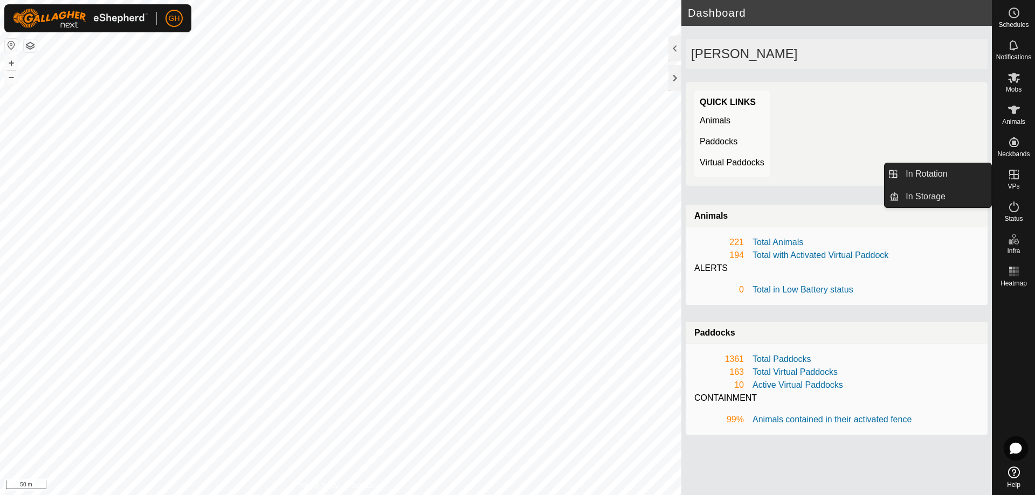
click at [1005, 180] on es-virtualpaddocks-svg-icon at bounding box center [1013, 174] width 19 height 17
click at [980, 176] on link "In Rotation" at bounding box center [945, 174] width 92 height 22
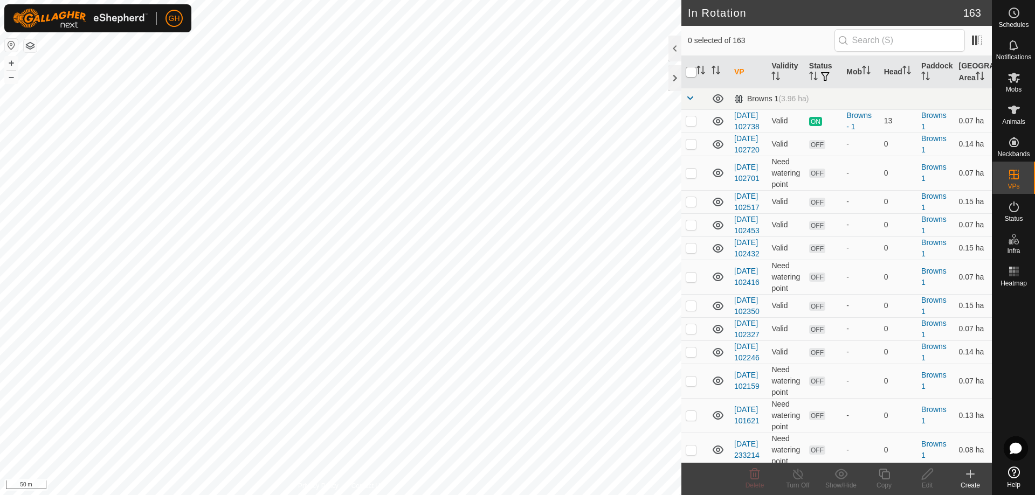
click at [691, 71] on input "checkbox" at bounding box center [691, 72] width 11 height 11
checkbox input "true"
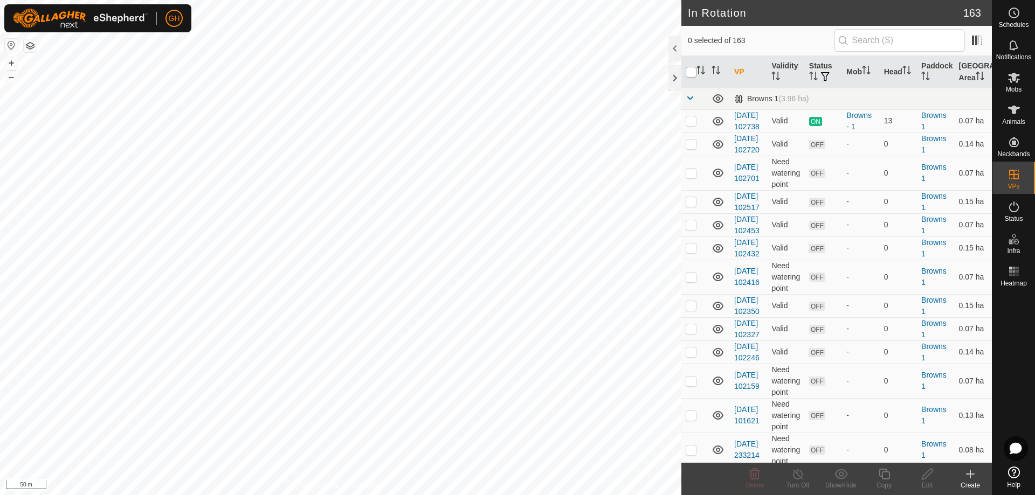
checkbox input "true"
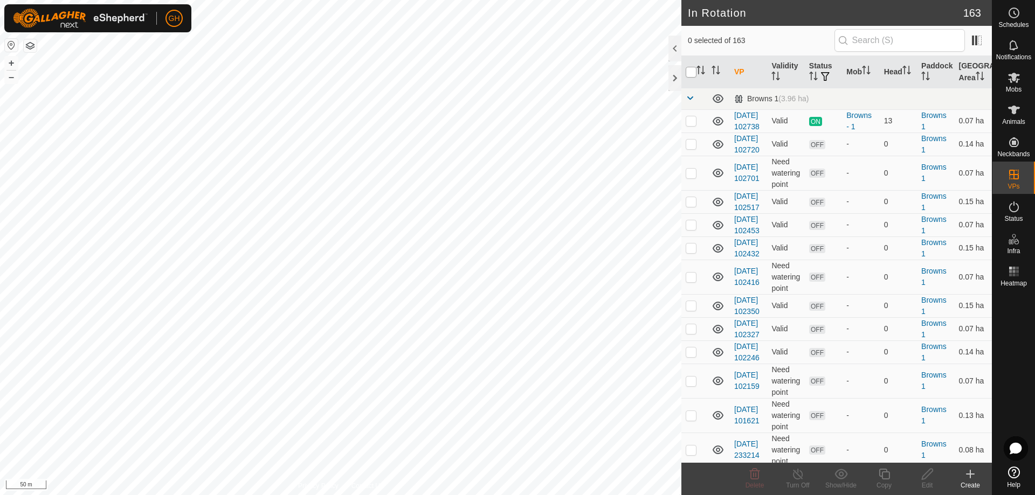
checkbox input "true"
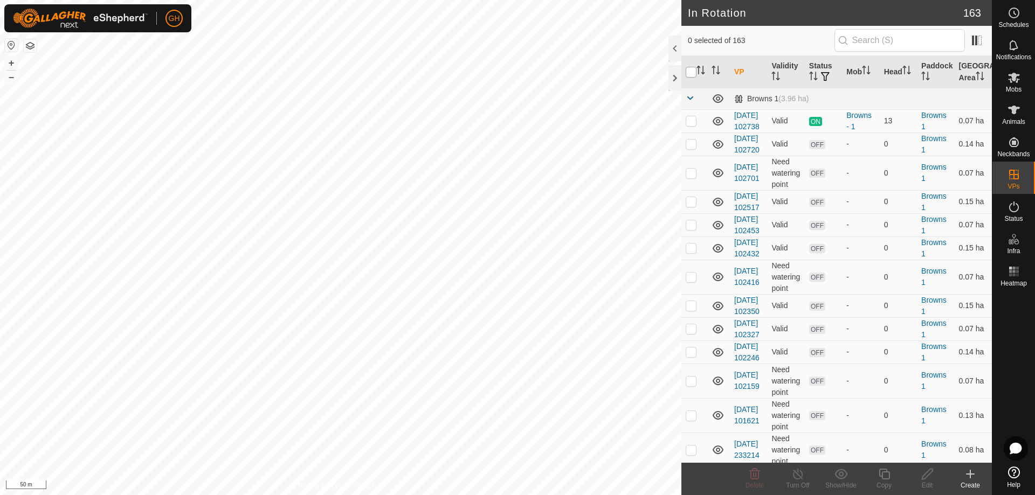
checkbox input "true"
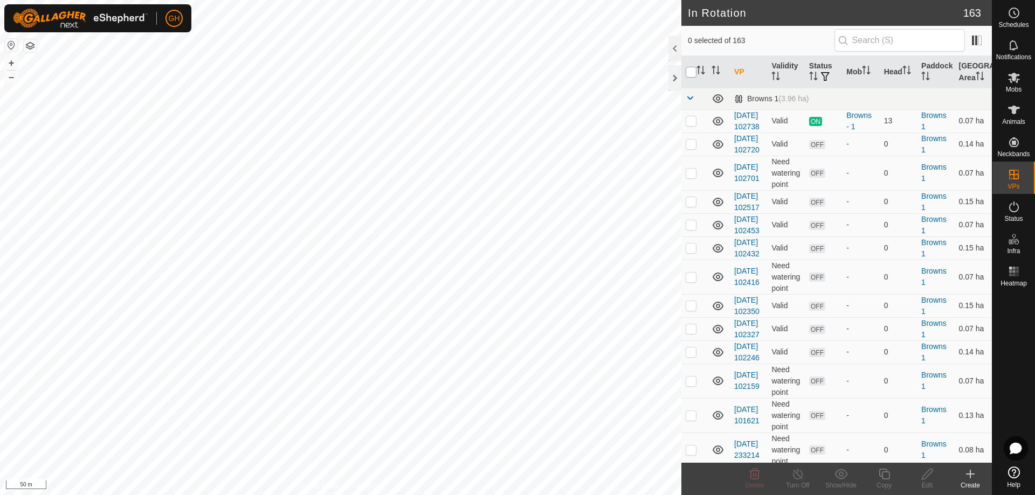
checkbox input "true"
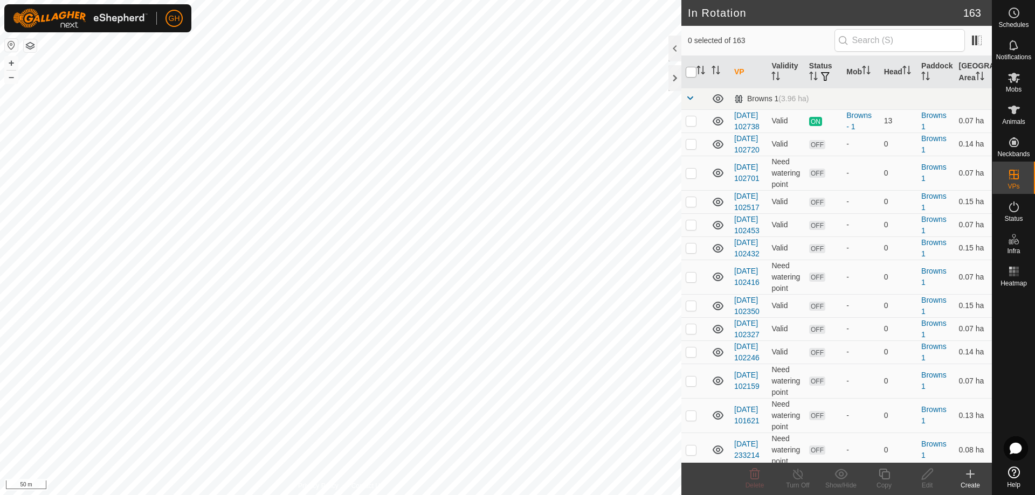
checkbox input "true"
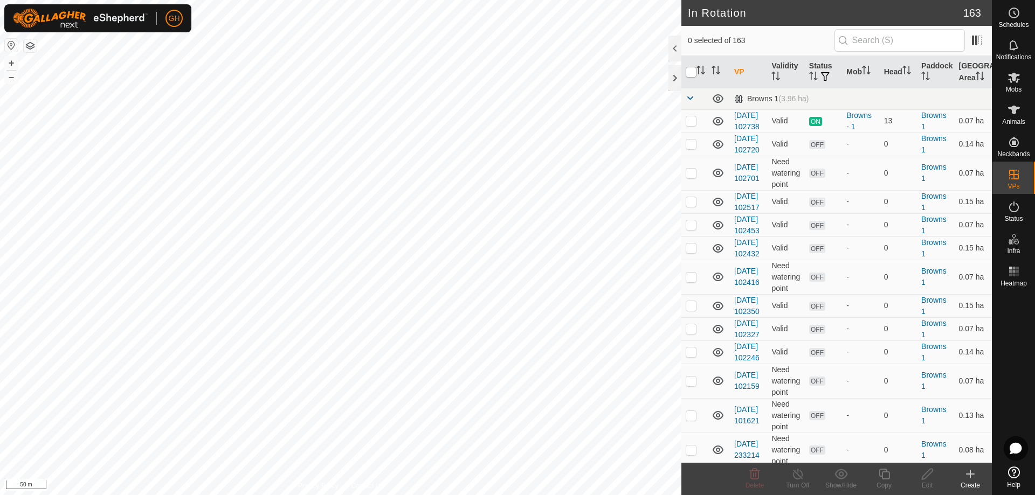
checkbox input "true"
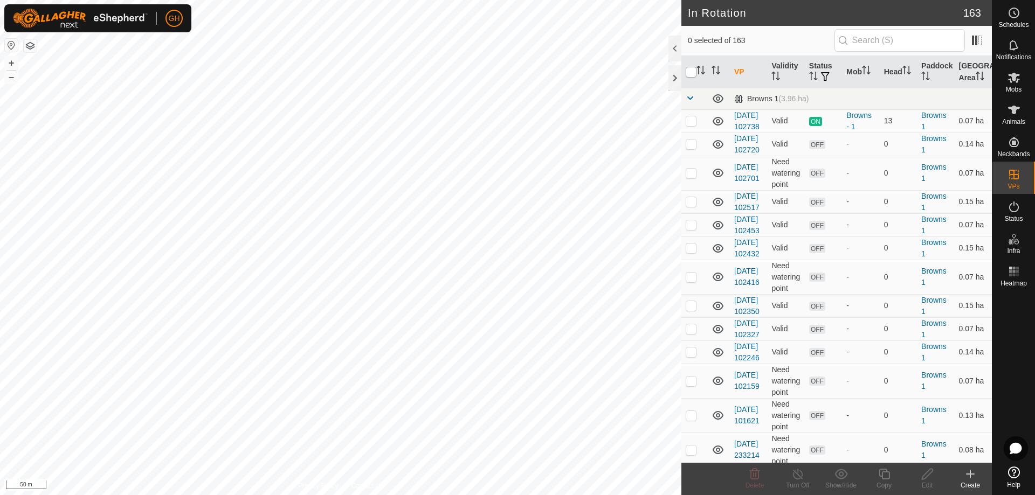
checkbox input "true"
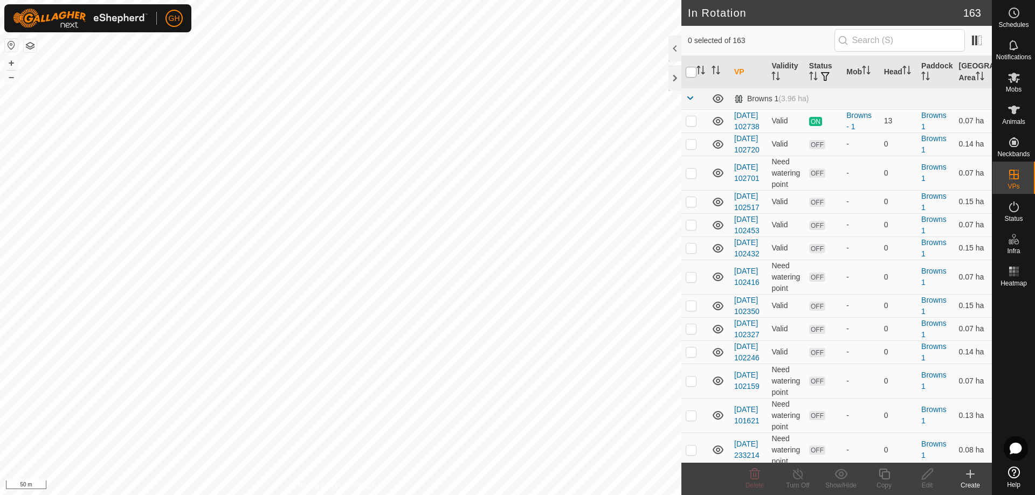
checkbox input "true"
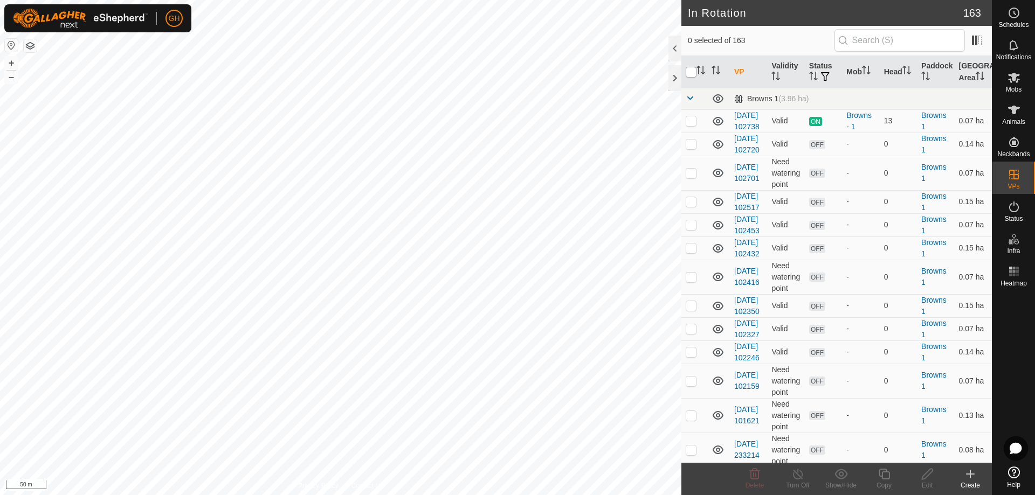
checkbox input "true"
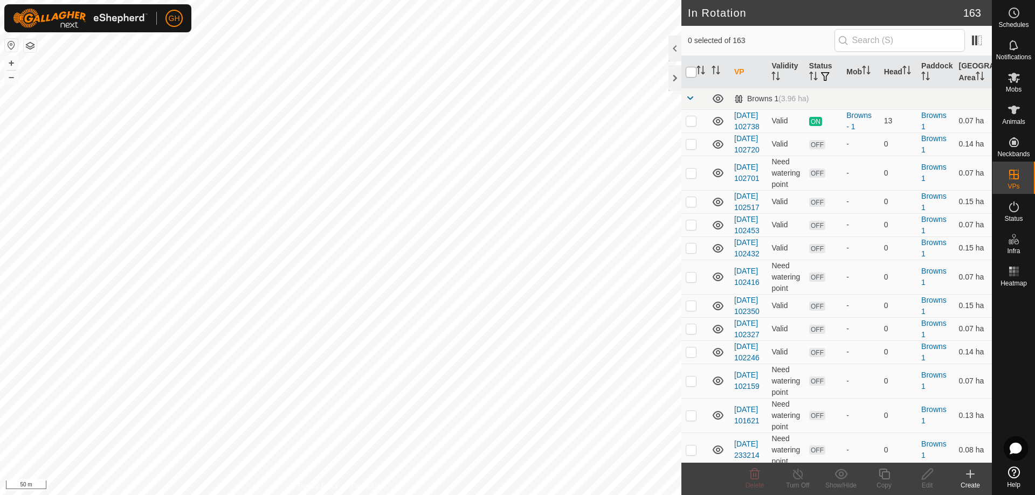
checkbox input "true"
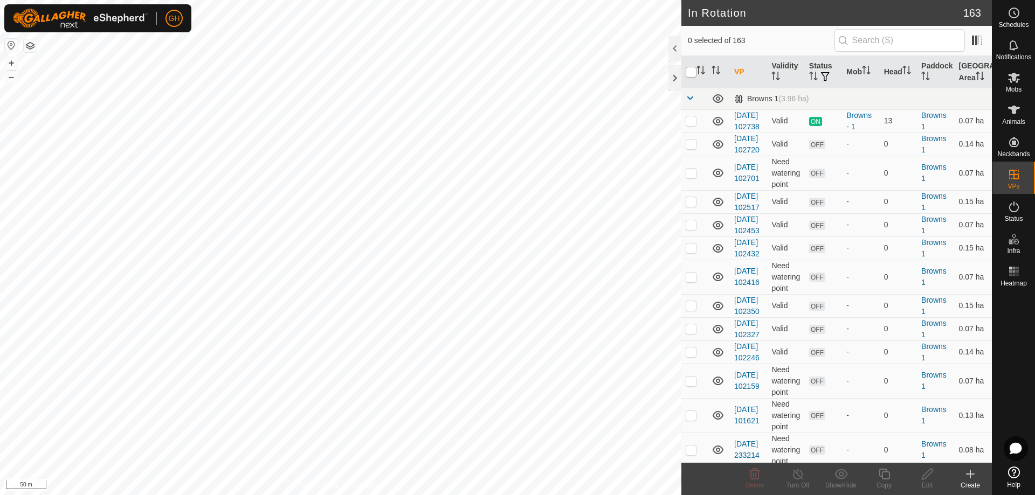
checkbox input "true"
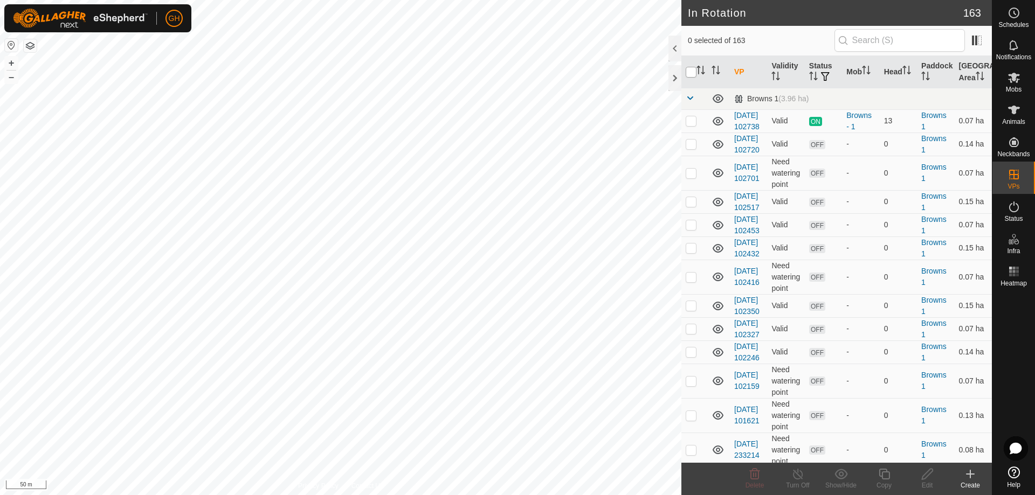
checkbox input "true"
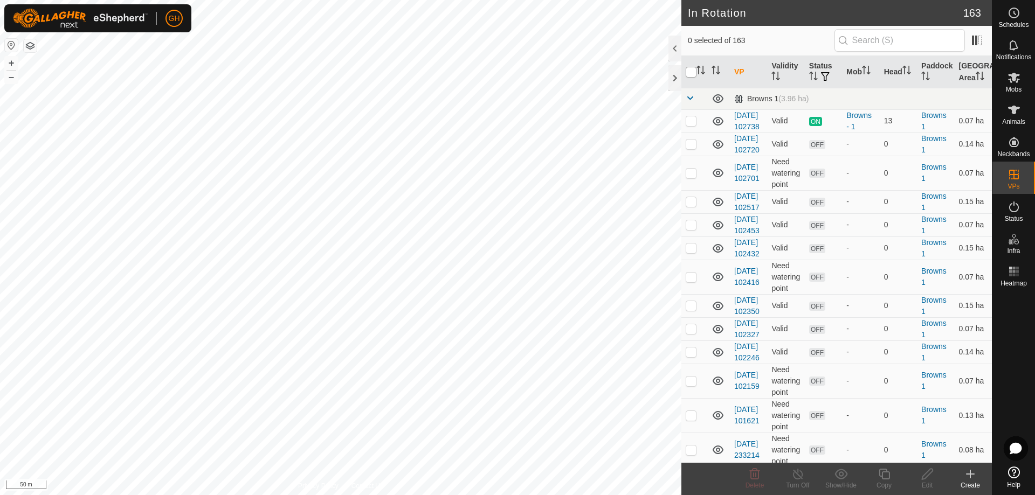
checkbox input "true"
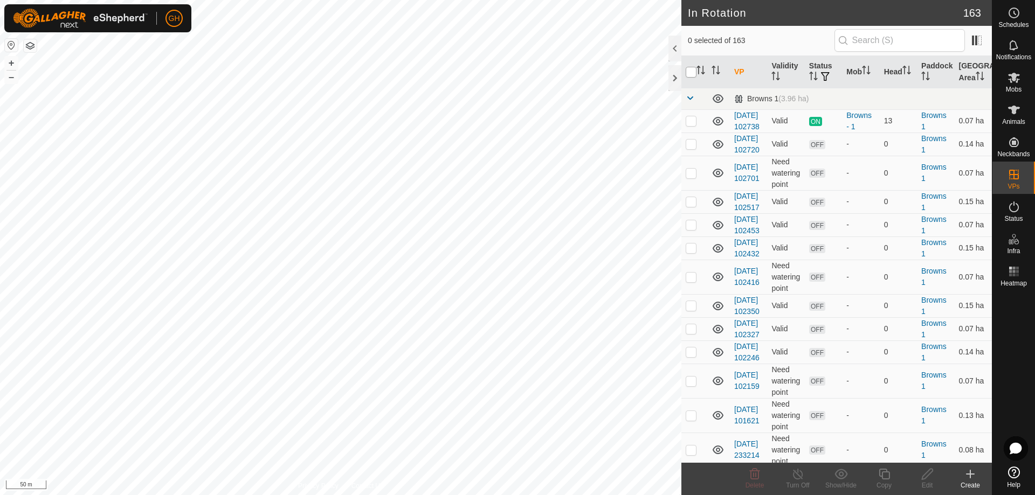
checkbox input "true"
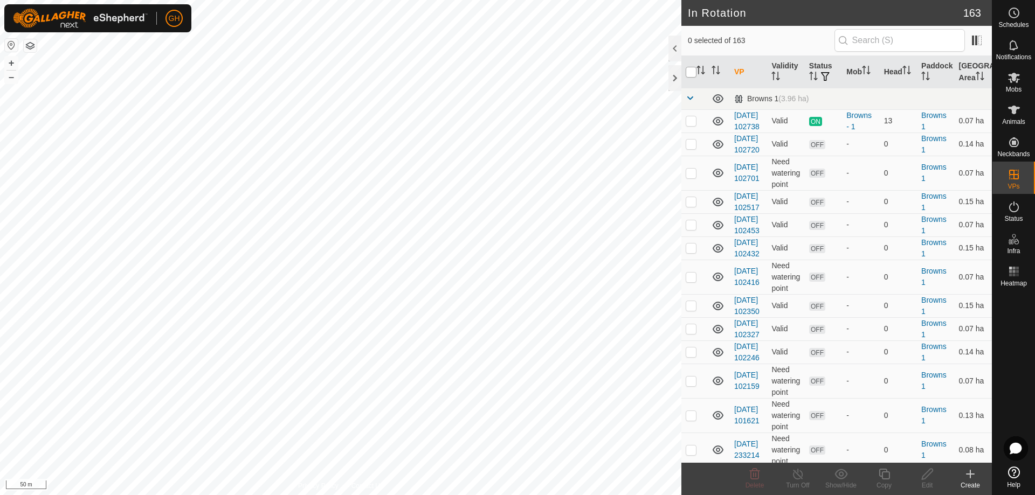
checkbox input "true"
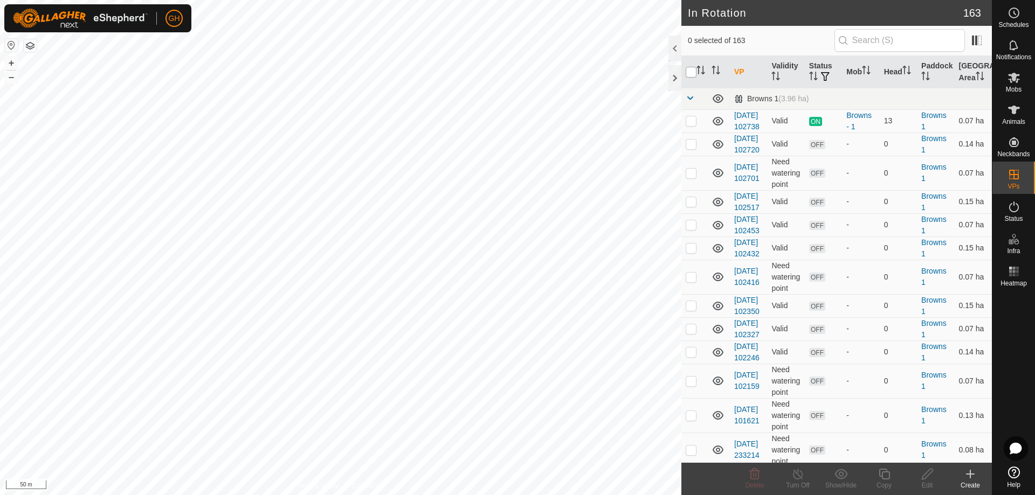
checkbox input "true"
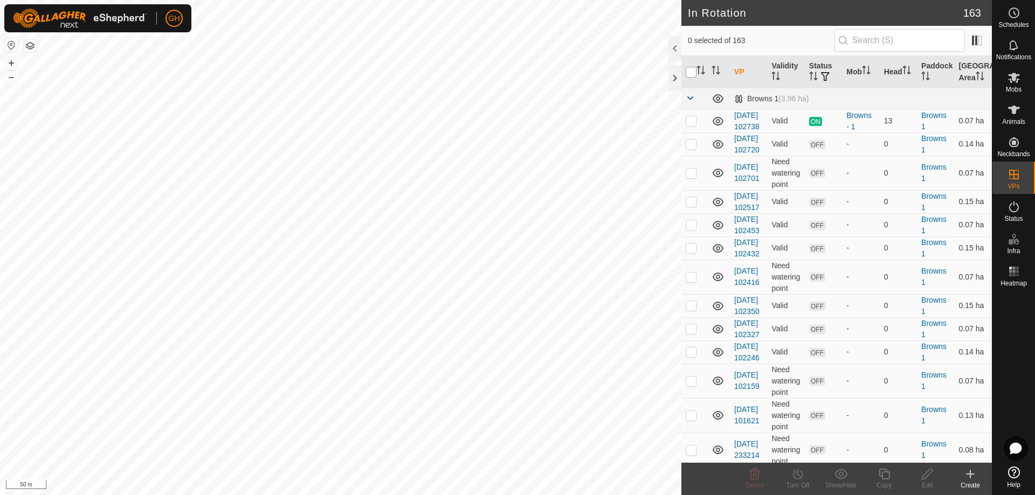
checkbox input "true"
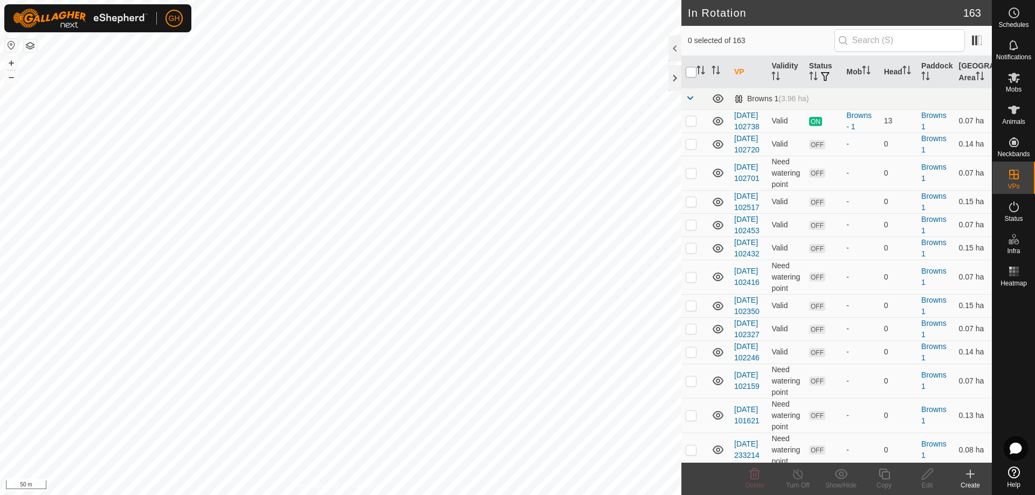
checkbox input "true"
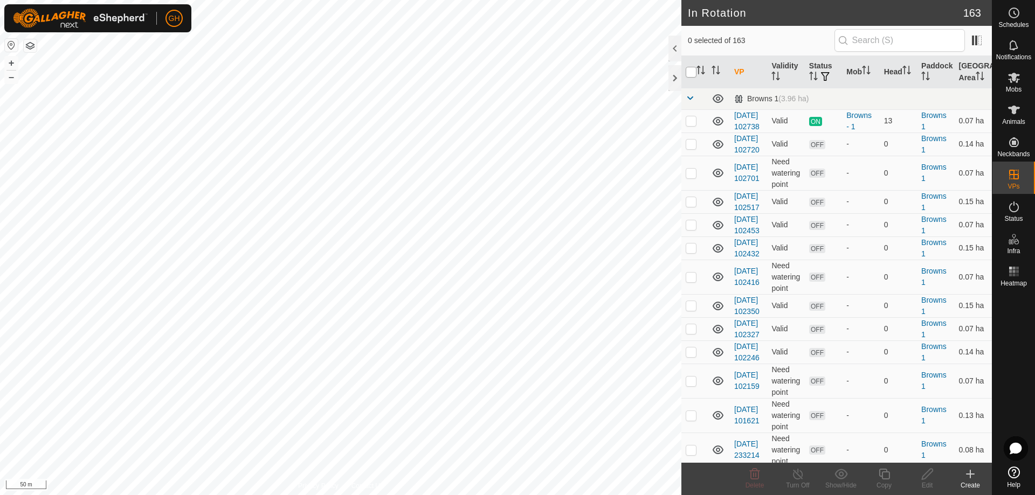
checkbox input "true"
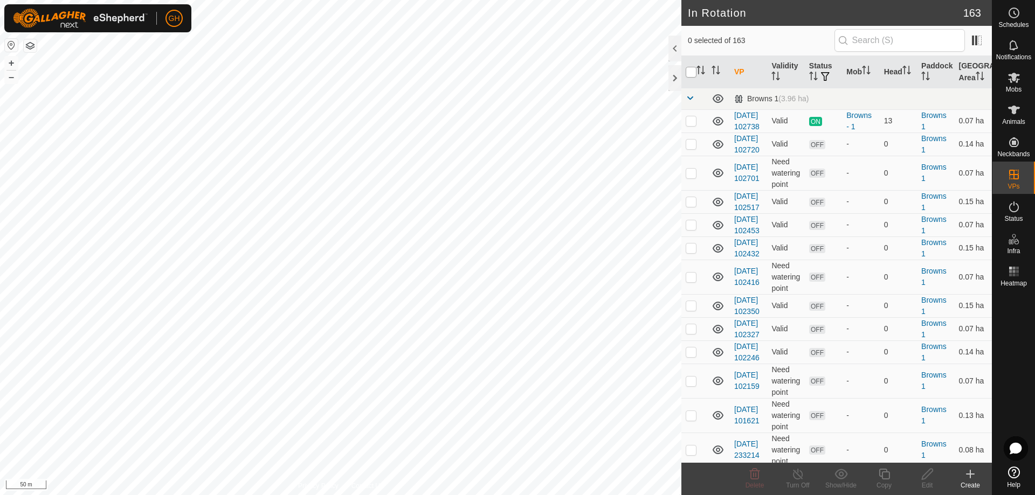
checkbox input "true"
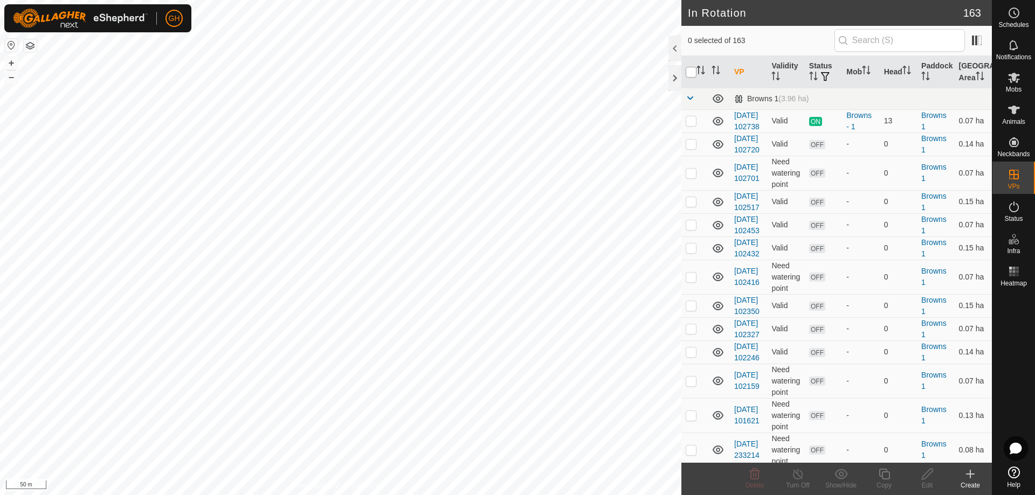
checkbox input "true"
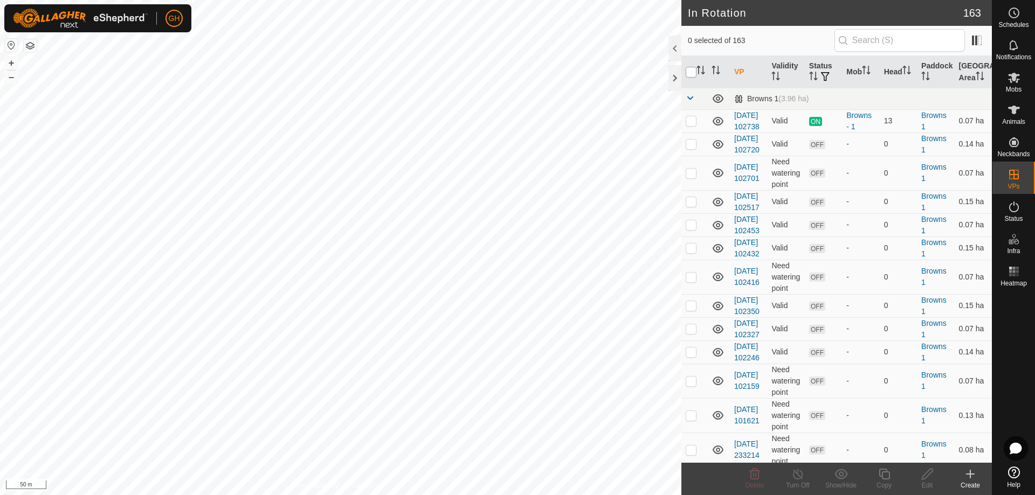
checkbox input "true"
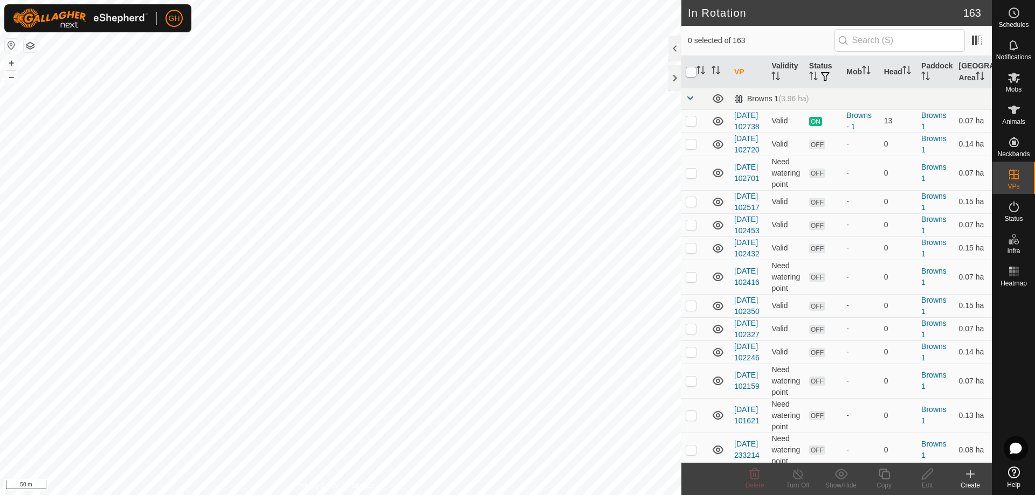
checkbox input "true"
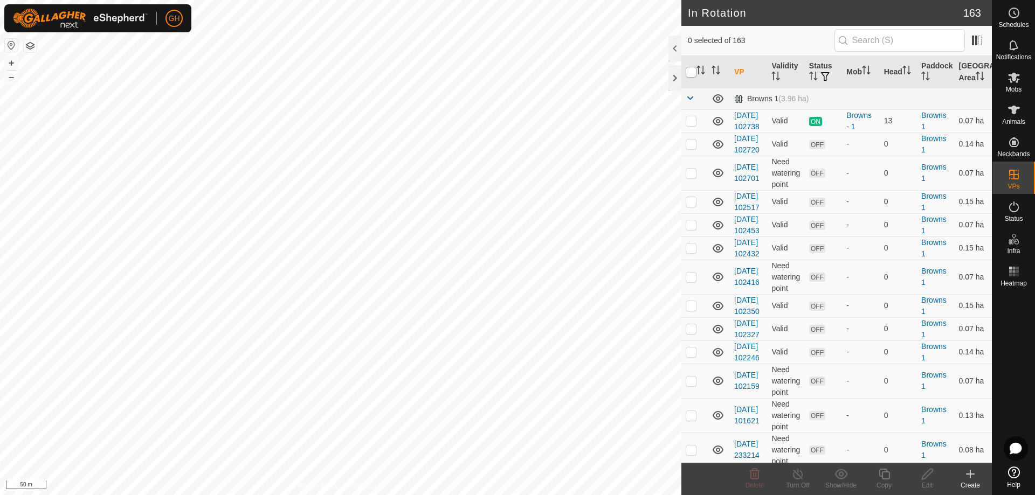
checkbox input "true"
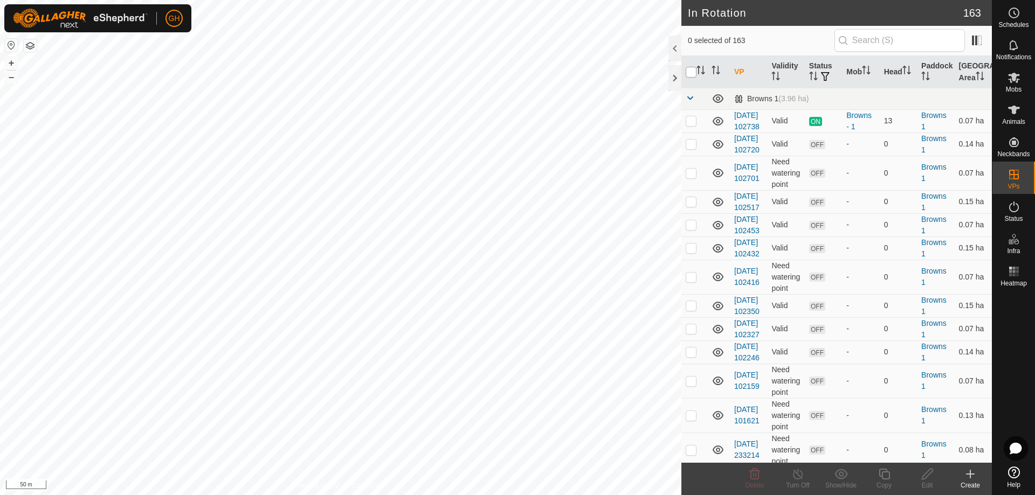
checkbox input "true"
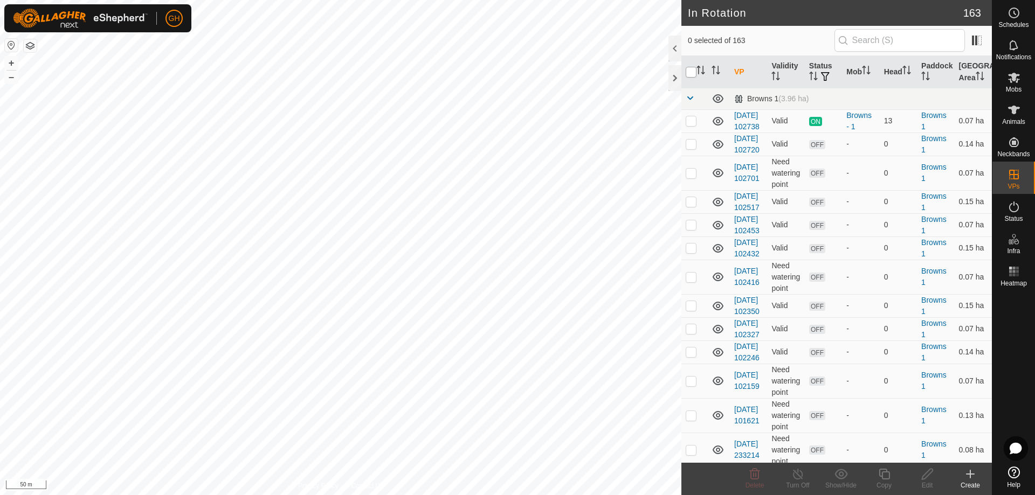
checkbox input "true"
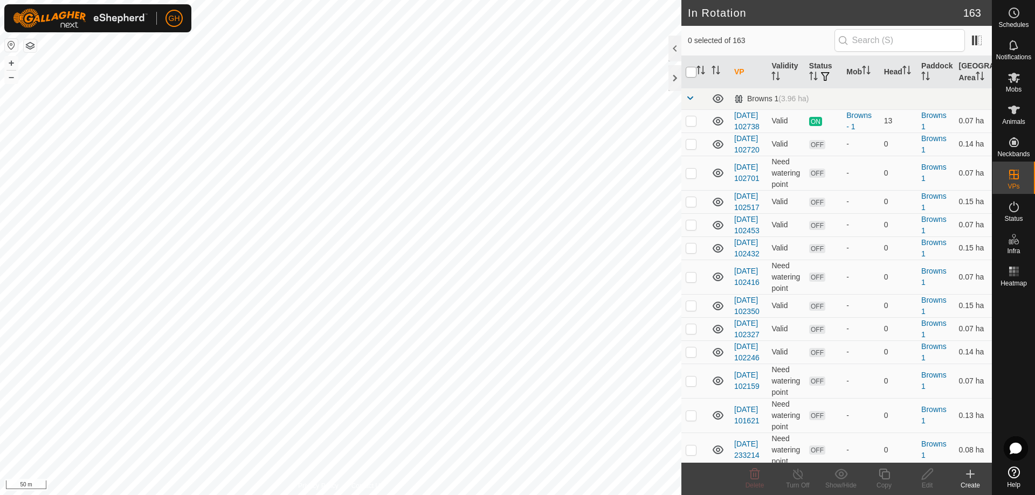
checkbox input "true"
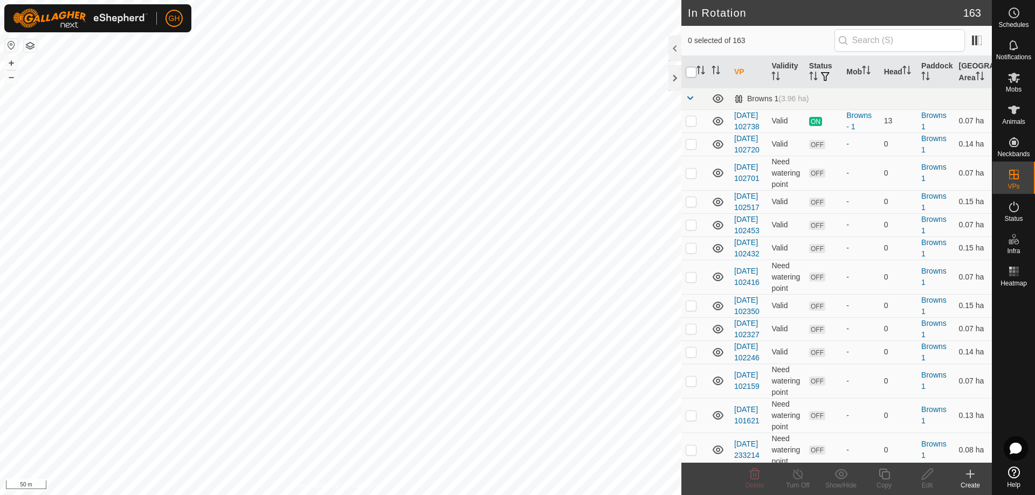
checkbox input "true"
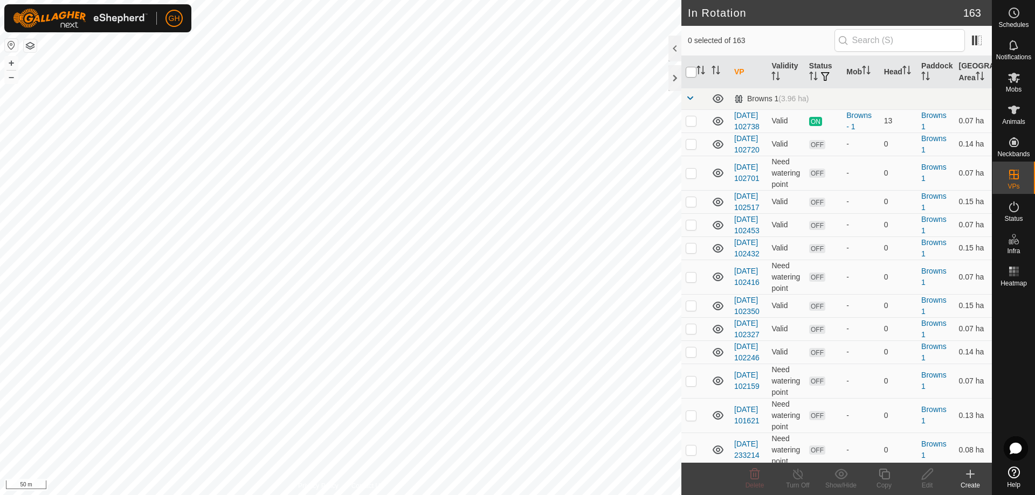
checkbox input "true"
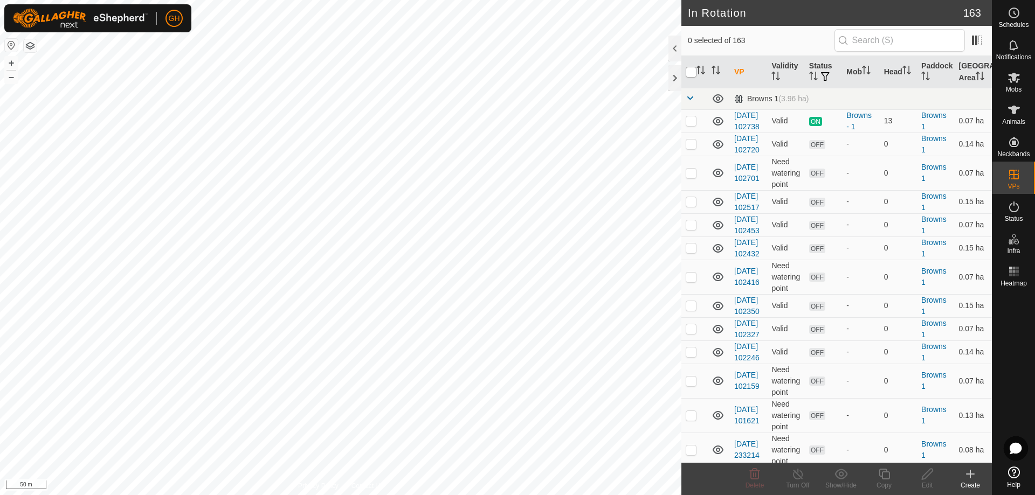
checkbox input "true"
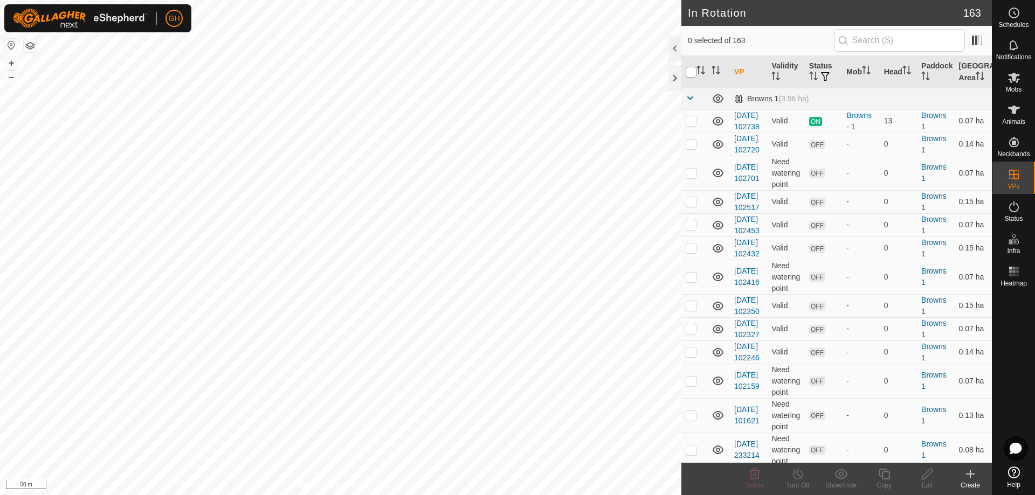
checkbox input "true"
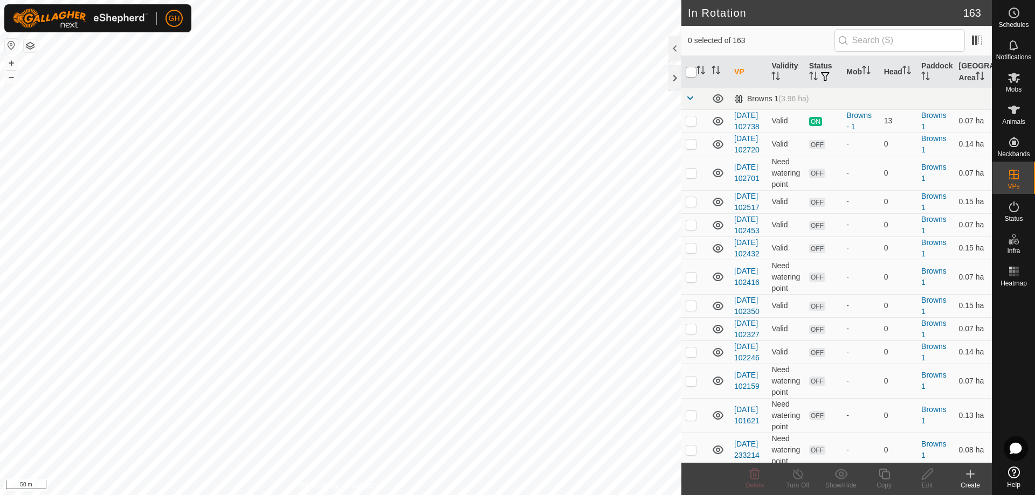
checkbox input "true"
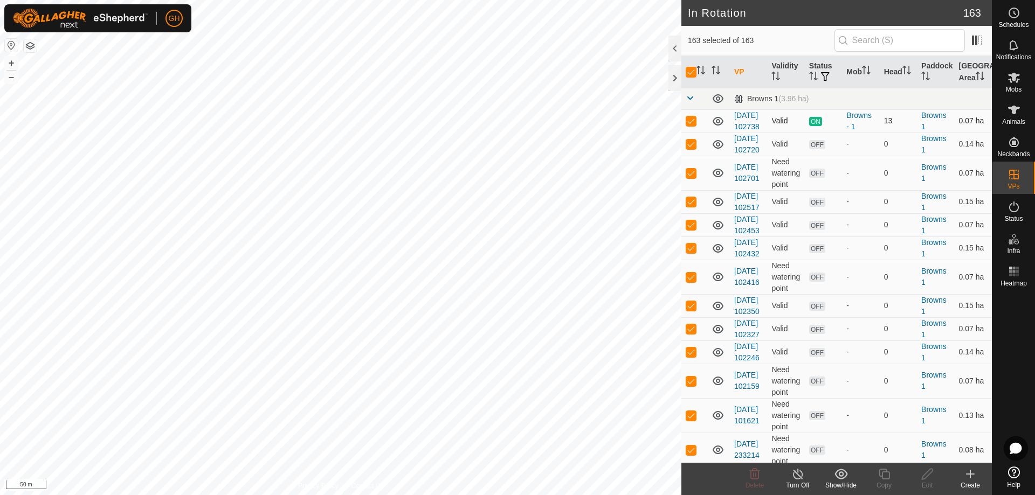
click at [691, 125] on p-checkbox at bounding box center [691, 120] width 11 height 9
checkbox input "false"
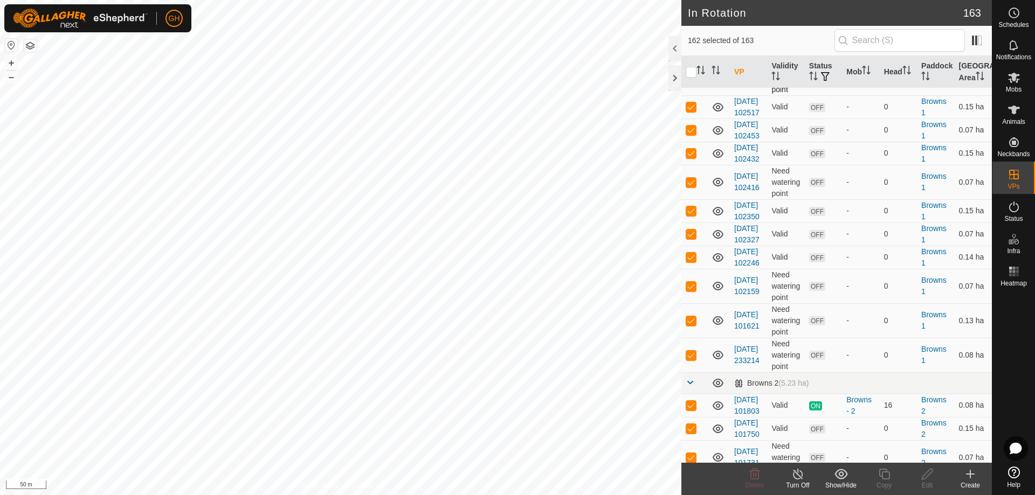
scroll to position [270, 0]
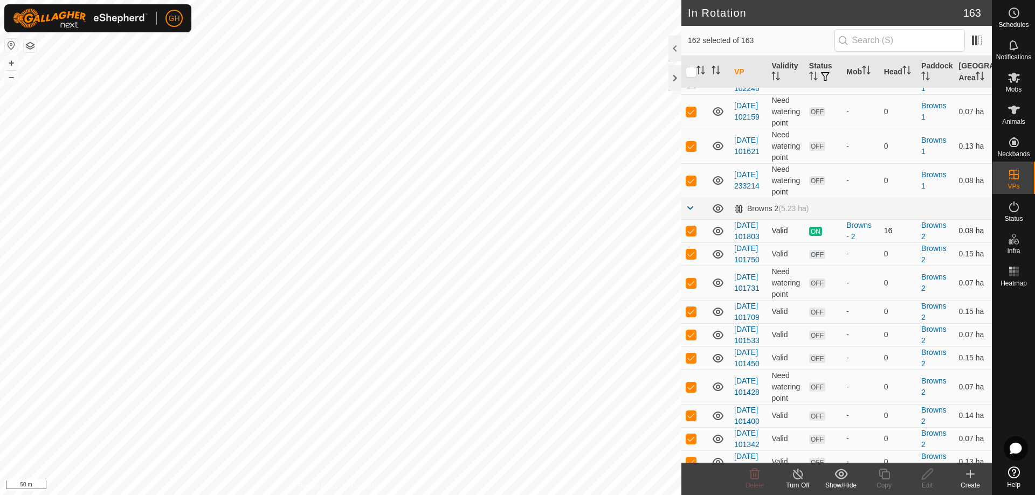
click at [690, 235] on p-checkbox at bounding box center [691, 230] width 11 height 9
checkbox input "false"
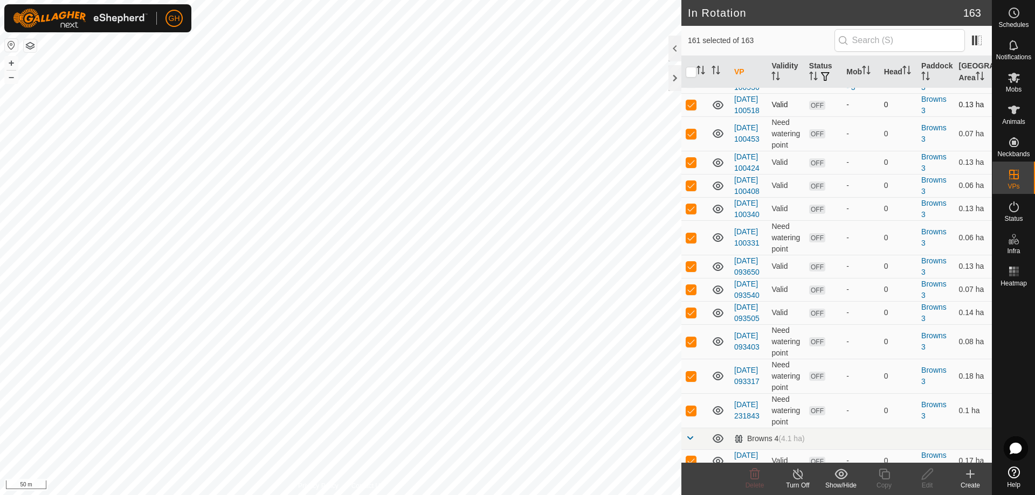
scroll to position [701, 0]
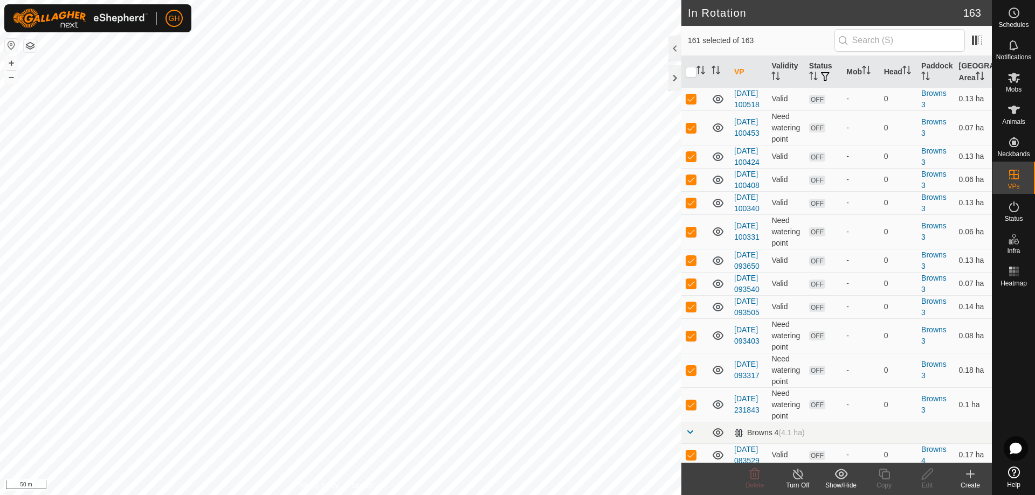
click at [692, 87] on td at bounding box center [694, 75] width 26 height 23
checkbox input "false"
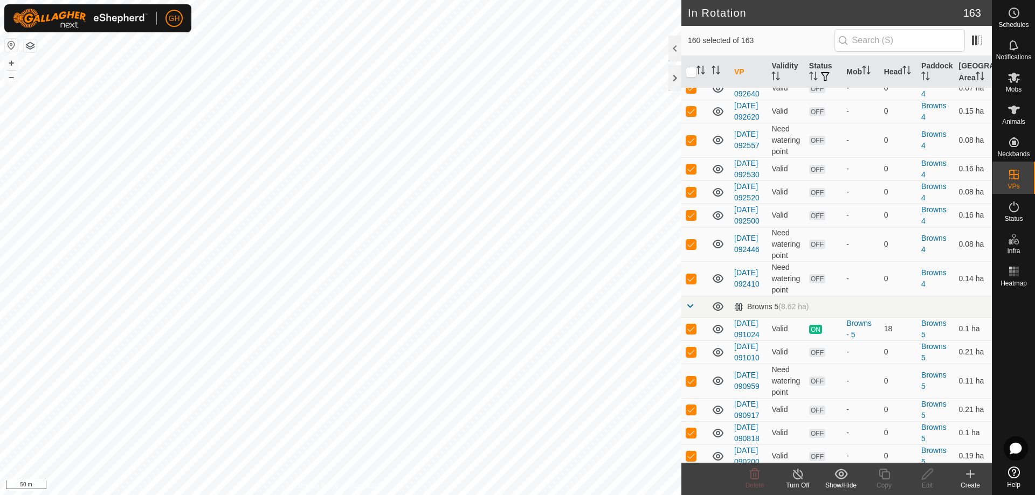
scroll to position [1186, 0]
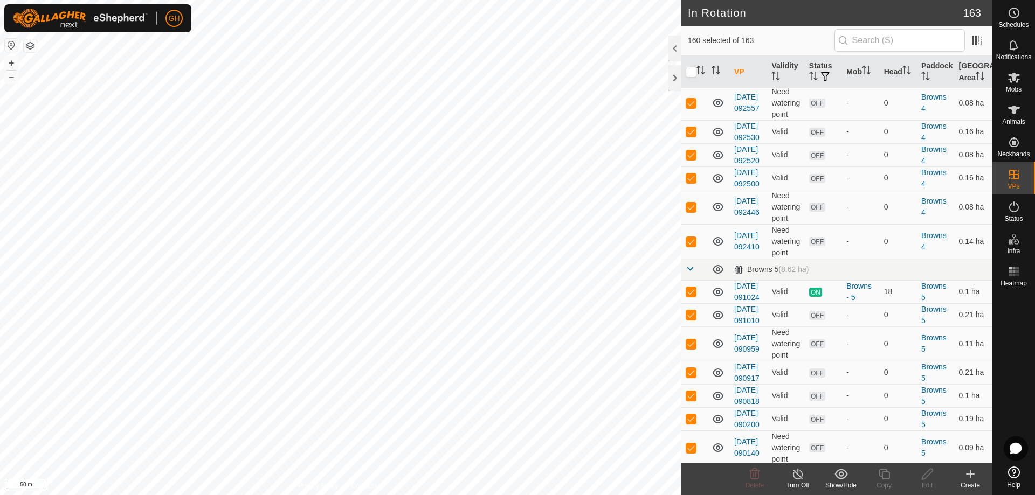
checkbox input "false"
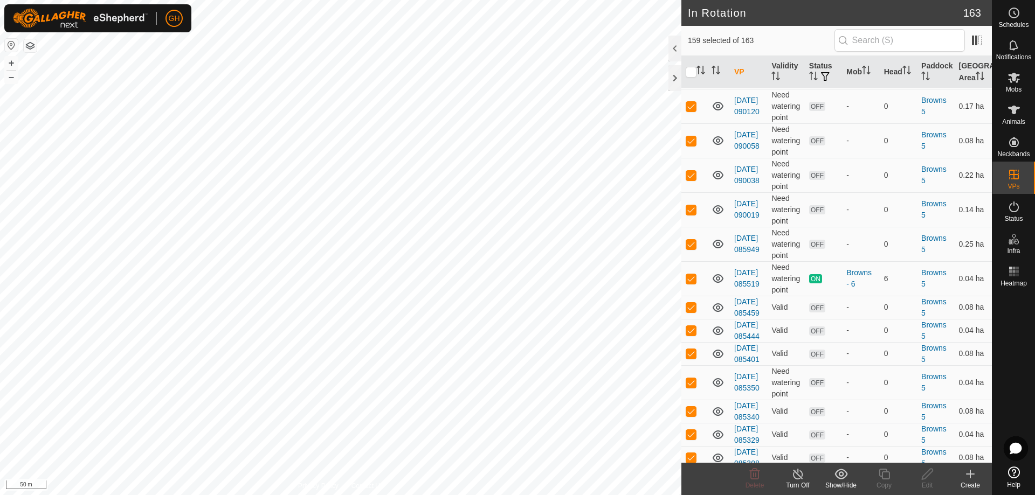
scroll to position [1564, 0]
checkbox input "false"
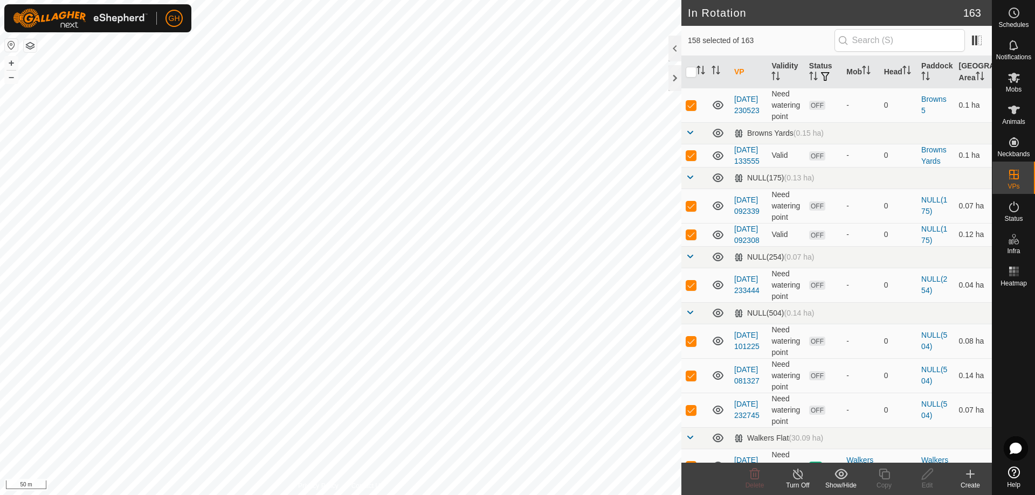
scroll to position [2049, 0]
checkbox input "false"
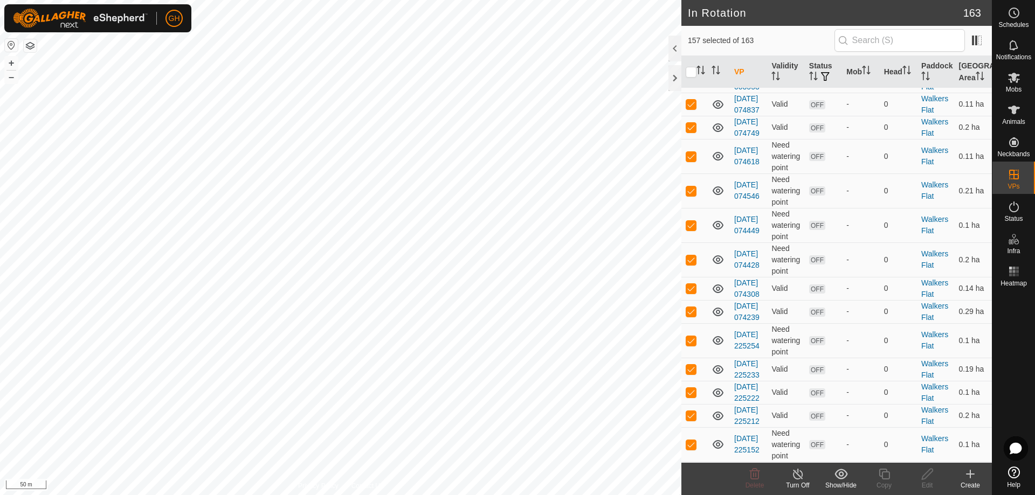
scroll to position [2858, 0]
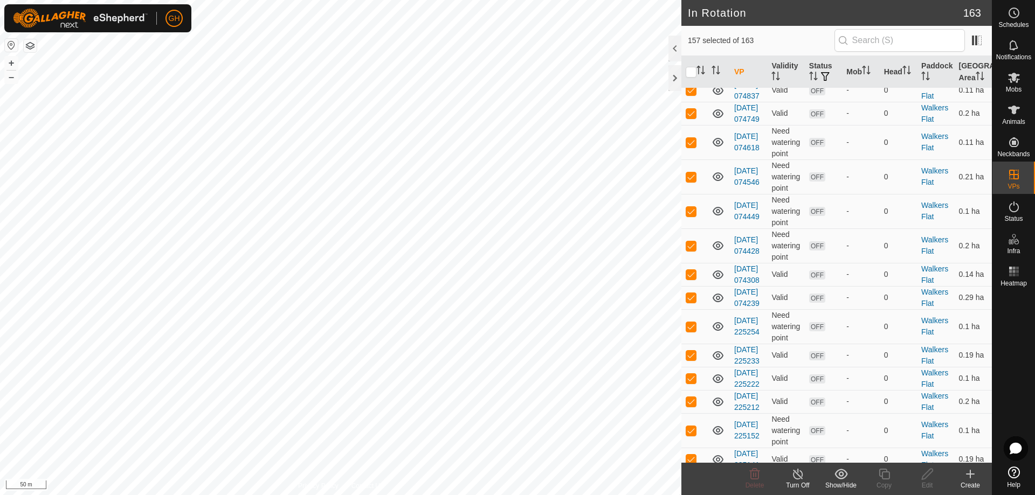
checkbox input "false"
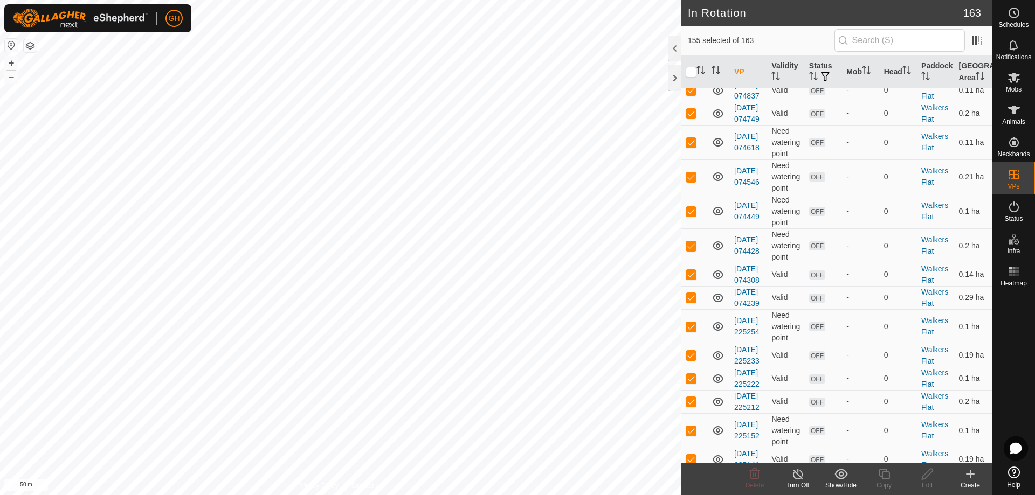
checkbox input "false"
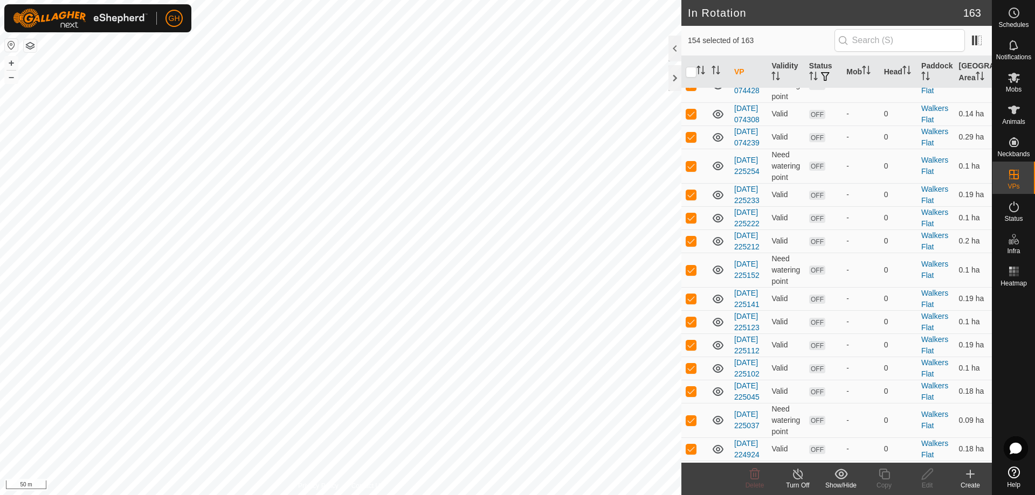
scroll to position [3019, 0]
checkbox input "false"
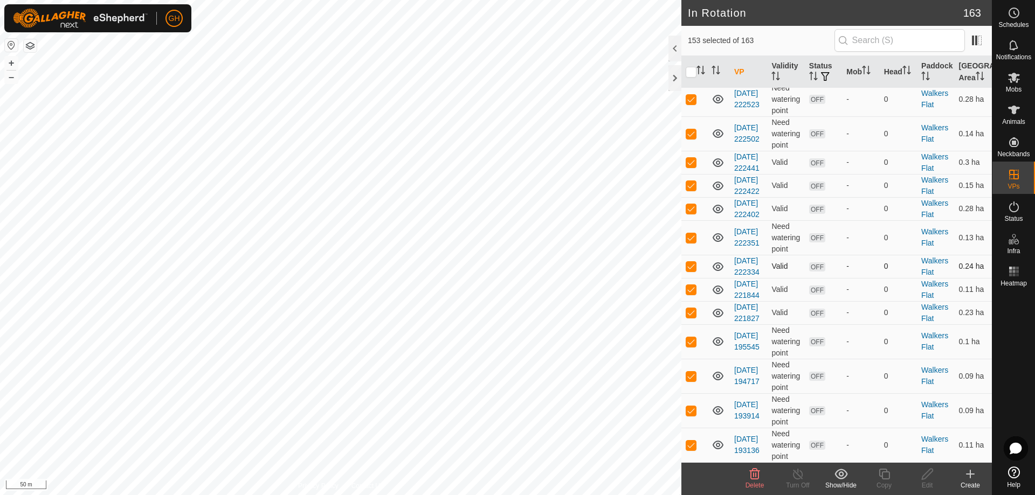
scroll to position [5465, 0]
click at [755, 476] on icon at bounding box center [755, 474] width 10 height 11
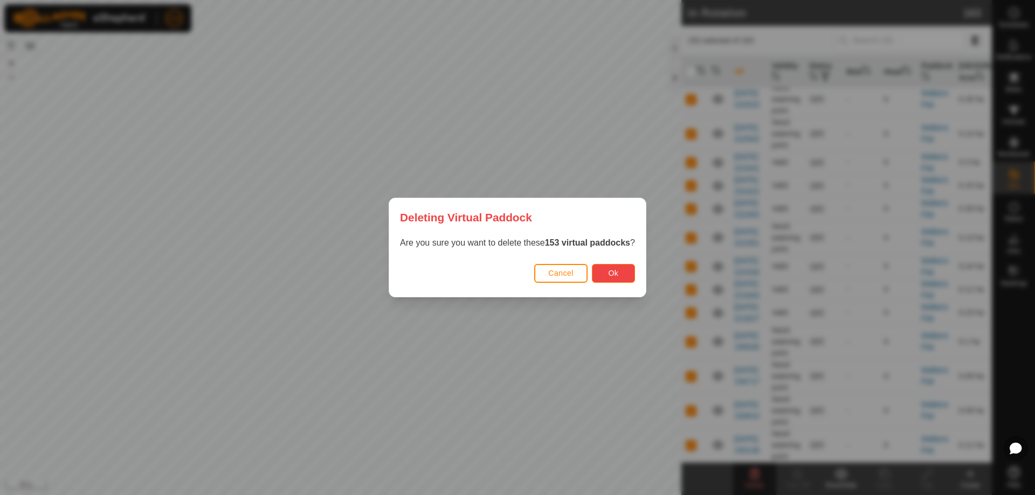
click at [615, 265] on button "Ok" at bounding box center [613, 273] width 43 height 19
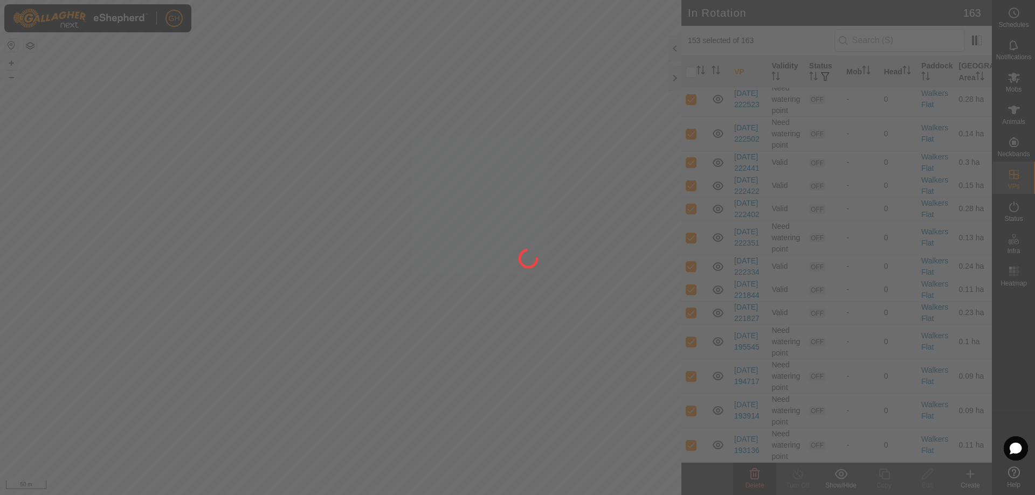
checkbox input "false"
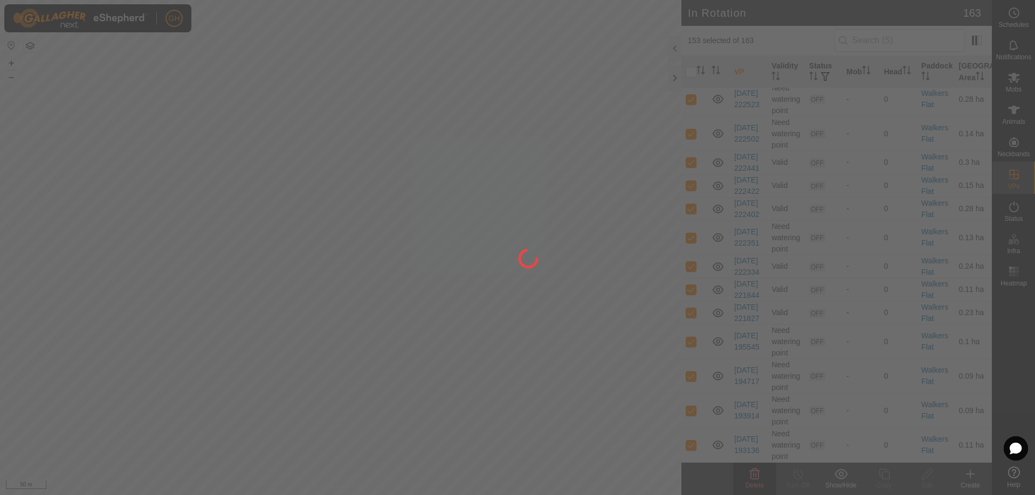
checkbox input "false"
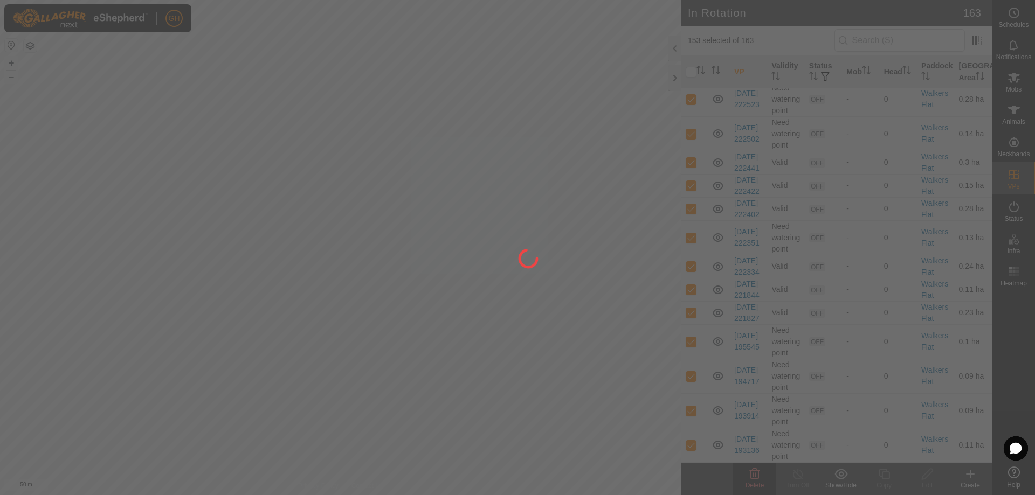
checkbox input "false"
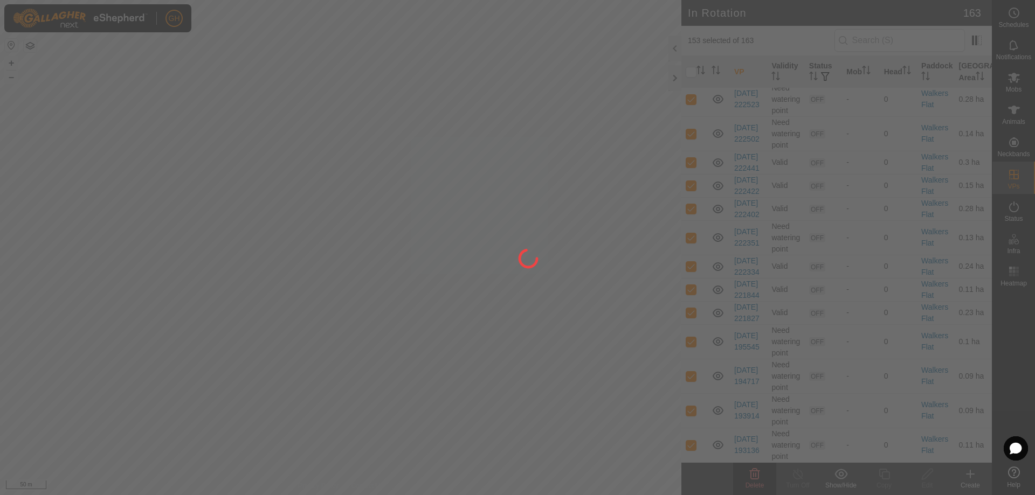
checkbox input "false"
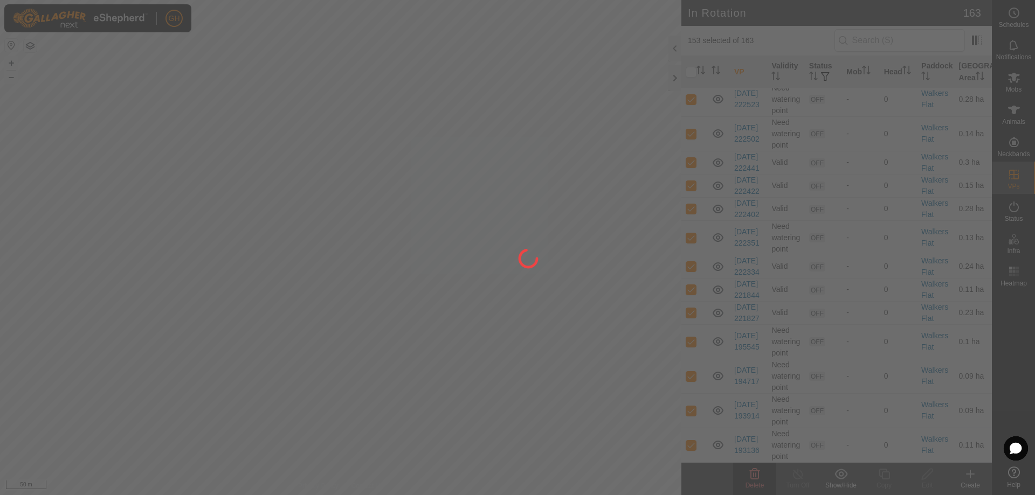
checkbox input "false"
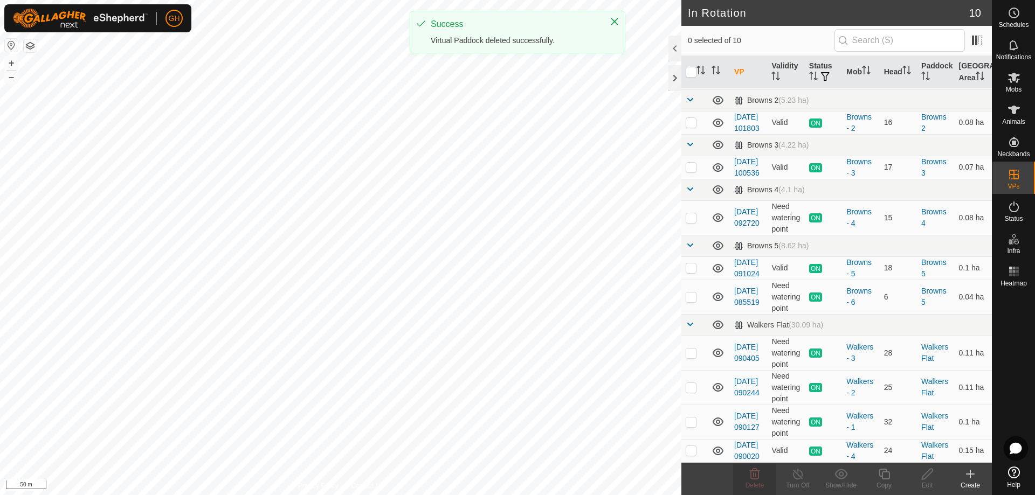
scroll to position [0, 0]
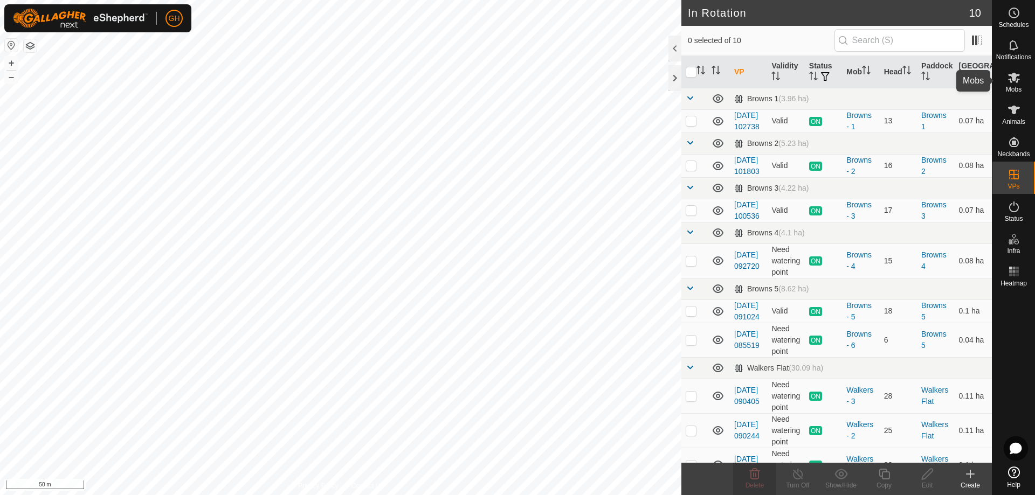
click at [1017, 79] on icon at bounding box center [1014, 78] width 12 height 10
click at [883, 471] on icon at bounding box center [884, 474] width 13 height 13
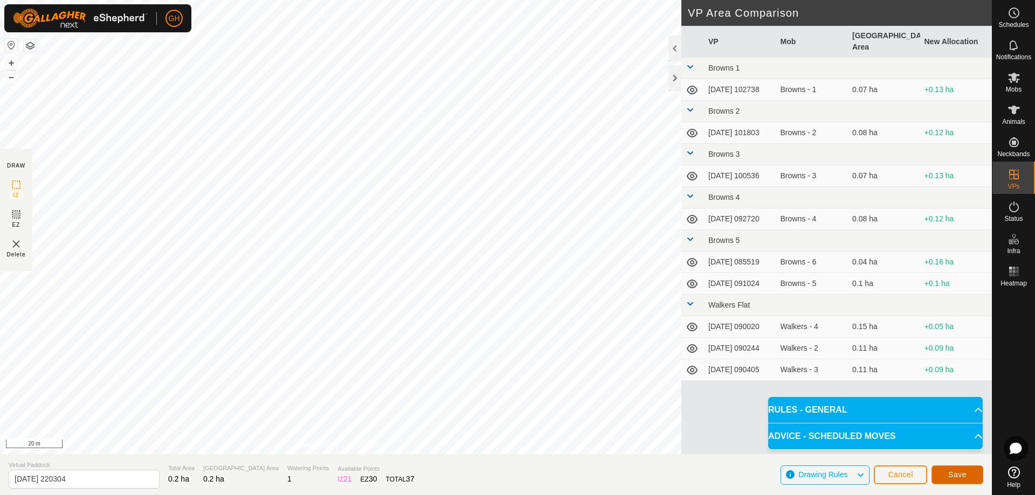
click at [942, 470] on button "Save" at bounding box center [958, 475] width 52 height 19
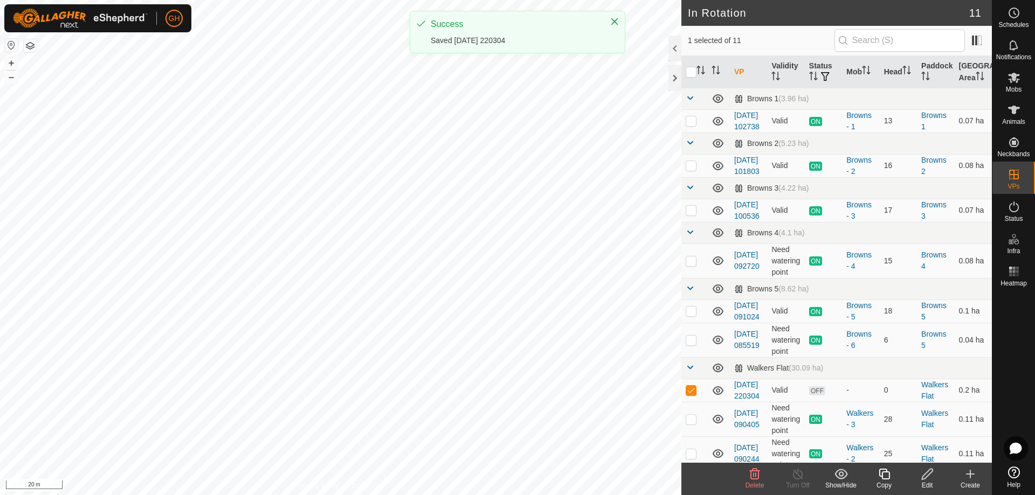
click at [880, 475] on icon at bounding box center [884, 474] width 13 height 13
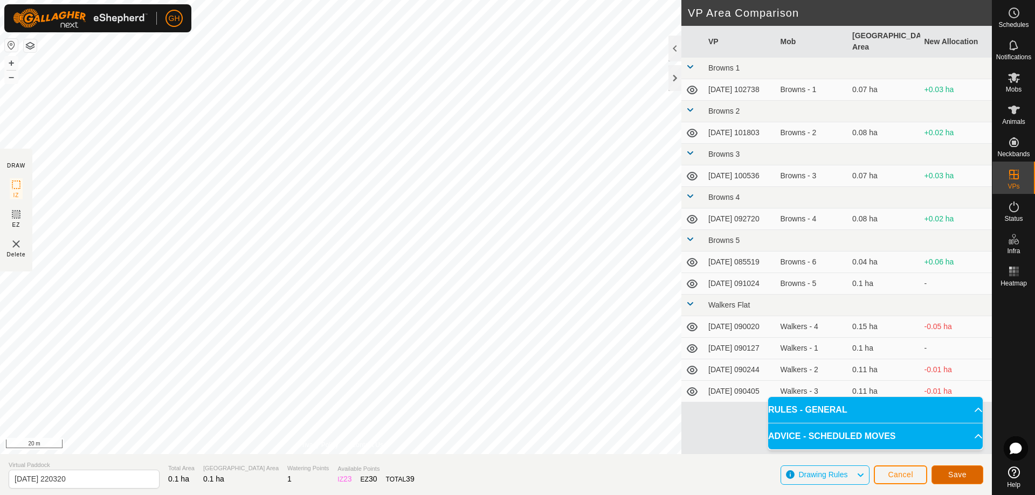
click at [937, 469] on button "Save" at bounding box center [958, 475] width 52 height 19
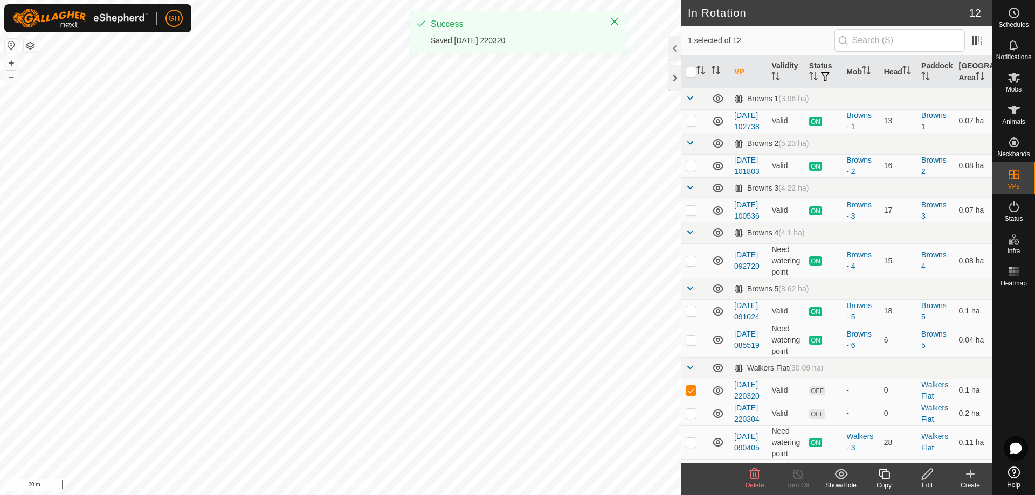
click at [880, 479] on icon at bounding box center [884, 474] width 13 height 13
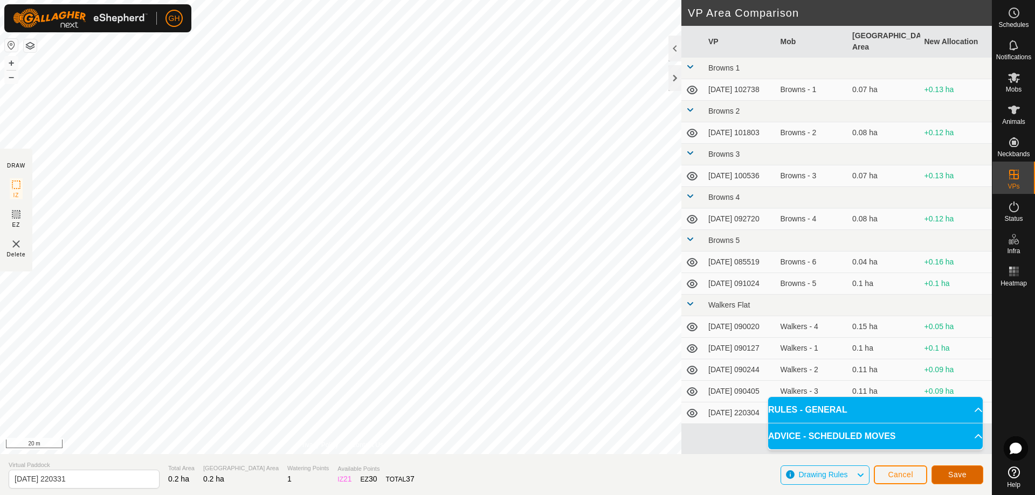
click at [947, 475] on button "Save" at bounding box center [958, 475] width 52 height 19
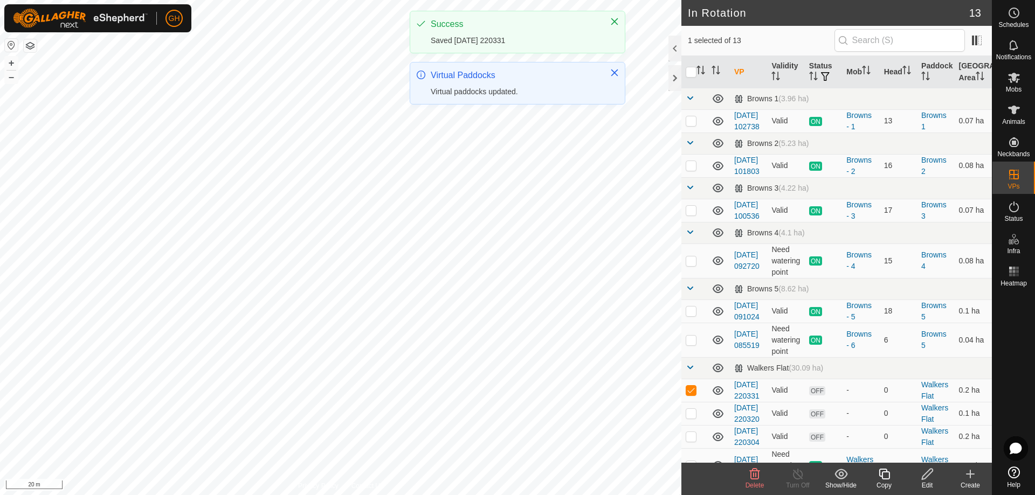
click at [882, 473] on icon at bounding box center [884, 474] width 11 height 11
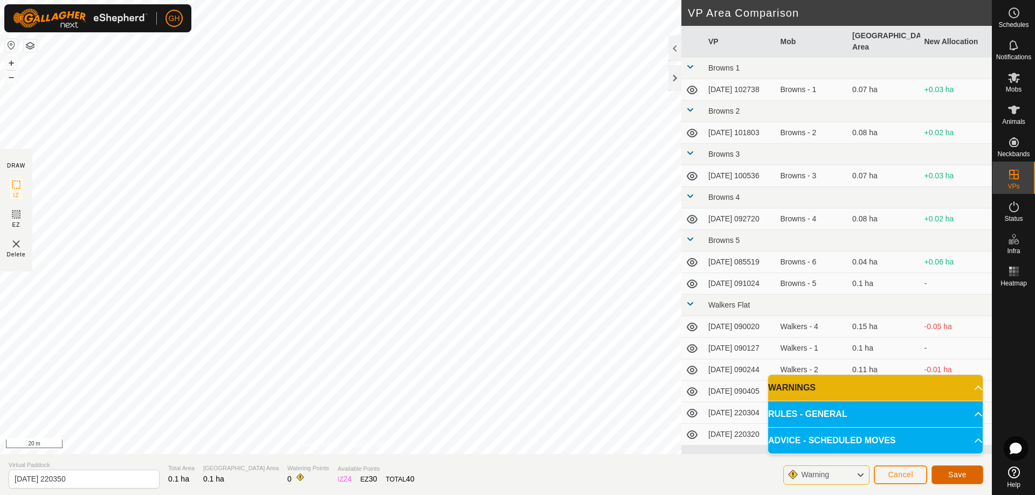
click at [961, 473] on span "Save" at bounding box center [957, 475] width 18 height 9
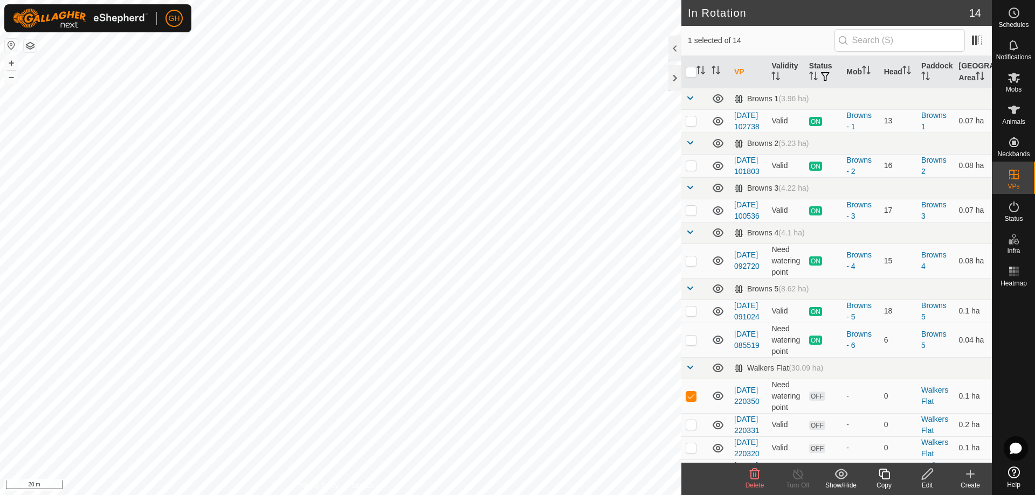
click at [885, 471] on icon at bounding box center [884, 474] width 13 height 13
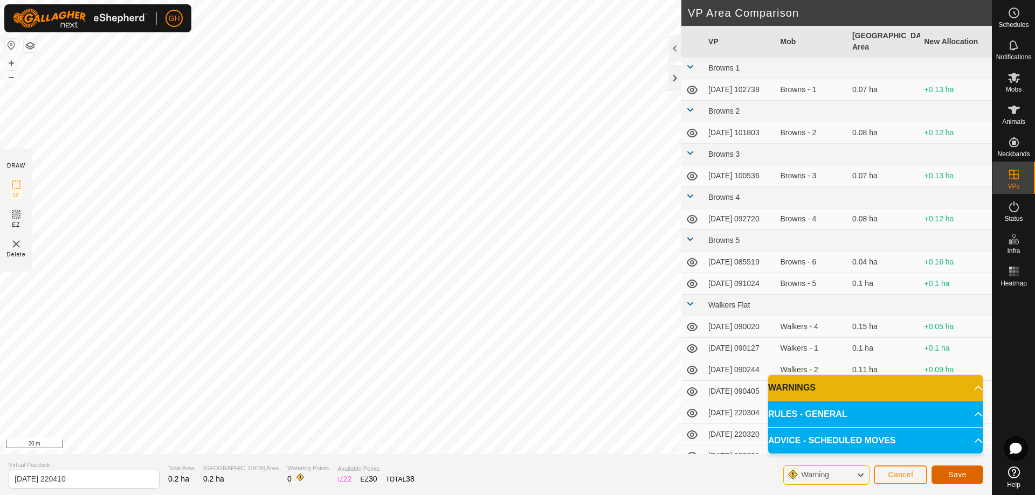
click at [944, 472] on button "Save" at bounding box center [958, 475] width 52 height 19
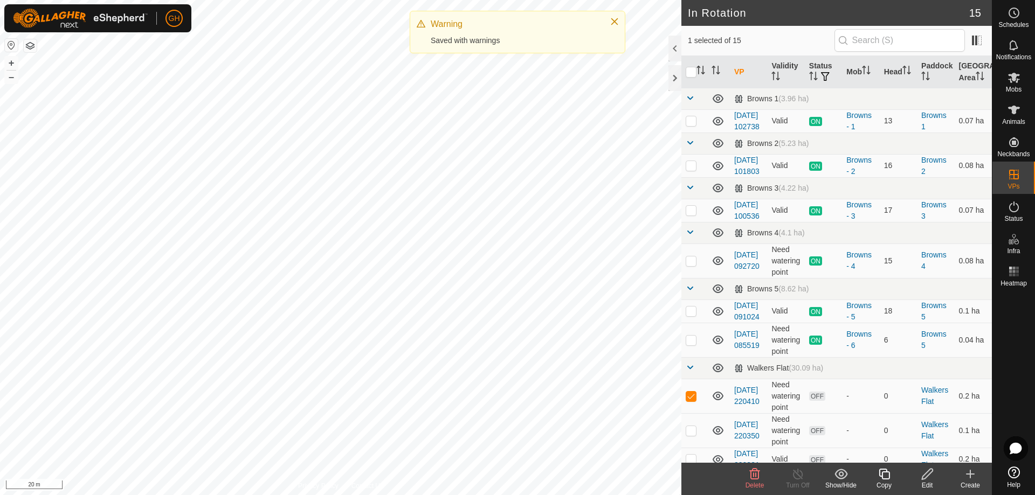
click at [885, 476] on icon at bounding box center [884, 474] width 13 height 13
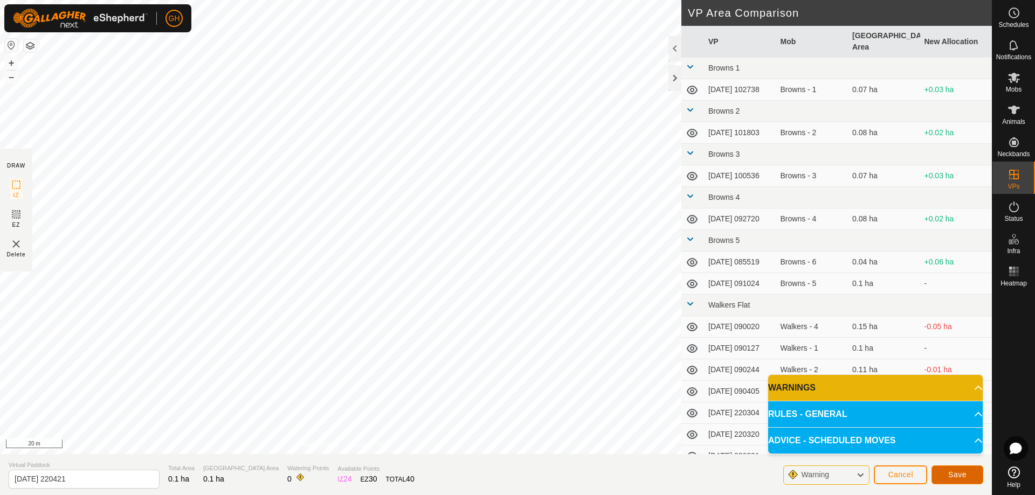
click at [970, 479] on button "Save" at bounding box center [958, 475] width 52 height 19
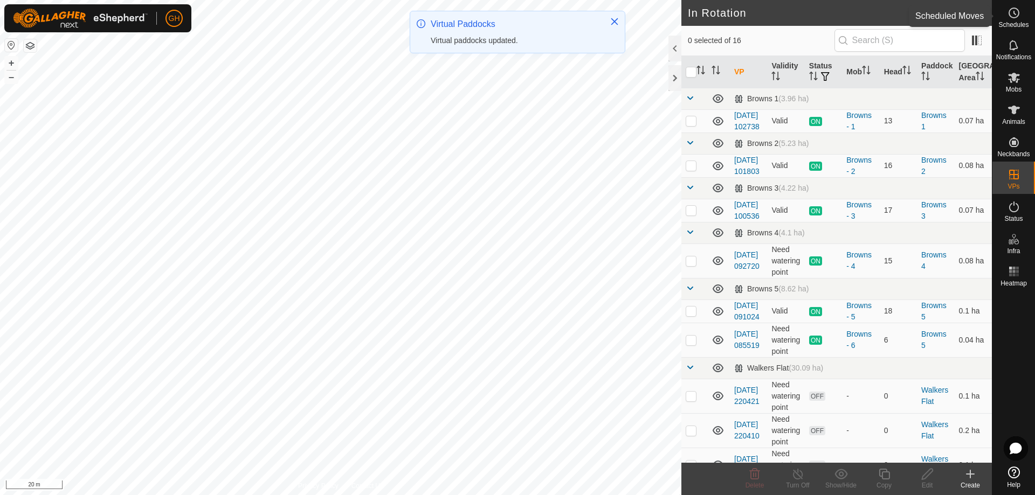
click at [1020, 11] on icon at bounding box center [1014, 12] width 13 height 13
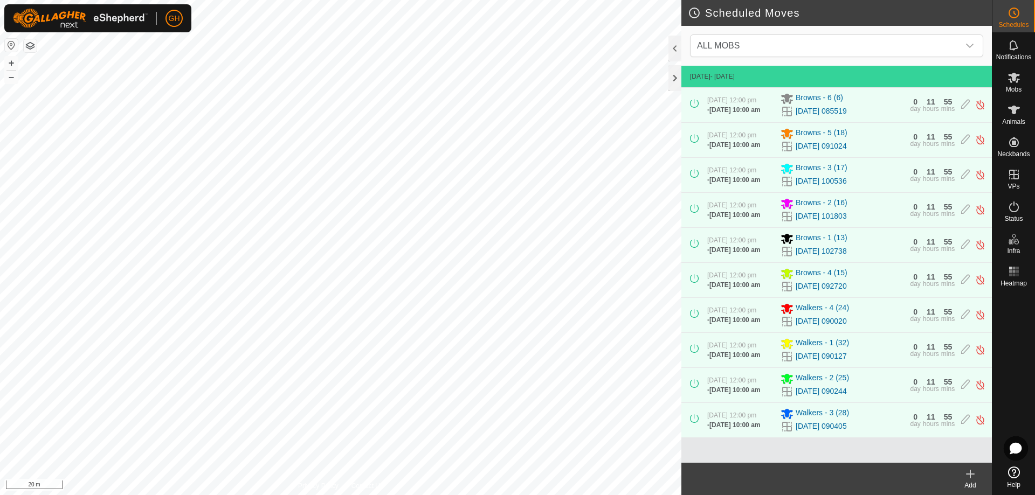
click at [971, 480] on icon at bounding box center [970, 474] width 13 height 13
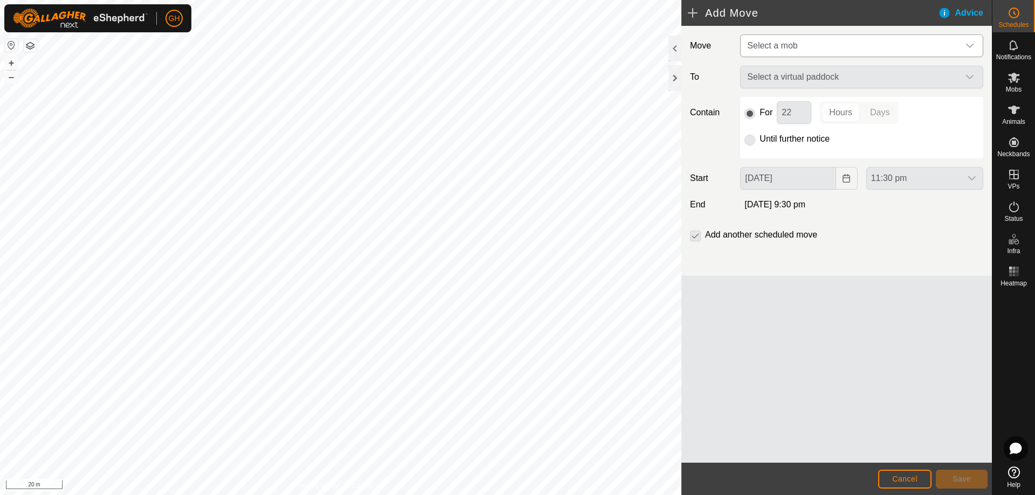
click at [826, 49] on span "Select a mob" at bounding box center [851, 46] width 216 height 22
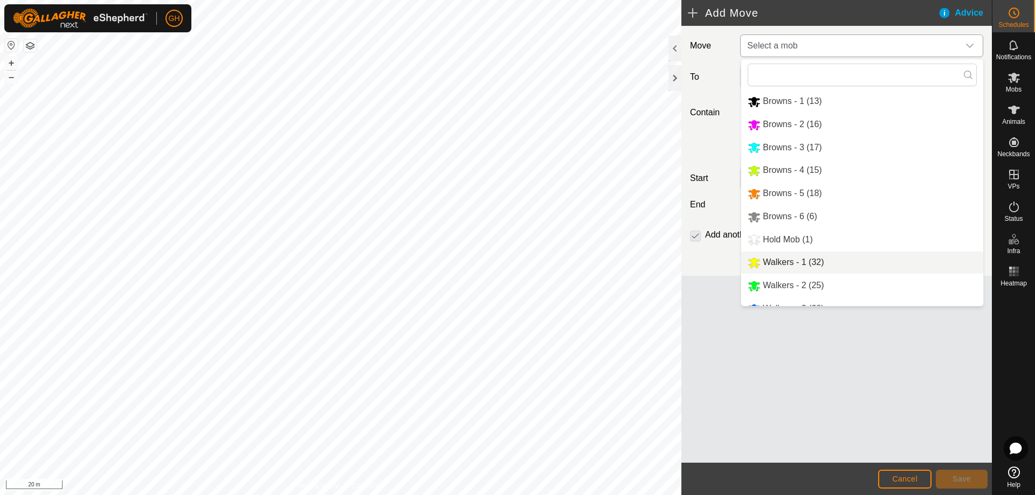
click at [809, 266] on li "Walkers - 1 (32)" at bounding box center [862, 263] width 242 height 22
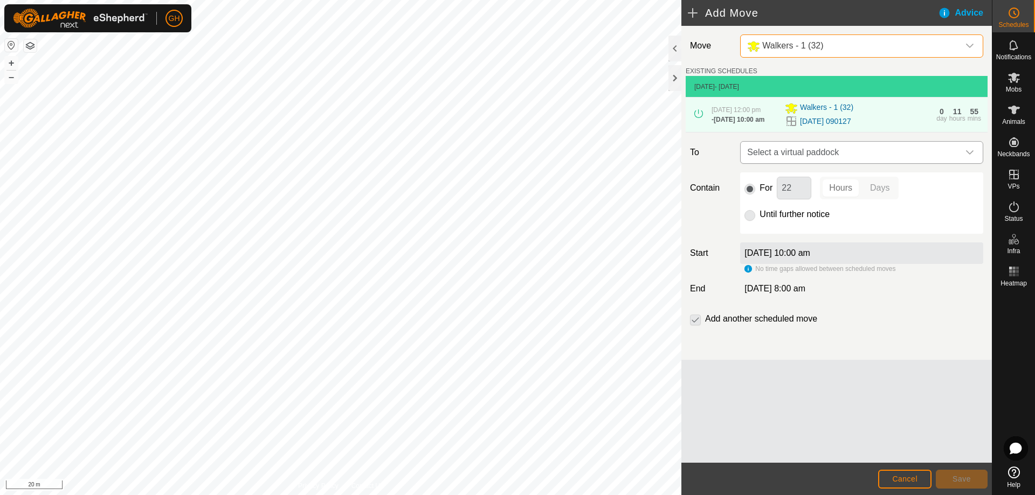
click at [824, 163] on span "Select a virtual paddock" at bounding box center [851, 153] width 216 height 22
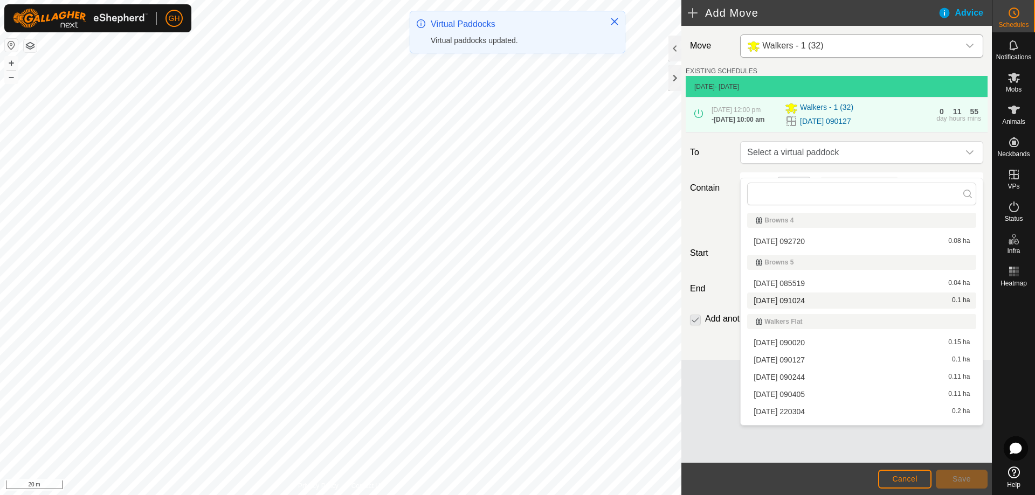
scroll to position [162, 0]
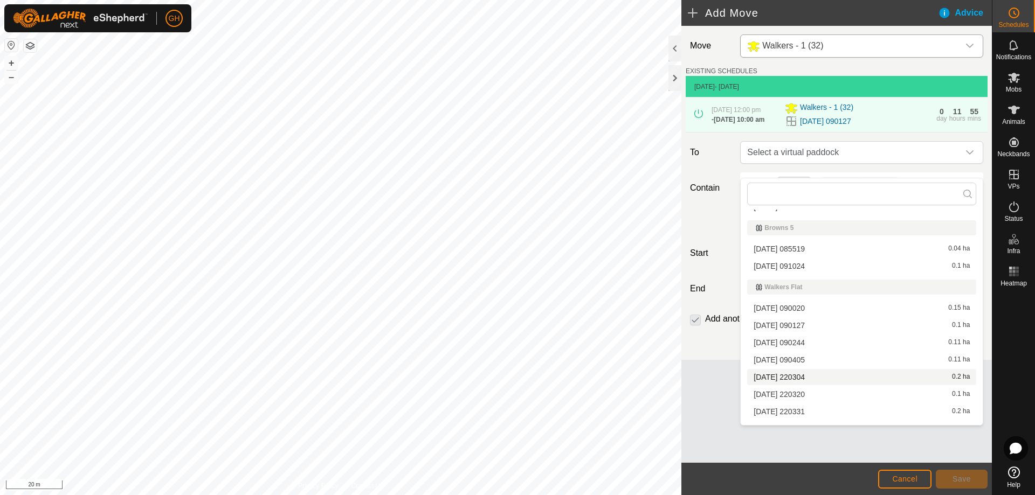
click at [808, 377] on li "2025-08-10 220304 0.2 ha" at bounding box center [861, 377] width 229 height 16
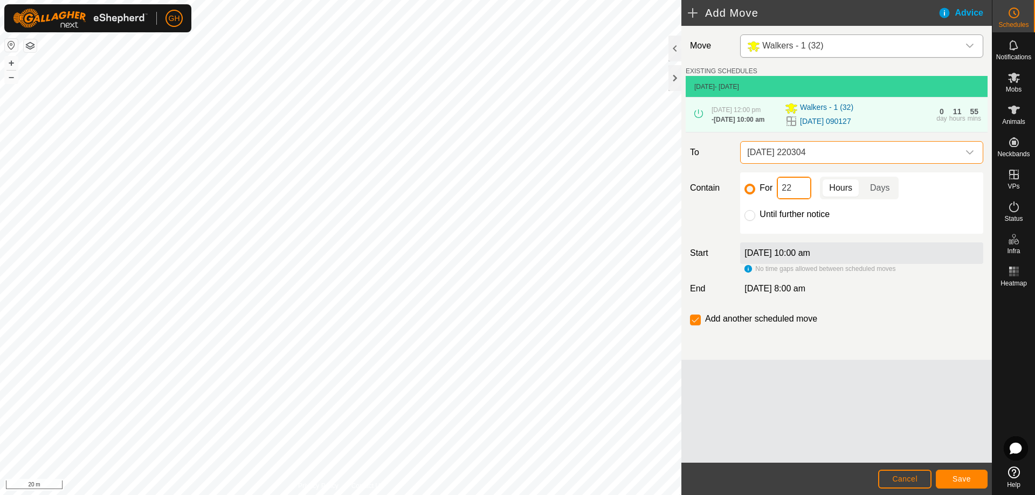
click at [799, 199] on input "22" at bounding box center [794, 188] width 35 height 23
click at [971, 481] on button "Save" at bounding box center [962, 479] width 52 height 19
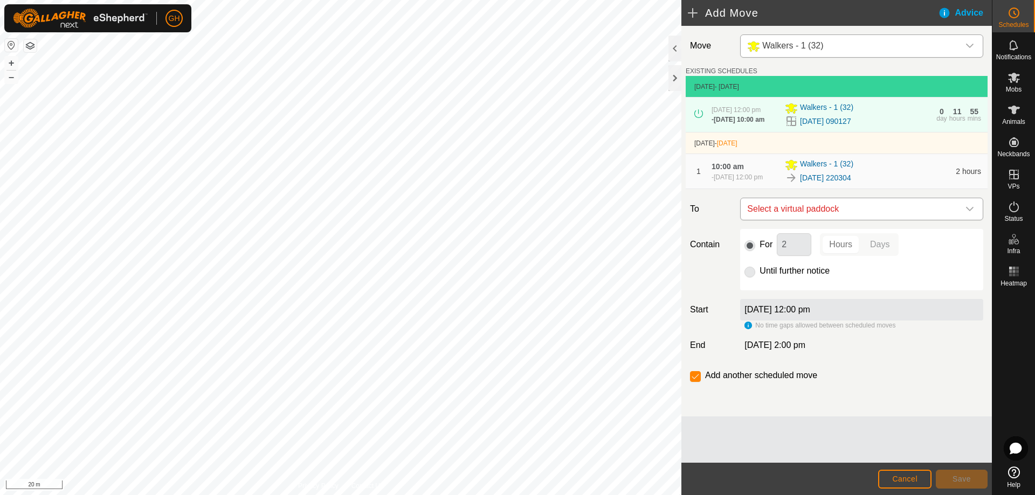
click at [828, 220] on span "Select a virtual paddock" at bounding box center [851, 209] width 216 height 22
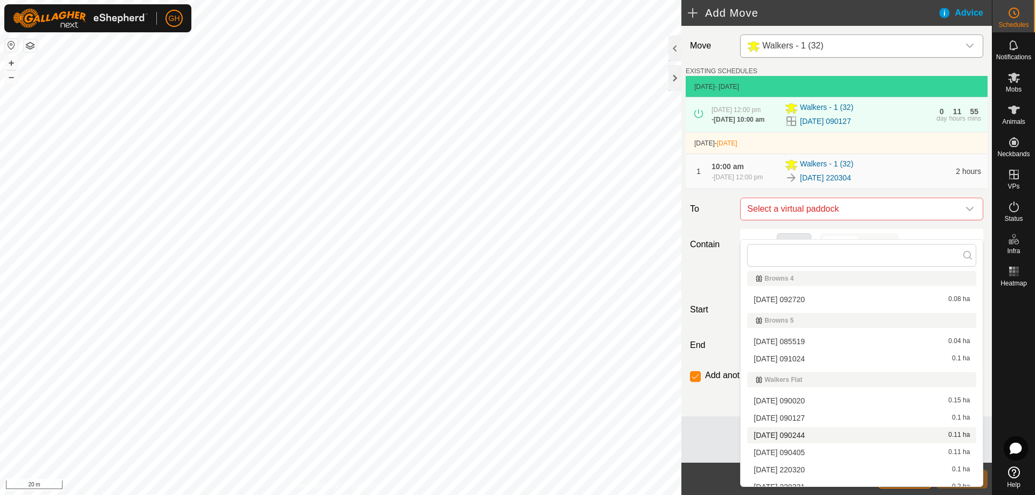
scroll to position [191, 0]
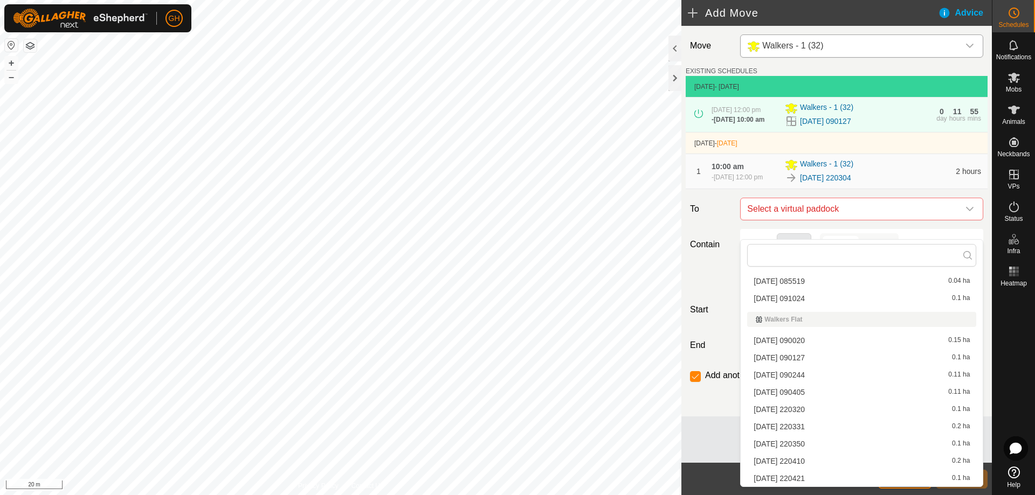
click at [807, 410] on li "2025-08-10 220320 0.1 ha" at bounding box center [861, 410] width 229 height 16
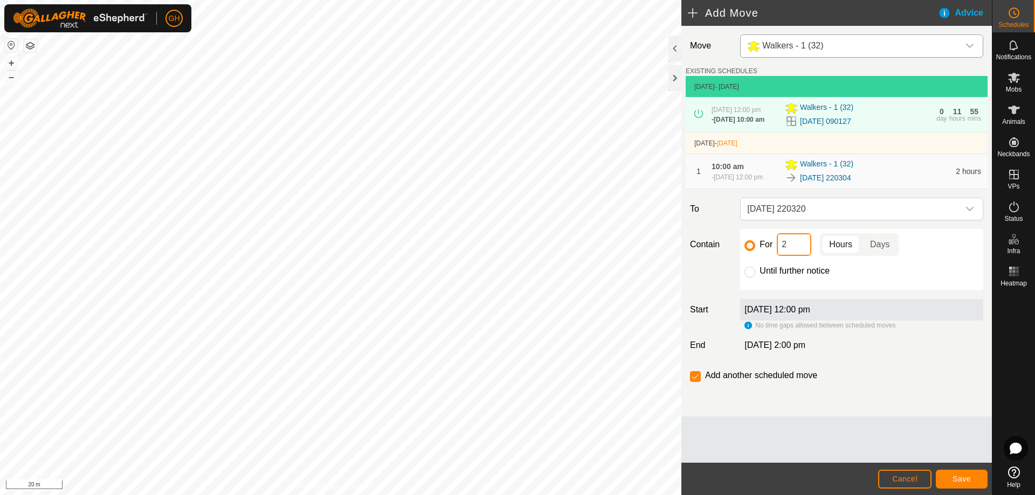
click at [795, 256] on input "2" at bounding box center [794, 244] width 35 height 23
click at [955, 471] on button "Save" at bounding box center [962, 479] width 52 height 19
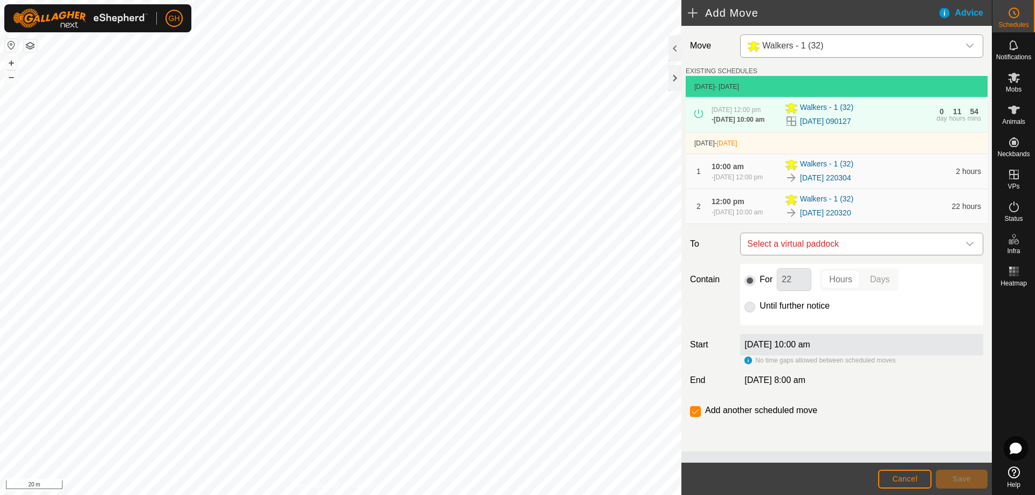
click at [835, 255] on span "Select a virtual paddock" at bounding box center [851, 244] width 216 height 22
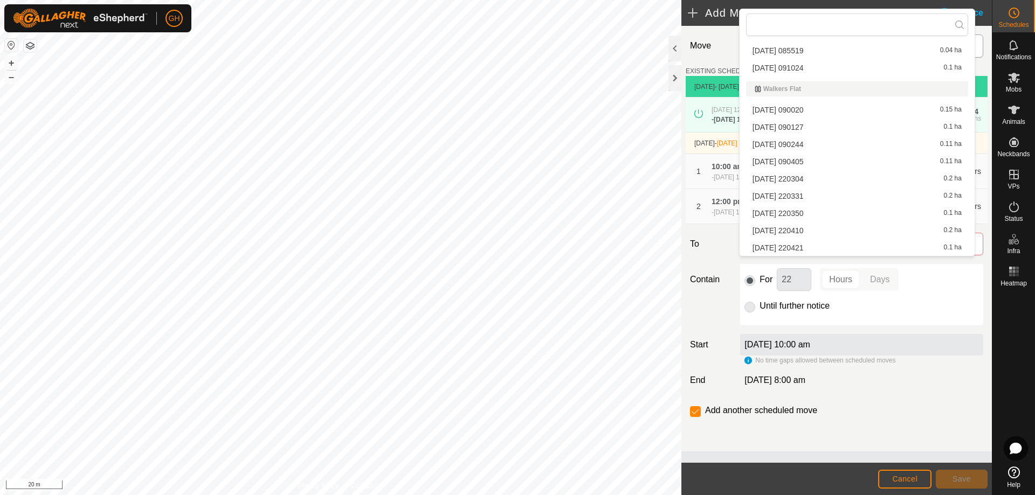
click at [839, 194] on li "2025-08-10 220331 0.2 ha" at bounding box center [857, 196] width 222 height 16
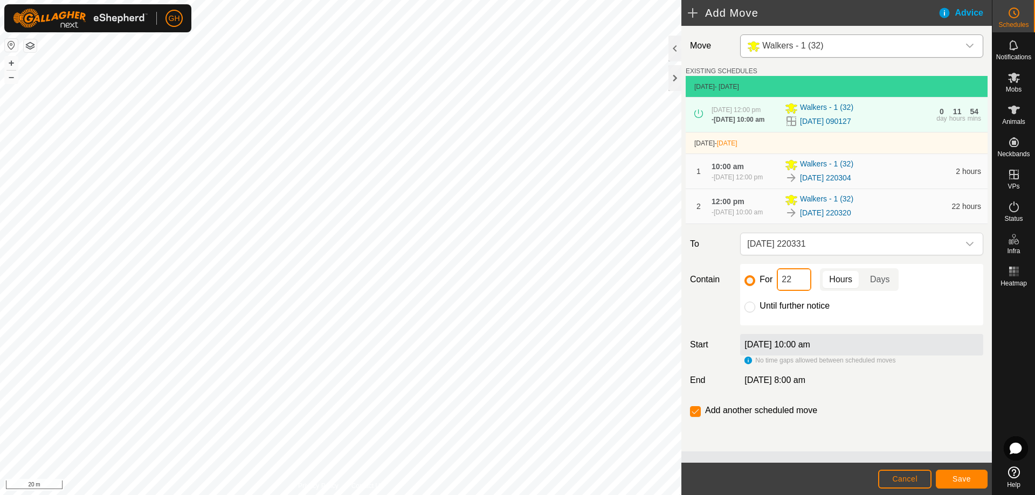
click at [795, 291] on input "22" at bounding box center [794, 279] width 35 height 23
click at [959, 472] on button "Save" at bounding box center [962, 479] width 52 height 19
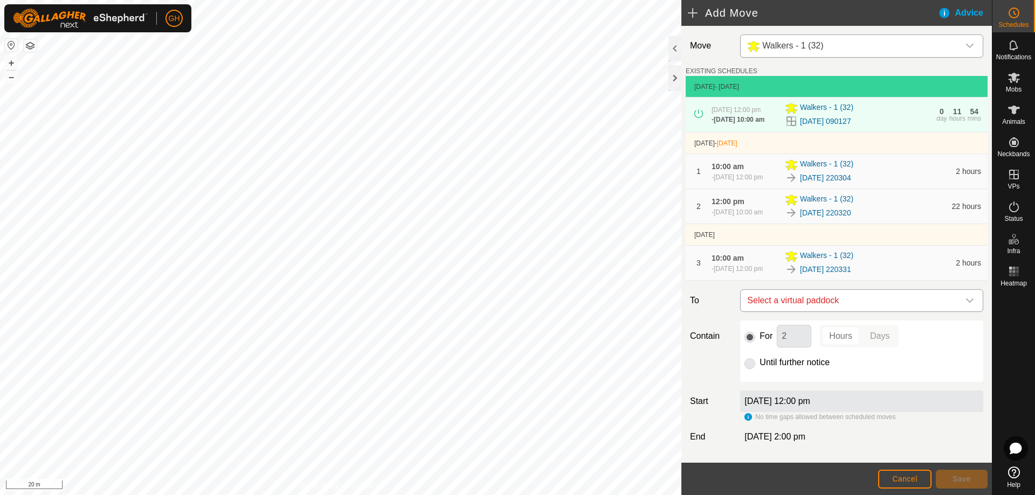
click at [839, 312] on span "Select a virtual paddock" at bounding box center [851, 301] width 216 height 22
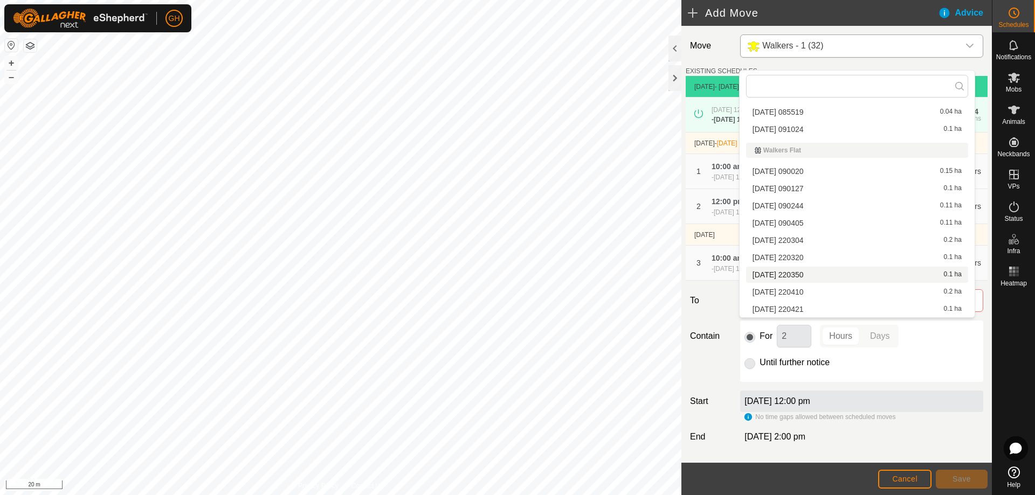
click at [847, 278] on li "2025-08-10 220350 0.1 ha" at bounding box center [857, 275] width 222 height 16
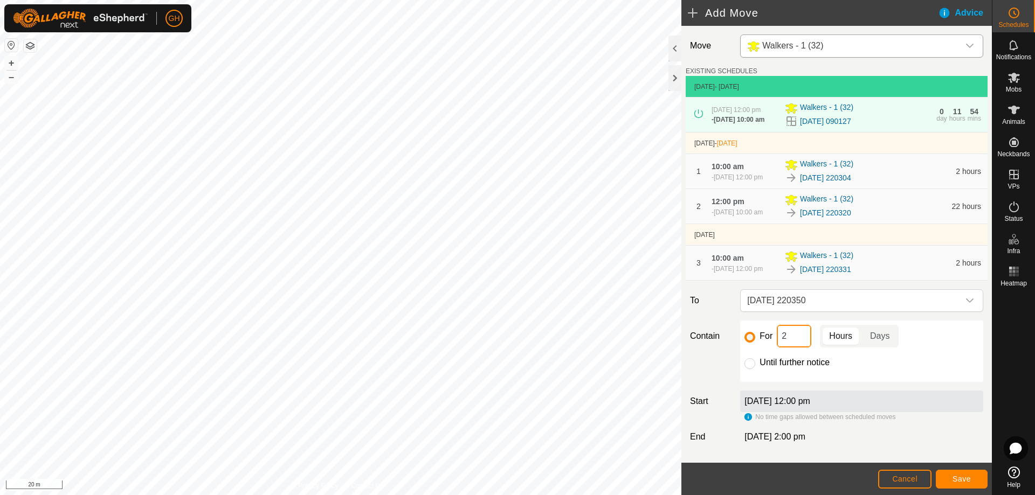
click at [805, 348] on input "2" at bounding box center [794, 336] width 35 height 23
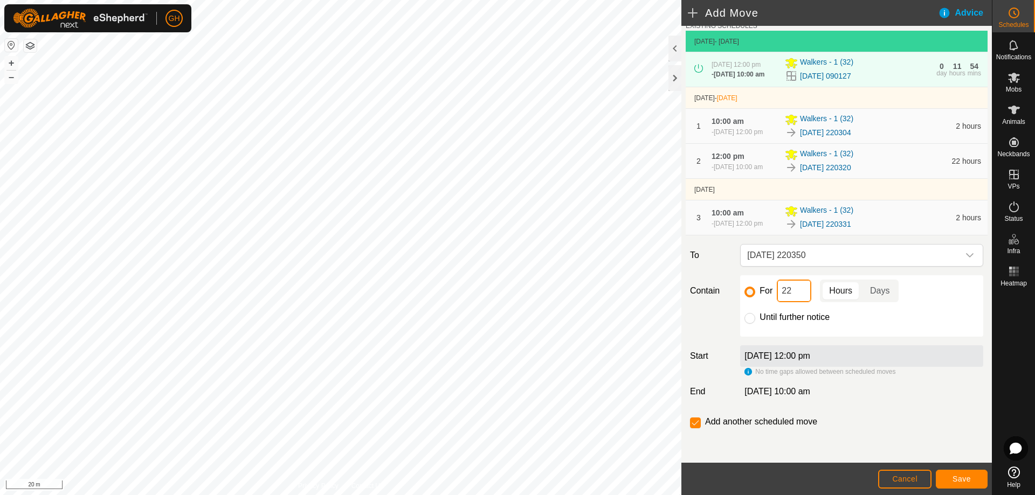
scroll to position [73, 0]
click at [979, 477] on button "Save" at bounding box center [962, 479] width 52 height 19
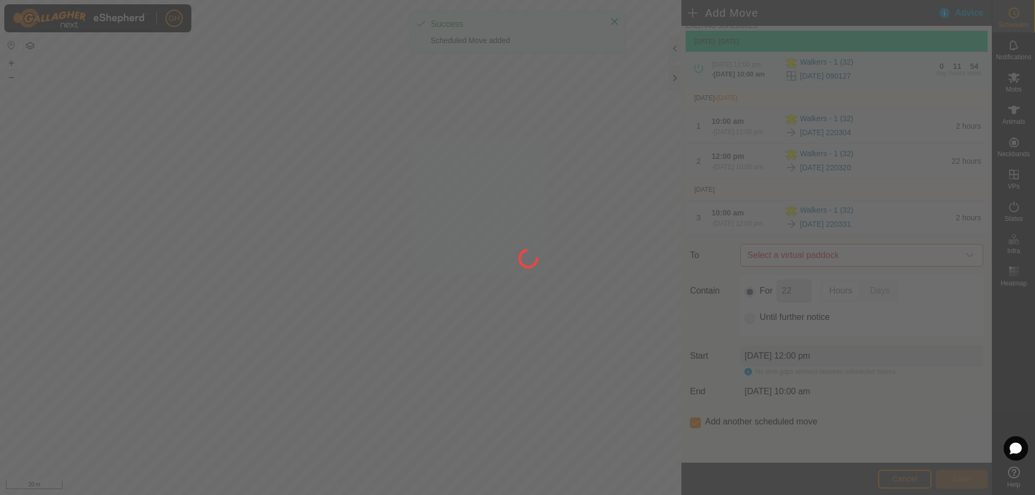
scroll to position [0, 0]
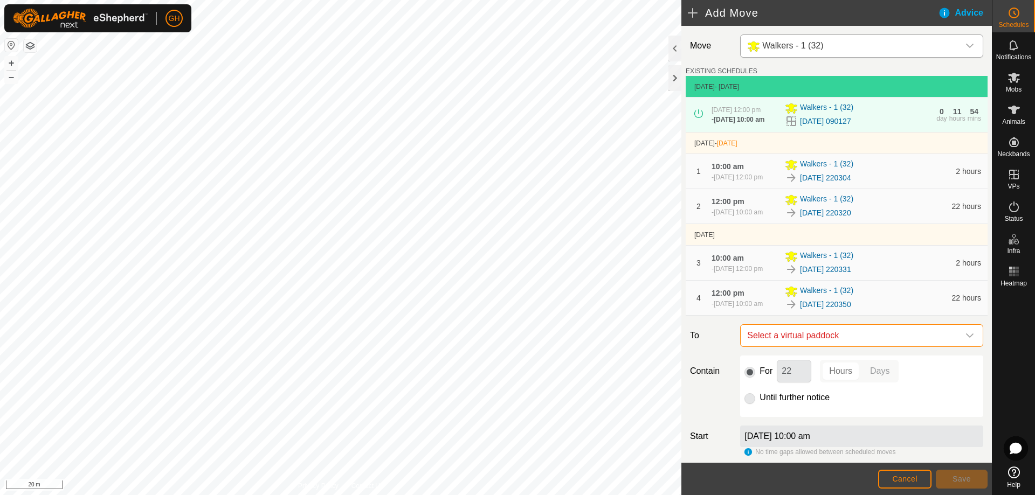
click at [845, 347] on span "Select a virtual paddock" at bounding box center [851, 336] width 216 height 22
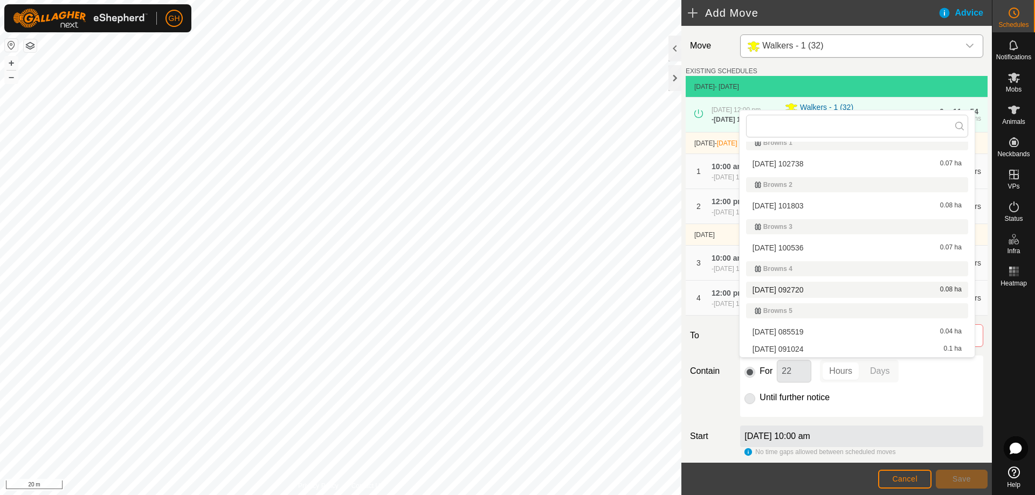
scroll to position [191, 0]
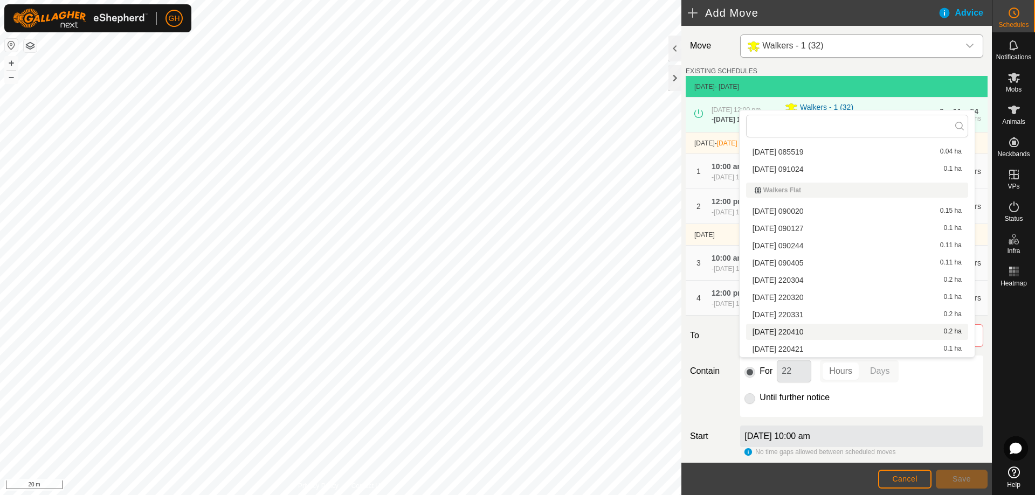
click at [834, 333] on li "2025-08-10 220410 0.2 ha" at bounding box center [857, 332] width 222 height 16
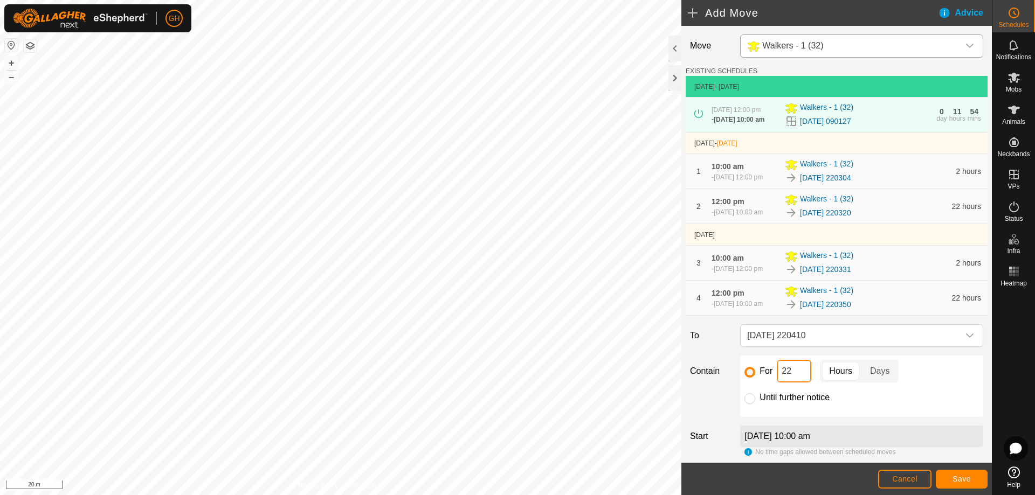
click at [800, 383] on input "22" at bounding box center [794, 371] width 35 height 23
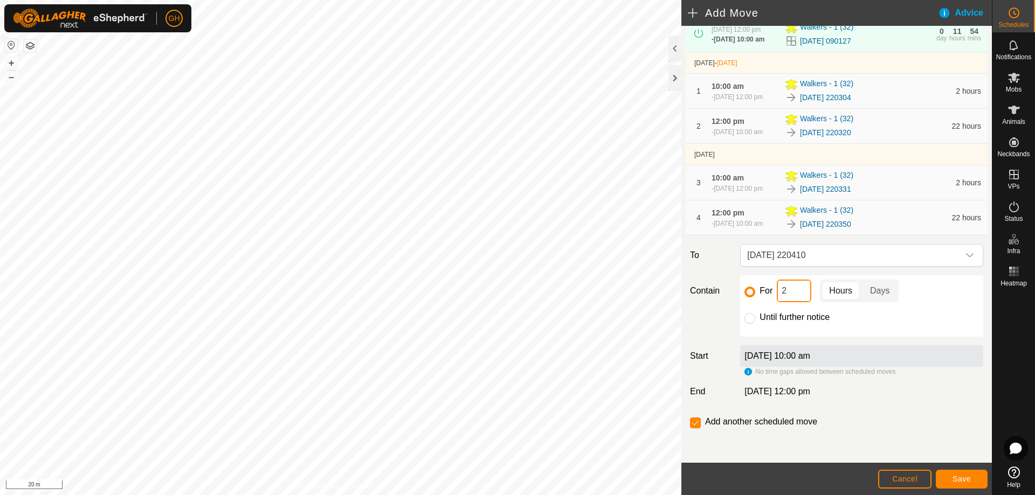
scroll to position [113, 0]
click at [961, 475] on span "Save" at bounding box center [962, 479] width 18 height 9
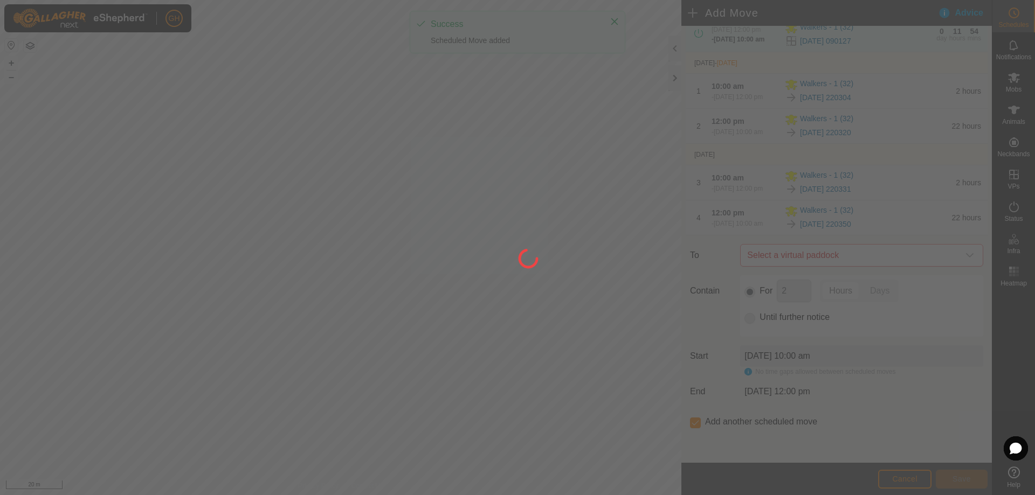
scroll to position [0, 0]
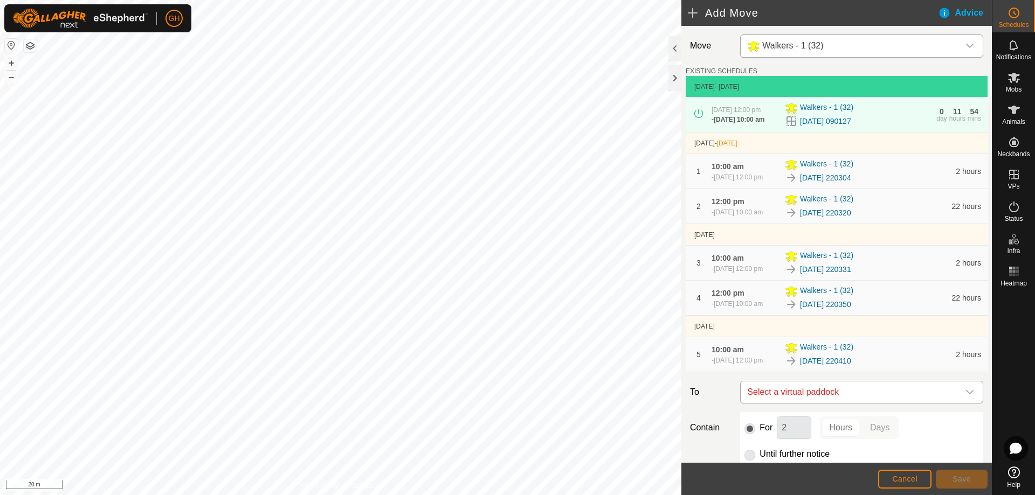
click at [860, 403] on span "Select a virtual paddock" at bounding box center [851, 393] width 216 height 22
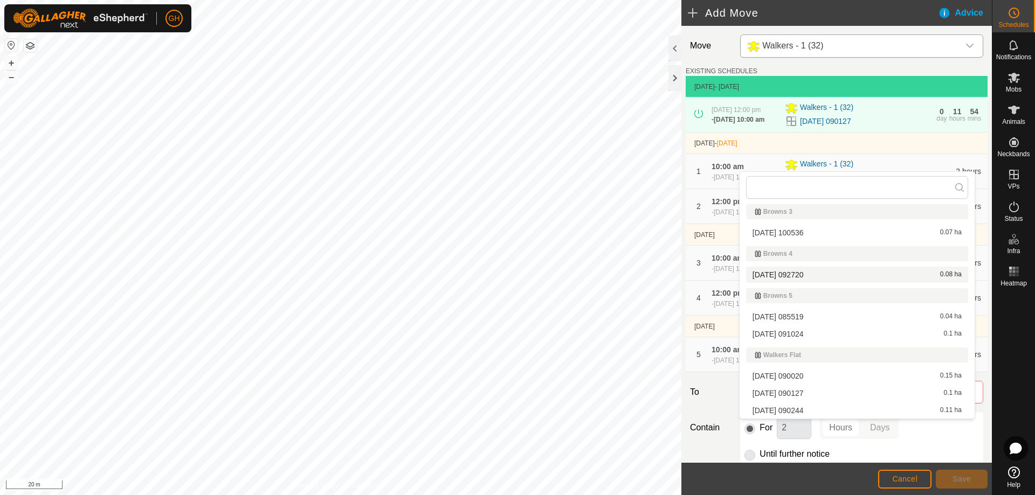
scroll to position [191, 0]
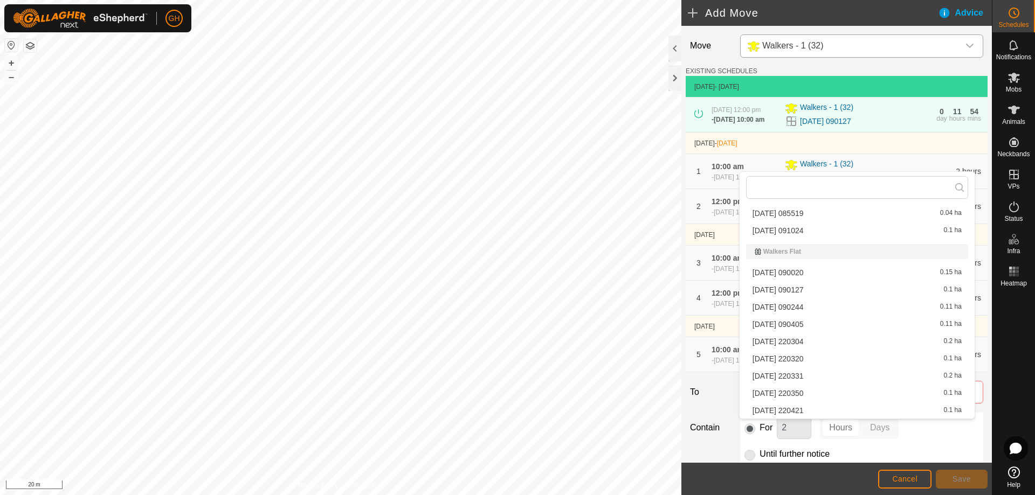
click at [814, 409] on li "2025-08-10 220421 0.1 ha" at bounding box center [857, 411] width 222 height 16
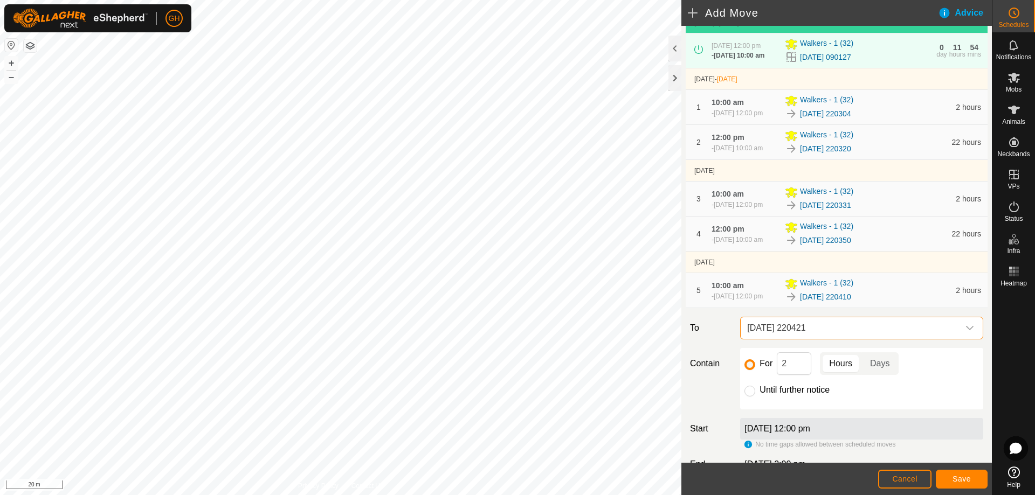
scroll to position [162, 0]
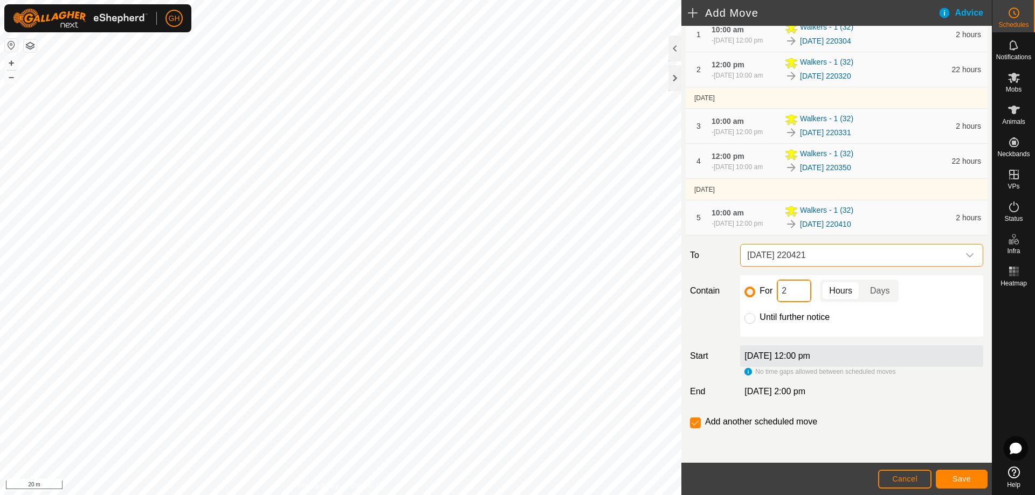
click at [804, 302] on input "2" at bounding box center [794, 291] width 35 height 23
click at [922, 318] on div "For 22 Hours Days Until further notice" at bounding box center [861, 306] width 243 height 61
click at [693, 429] on input "checkbox" at bounding box center [695, 423] width 11 height 11
click at [954, 476] on span "Save" at bounding box center [962, 479] width 18 height 9
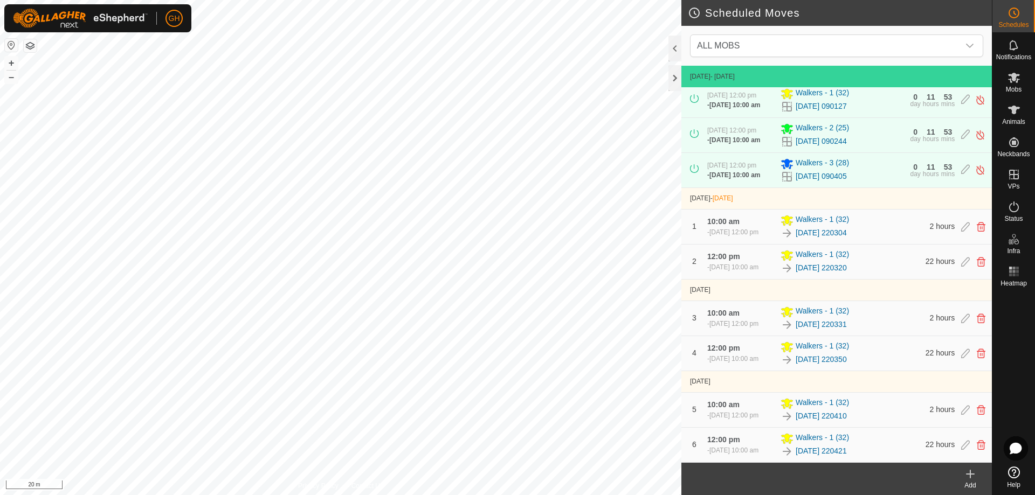
scroll to position [409, 0]
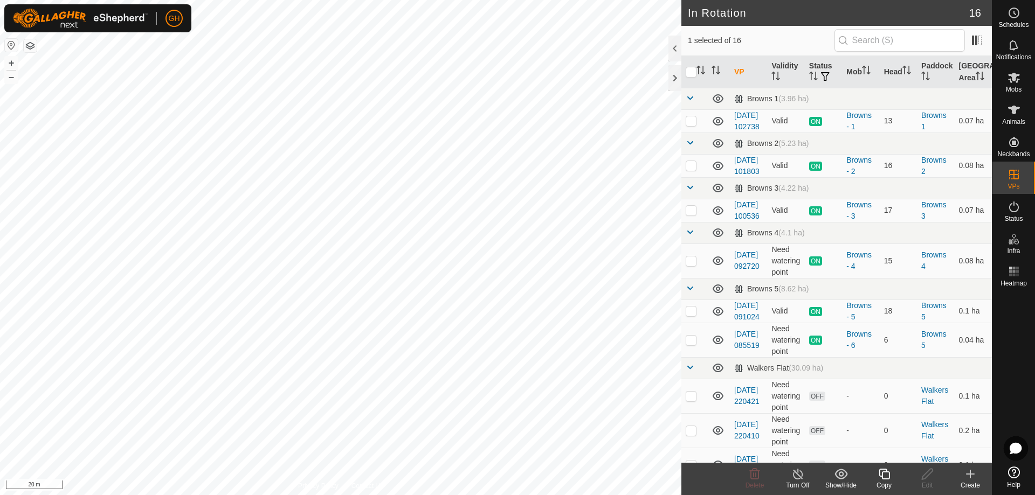
click at [890, 478] on icon at bounding box center [884, 474] width 11 height 11
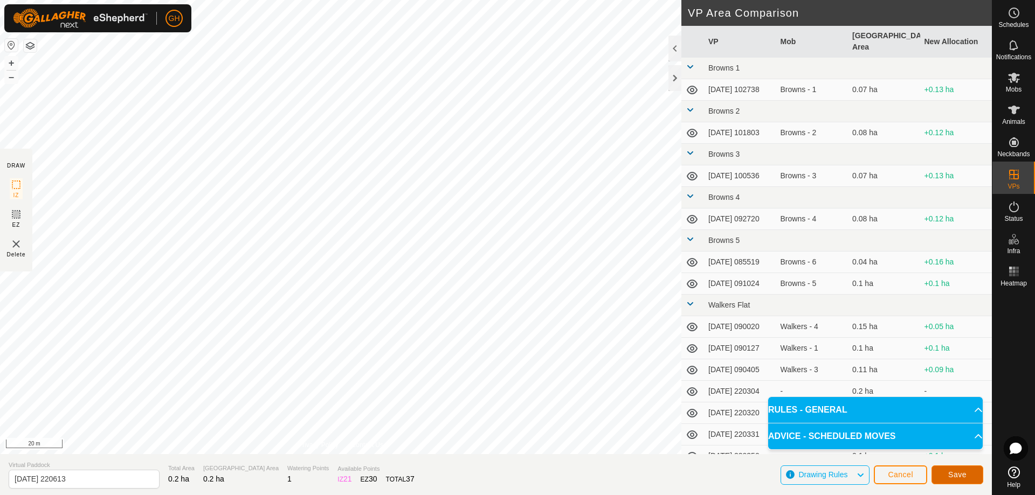
click at [956, 472] on span "Save" at bounding box center [957, 475] width 18 height 9
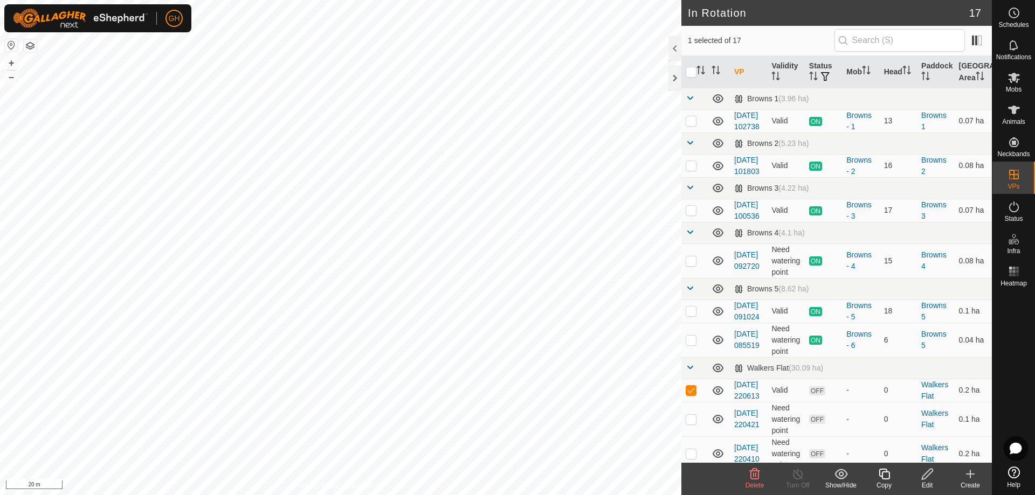
click at [891, 479] on copy-svg-icon at bounding box center [884, 474] width 43 height 13
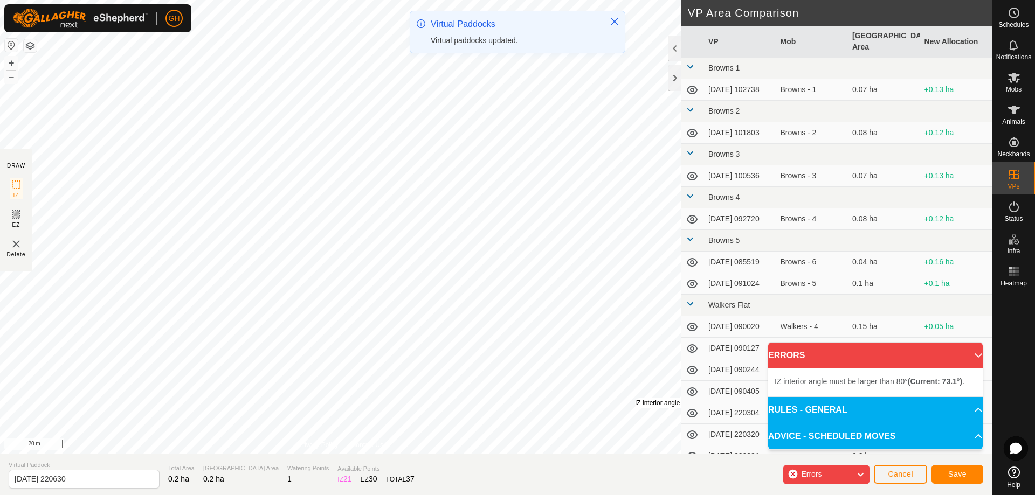
click at [635, 398] on div "IZ interior angle must be larger than 80° (Current: 73.1°) ." at bounding box center [716, 403] width 163 height 10
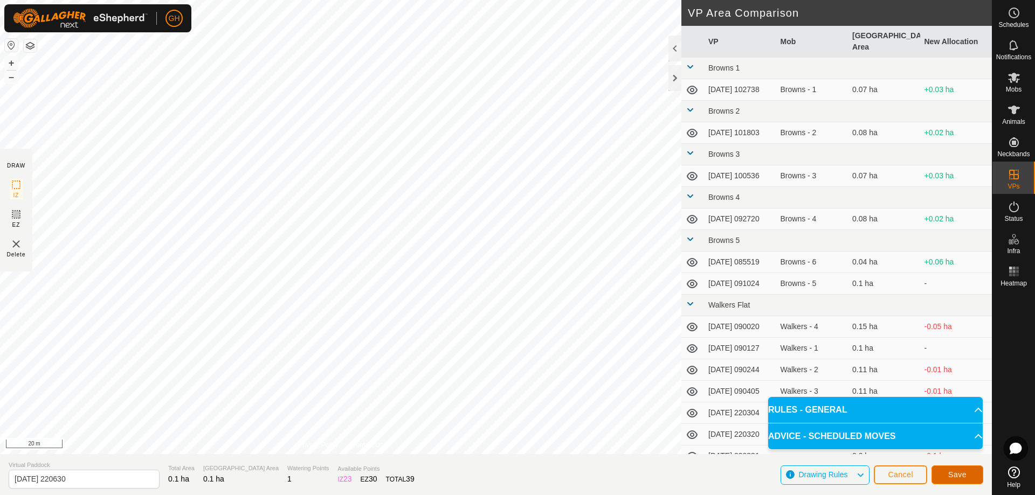
click at [964, 476] on span "Save" at bounding box center [957, 475] width 18 height 9
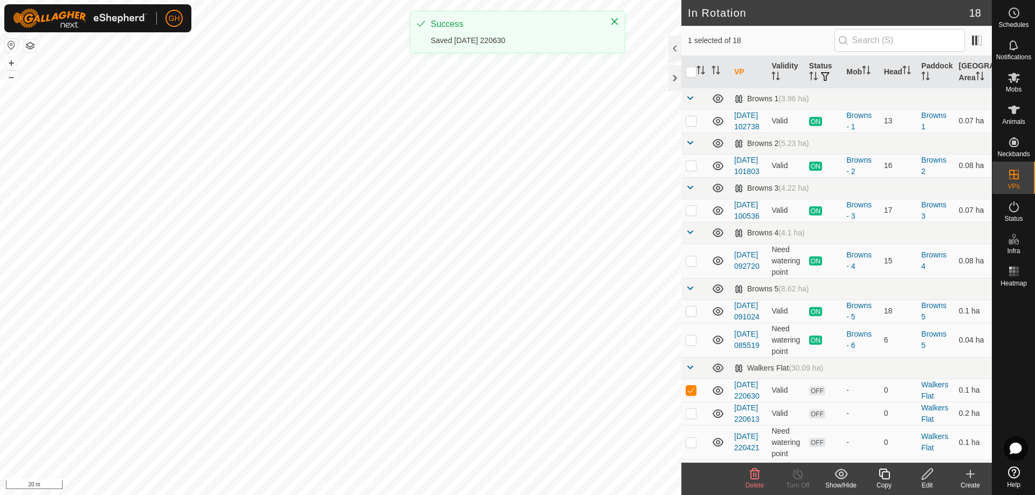
click at [883, 478] on icon at bounding box center [884, 474] width 11 height 11
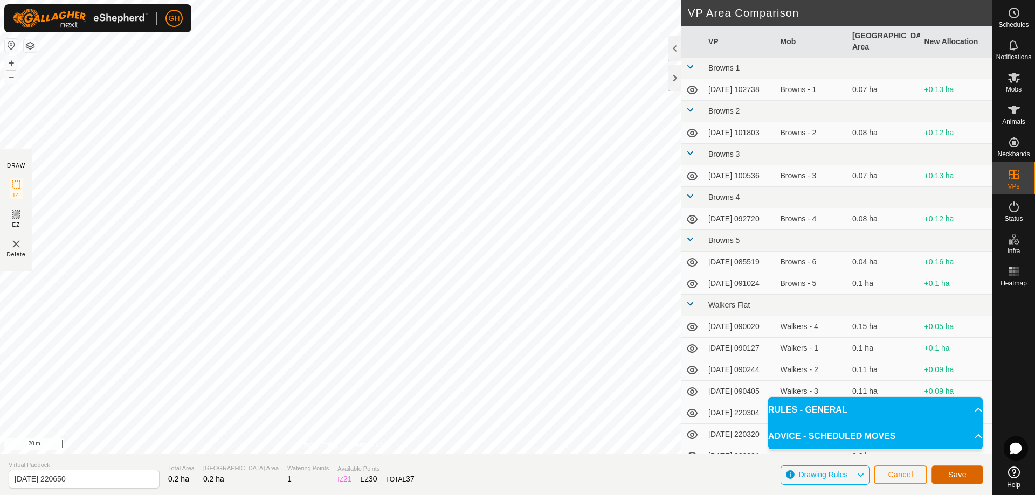
click at [953, 473] on span "Save" at bounding box center [957, 475] width 18 height 9
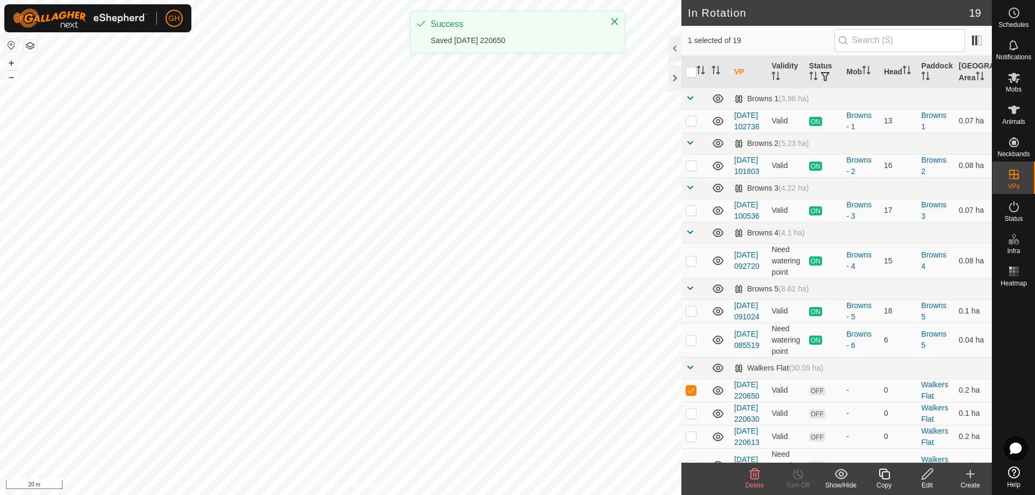
click at [879, 473] on icon at bounding box center [884, 474] width 13 height 13
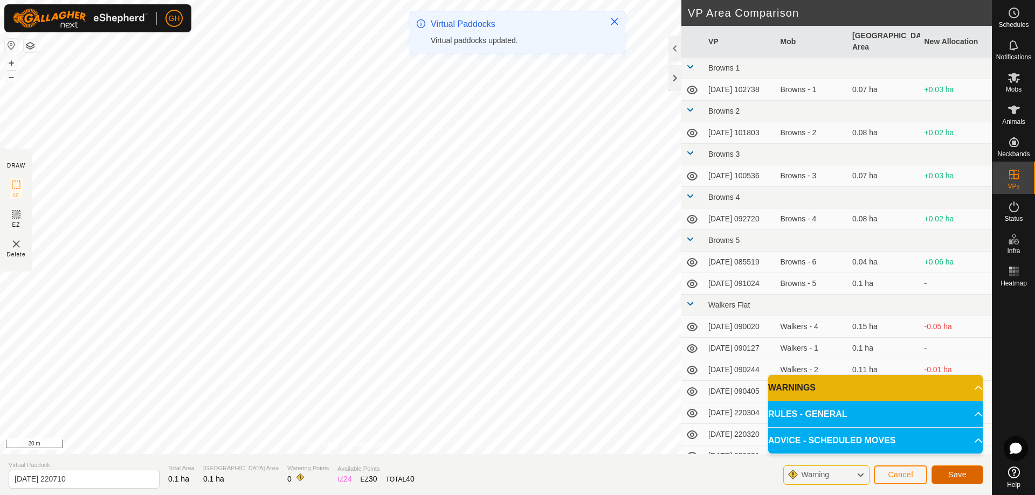
click at [956, 471] on span "Save" at bounding box center [957, 475] width 18 height 9
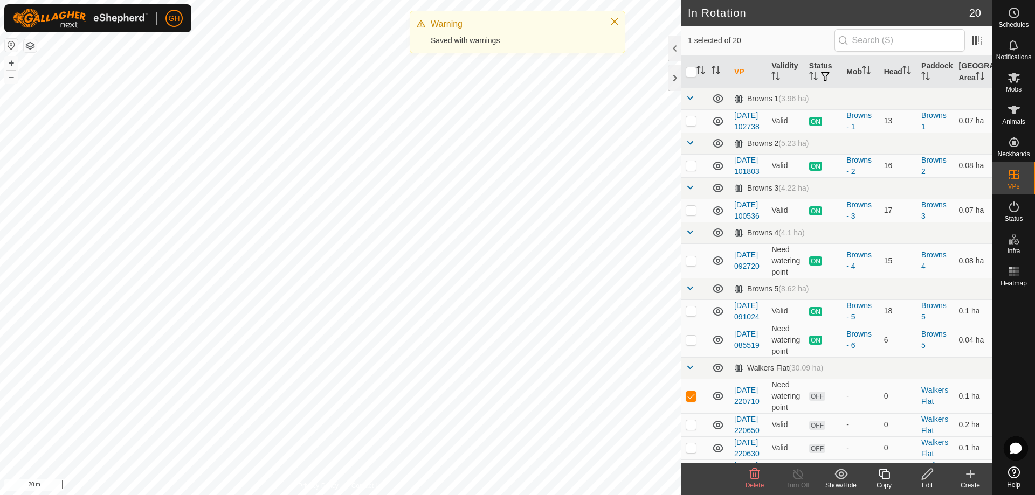
click at [887, 476] on icon at bounding box center [884, 474] width 13 height 13
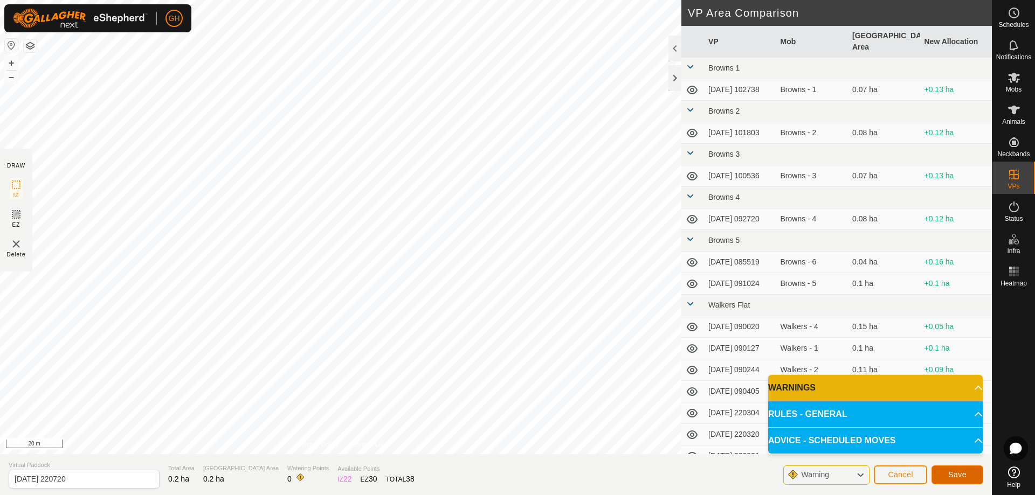
click at [946, 469] on button "Save" at bounding box center [958, 475] width 52 height 19
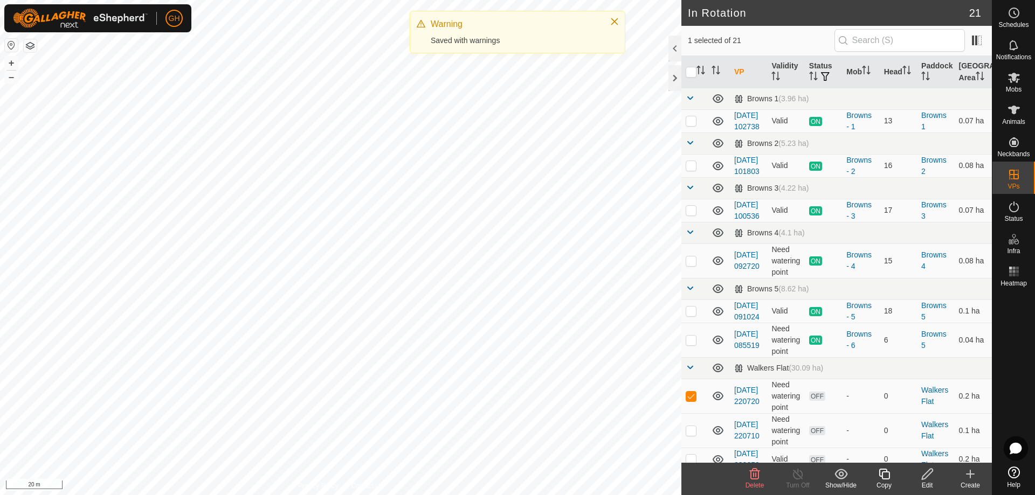
click at [884, 472] on icon at bounding box center [884, 474] width 11 height 11
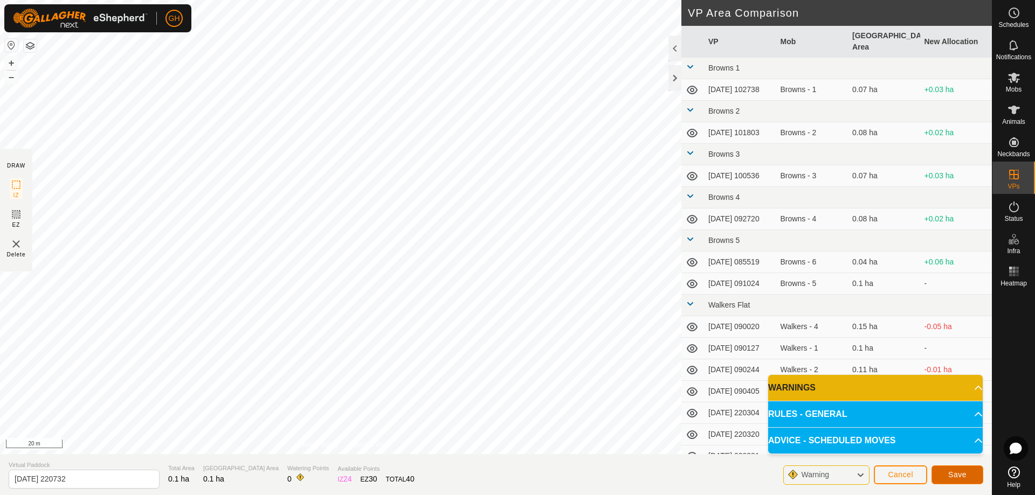
click at [962, 471] on span "Save" at bounding box center [957, 475] width 18 height 9
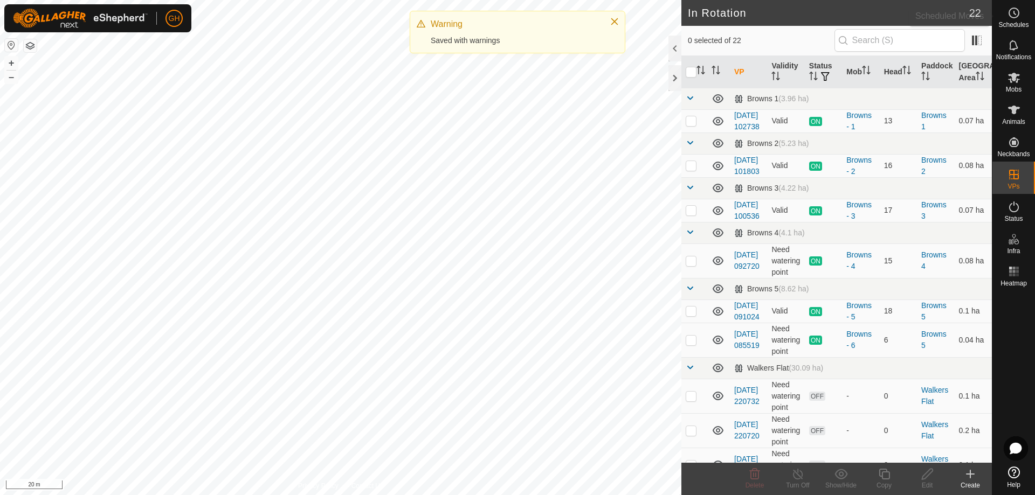
click at [1010, 16] on circle at bounding box center [1014, 13] width 10 height 10
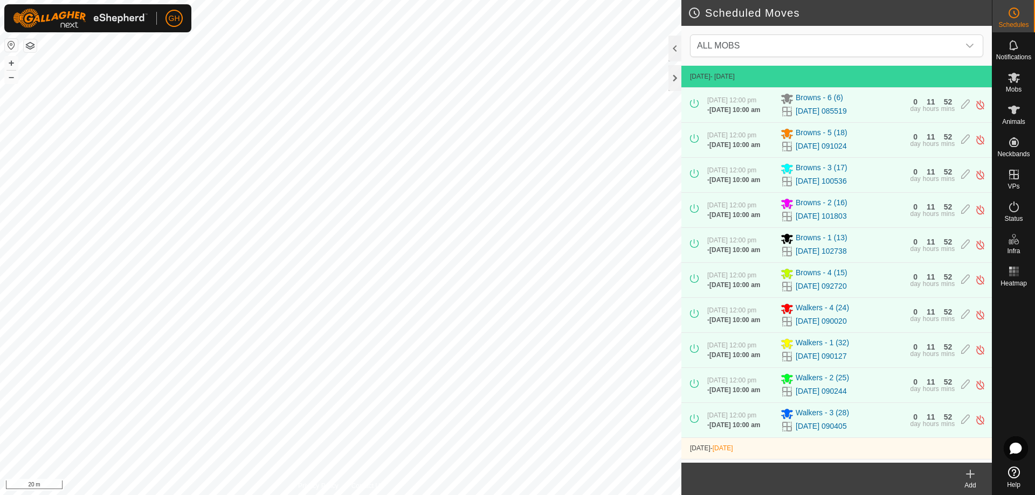
click at [973, 473] on icon at bounding box center [970, 474] width 13 height 13
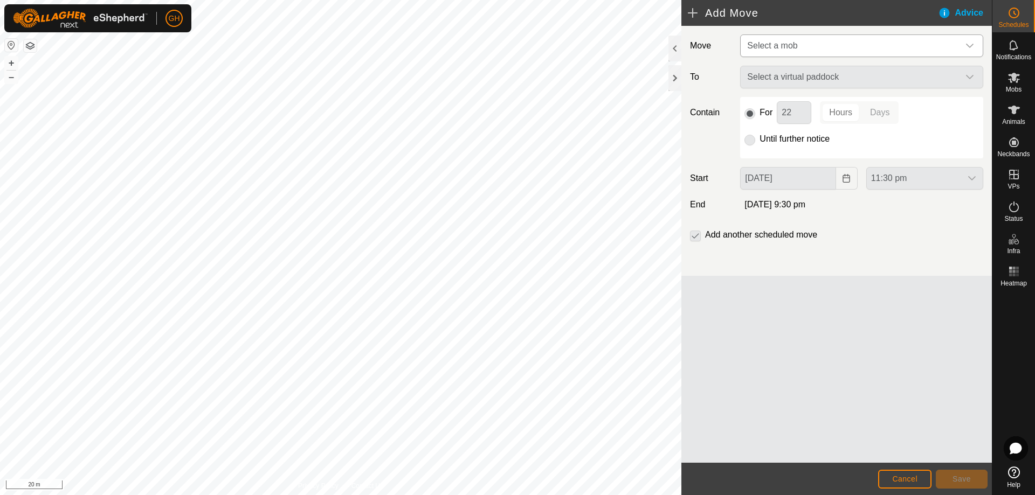
click at [813, 47] on span "Select a mob" at bounding box center [851, 46] width 216 height 22
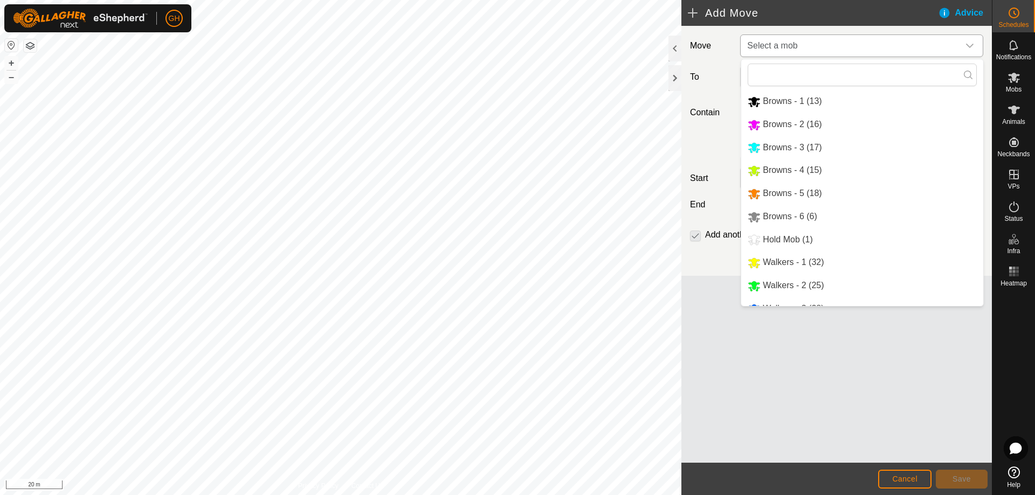
click at [806, 285] on li "Walkers - 2 (25)" at bounding box center [862, 286] width 242 height 22
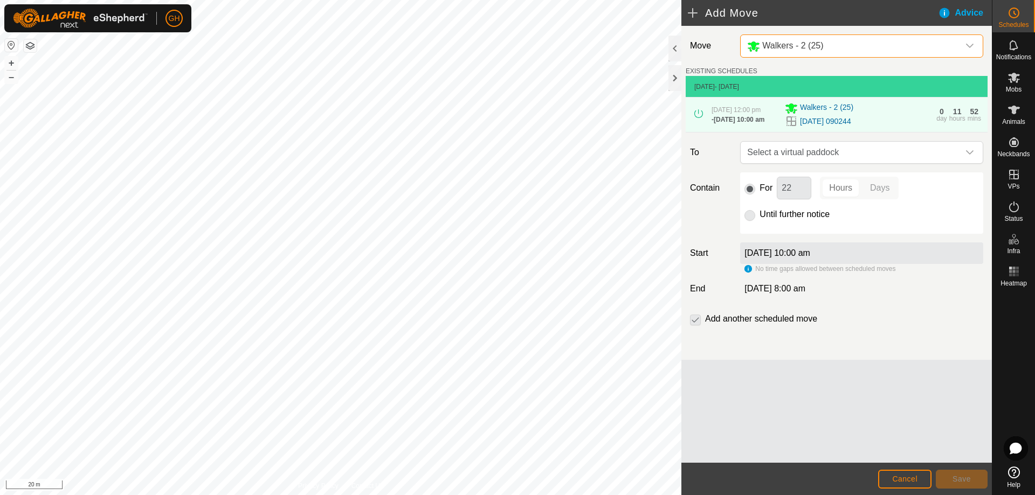
click at [836, 163] on span "Select a virtual paddock" at bounding box center [851, 153] width 216 height 22
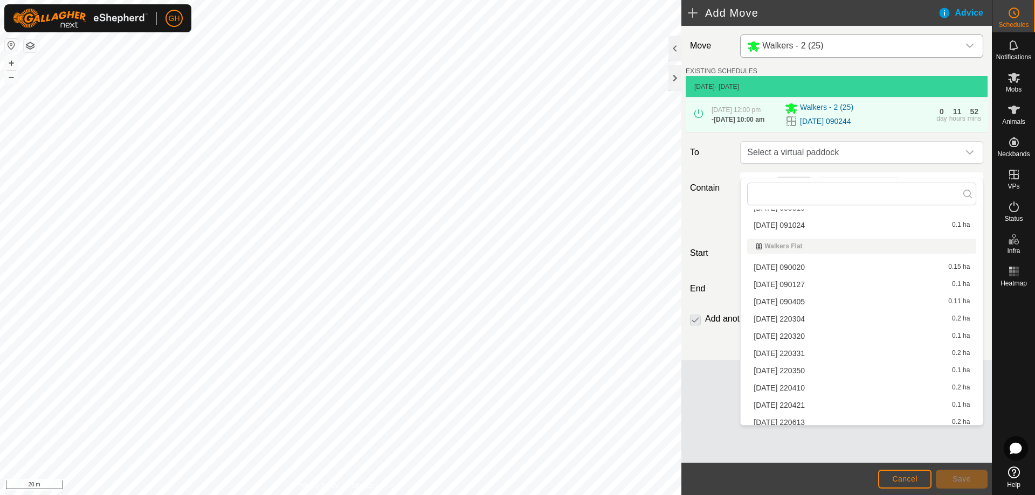
scroll to position [294, 0]
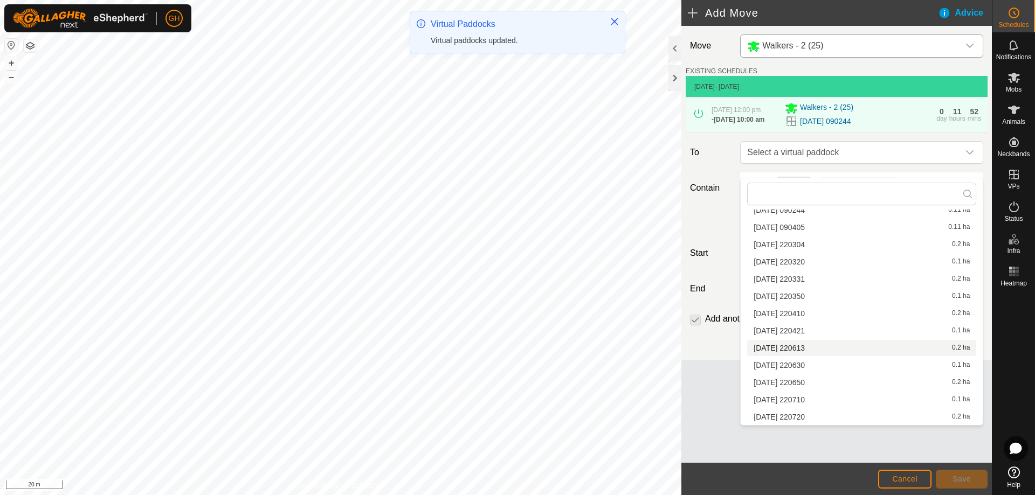
click at [806, 350] on li "2025-08-10 220613 0.2 ha" at bounding box center [861, 348] width 229 height 16
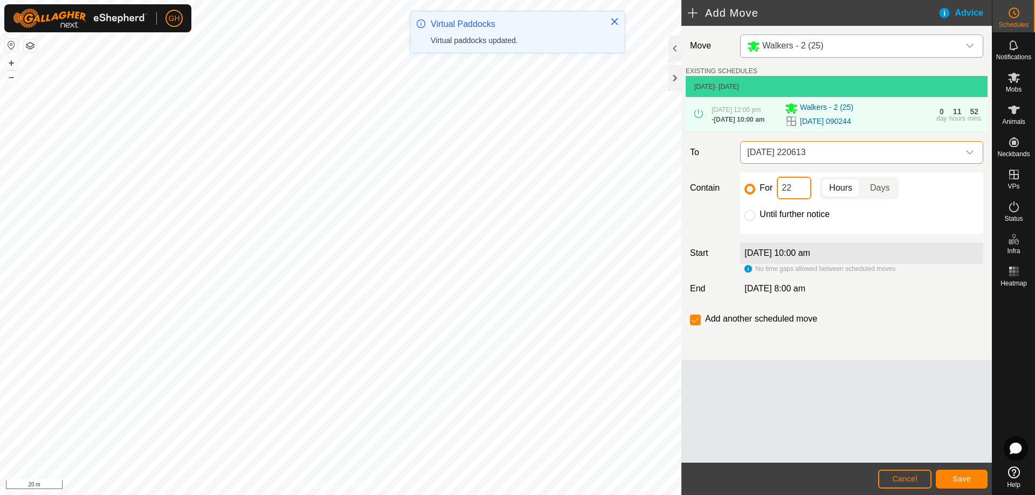
click at [803, 199] on input "22" at bounding box center [794, 188] width 35 height 23
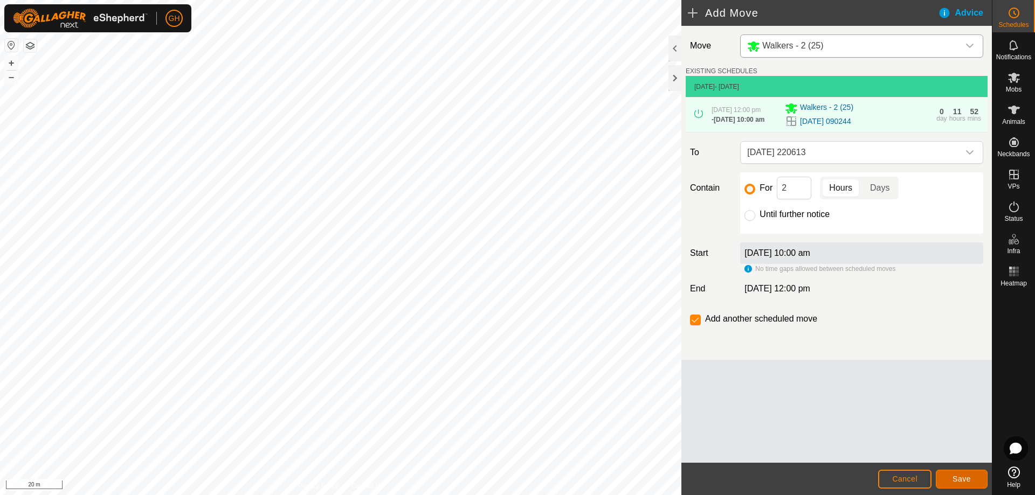
click at [954, 479] on span "Save" at bounding box center [962, 479] width 18 height 9
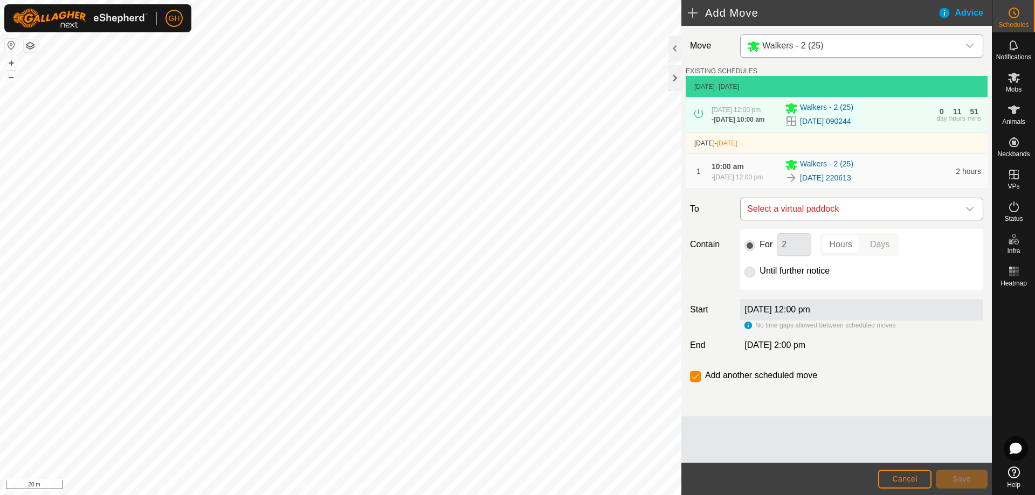
click at [846, 220] on span "Select a virtual paddock" at bounding box center [851, 209] width 216 height 22
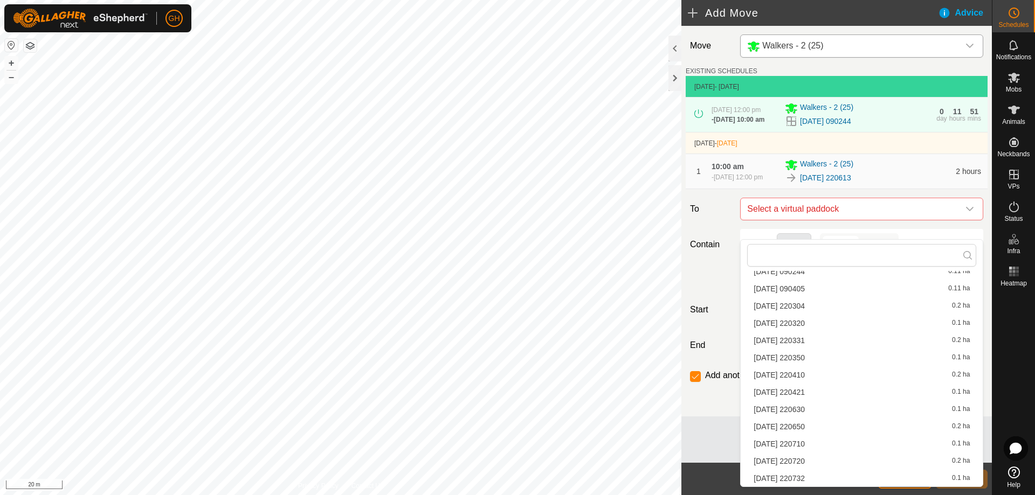
click at [830, 411] on li "2025-08-10 220630 0.1 ha" at bounding box center [861, 410] width 229 height 16
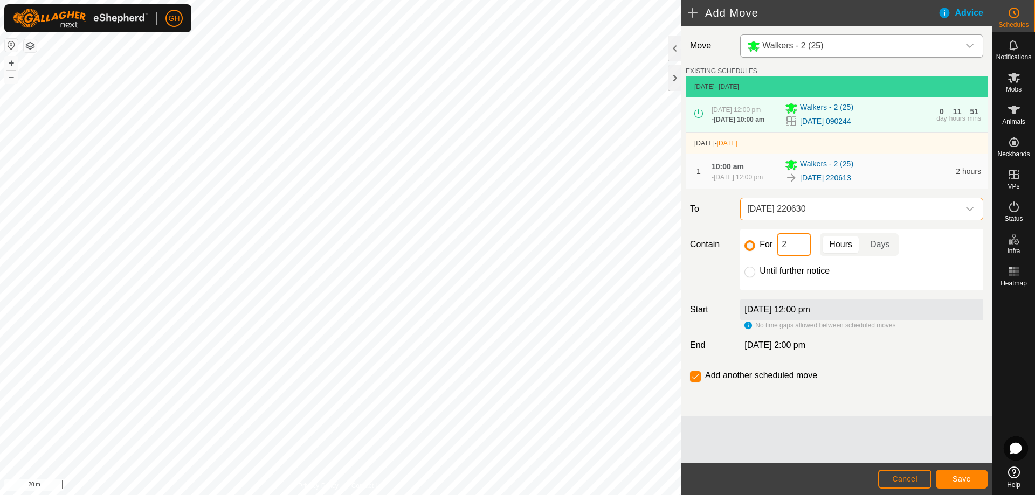
click at [801, 256] on input "2" at bounding box center [794, 244] width 35 height 23
click at [951, 474] on button "Save" at bounding box center [962, 479] width 52 height 19
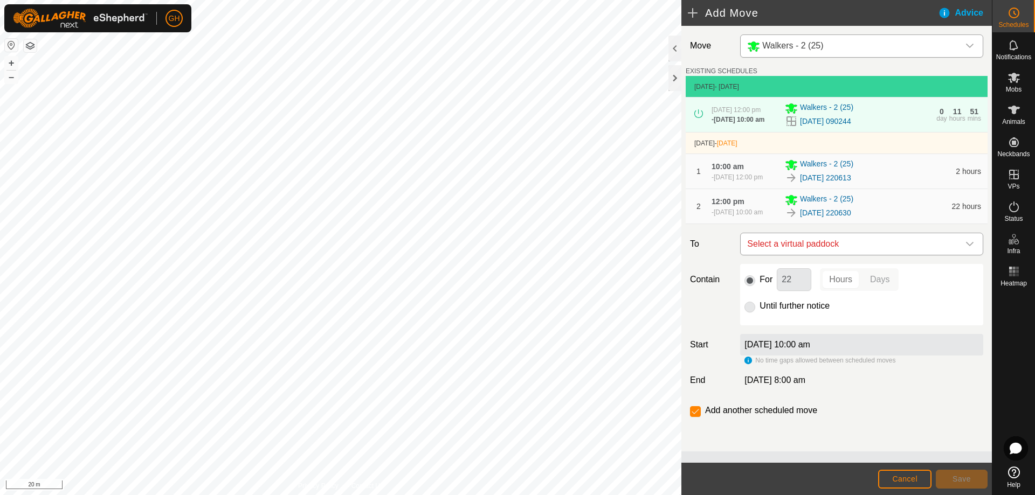
click at [835, 255] on span "Select a virtual paddock" at bounding box center [851, 244] width 216 height 22
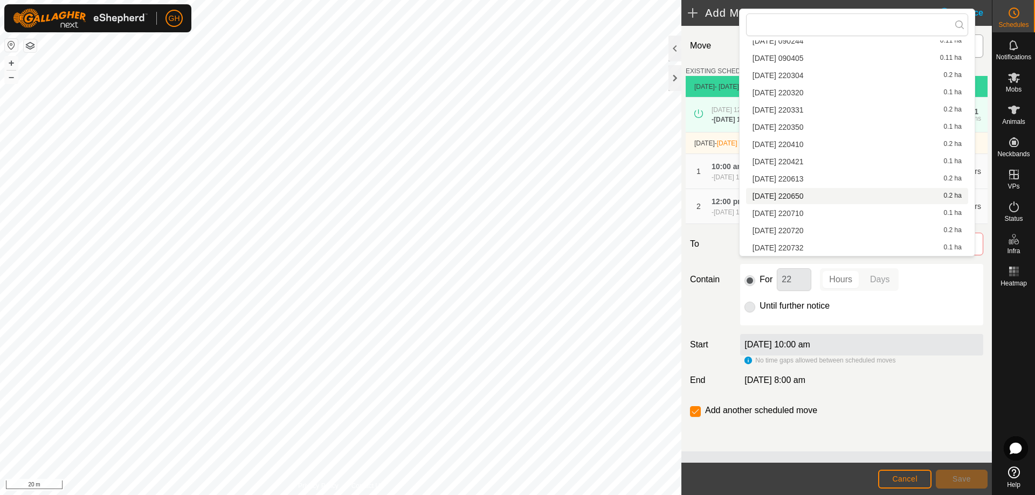
click at [848, 197] on li "2025-08-10 220650 0.2 ha" at bounding box center [857, 196] width 222 height 16
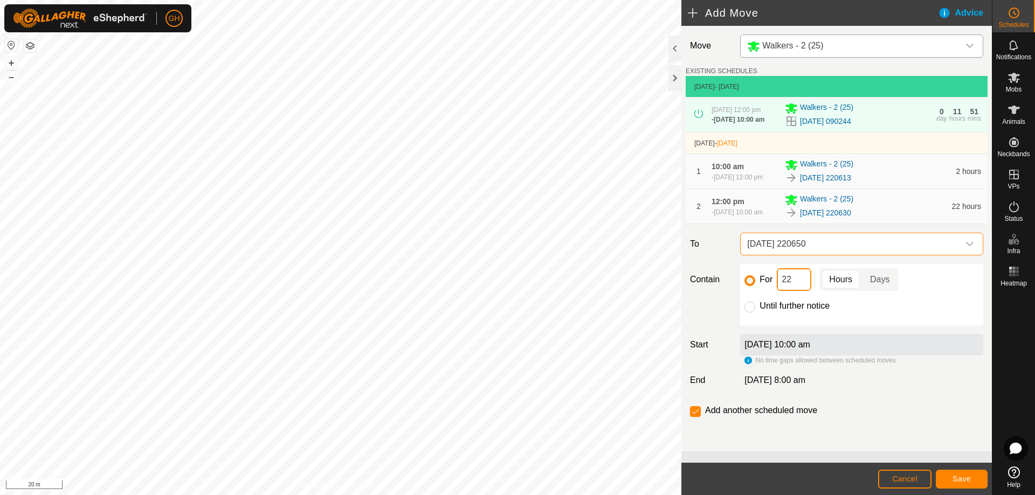
click at [796, 291] on input "22" at bounding box center [794, 279] width 35 height 23
click at [959, 476] on span "Save" at bounding box center [962, 479] width 18 height 9
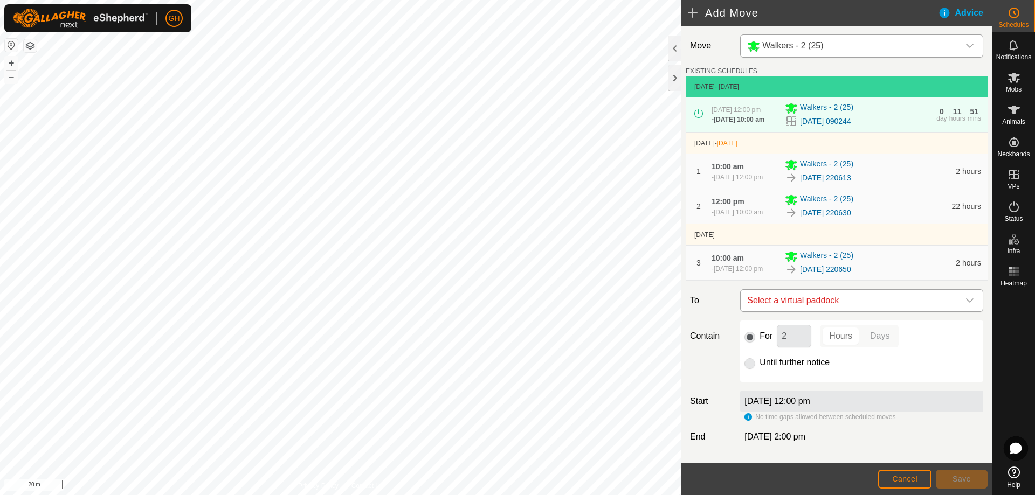
click at [827, 312] on span "Select a virtual paddock" at bounding box center [851, 301] width 216 height 22
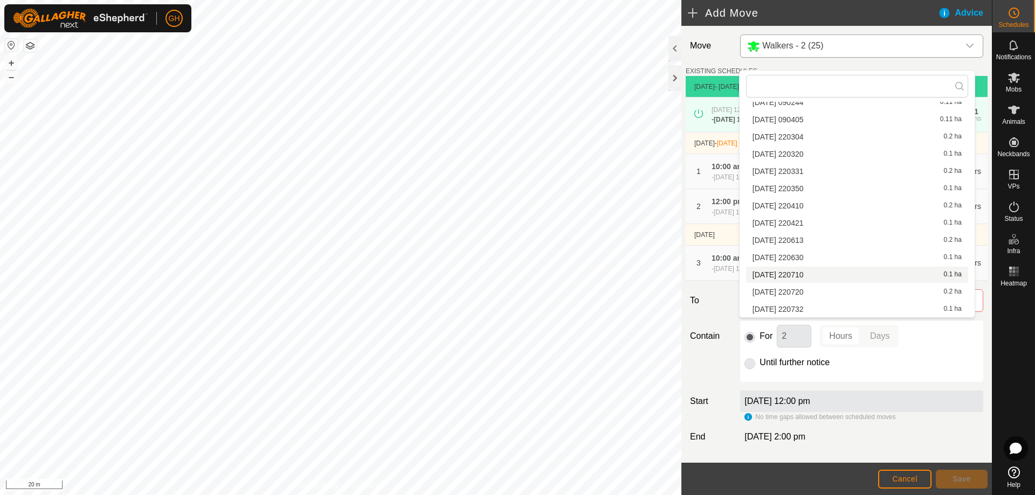
click at [836, 276] on li "2025-08-10 220710 0.1 ha" at bounding box center [857, 275] width 222 height 16
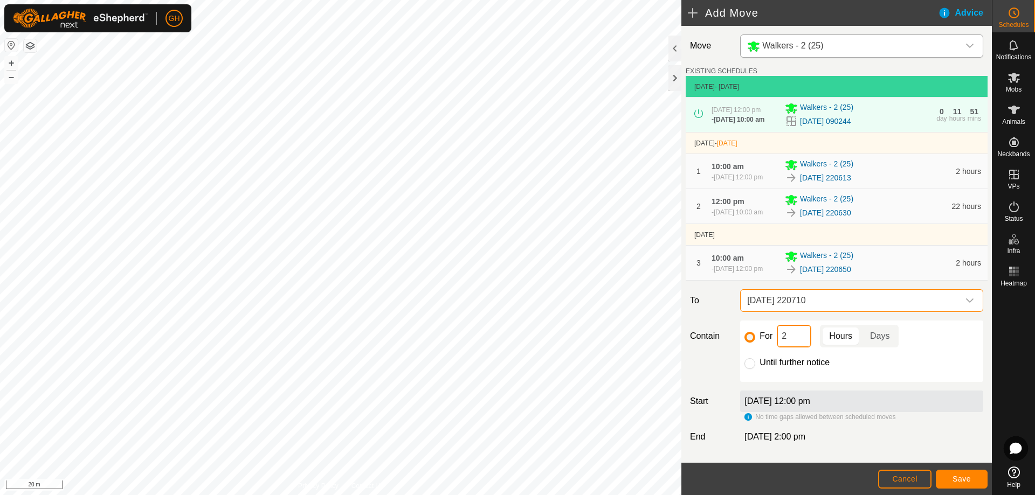
click at [798, 348] on input "2" at bounding box center [794, 336] width 35 height 23
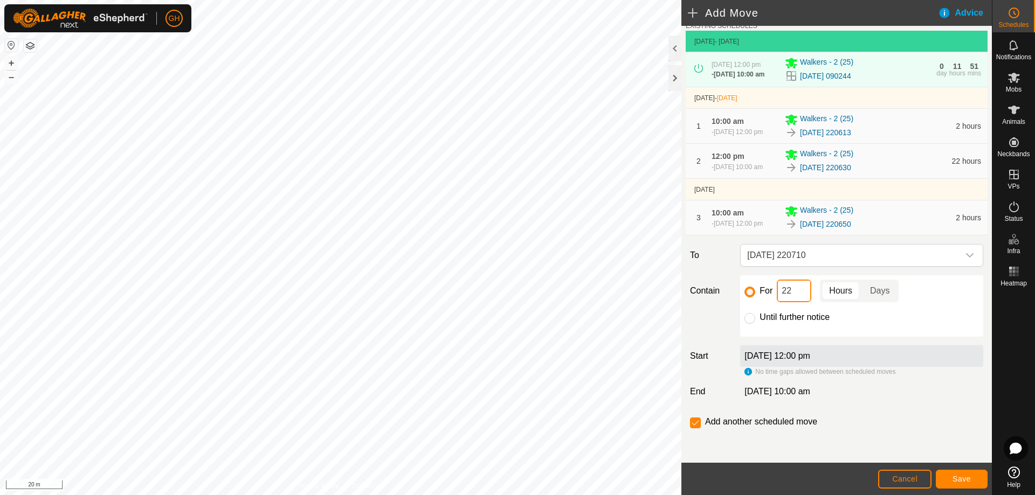
scroll to position [73, 0]
click at [960, 472] on button "Save" at bounding box center [962, 479] width 52 height 19
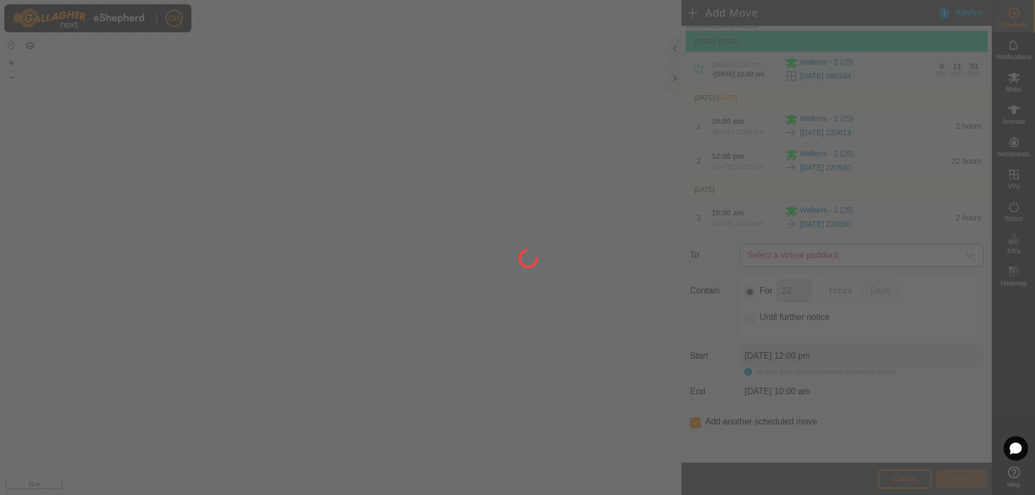
scroll to position [0, 0]
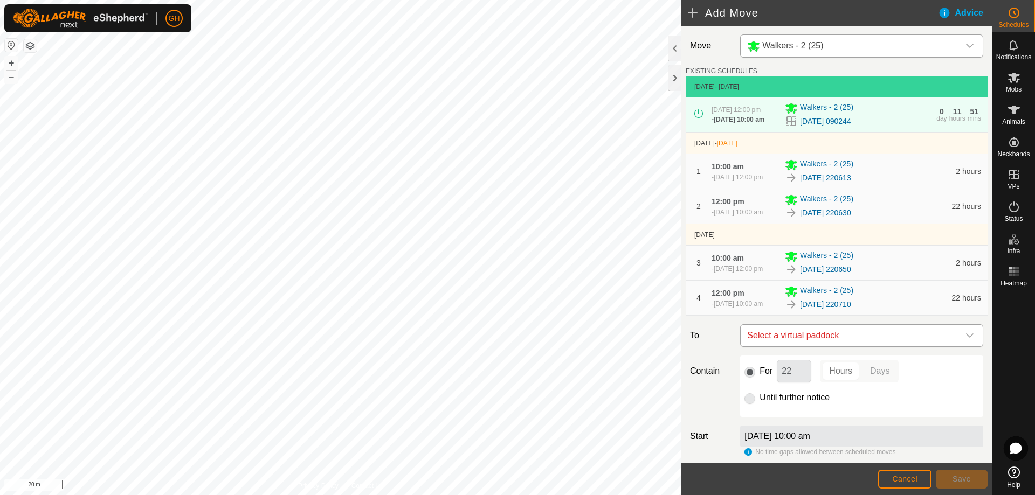
click at [834, 347] on span "Select a virtual paddock" at bounding box center [851, 336] width 216 height 22
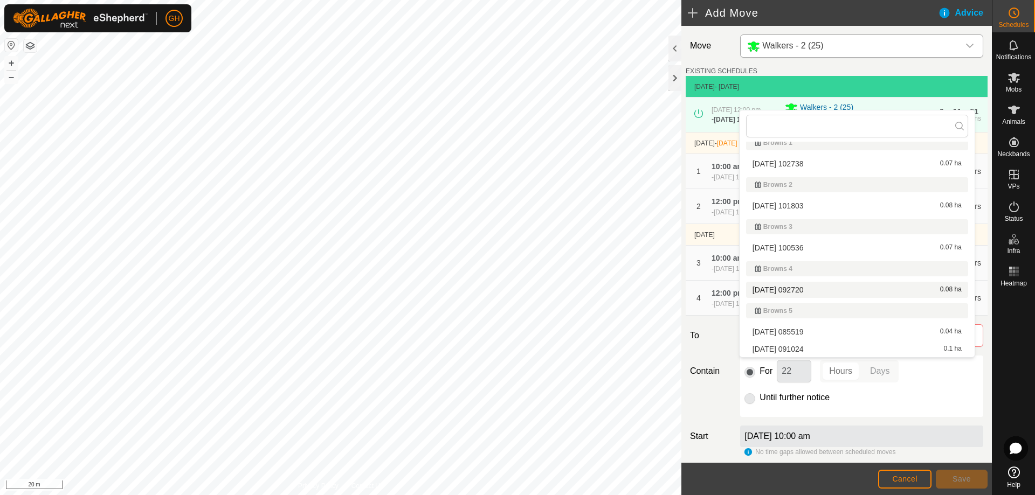
scroll to position [294, 0]
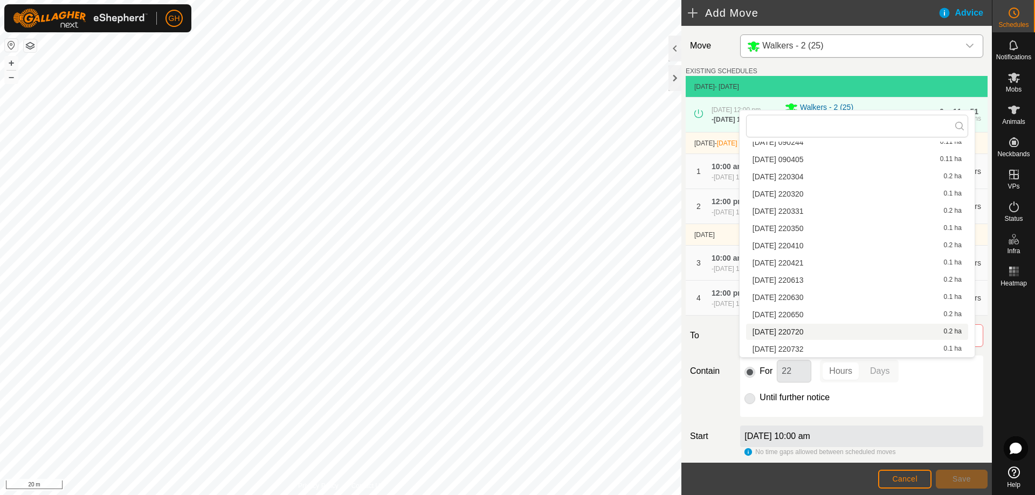
click at [822, 332] on li "2025-08-10 220720 0.2 ha" at bounding box center [857, 332] width 222 height 16
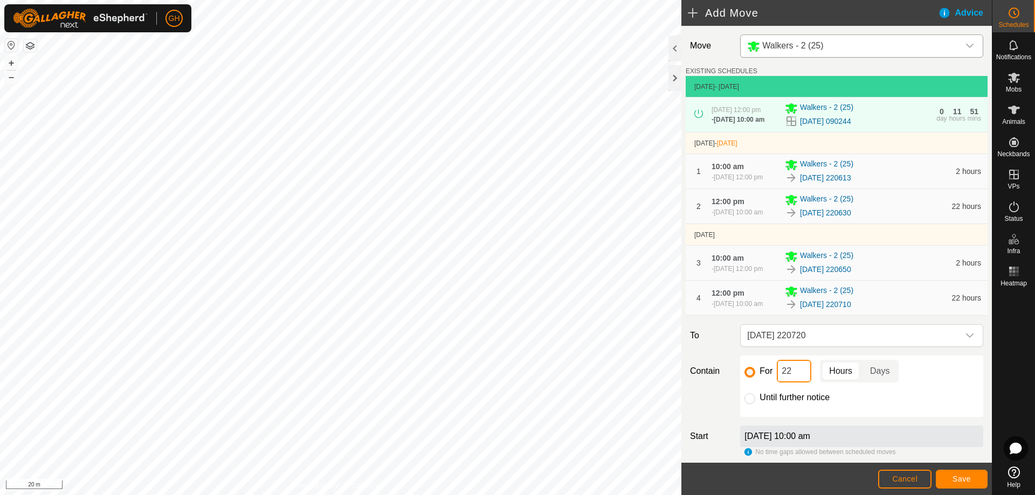
click at [801, 383] on input "22" at bounding box center [794, 371] width 35 height 23
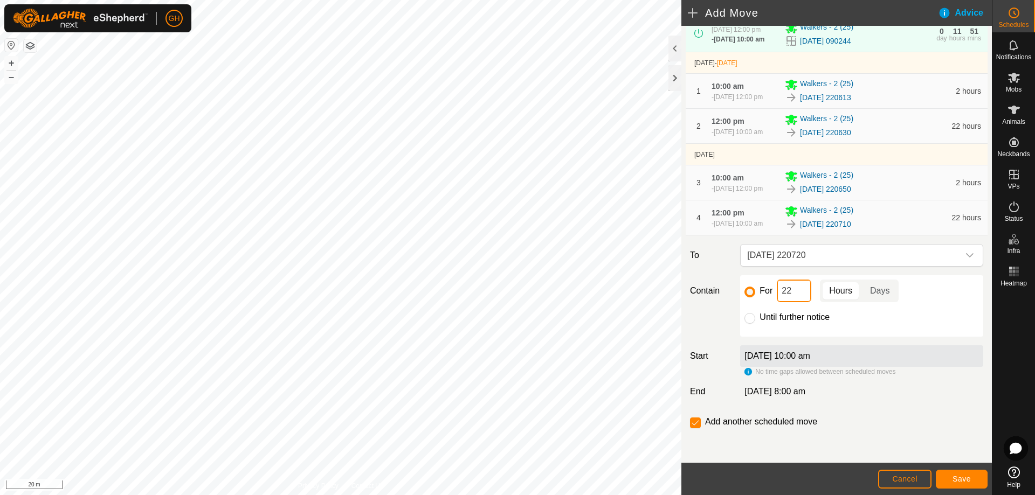
scroll to position [113, 0]
click at [955, 476] on span "Save" at bounding box center [962, 479] width 18 height 9
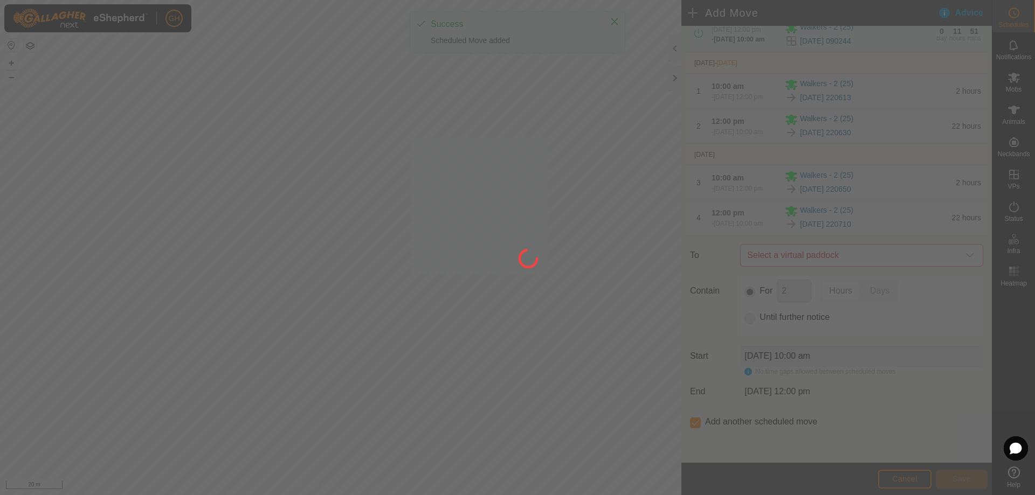
scroll to position [0, 0]
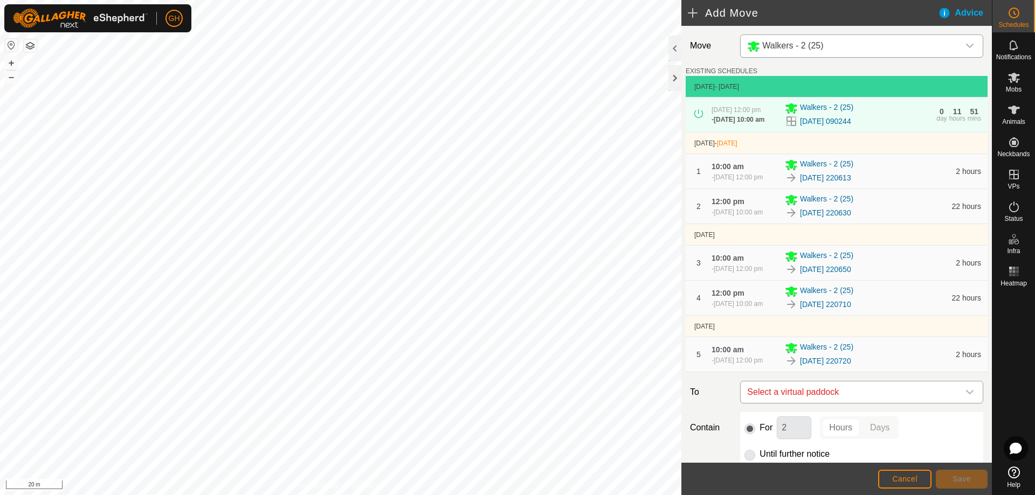
click at [859, 403] on span "Select a virtual paddock" at bounding box center [851, 393] width 216 height 22
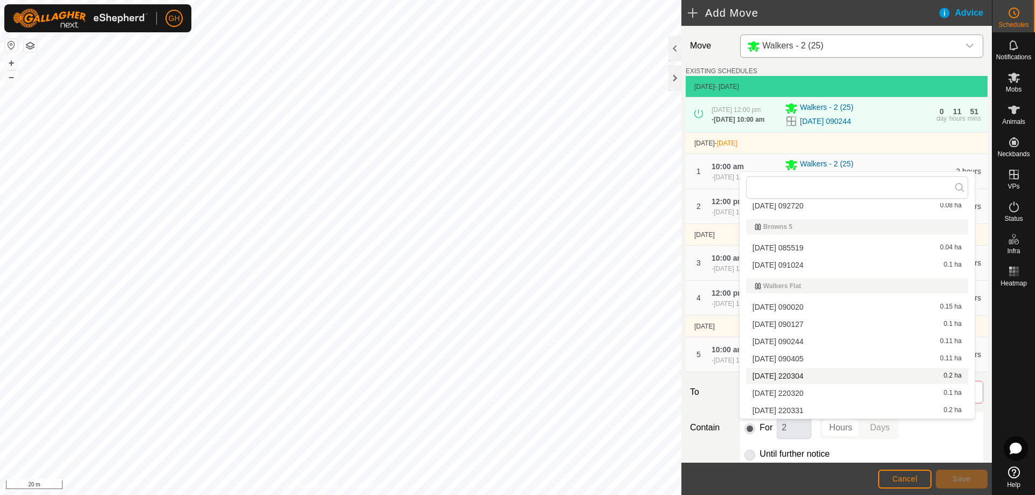
scroll to position [294, 0]
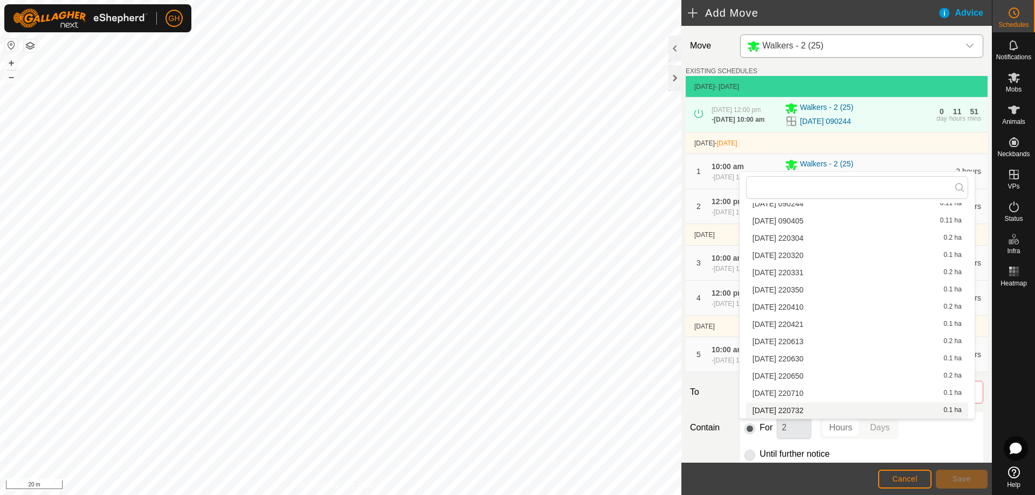
click at [842, 407] on li "2025-08-10 220732 0.1 ha" at bounding box center [857, 411] width 222 height 16
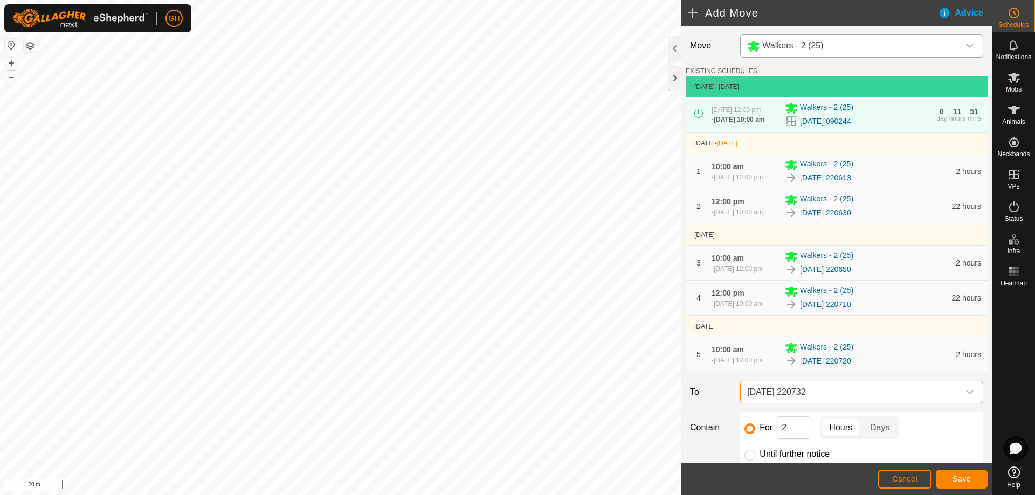
scroll to position [162, 0]
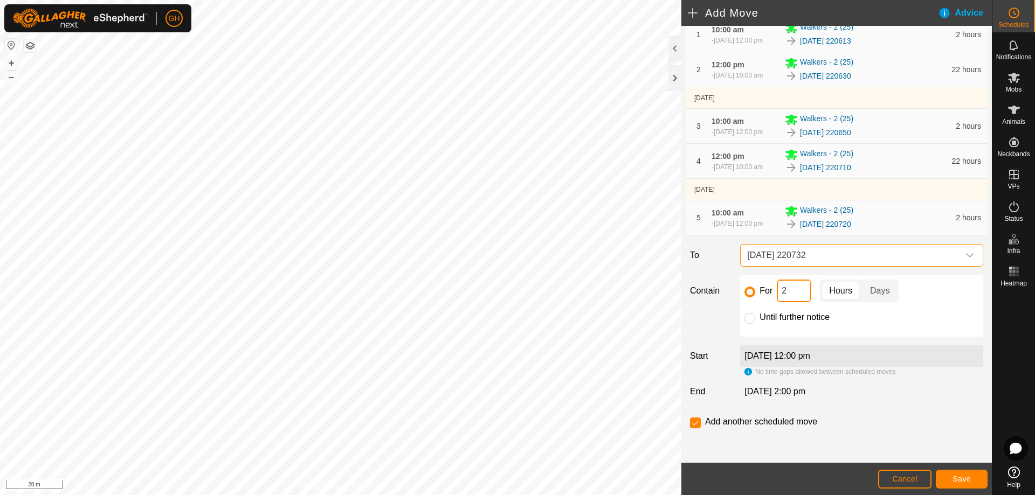
click at [795, 302] on input "2" at bounding box center [794, 291] width 35 height 23
click at [691, 429] on input "checkbox" at bounding box center [695, 423] width 11 height 11
click at [941, 473] on button "Save" at bounding box center [962, 479] width 52 height 19
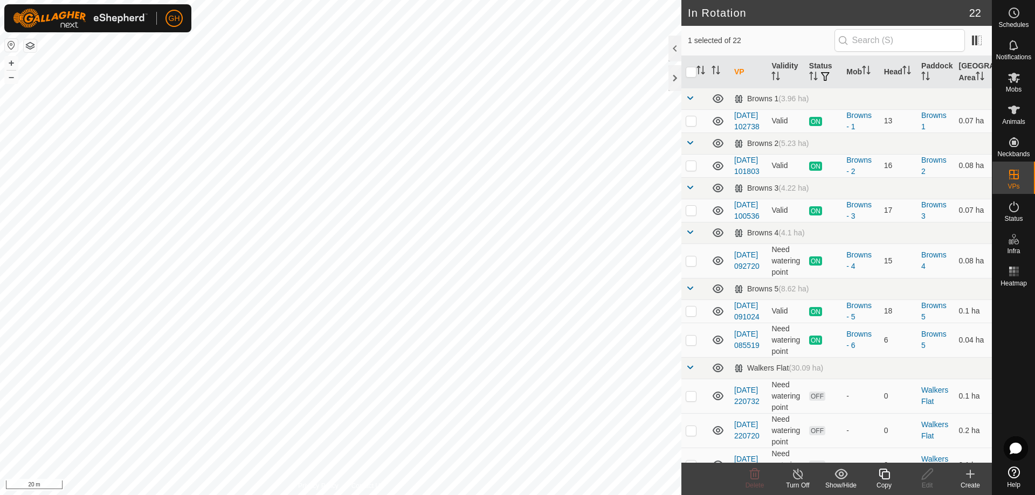
click at [888, 480] on icon at bounding box center [884, 474] width 11 height 11
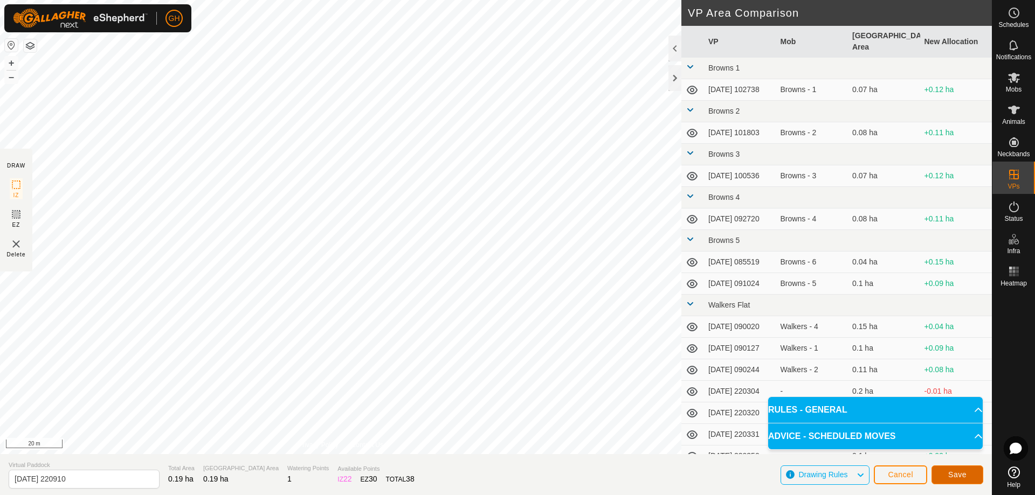
click at [948, 471] on span "Save" at bounding box center [957, 475] width 18 height 9
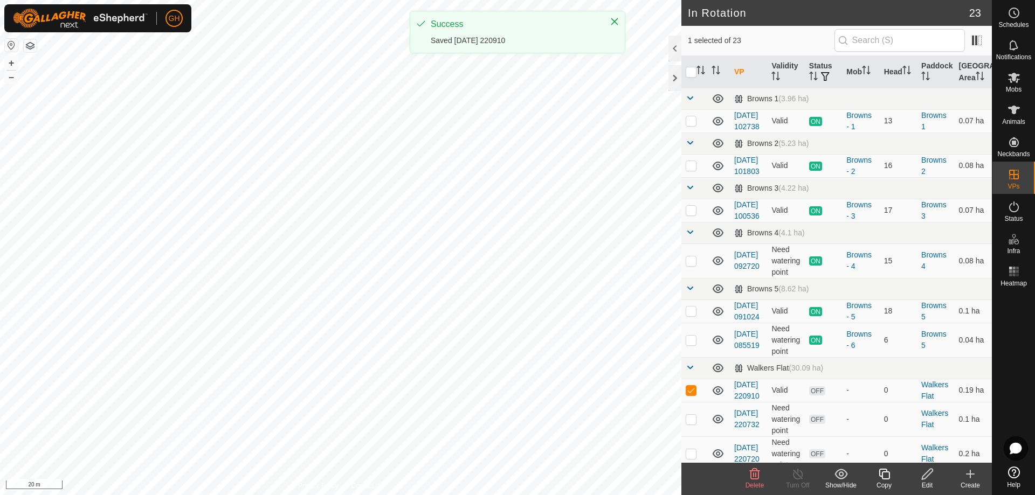
click at [894, 480] on copy-svg-icon at bounding box center [884, 474] width 43 height 13
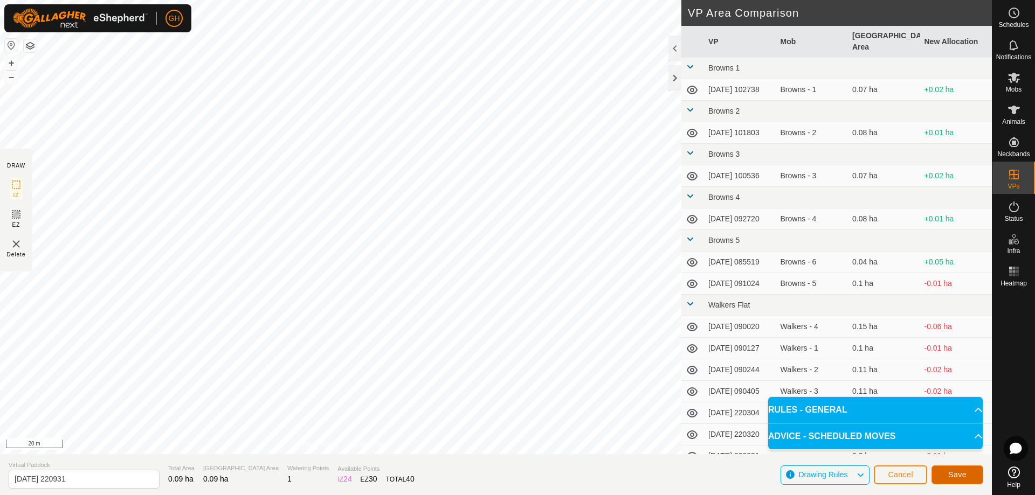
click at [954, 473] on span "Save" at bounding box center [957, 475] width 18 height 9
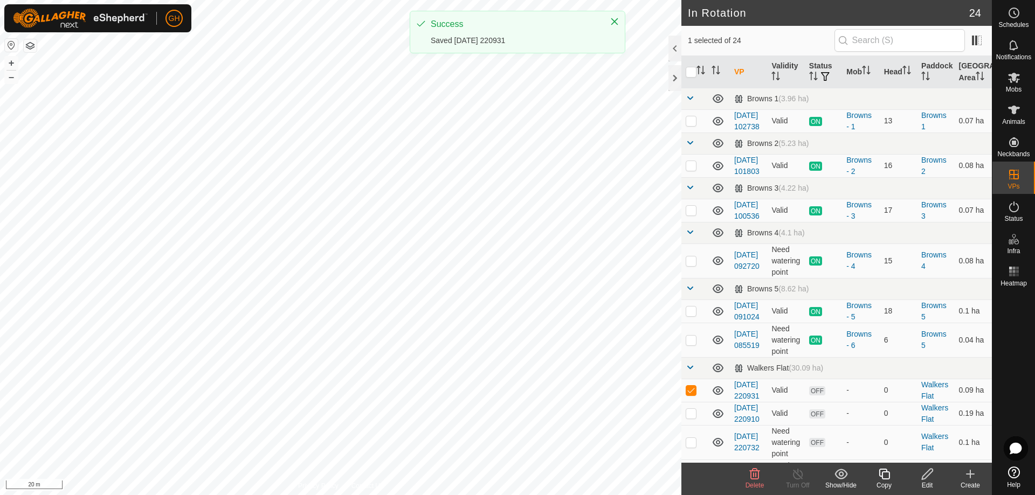
click at [876, 473] on copy-svg-icon at bounding box center [884, 474] width 43 height 13
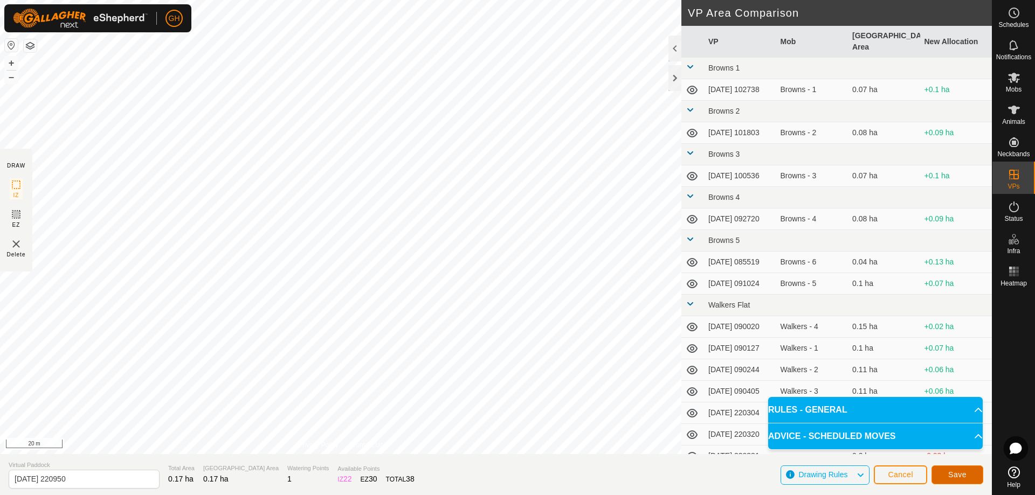
click at [969, 477] on button "Save" at bounding box center [958, 475] width 52 height 19
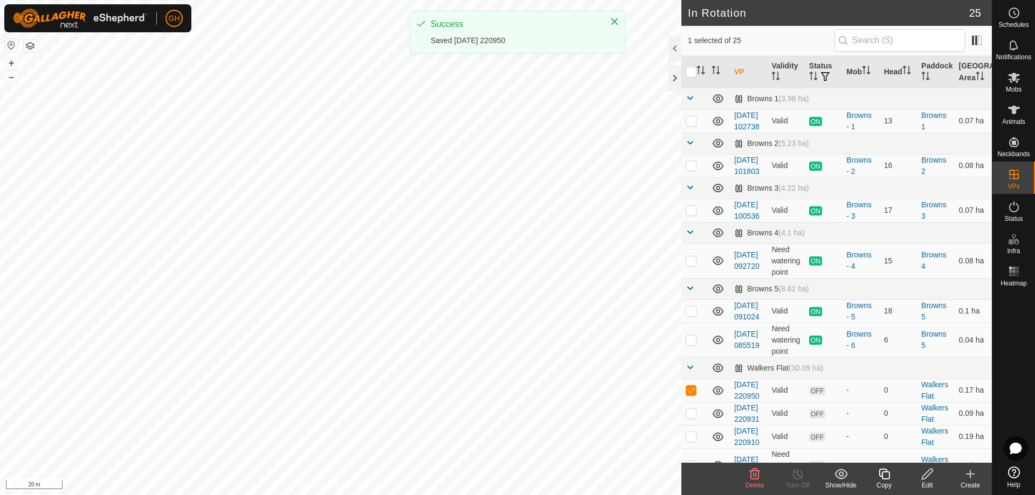
click at [889, 477] on icon at bounding box center [884, 474] width 11 height 11
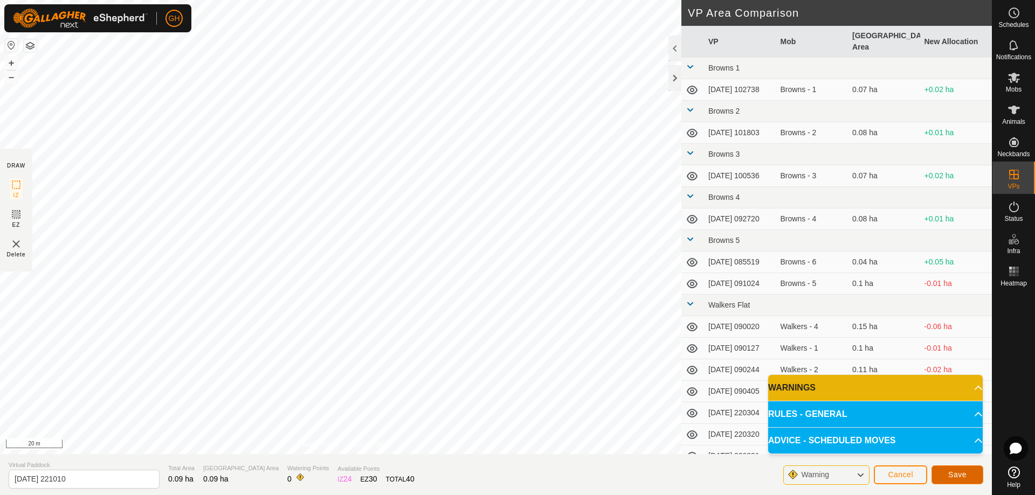
click at [954, 472] on span "Save" at bounding box center [957, 475] width 18 height 9
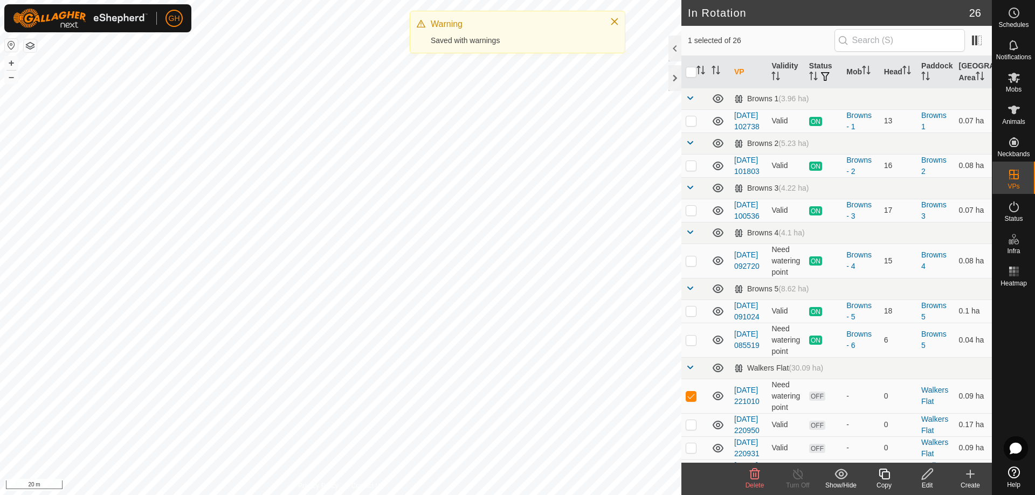
click at [889, 476] on icon at bounding box center [884, 474] width 11 height 11
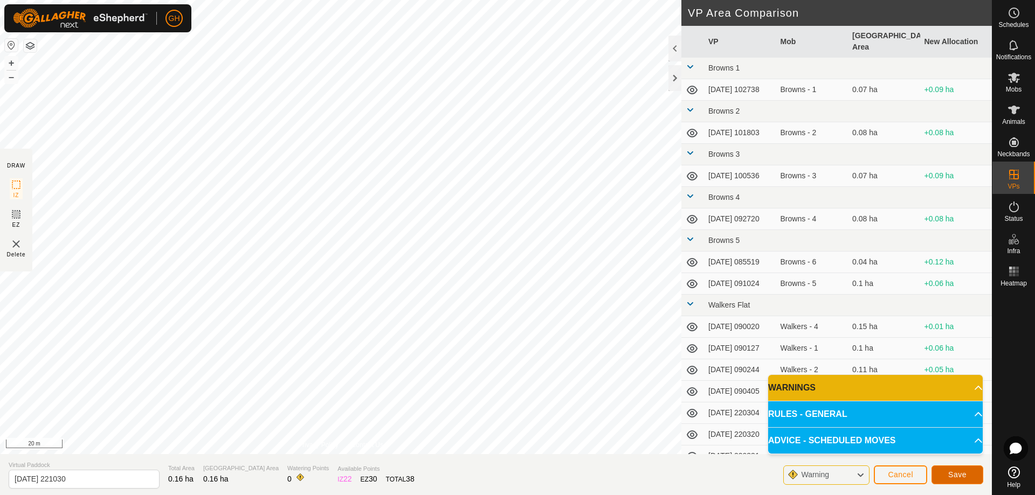
click at [939, 476] on button "Save" at bounding box center [958, 475] width 52 height 19
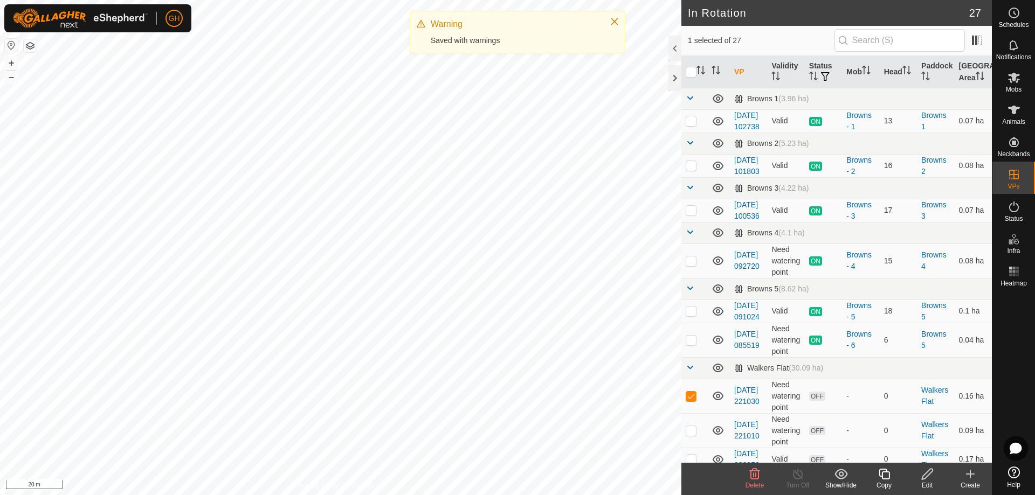
click at [878, 474] on icon at bounding box center [884, 474] width 13 height 13
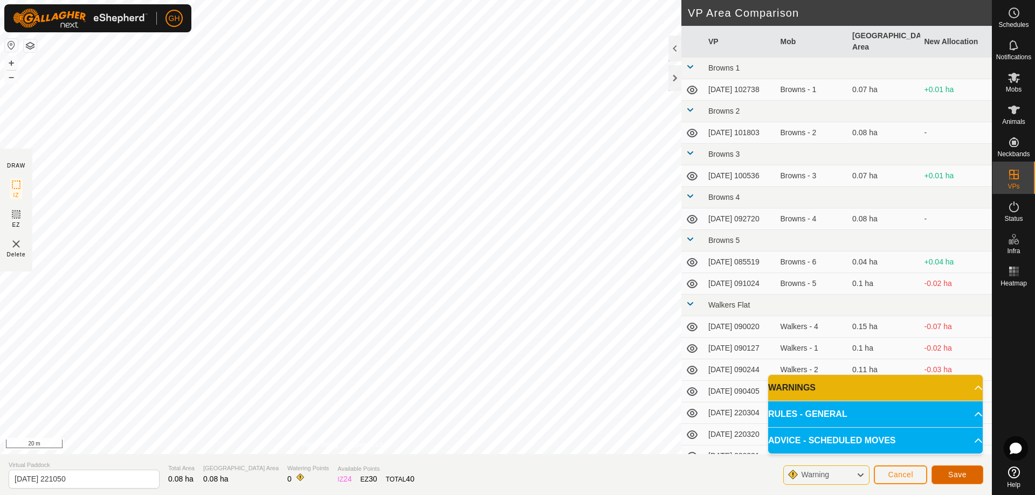
click at [950, 473] on span "Save" at bounding box center [957, 475] width 18 height 9
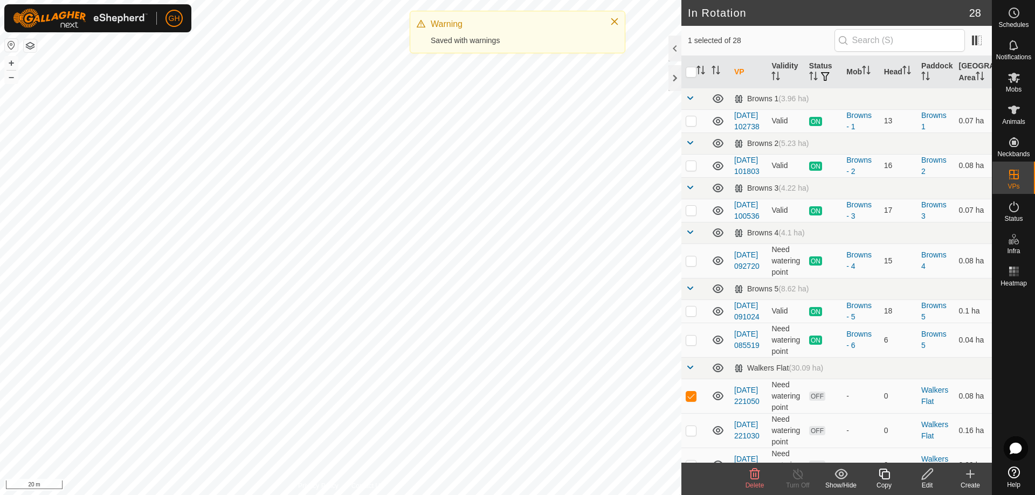
click at [892, 478] on copy-svg-icon at bounding box center [884, 474] width 43 height 13
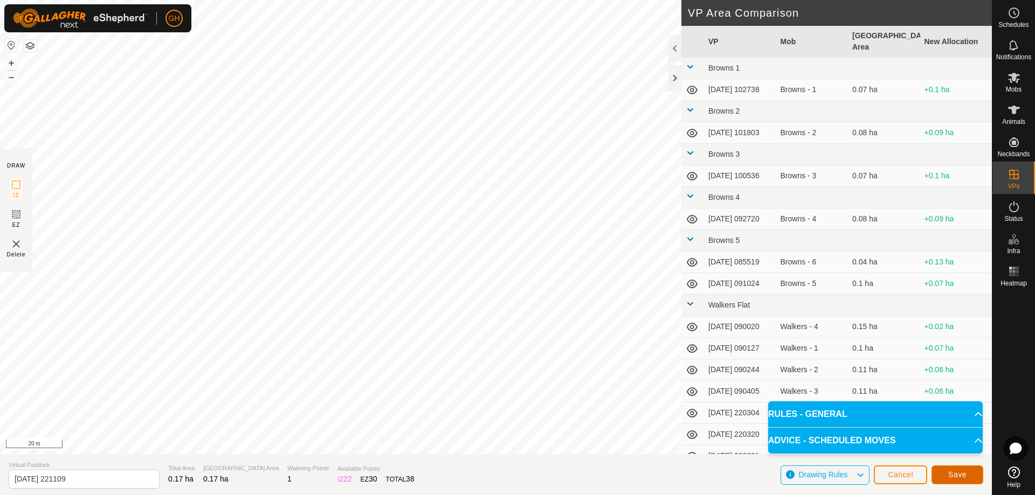
click at [945, 478] on button "Save" at bounding box center [958, 475] width 52 height 19
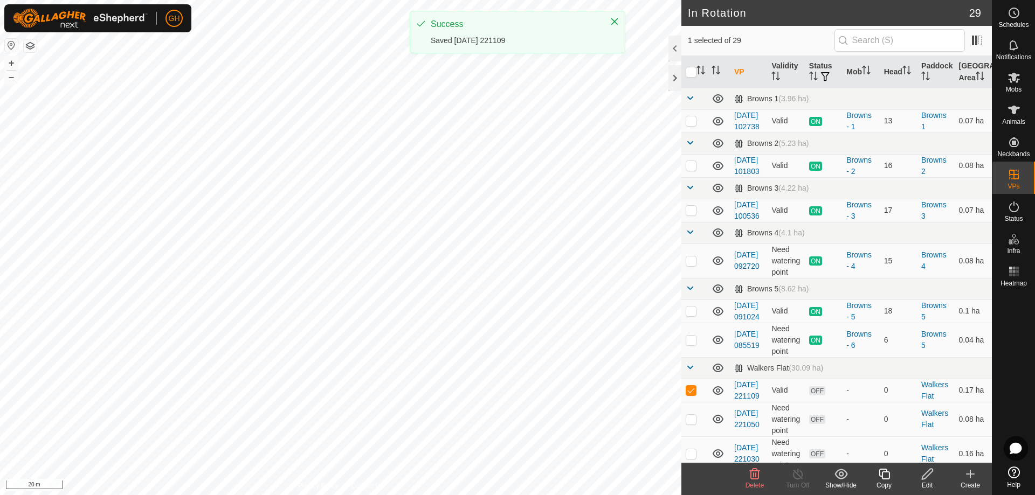
click at [890, 472] on icon at bounding box center [884, 474] width 13 height 13
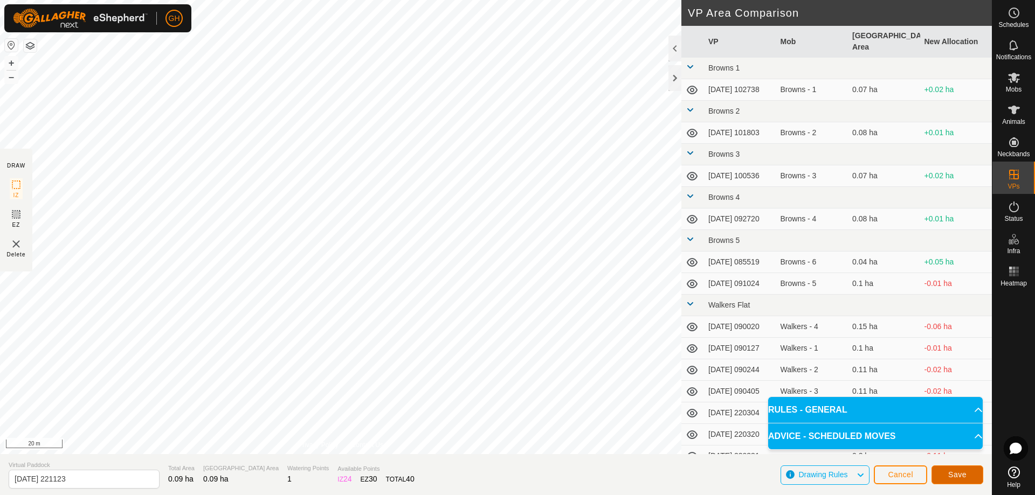
click at [967, 480] on button "Save" at bounding box center [958, 475] width 52 height 19
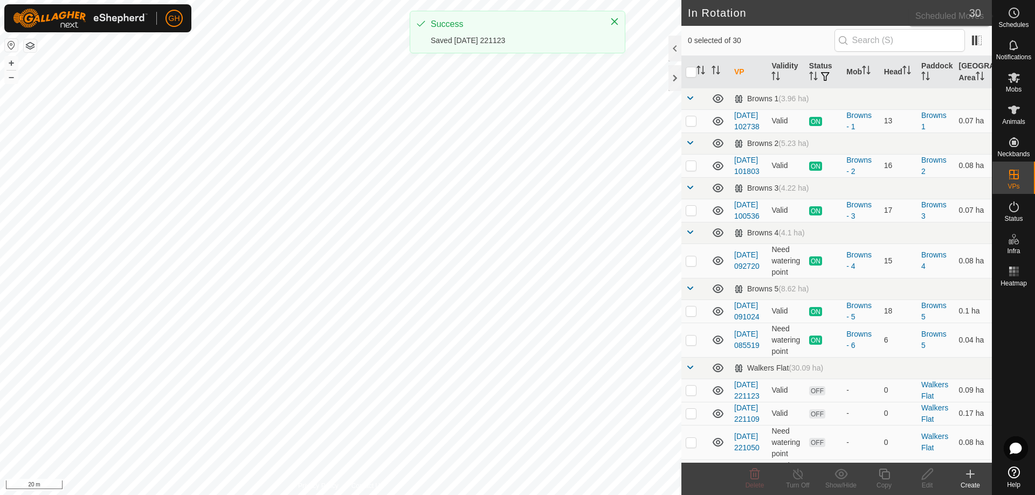
click at [1021, 17] on es-schedule-vp-svg-icon at bounding box center [1013, 12] width 19 height 17
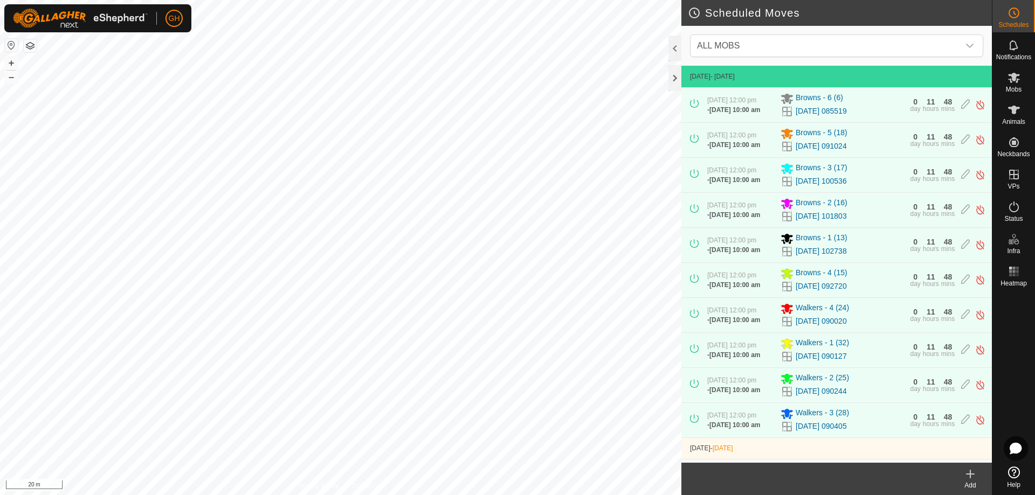
click at [970, 478] on icon at bounding box center [970, 475] width 0 height 8
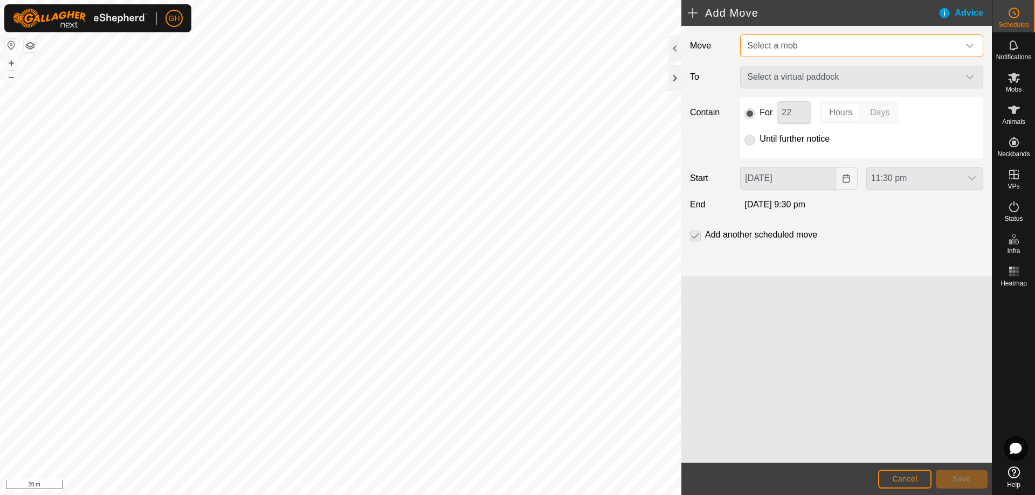
click at [813, 43] on span "Select a mob" at bounding box center [851, 46] width 216 height 22
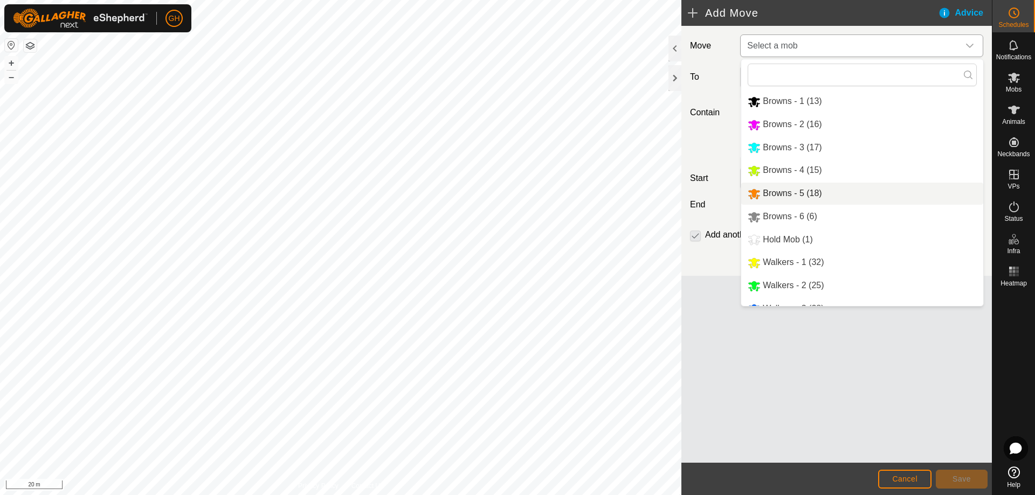
scroll to position [37, 0]
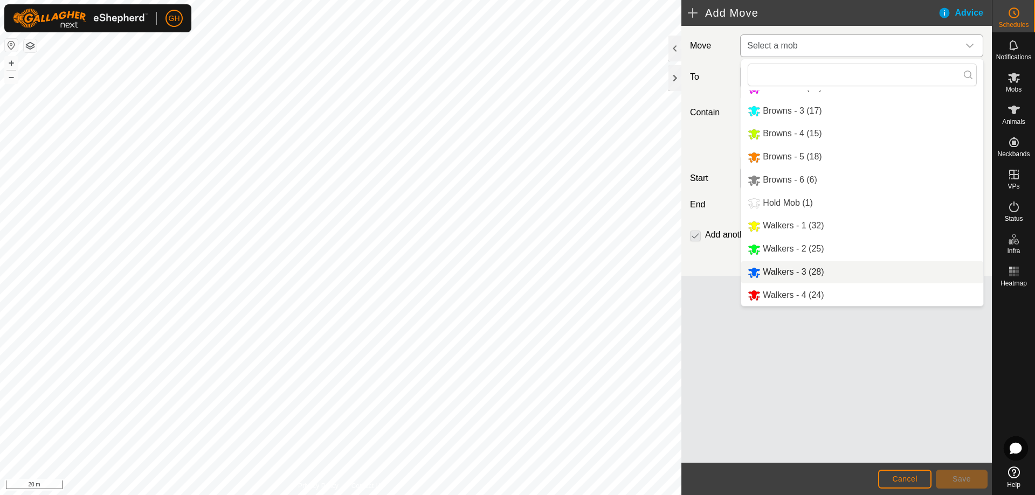
click at [803, 271] on li "Walkers - 3 (28)" at bounding box center [862, 272] width 242 height 22
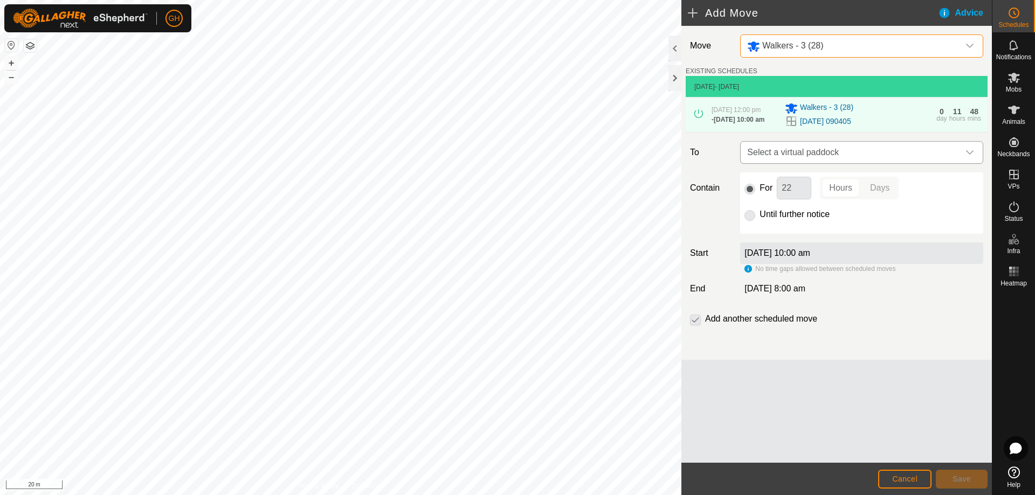
click at [839, 163] on span "Select a virtual paddock" at bounding box center [851, 153] width 216 height 22
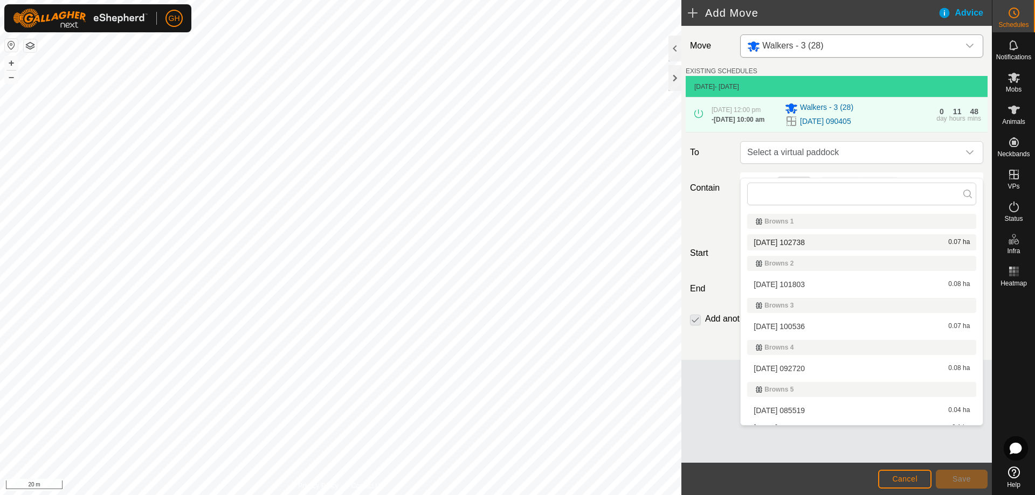
scroll to position [432, 0]
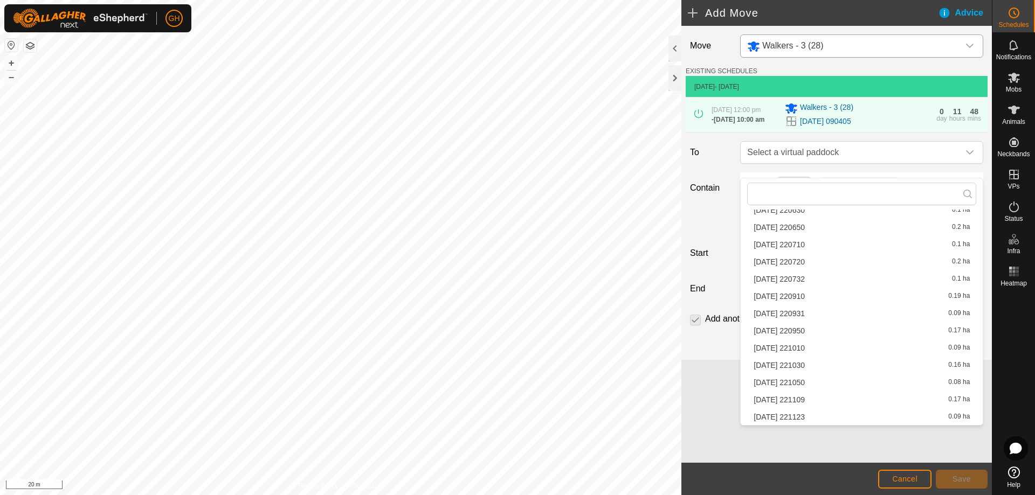
click at [829, 297] on li "2025-08-10 220910 0.19 ha" at bounding box center [861, 296] width 229 height 16
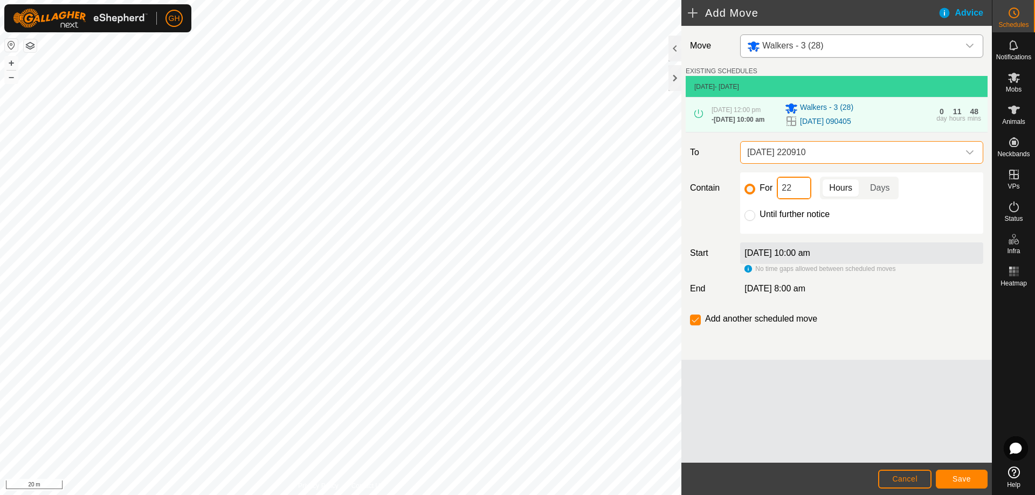
click at [802, 197] on input "22" at bounding box center [794, 188] width 35 height 23
click at [976, 483] on button "Save" at bounding box center [962, 479] width 52 height 19
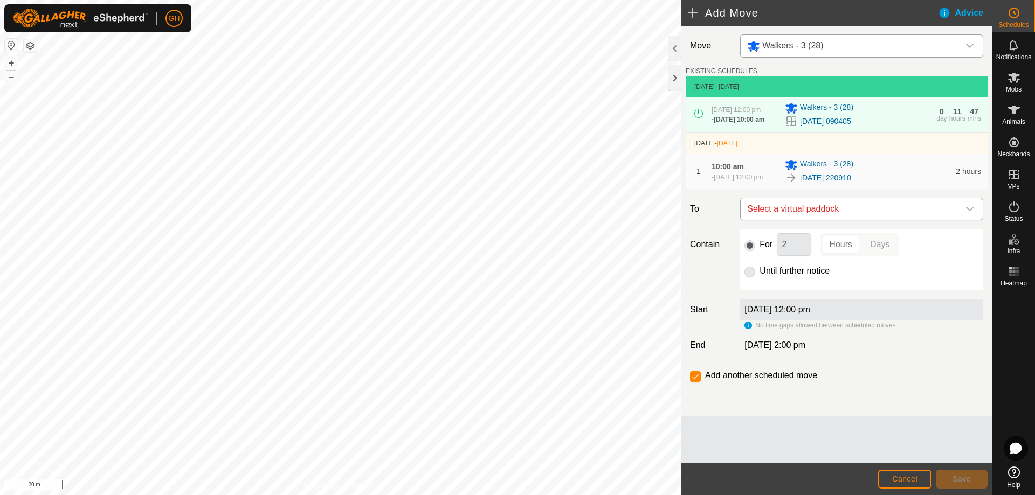
click at [840, 220] on span "Select a virtual paddock" at bounding box center [851, 209] width 216 height 22
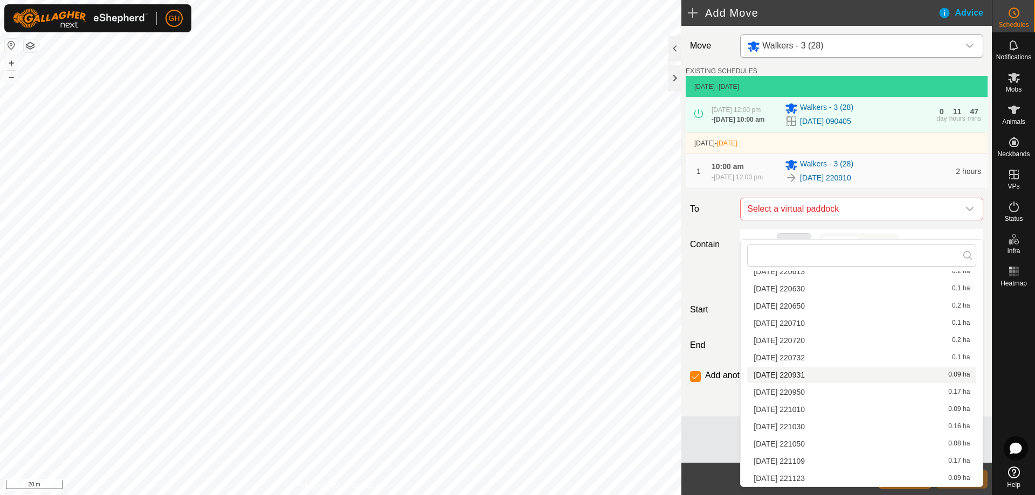
click at [822, 374] on li "2025-08-10 220931 0.09 ha" at bounding box center [861, 375] width 229 height 16
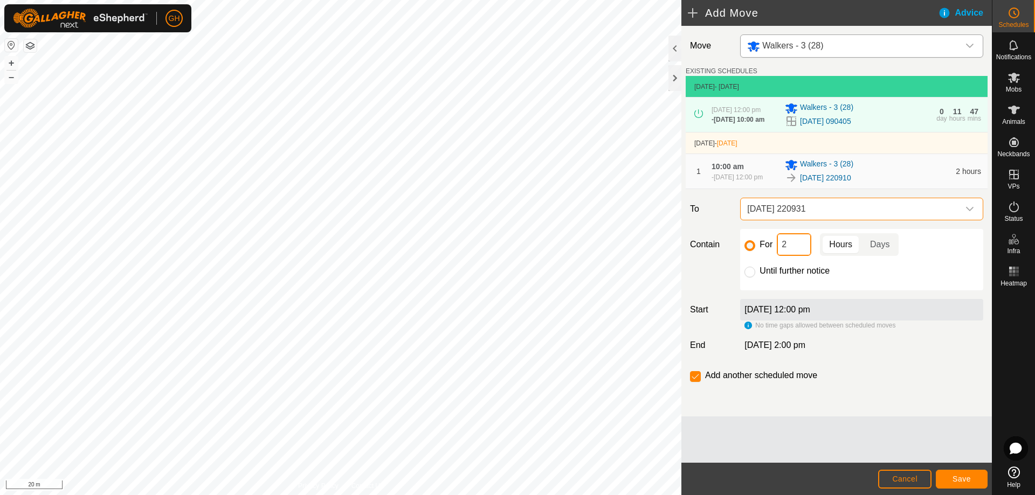
click at [795, 256] on input "2" at bounding box center [794, 244] width 35 height 23
click at [955, 472] on button "Save" at bounding box center [962, 479] width 52 height 19
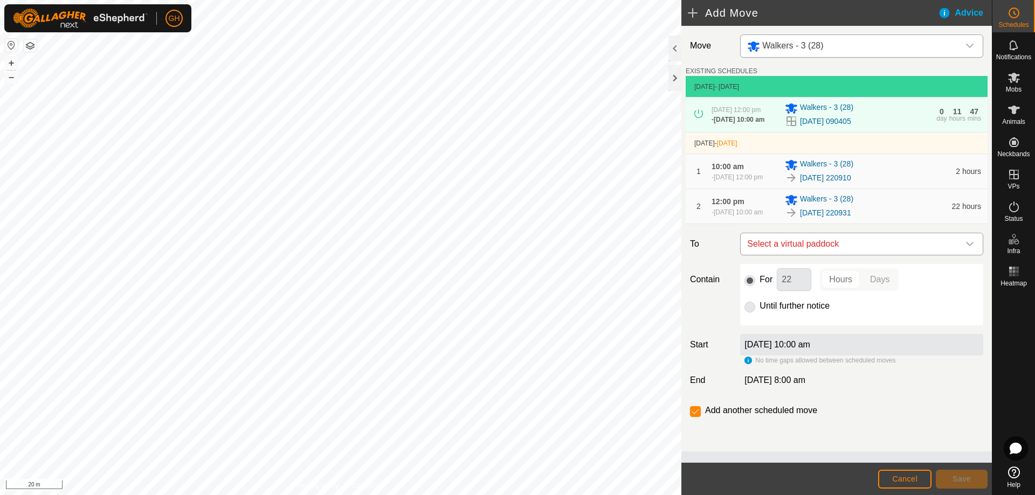
click at [829, 255] on span "Select a virtual paddock" at bounding box center [851, 244] width 216 height 22
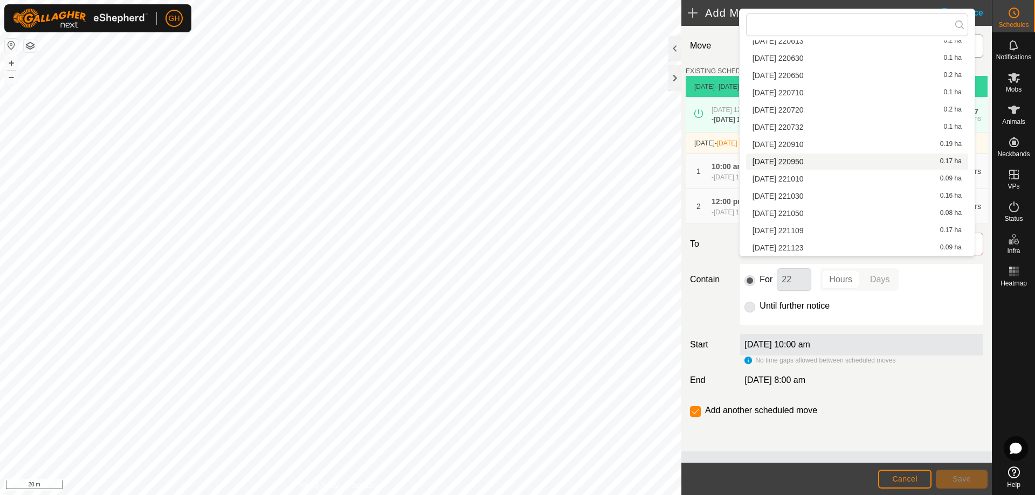
click at [838, 160] on li "2025-08-10 220950 0.17 ha" at bounding box center [857, 162] width 222 height 16
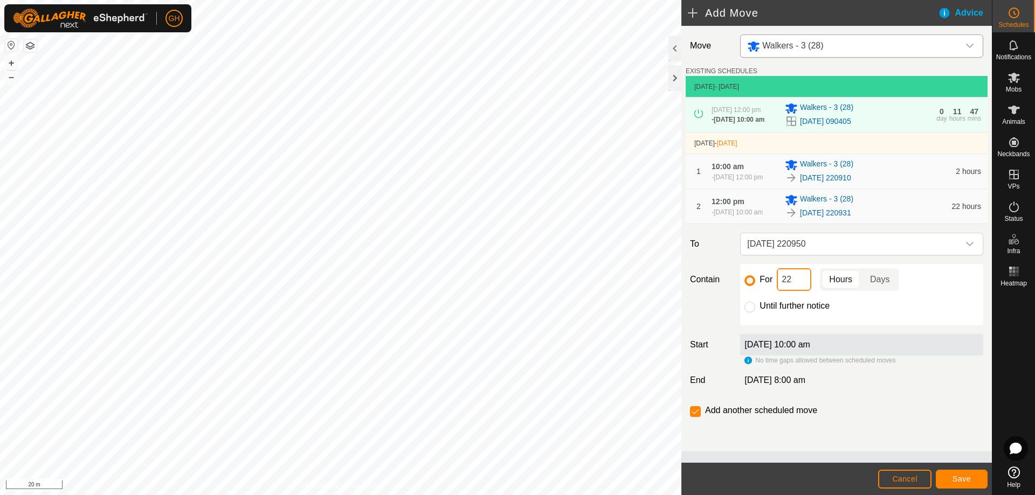
click at [800, 291] on input "22" at bounding box center [794, 279] width 35 height 23
click at [960, 473] on button "Save" at bounding box center [962, 479] width 52 height 19
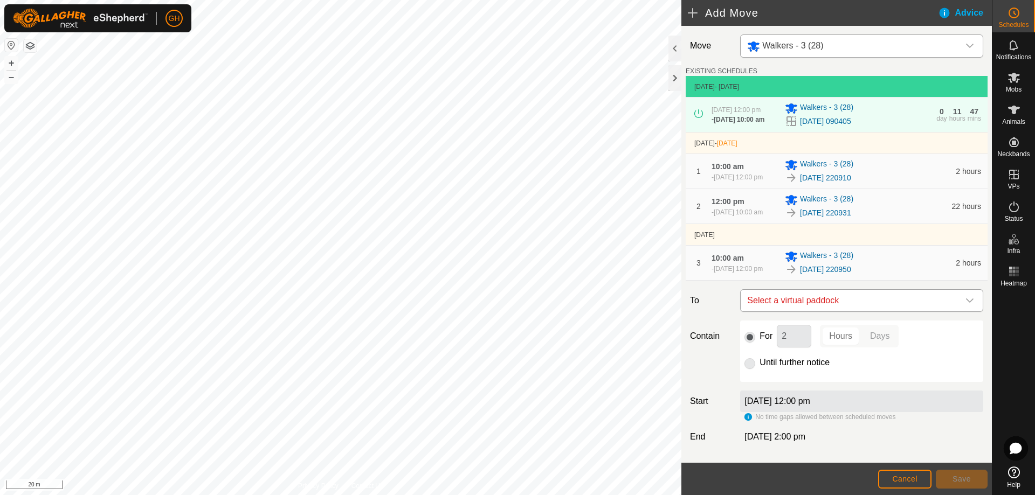
click at [810, 312] on span "Select a virtual paddock" at bounding box center [851, 301] width 216 height 22
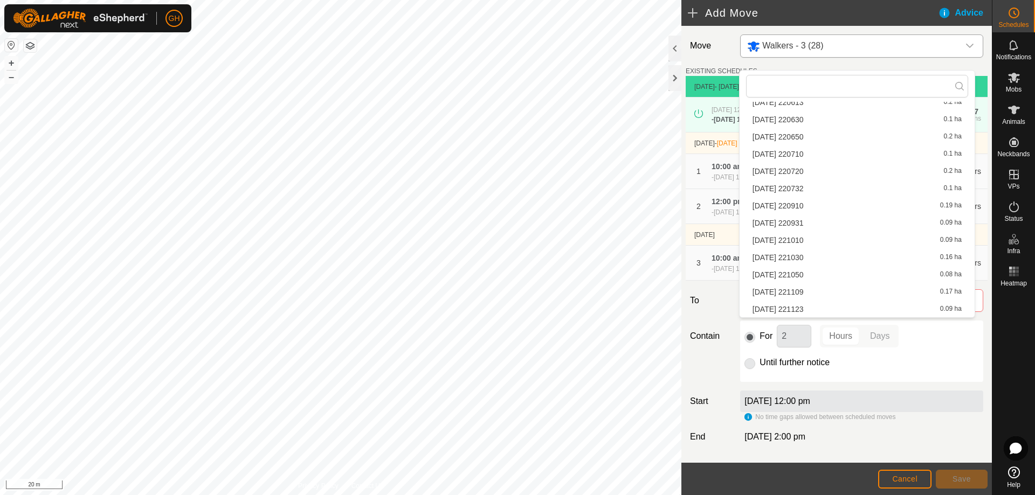
click at [814, 242] on li "2025-08-10 221010 0.09 ha" at bounding box center [857, 240] width 222 height 16
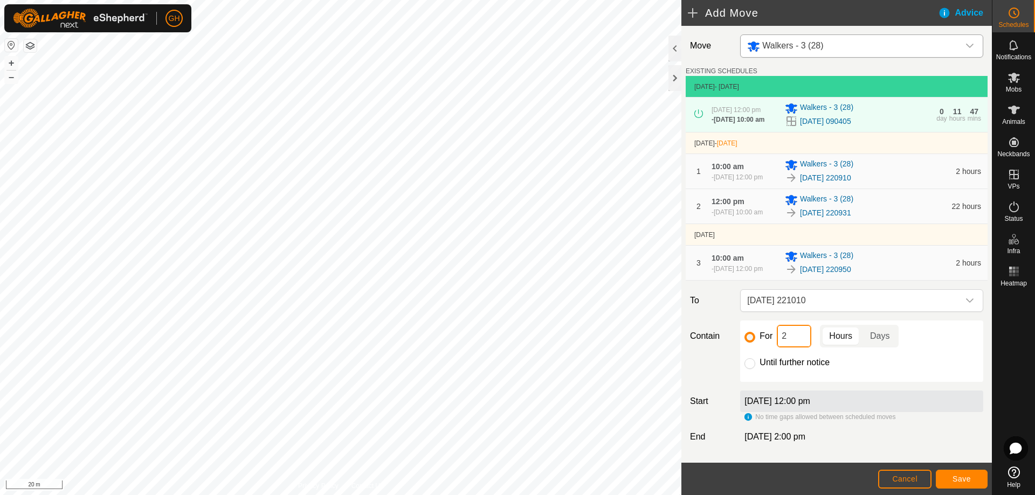
click at [804, 348] on input "2" at bounding box center [794, 336] width 35 height 23
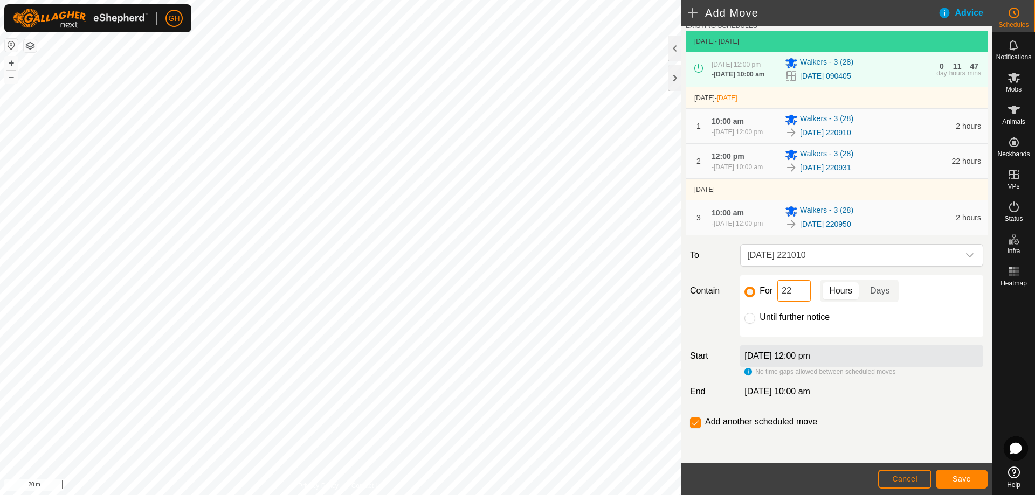
scroll to position [73, 0]
click at [960, 467] on footer "Cancel Save" at bounding box center [836, 479] width 311 height 32
click at [968, 480] on span "Save" at bounding box center [962, 479] width 18 height 9
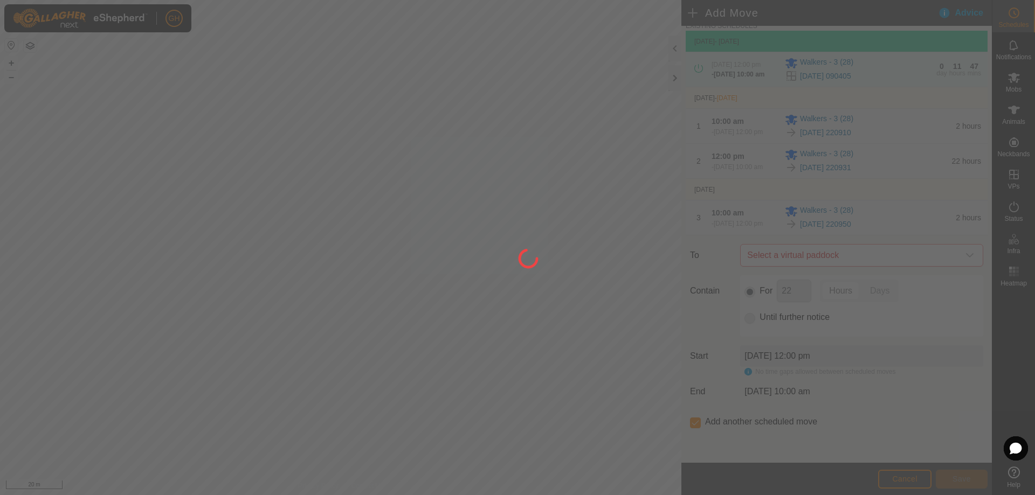
scroll to position [0, 0]
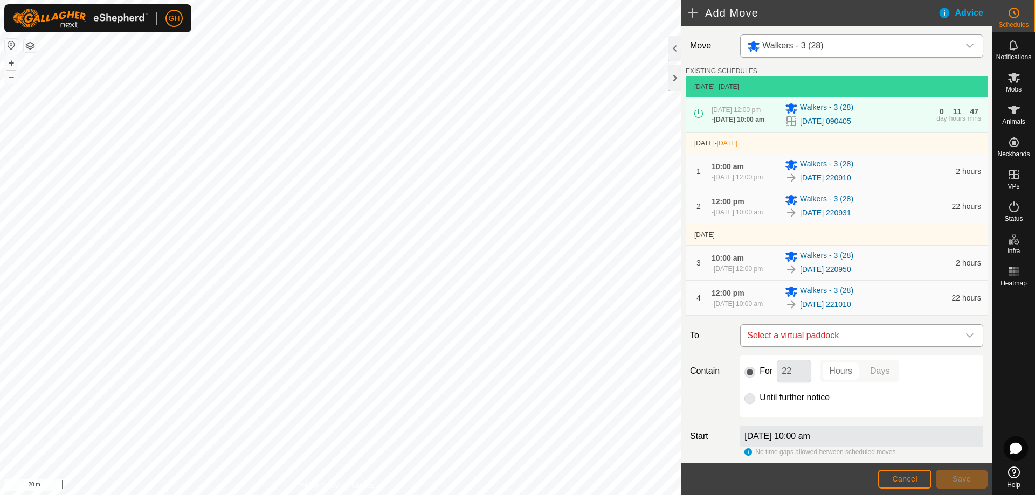
click at [829, 347] on span "Select a virtual paddock" at bounding box center [851, 336] width 216 height 22
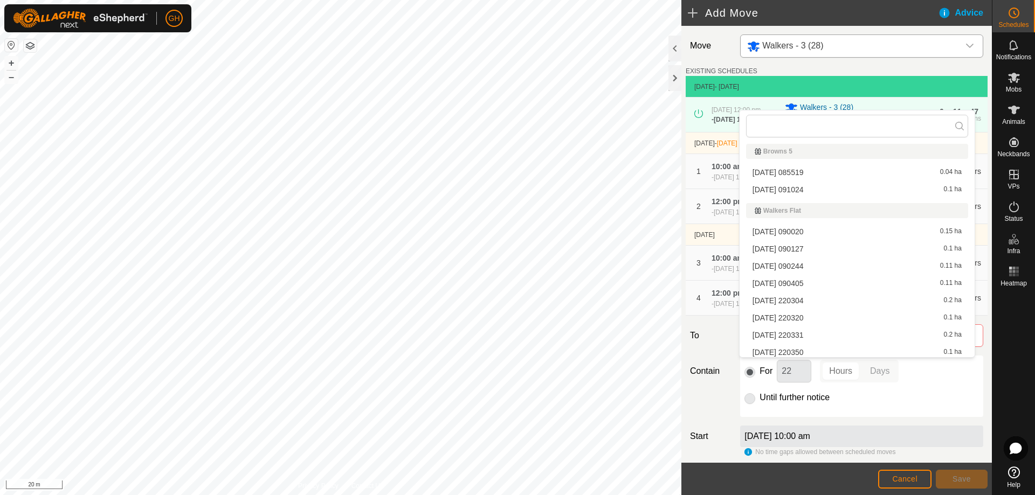
scroll to position [432, 0]
click at [829, 297] on li "2025-08-10 221030 0.16 ha" at bounding box center [857, 298] width 222 height 16
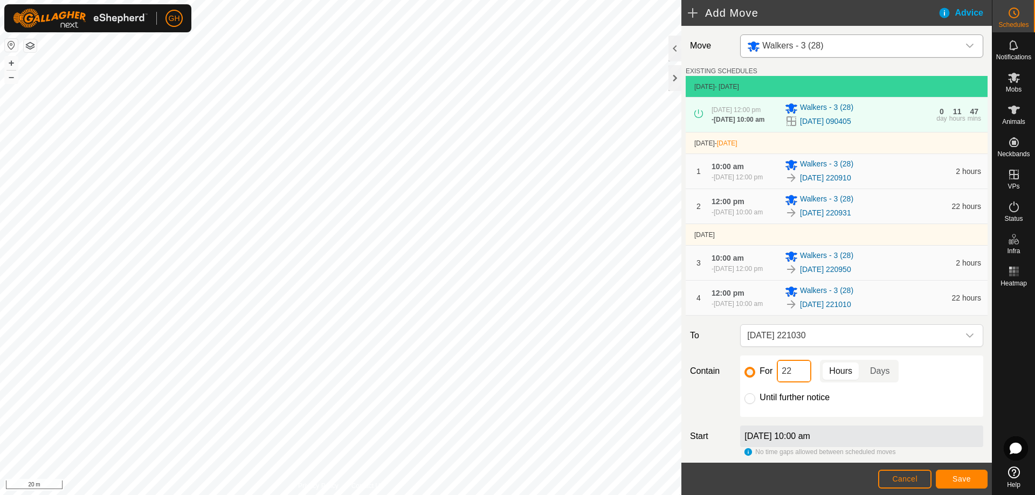
click at [801, 383] on input "22" at bounding box center [794, 371] width 35 height 23
click at [970, 477] on span "Save" at bounding box center [962, 479] width 18 height 9
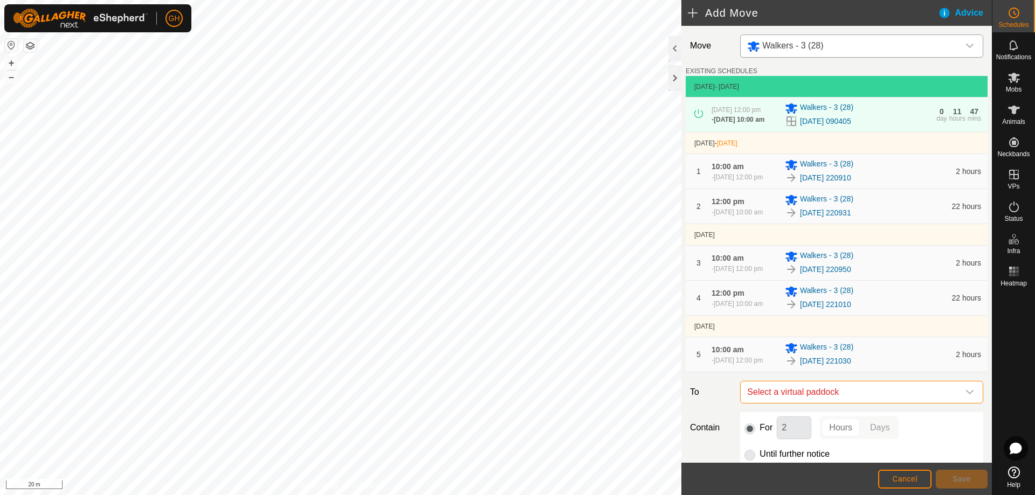
click at [826, 403] on span "Select a virtual paddock" at bounding box center [851, 393] width 216 height 22
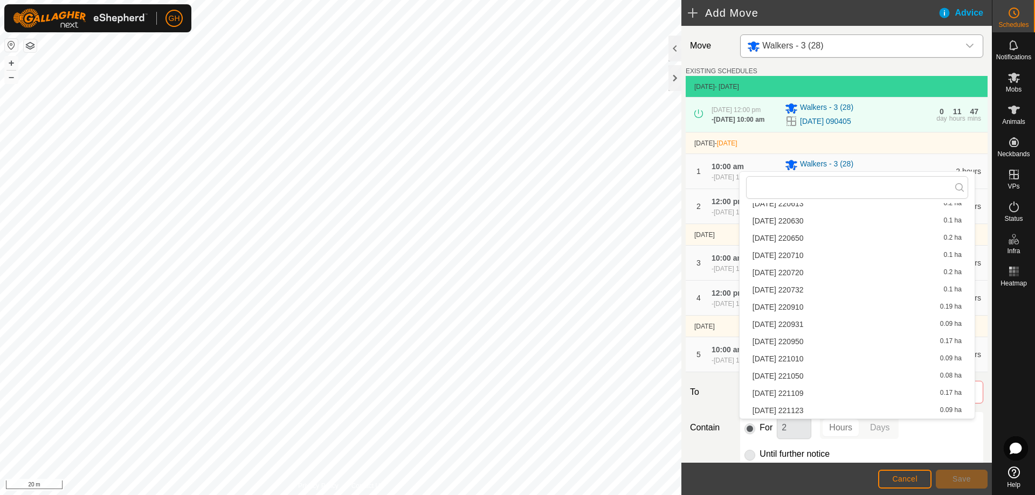
click at [825, 379] on li "2025-08-10 221050 0.08 ha" at bounding box center [857, 376] width 222 height 16
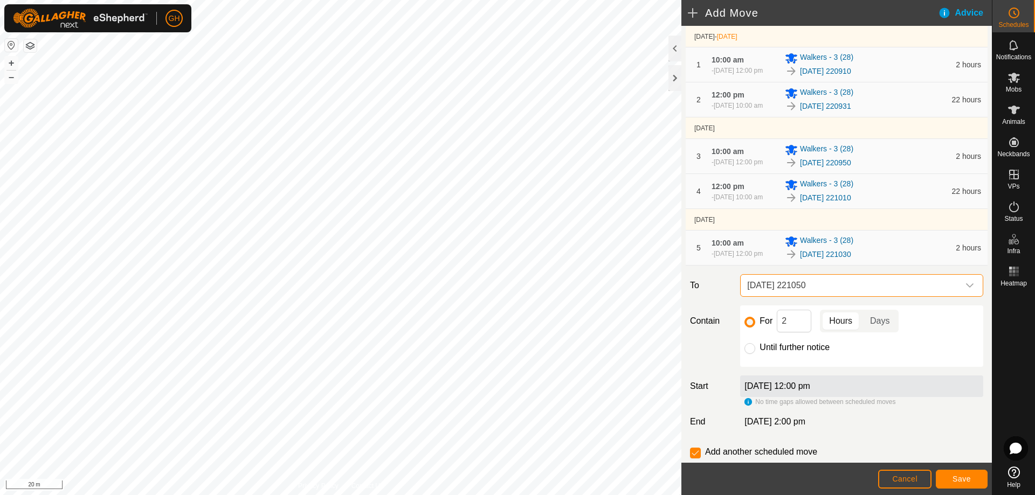
scroll to position [108, 0]
click at [808, 332] on input "2" at bounding box center [794, 320] width 35 height 23
click at [960, 476] on span "Save" at bounding box center [962, 479] width 18 height 9
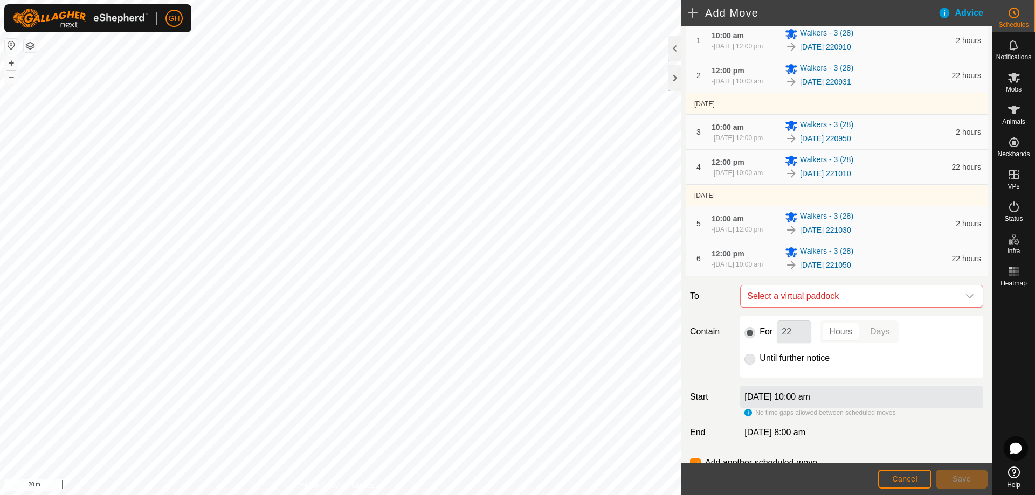
scroll to position [162, 0]
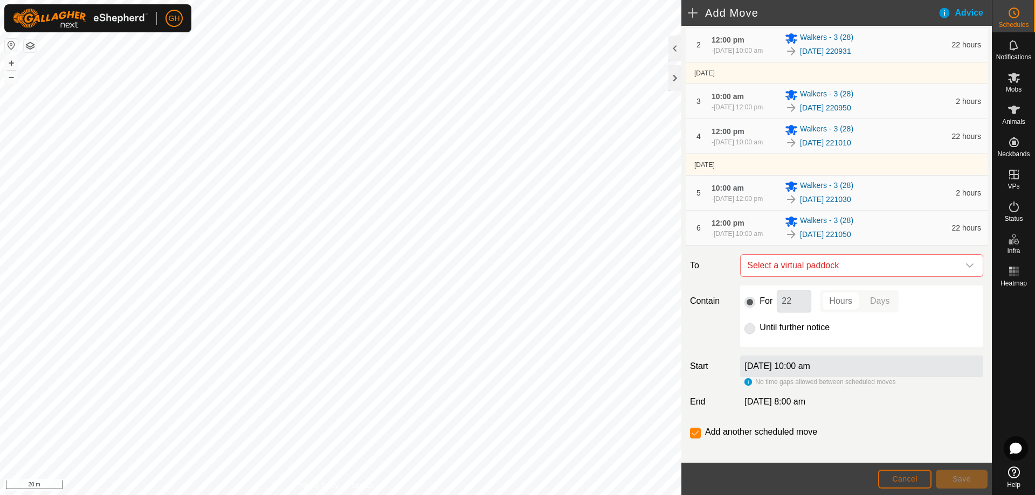
click at [918, 477] on button "Cancel" at bounding box center [904, 479] width 53 height 19
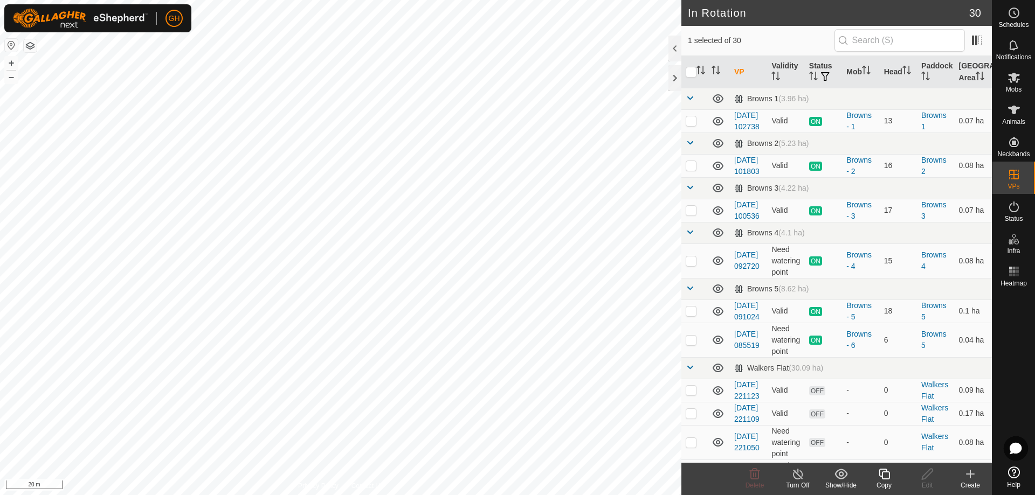
click at [883, 478] on icon at bounding box center [884, 474] width 13 height 13
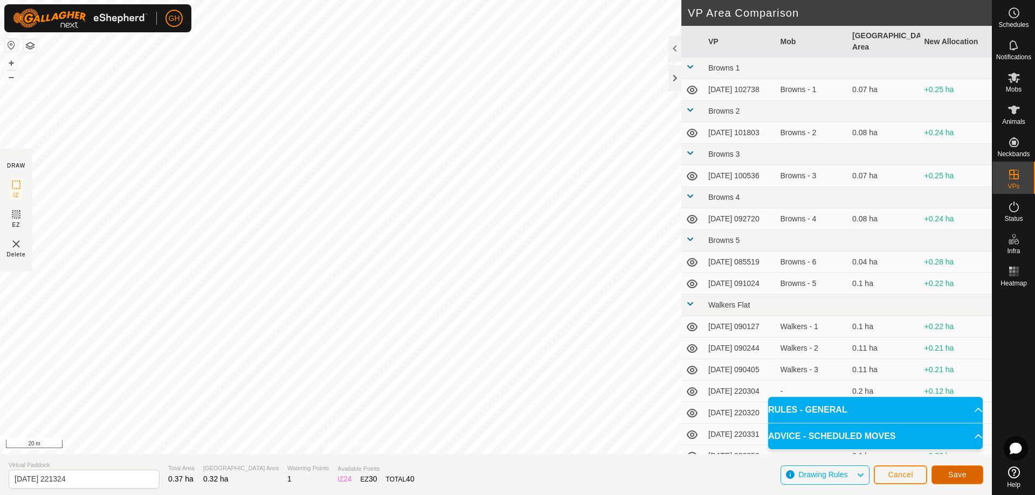
click at [966, 474] on span "Save" at bounding box center [957, 475] width 18 height 9
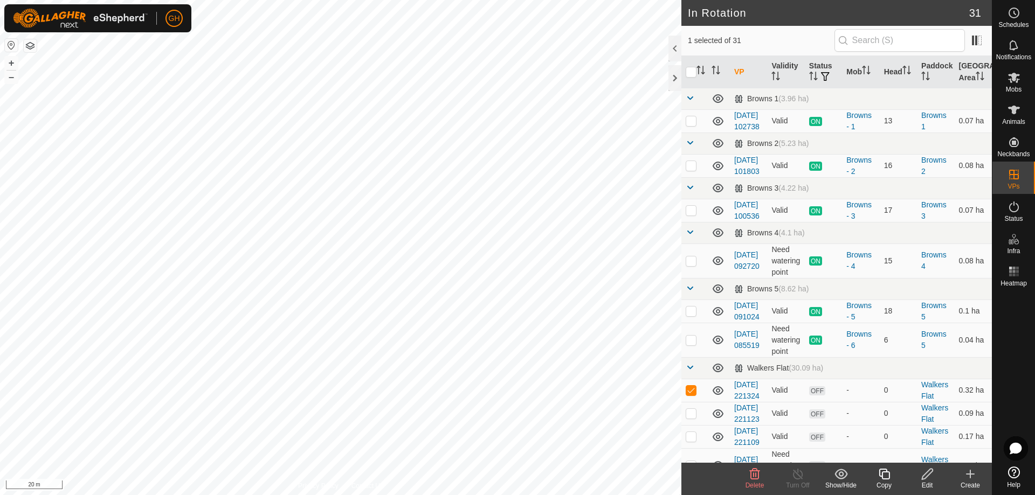
click at [888, 478] on icon at bounding box center [884, 474] width 13 height 13
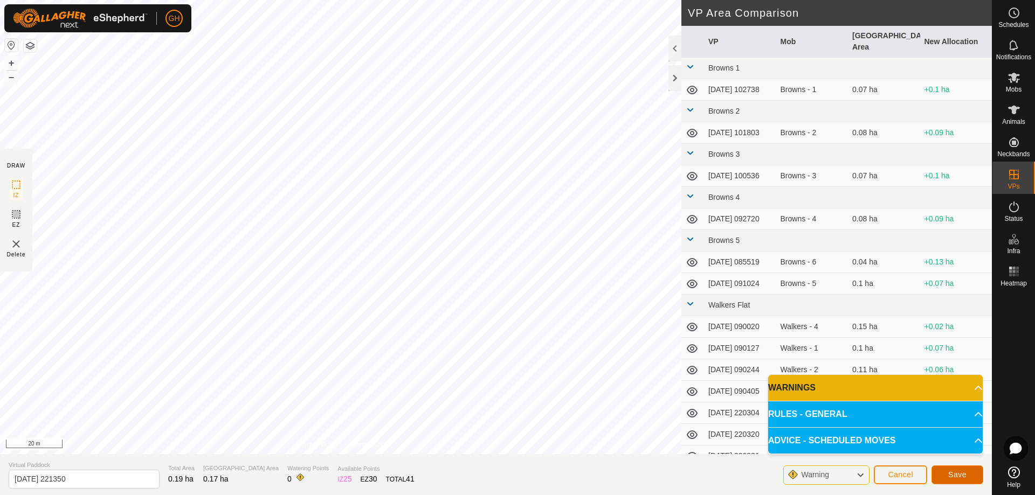
click at [950, 474] on span "Save" at bounding box center [957, 475] width 18 height 9
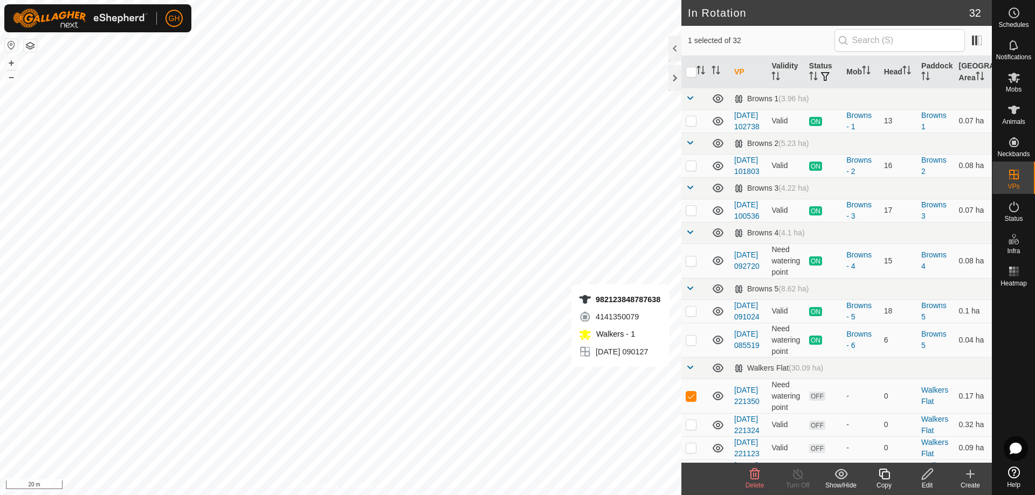
click at [889, 476] on icon at bounding box center [884, 474] width 13 height 13
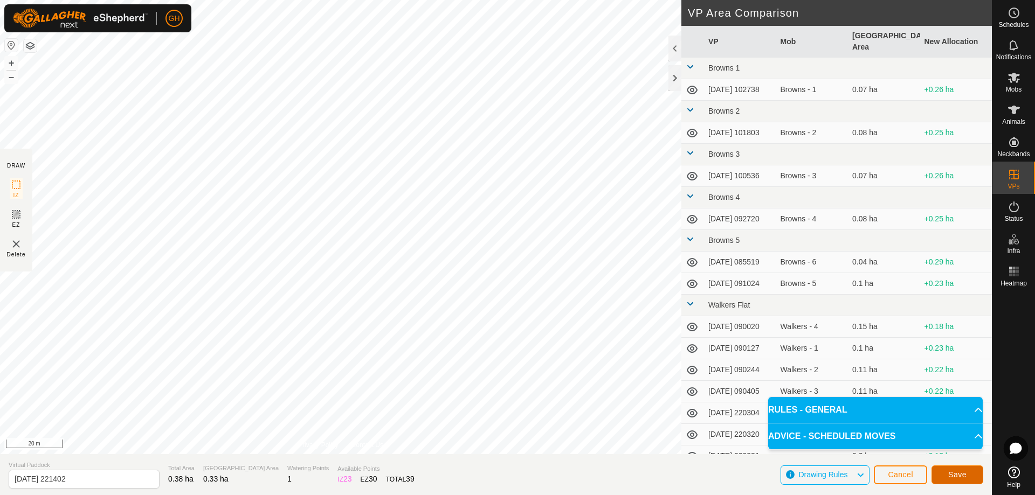
click at [959, 478] on span "Save" at bounding box center [957, 475] width 18 height 9
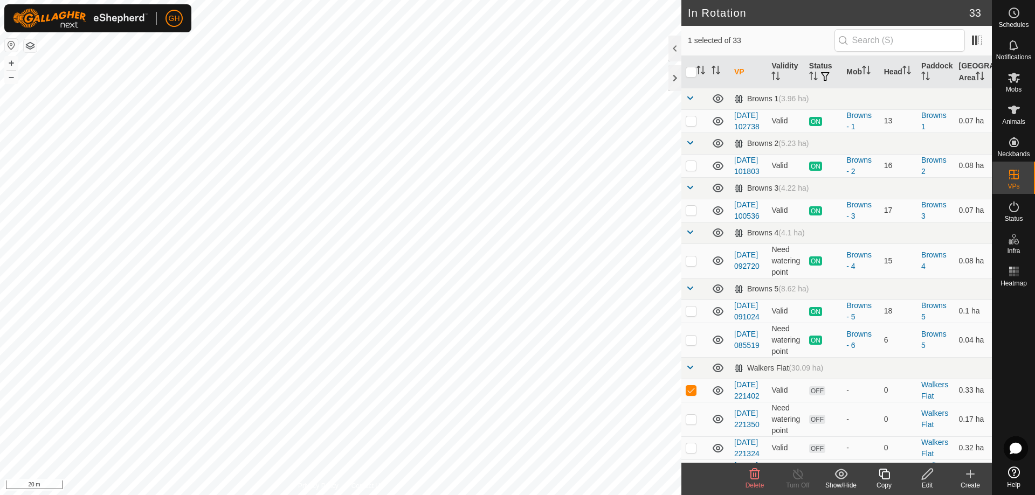
click at [889, 478] on icon at bounding box center [884, 474] width 11 height 11
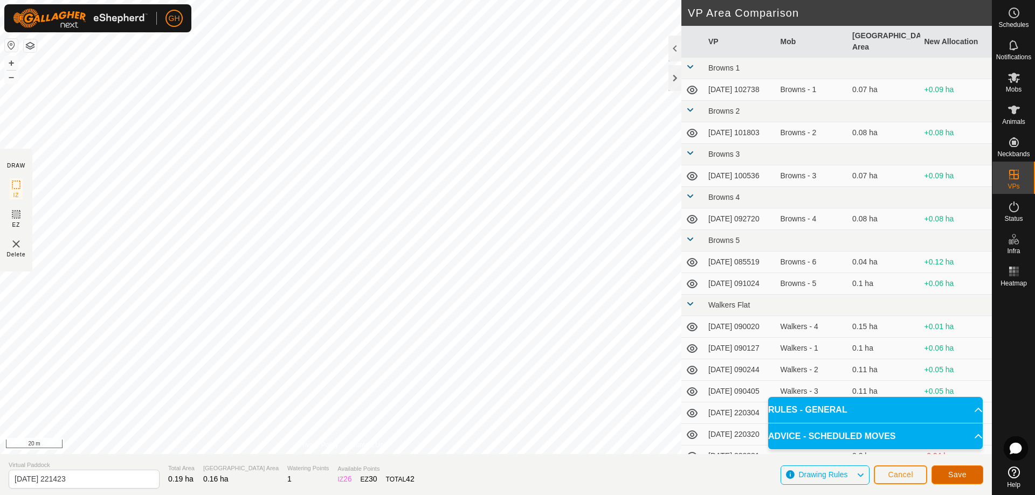
click at [949, 471] on span "Save" at bounding box center [957, 475] width 18 height 9
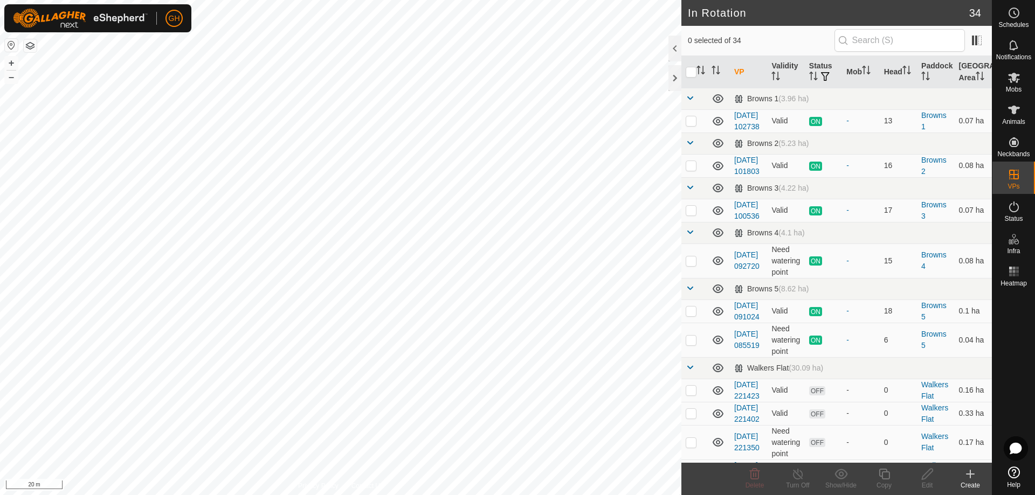
checkbox input "true"
click at [890, 479] on icon at bounding box center [884, 474] width 13 height 13
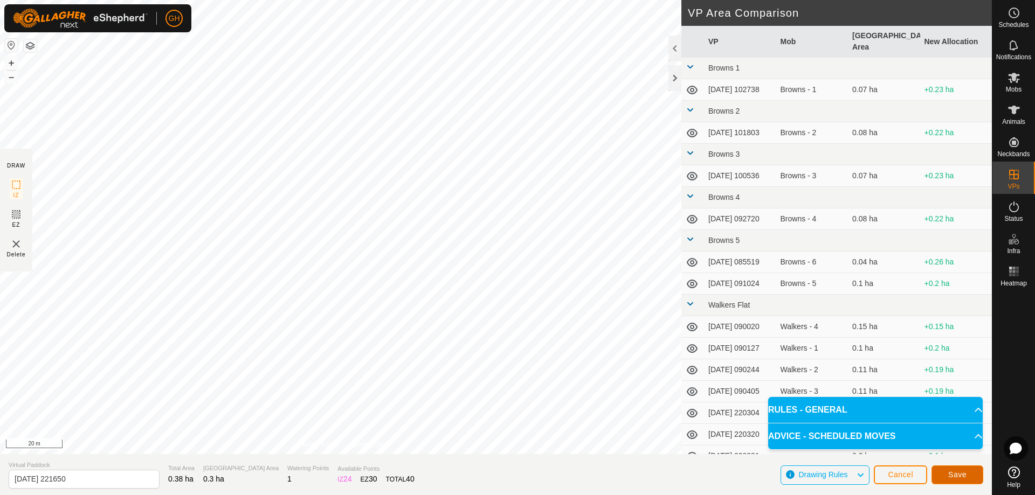
click at [965, 472] on span "Save" at bounding box center [957, 475] width 18 height 9
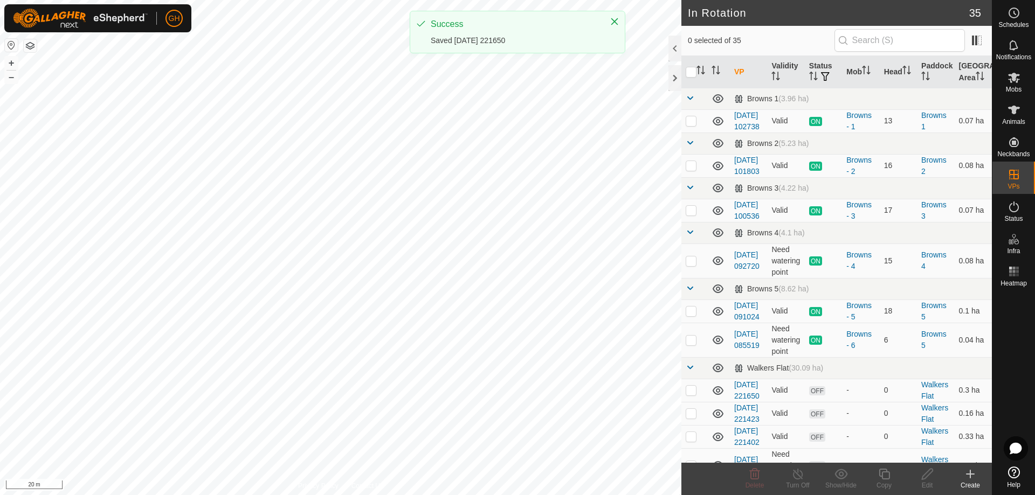
checkbox input "true"
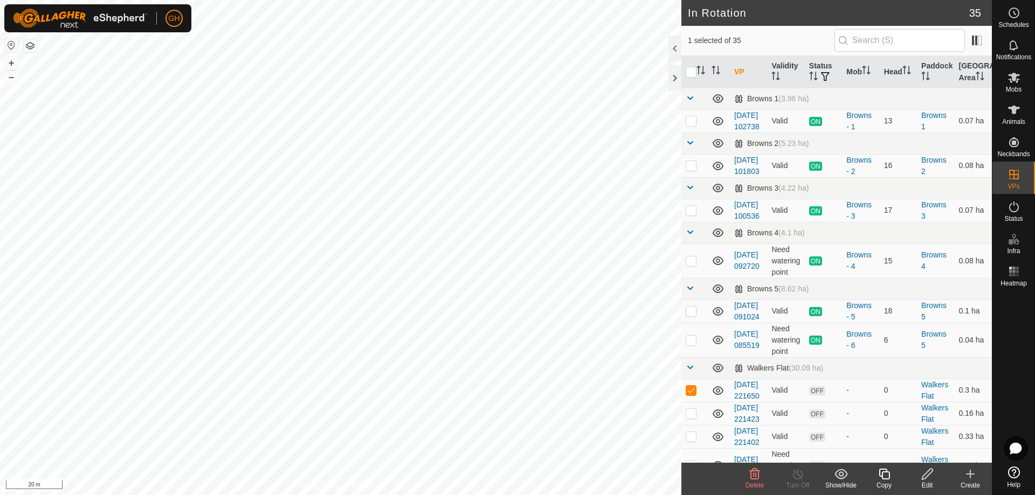
click at [883, 479] on icon at bounding box center [884, 474] width 11 height 11
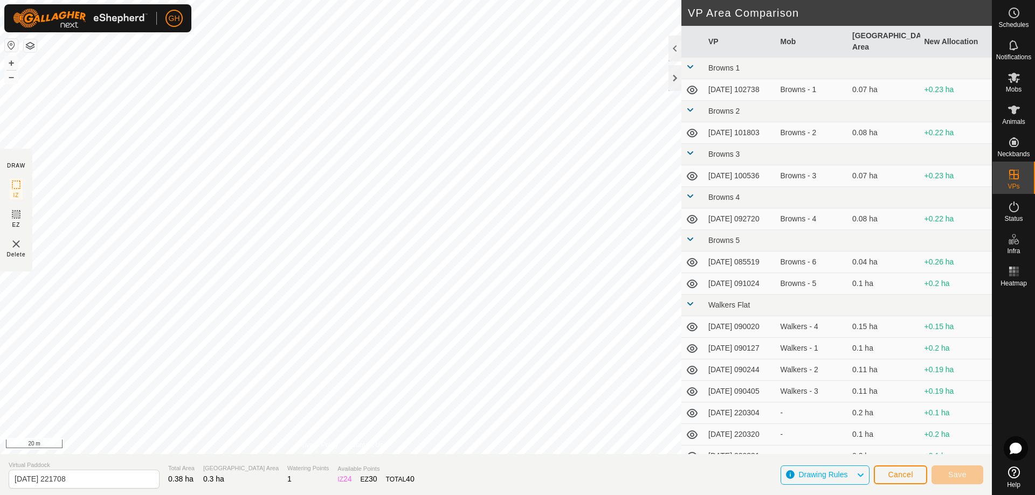
type input "[DATE] 221709"
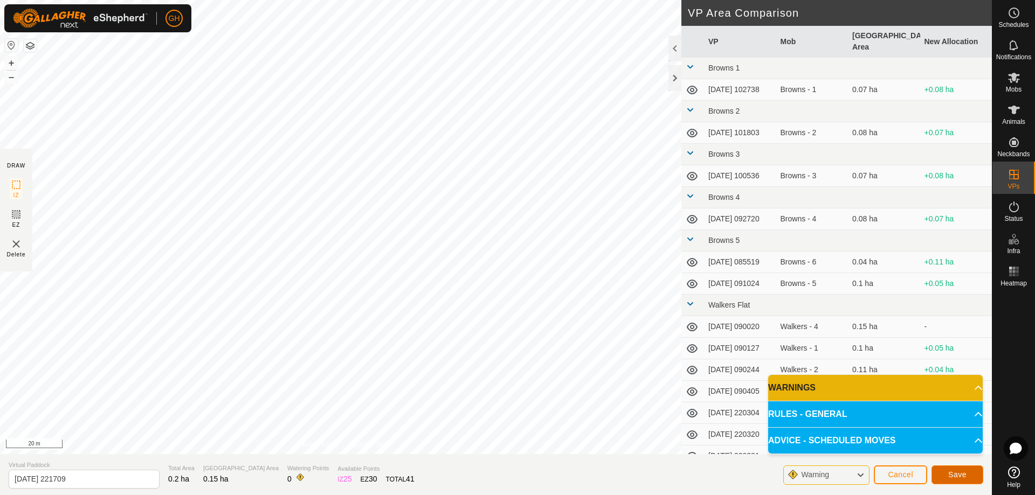
click at [962, 474] on span "Save" at bounding box center [957, 475] width 18 height 9
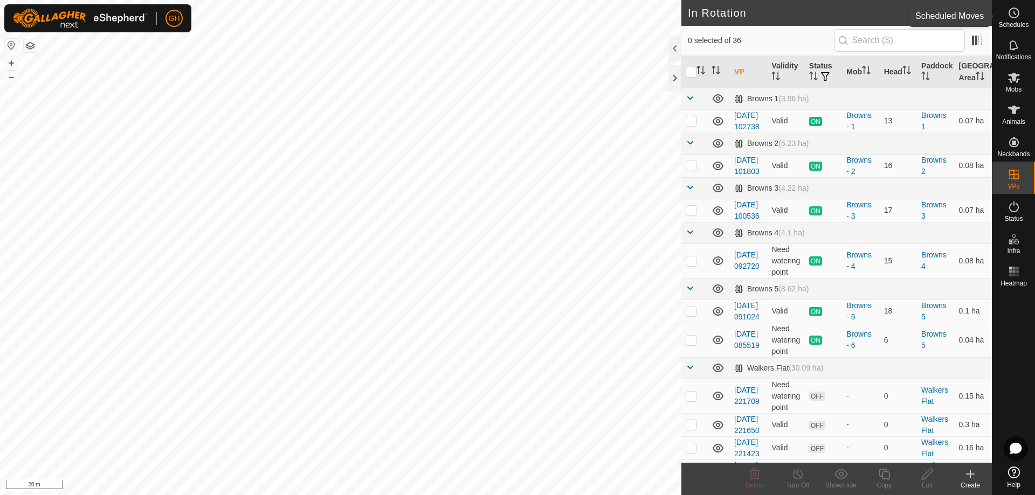
click at [1020, 11] on icon at bounding box center [1014, 12] width 13 height 13
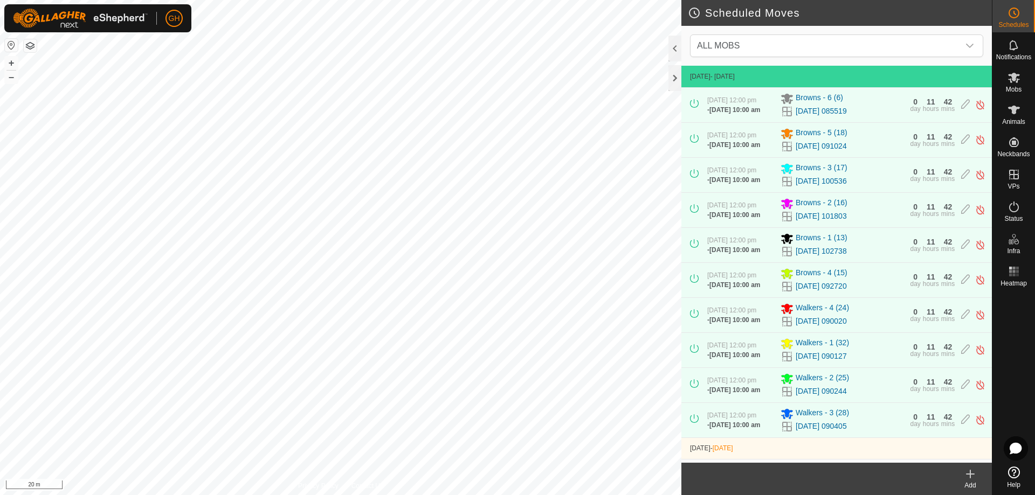
click at [970, 476] on icon at bounding box center [970, 475] width 0 height 8
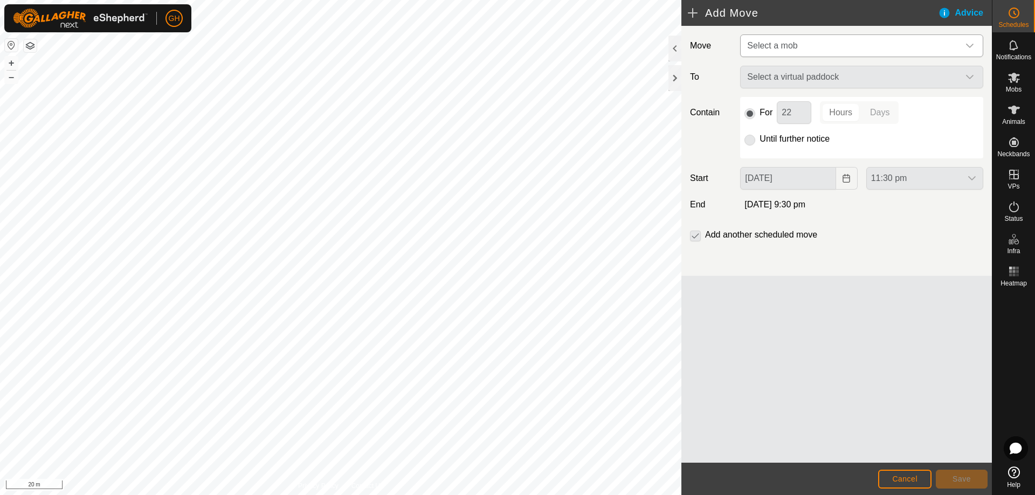
click at [832, 46] on span "Select a mob" at bounding box center [851, 46] width 216 height 22
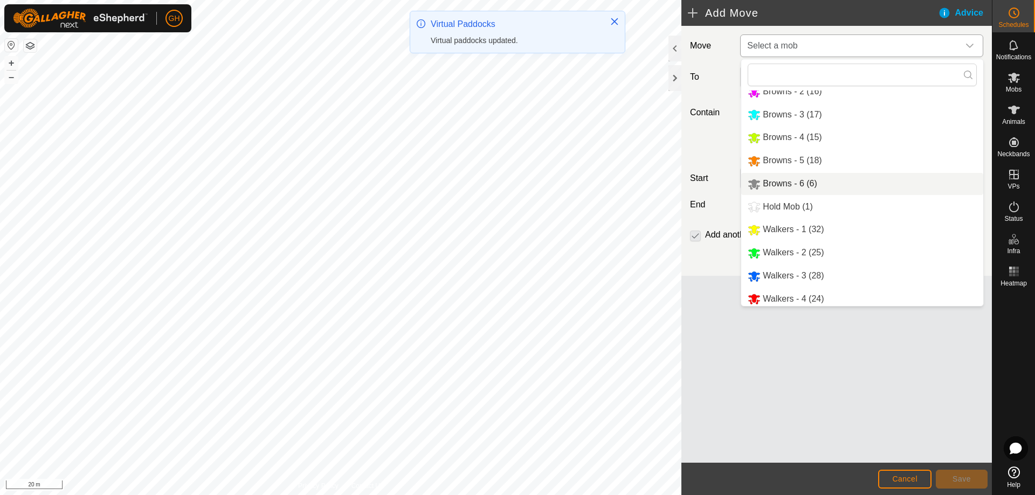
scroll to position [37, 0]
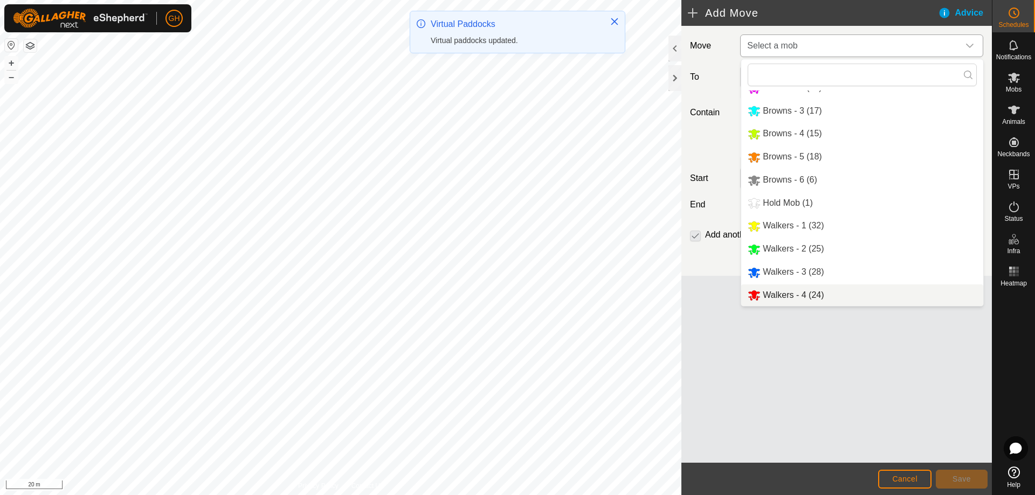
click at [803, 289] on li "Walkers - 4 (24)" at bounding box center [862, 296] width 242 height 22
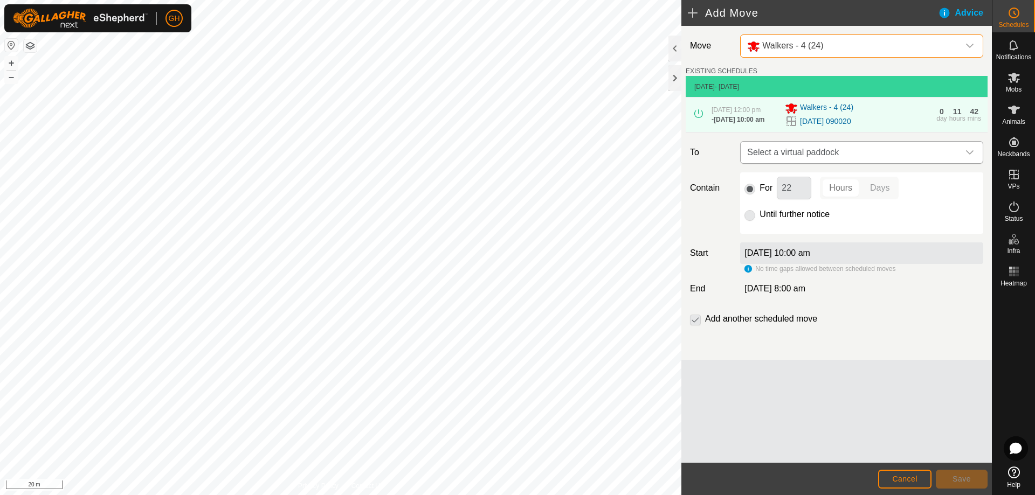
click at [827, 163] on span "Select a virtual paddock" at bounding box center [851, 153] width 216 height 22
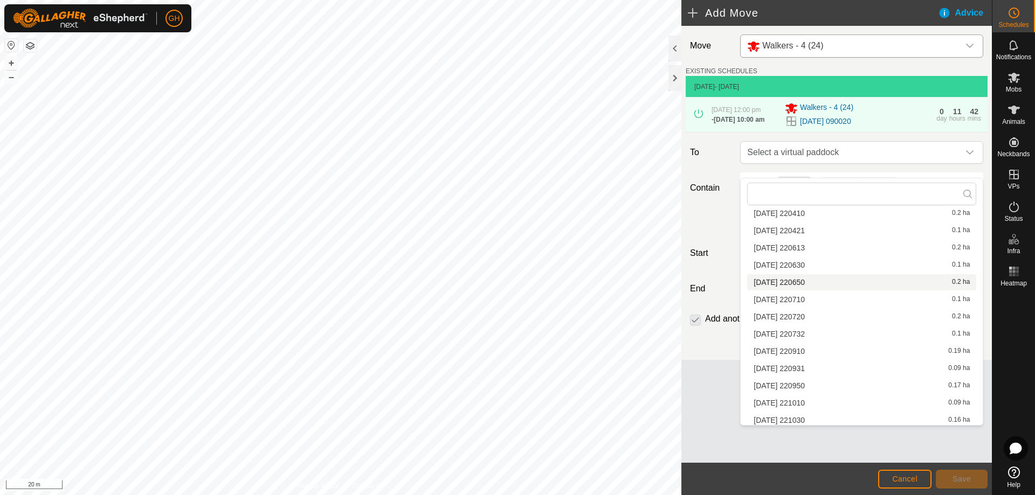
scroll to position [536, 0]
click at [820, 331] on li "[DATE] 221324 0.32 ha" at bounding box center [861, 331] width 229 height 16
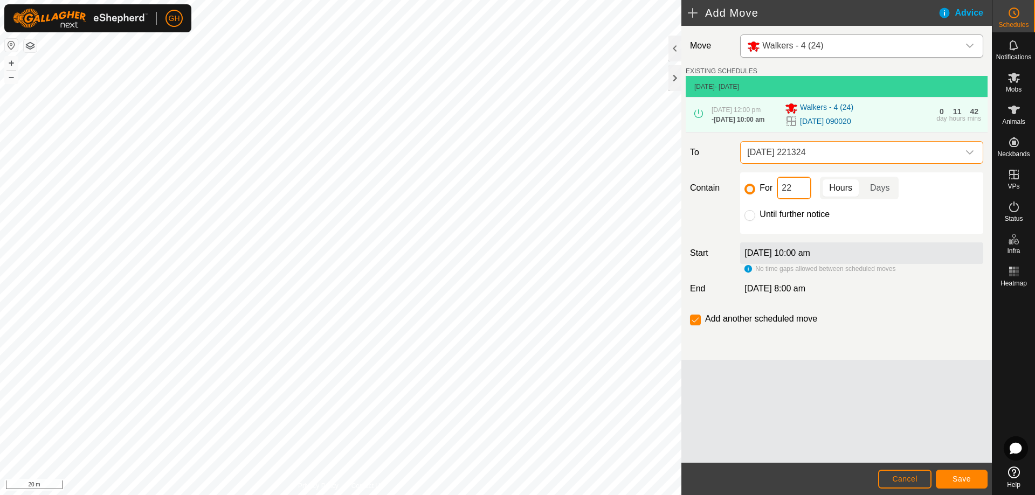
click at [798, 199] on input "22" at bounding box center [794, 188] width 35 height 23
click at [967, 479] on span "Save" at bounding box center [962, 479] width 18 height 9
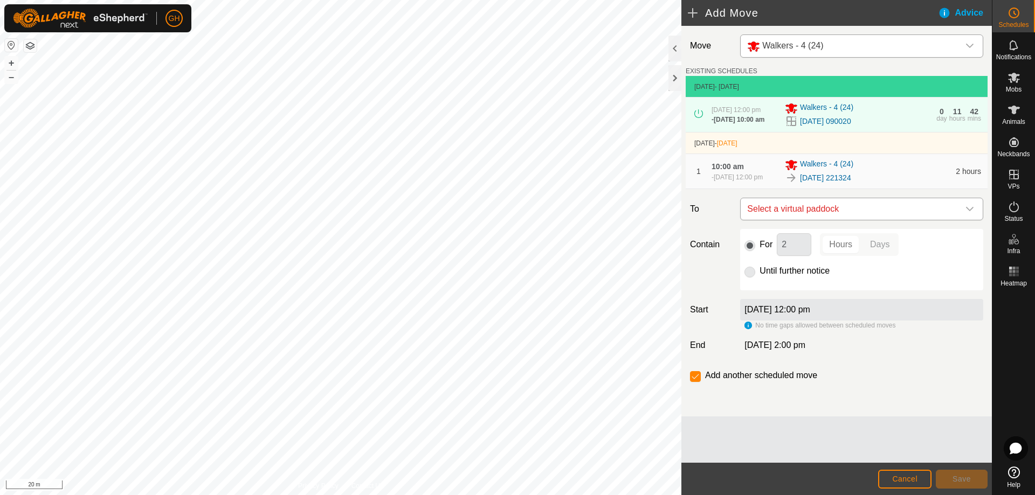
click at [810, 220] on span "Select a virtual paddock" at bounding box center [851, 209] width 216 height 22
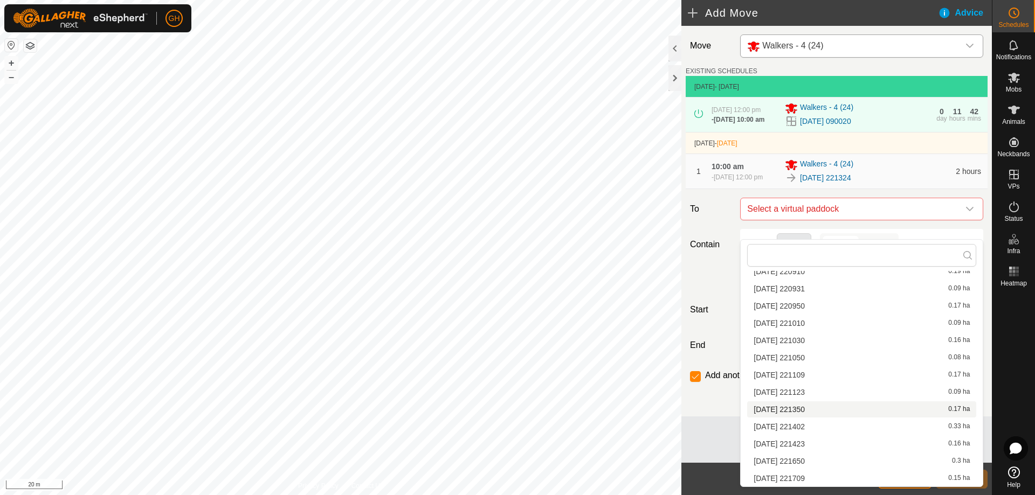
click at [827, 412] on li "[DATE] 221350 0.17 ha" at bounding box center [861, 410] width 229 height 16
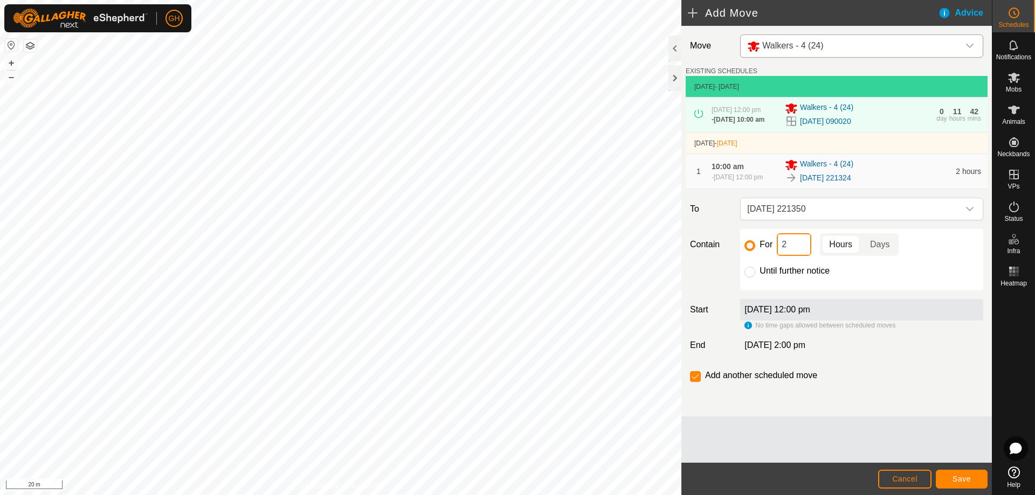
click at [797, 256] on input "2" at bounding box center [794, 244] width 35 height 23
click at [958, 472] on button "Save" at bounding box center [962, 479] width 52 height 19
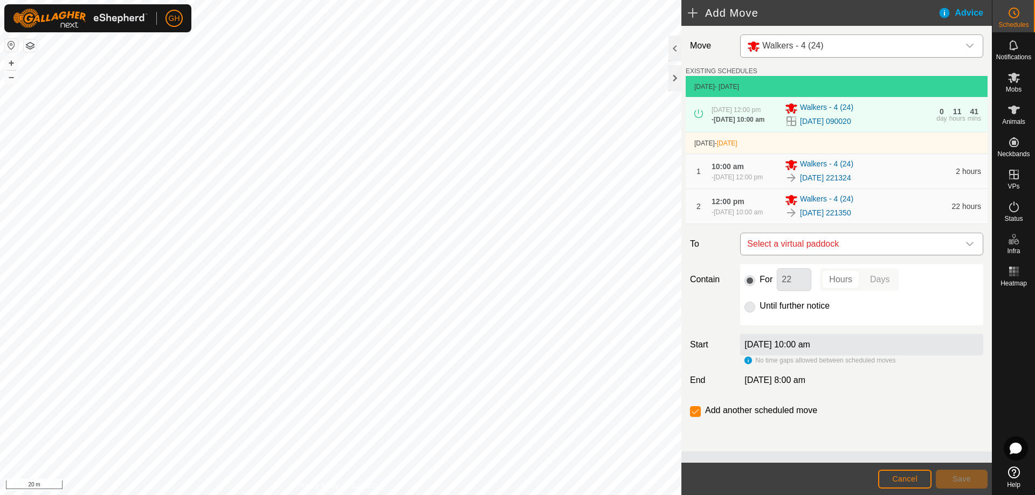
click at [837, 255] on span "Select a virtual paddock" at bounding box center [851, 244] width 216 height 22
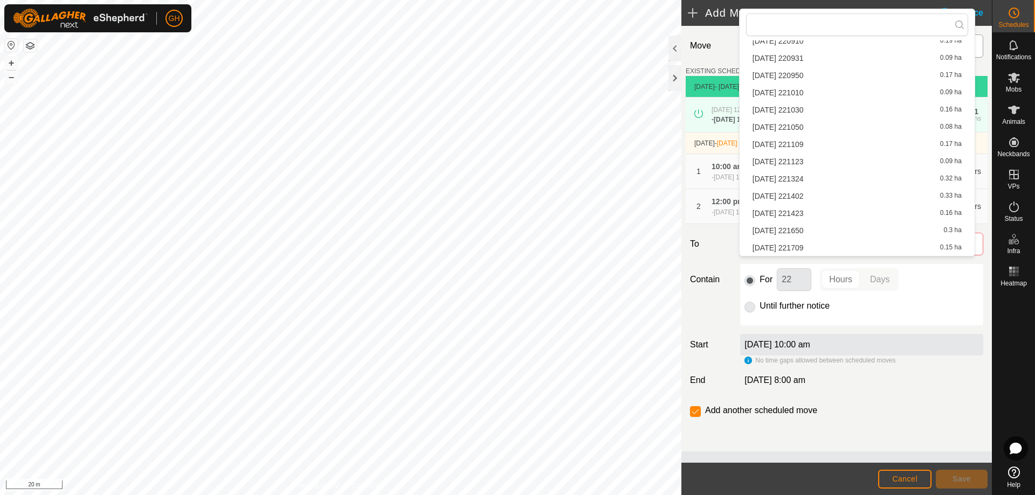
click at [847, 194] on li "[DATE] 221402 0.33 ha" at bounding box center [857, 196] width 222 height 16
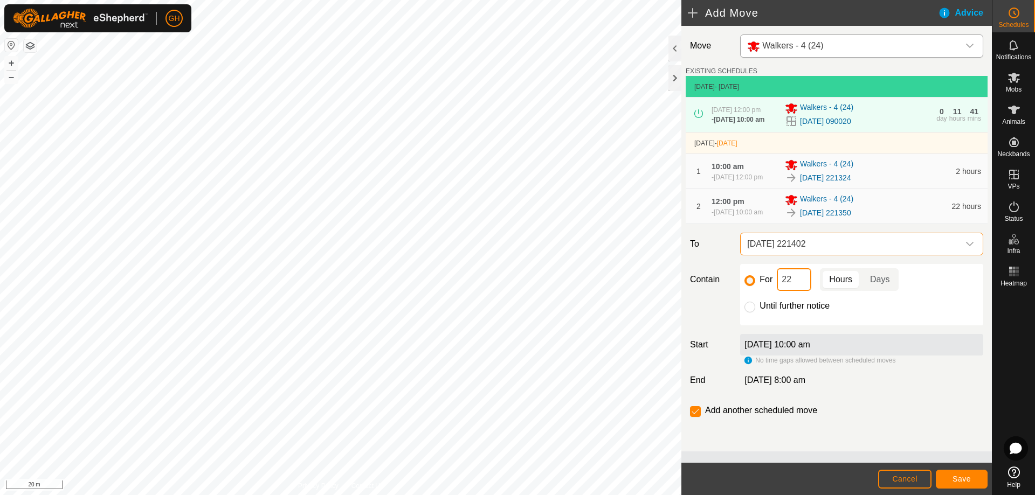
click at [799, 291] on input "22" at bounding box center [794, 279] width 35 height 23
click at [953, 469] on footer "Cancel Save" at bounding box center [836, 479] width 311 height 32
click at [959, 473] on button "Save" at bounding box center [962, 479] width 52 height 19
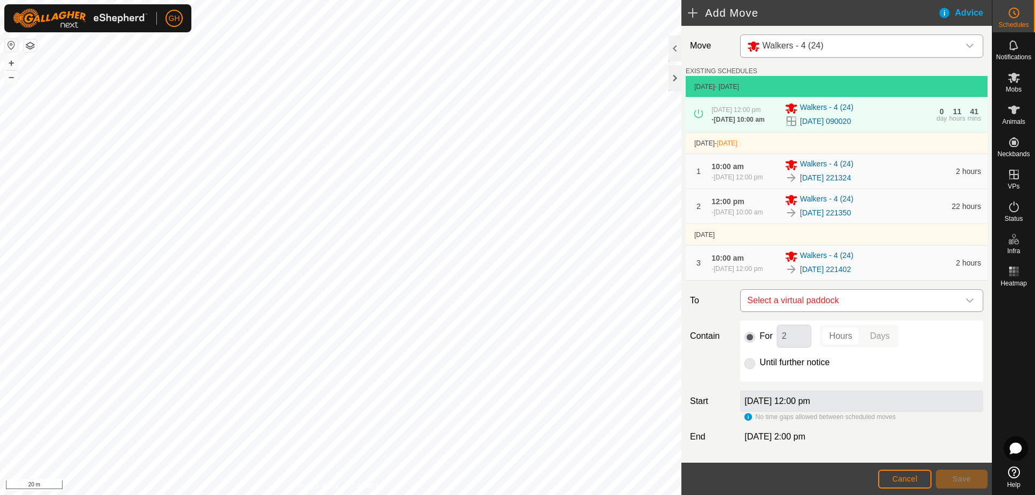
click at [817, 312] on span "Select a virtual paddock" at bounding box center [851, 301] width 216 height 22
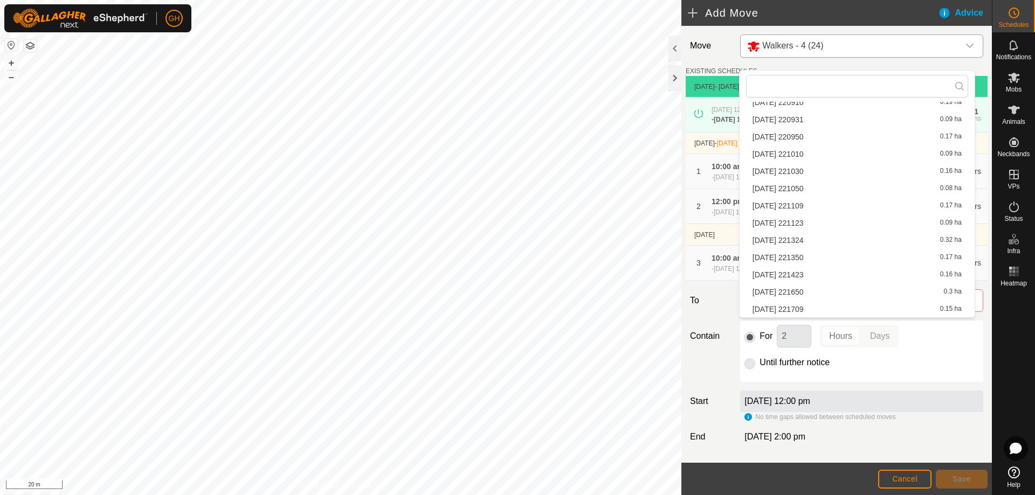
click at [830, 276] on li "[DATE] 221423 0.16 ha" at bounding box center [857, 275] width 222 height 16
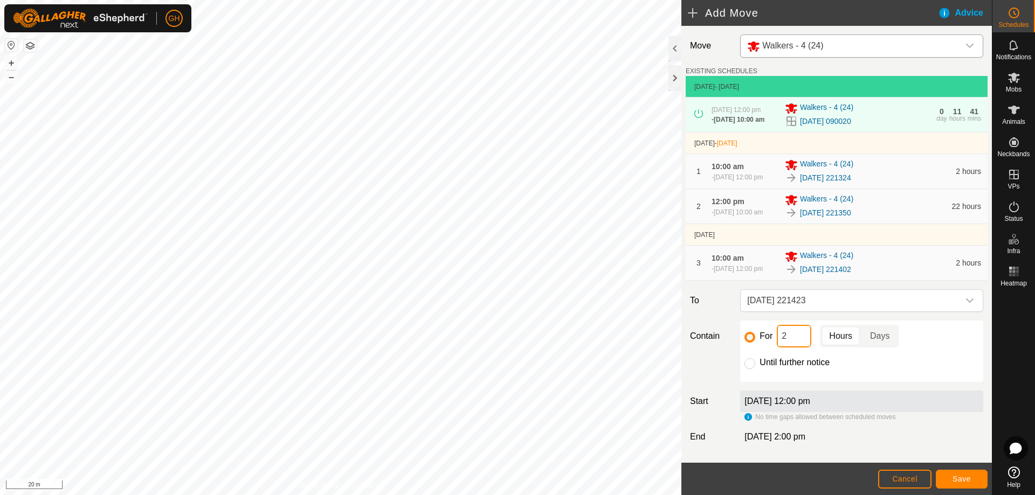
click at [799, 348] on input "2" at bounding box center [794, 336] width 35 height 23
click at [949, 467] on footer "Cancel Save" at bounding box center [836, 479] width 311 height 32
click at [959, 476] on span "Save" at bounding box center [962, 479] width 18 height 9
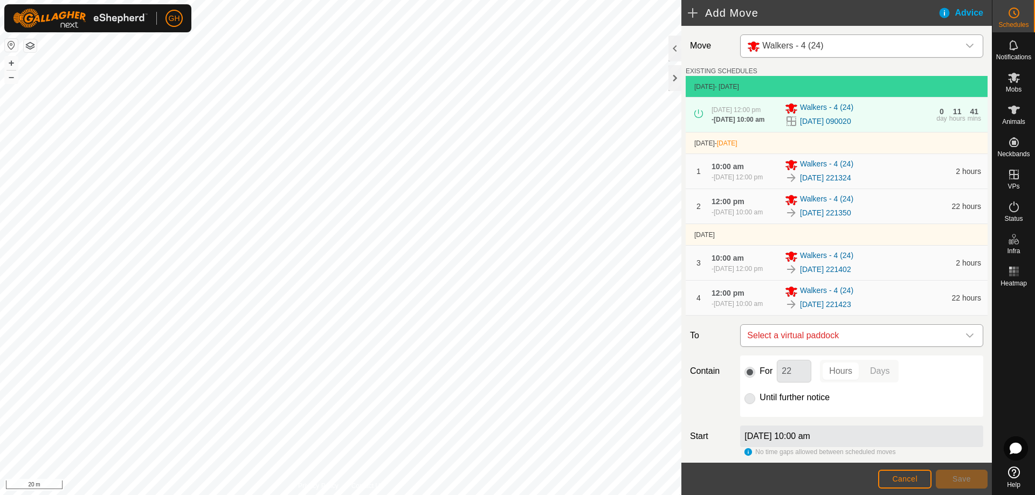
click at [844, 347] on span "Select a virtual paddock" at bounding box center [851, 336] width 216 height 22
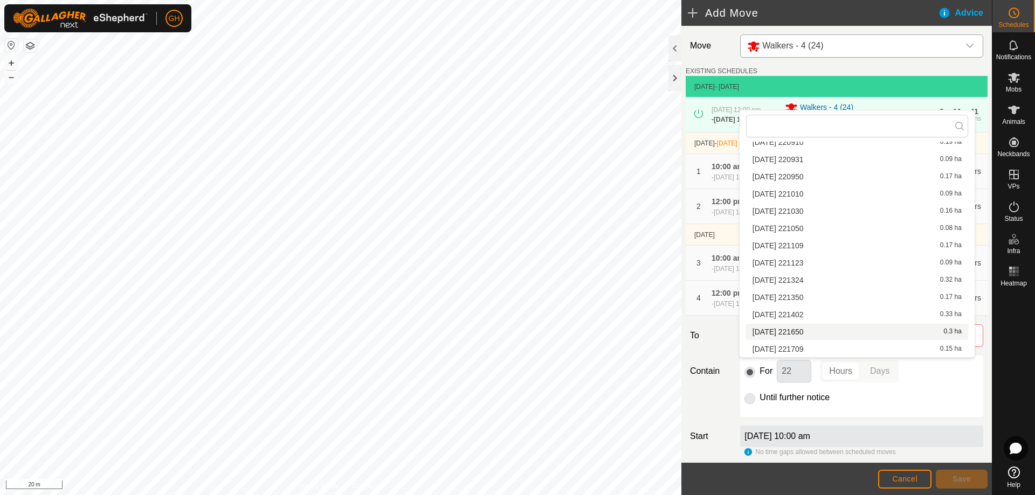
click at [824, 330] on li "[DATE] 221650 0.3 ha" at bounding box center [857, 332] width 222 height 16
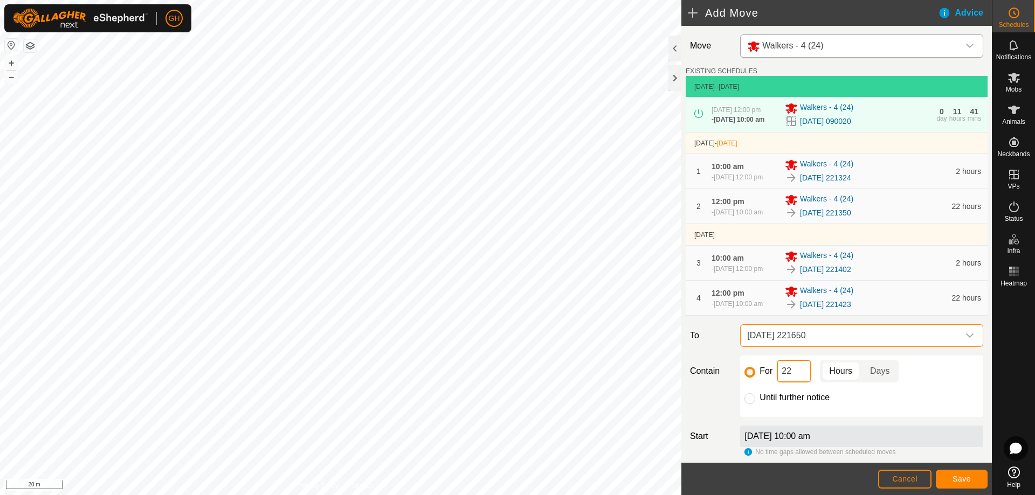
click at [792, 383] on input "22" at bounding box center [794, 371] width 35 height 23
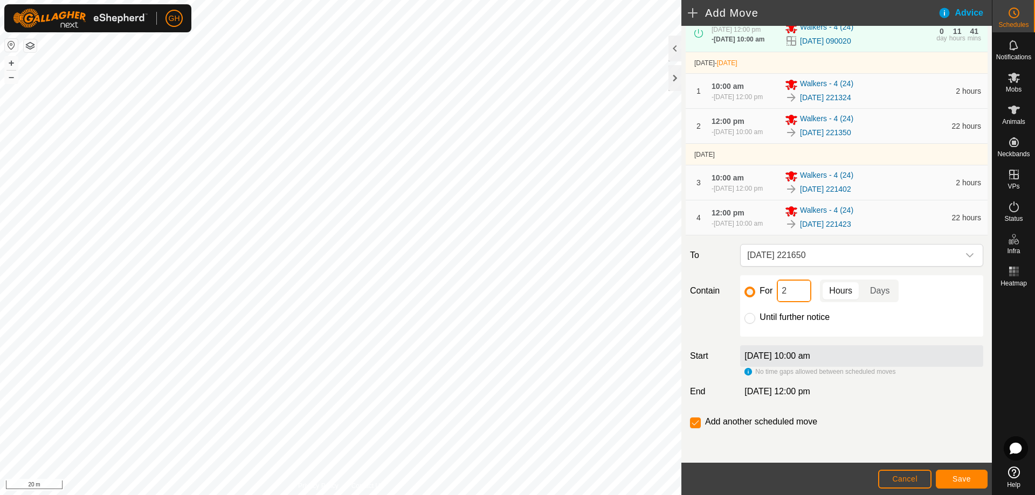
scroll to position [113, 0]
click at [958, 472] on button "Save" at bounding box center [962, 479] width 52 height 19
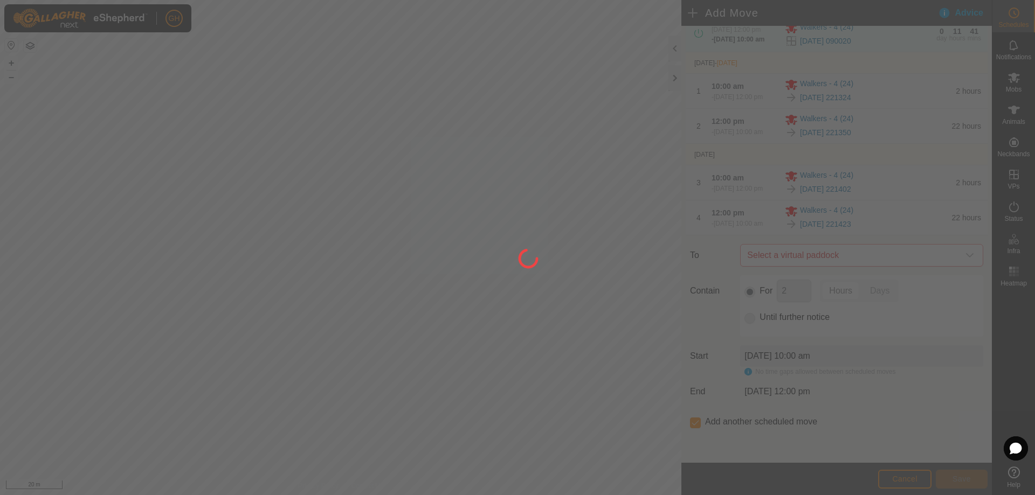
scroll to position [0, 0]
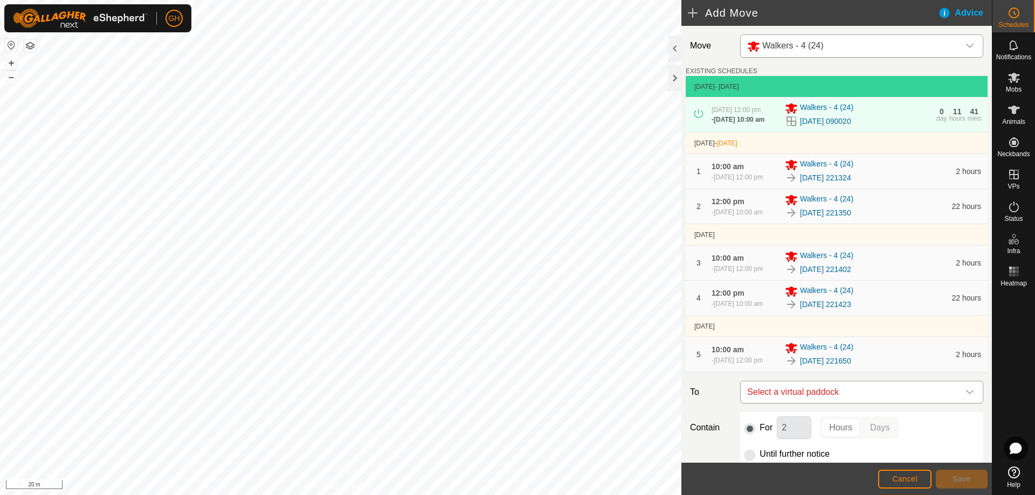
click at [870, 403] on span "Select a virtual paddock" at bounding box center [851, 393] width 216 height 22
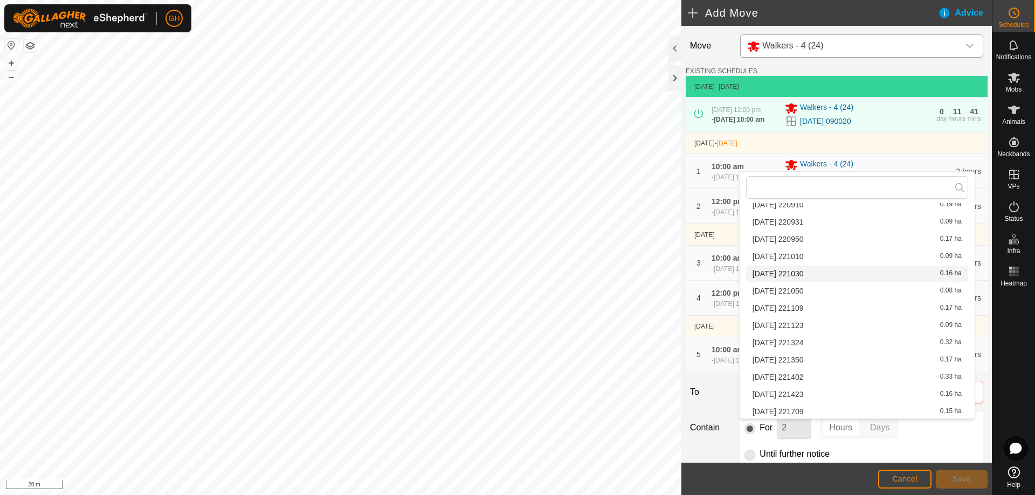
scroll to position [536, 0]
click at [831, 409] on li "[DATE] 221709 0.15 ha" at bounding box center [857, 411] width 222 height 16
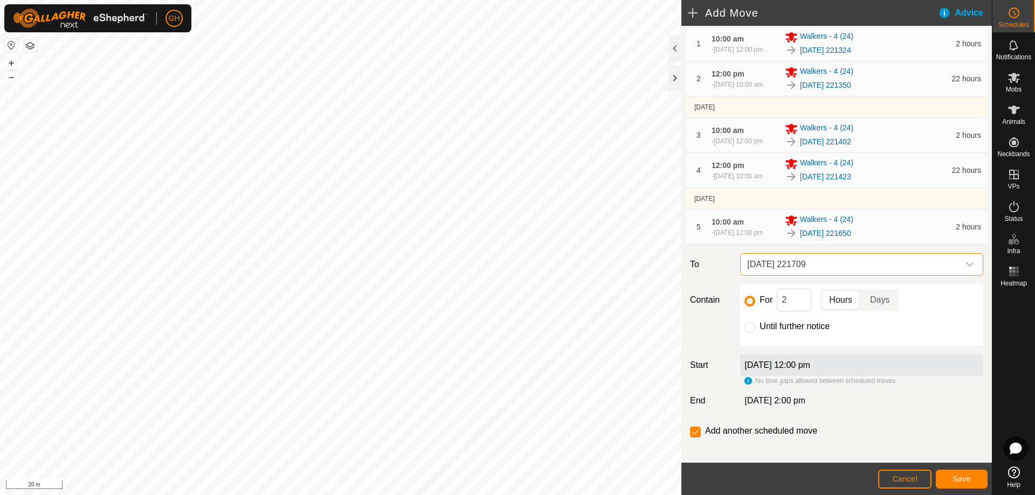
scroll to position [162, 0]
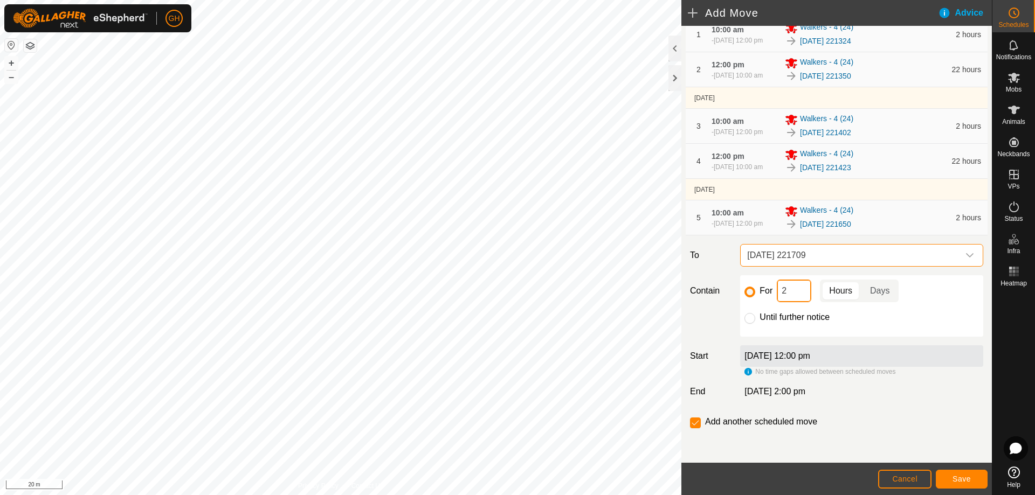
click at [794, 302] on input "2" at bounding box center [794, 291] width 35 height 23
type input "22"
click at [696, 429] on input "checkbox" at bounding box center [695, 423] width 11 height 11
checkbox input "false"
click at [956, 477] on span "Save" at bounding box center [962, 479] width 18 height 9
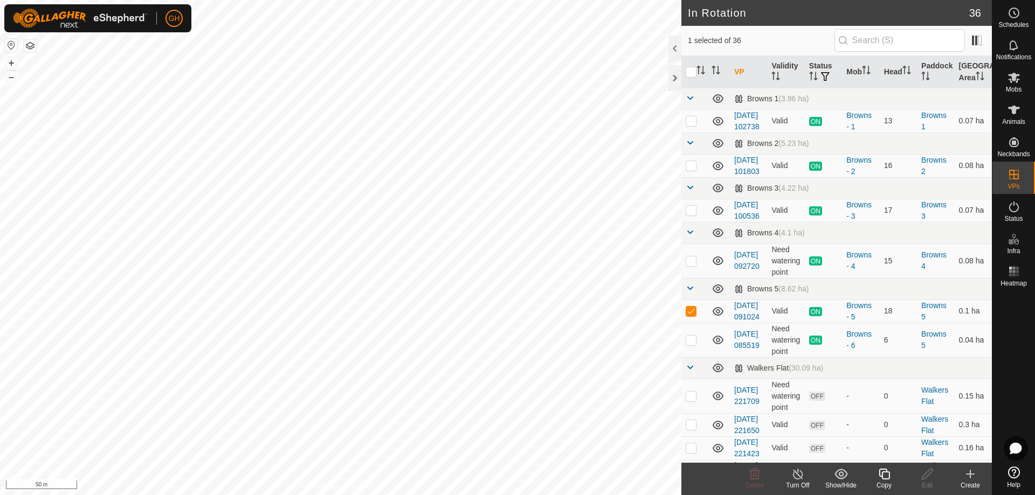
click at [880, 473] on icon at bounding box center [884, 474] width 13 height 13
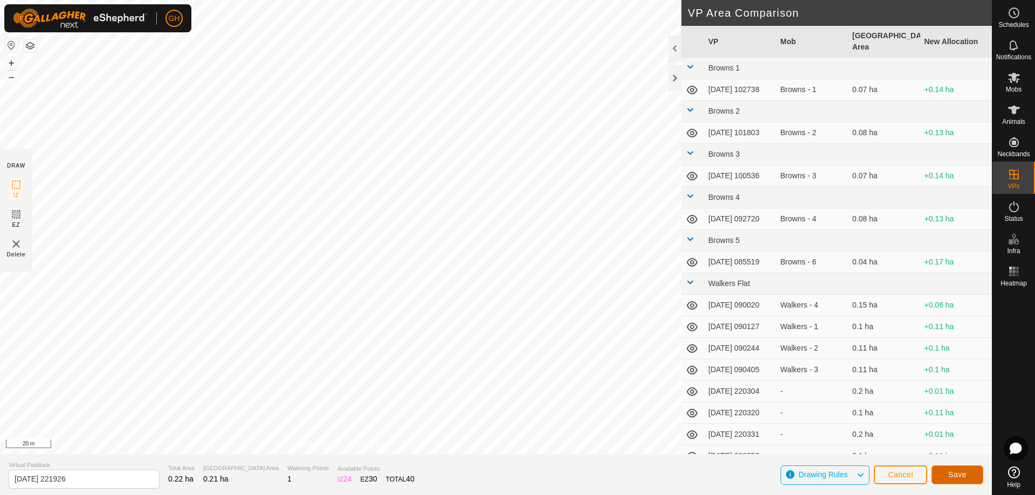
click at [959, 477] on span "Save" at bounding box center [957, 475] width 18 height 9
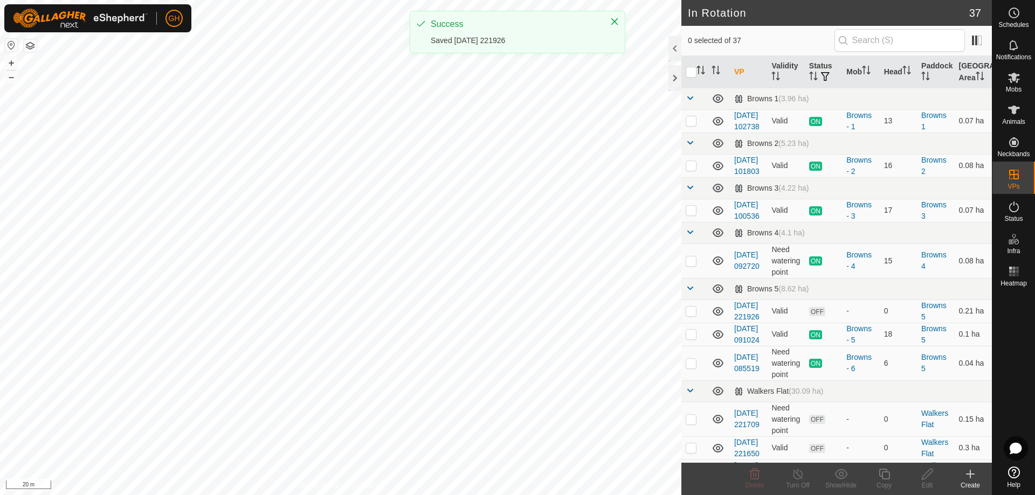
checkbox input "true"
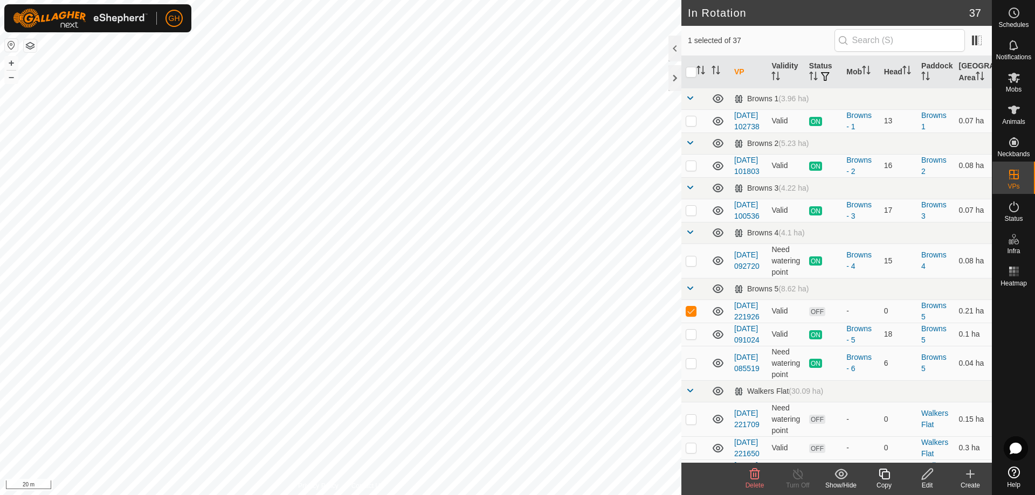
click at [885, 473] on icon at bounding box center [884, 474] width 11 height 11
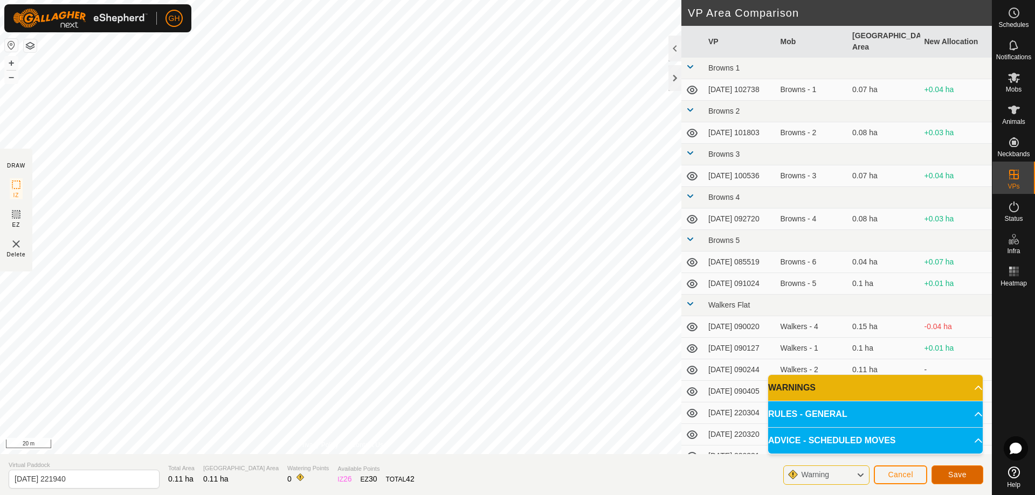
click at [963, 471] on span "Save" at bounding box center [957, 475] width 18 height 9
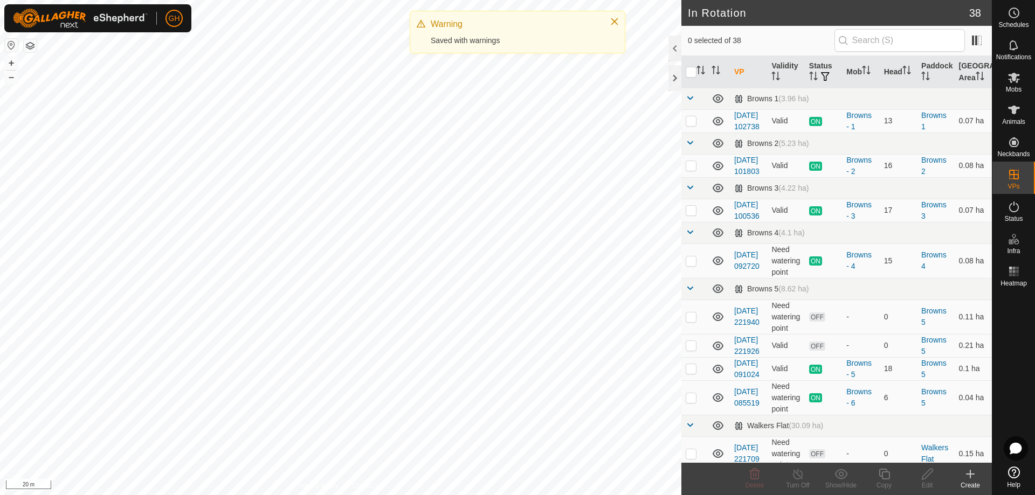
checkbox input "true"
click at [888, 473] on icon at bounding box center [884, 474] width 11 height 11
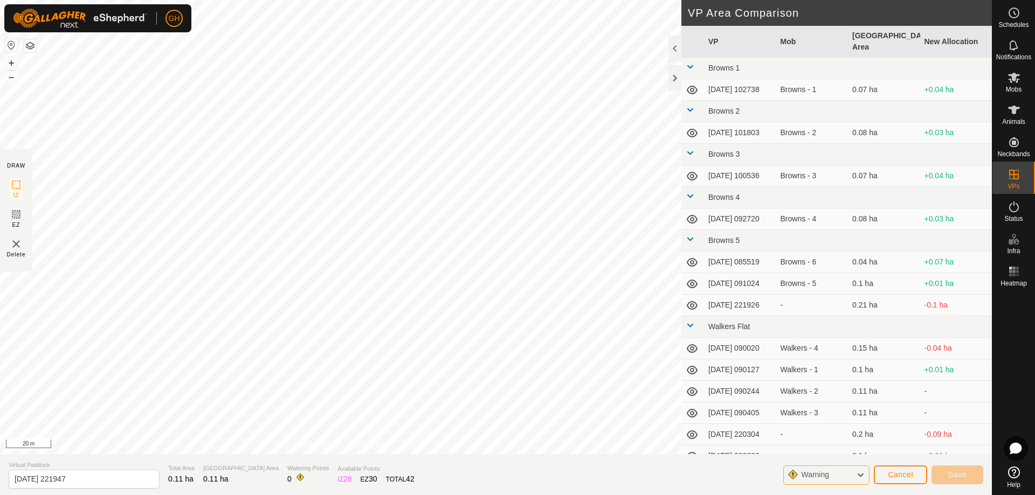
type input "[DATE] 221949"
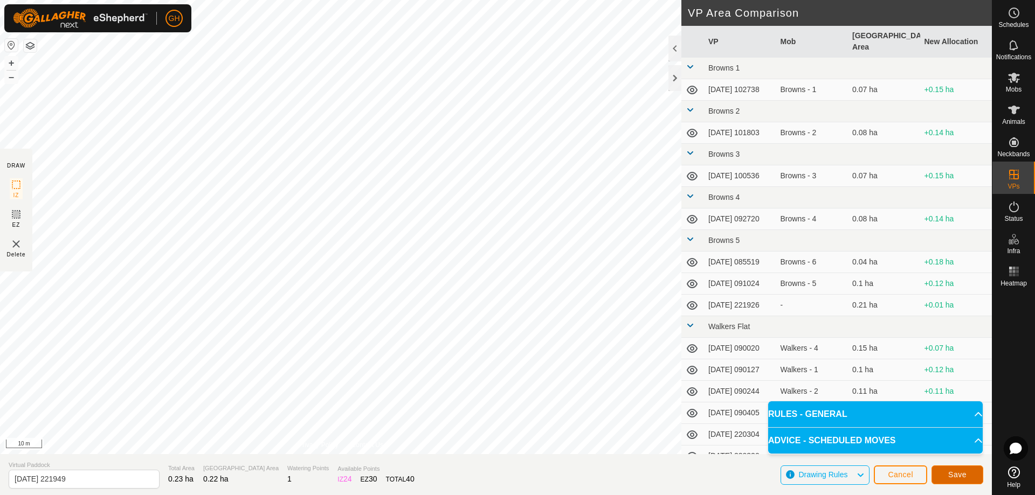
click at [953, 479] on span "Save" at bounding box center [957, 475] width 18 height 9
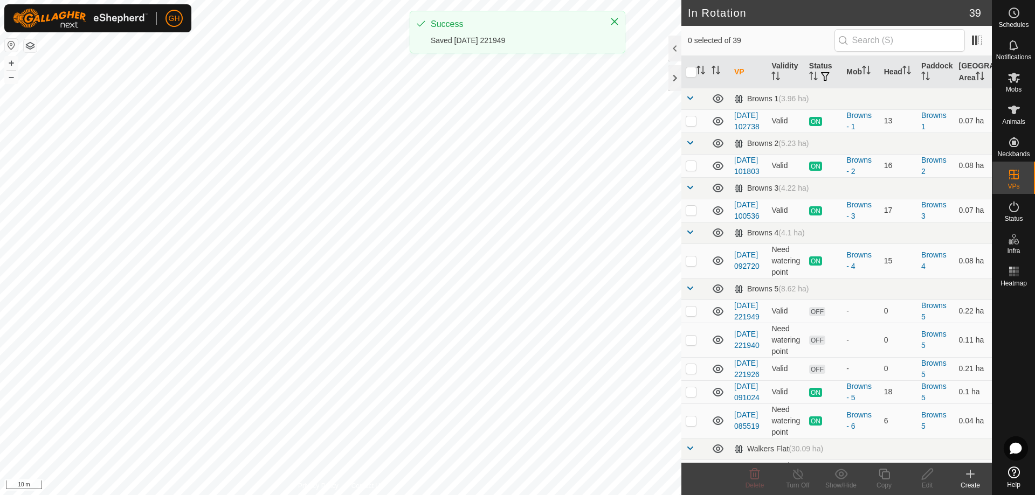
checkbox input "true"
click at [884, 473] on icon at bounding box center [884, 474] width 11 height 11
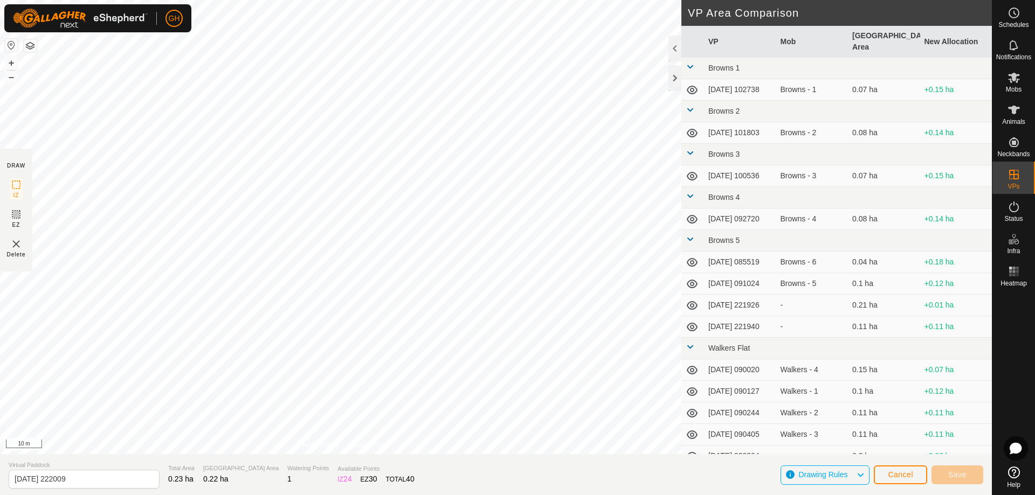
type input "[DATE] 222010"
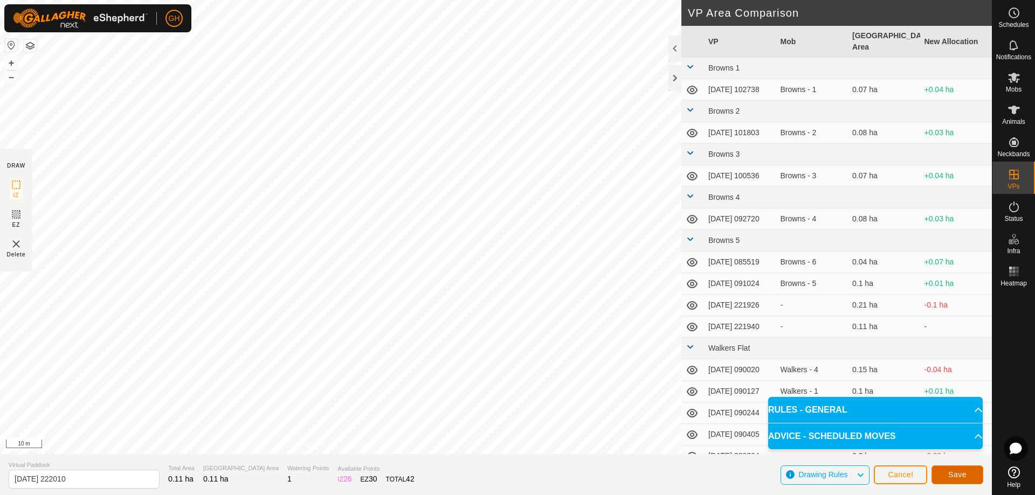
click at [950, 470] on button "Save" at bounding box center [958, 475] width 52 height 19
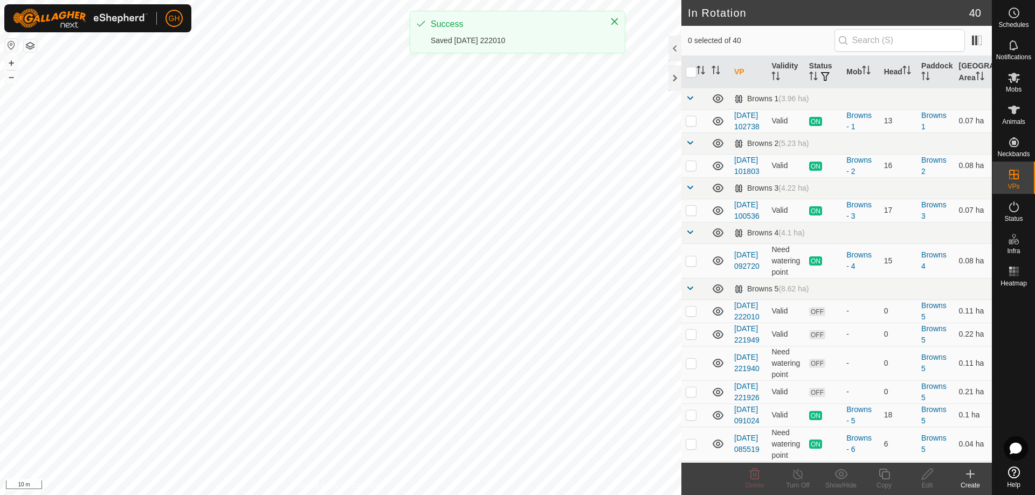
checkbox input "true"
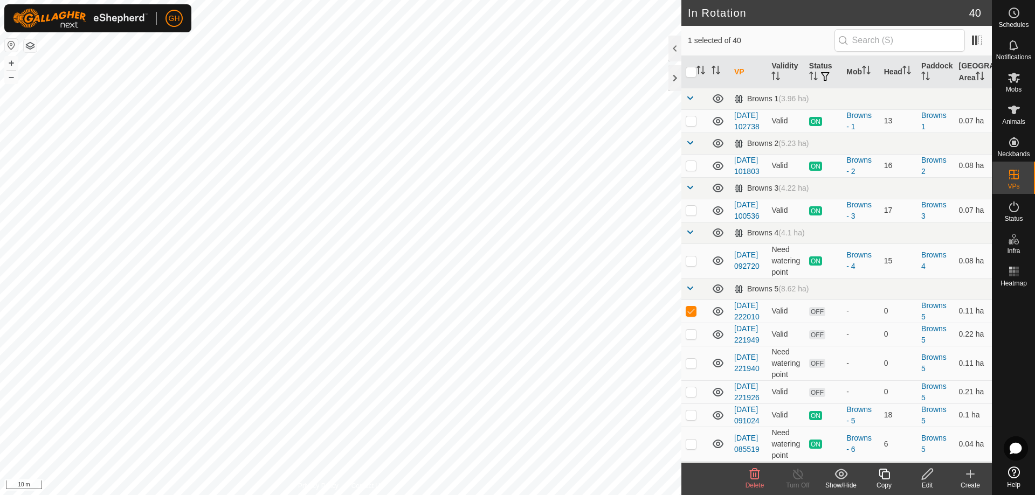
click at [880, 474] on icon at bounding box center [884, 474] width 11 height 11
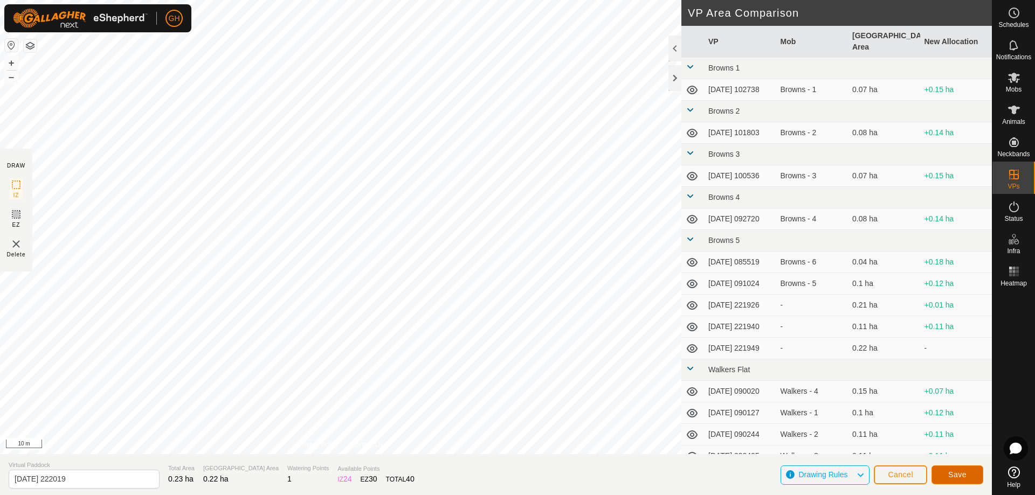
click at [951, 470] on button "Save" at bounding box center [958, 475] width 52 height 19
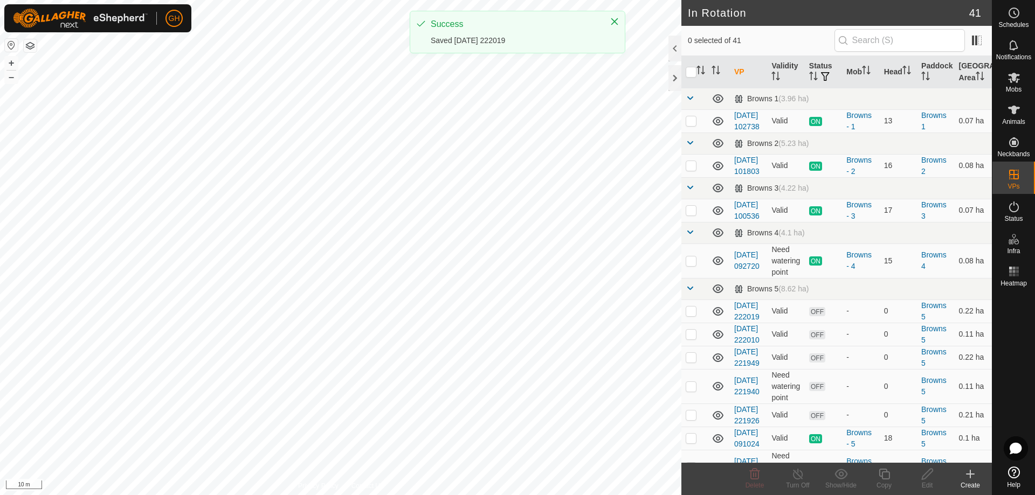
checkbox input "true"
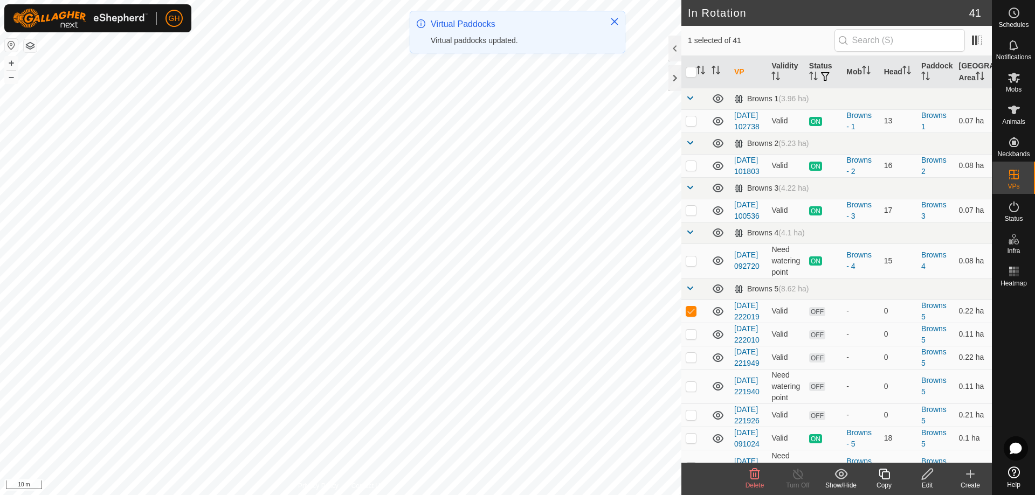
click at [883, 476] on icon at bounding box center [884, 474] width 13 height 13
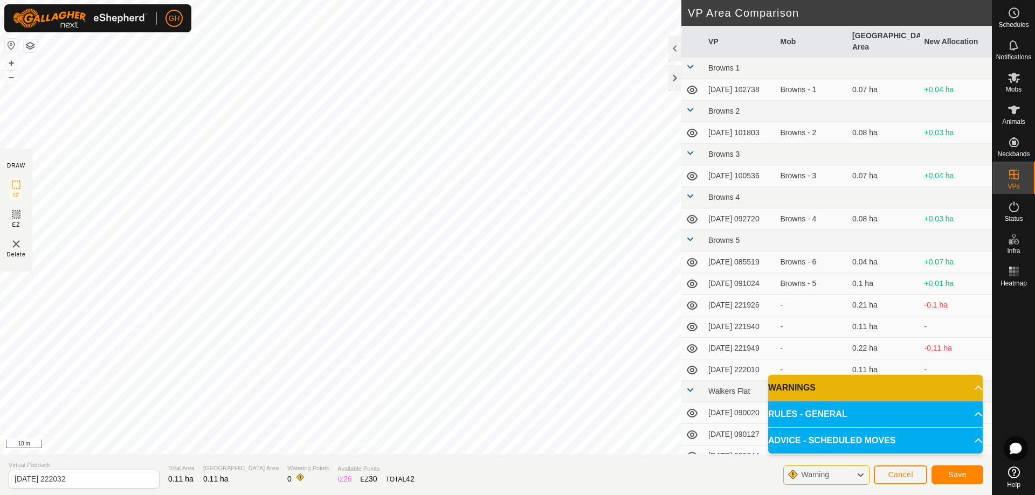
type input "[DATE] 222040"
click at [958, 474] on span "Save" at bounding box center [957, 475] width 18 height 9
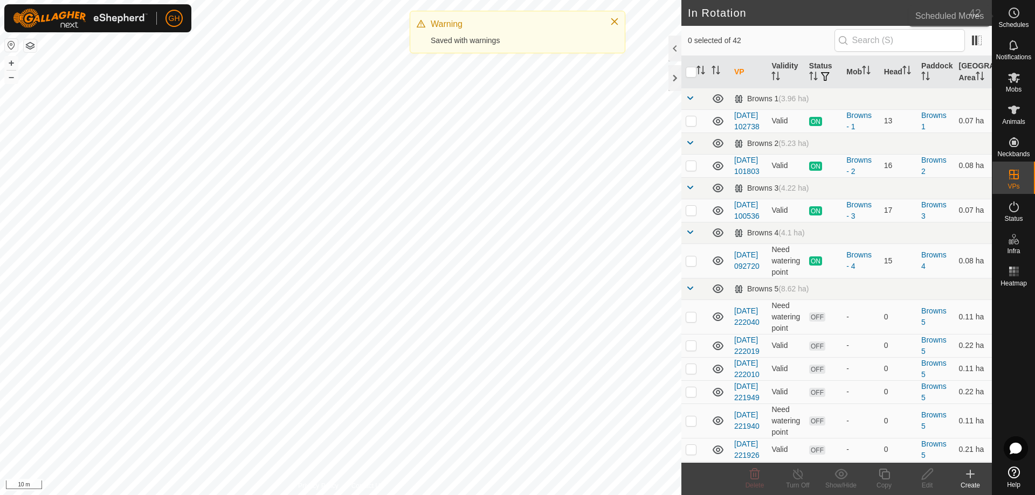
click at [1009, 17] on icon at bounding box center [1014, 12] width 13 height 13
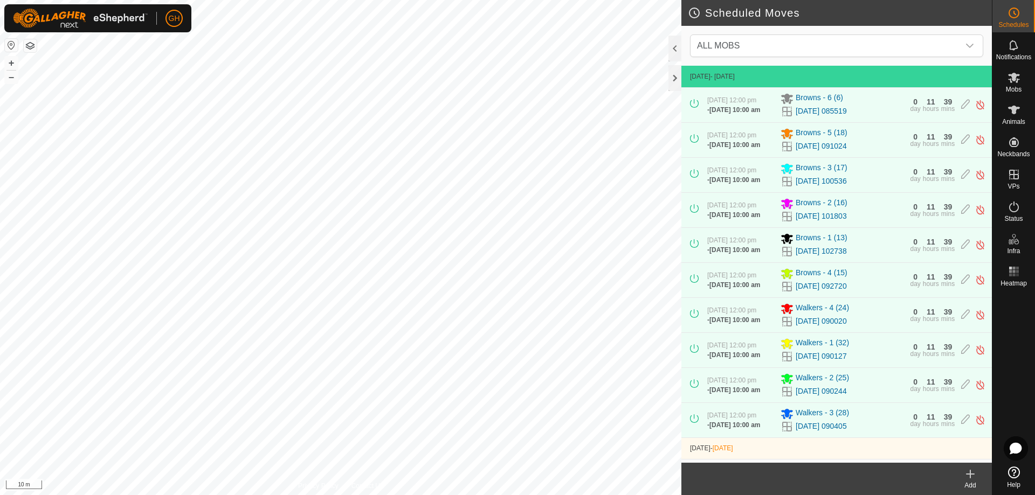
click at [966, 479] on icon at bounding box center [970, 474] width 13 height 13
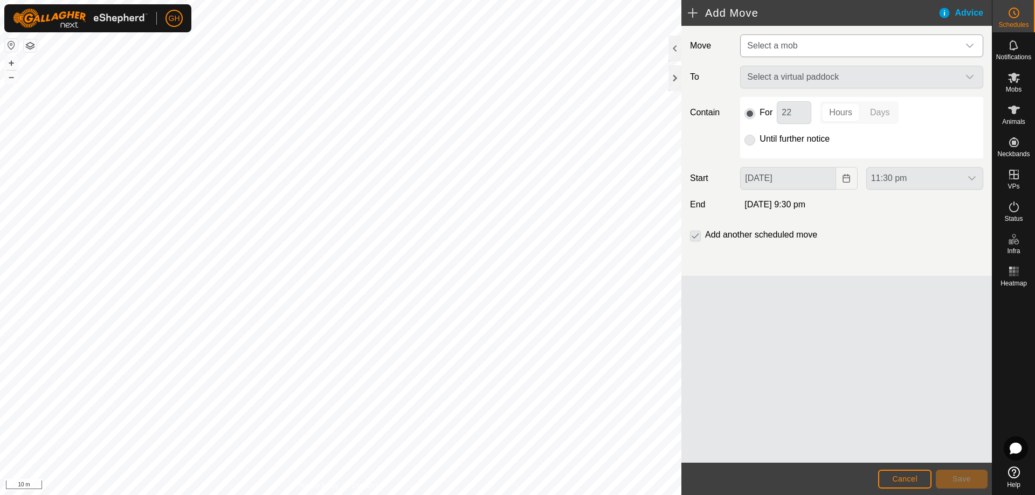
click at [793, 42] on span "Select a mob" at bounding box center [772, 45] width 50 height 9
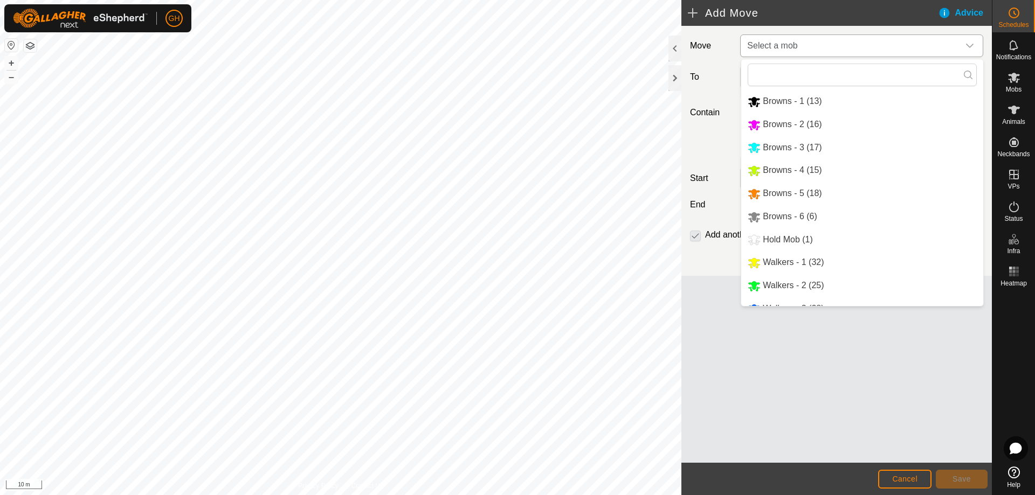
click at [831, 190] on li "Browns - 5 (18)" at bounding box center [862, 194] width 242 height 22
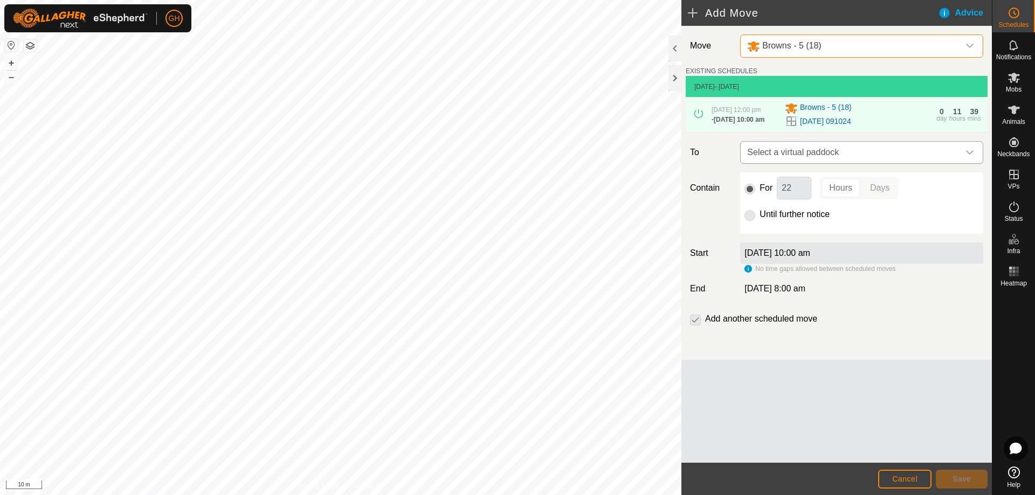
click at [835, 163] on span "Select a virtual paddock" at bounding box center [851, 153] width 216 height 22
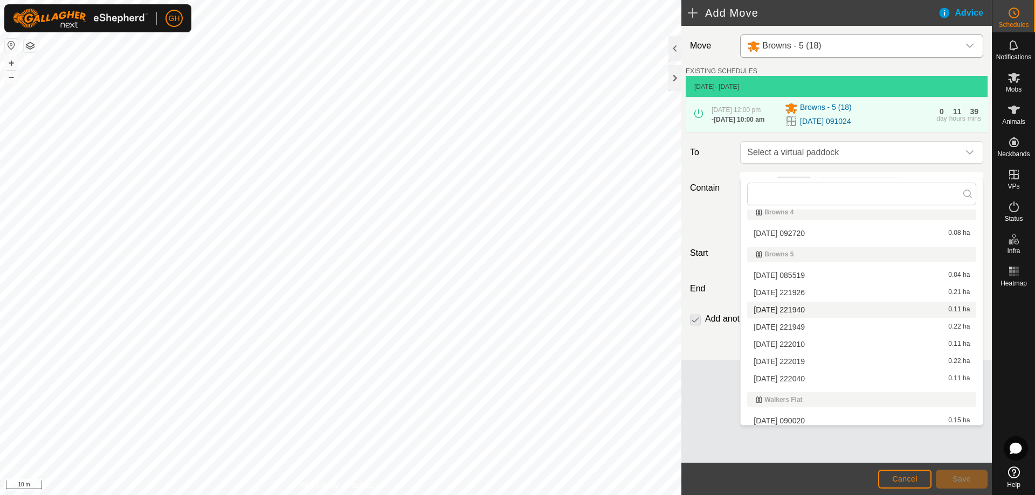
scroll to position [162, 0]
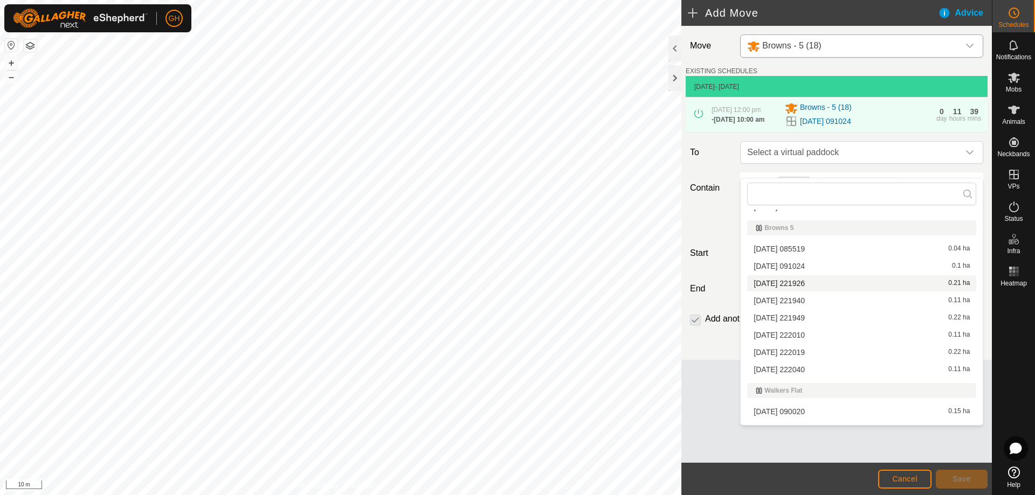
click at [804, 282] on li "[DATE] 221926 0.21 ha" at bounding box center [861, 284] width 229 height 16
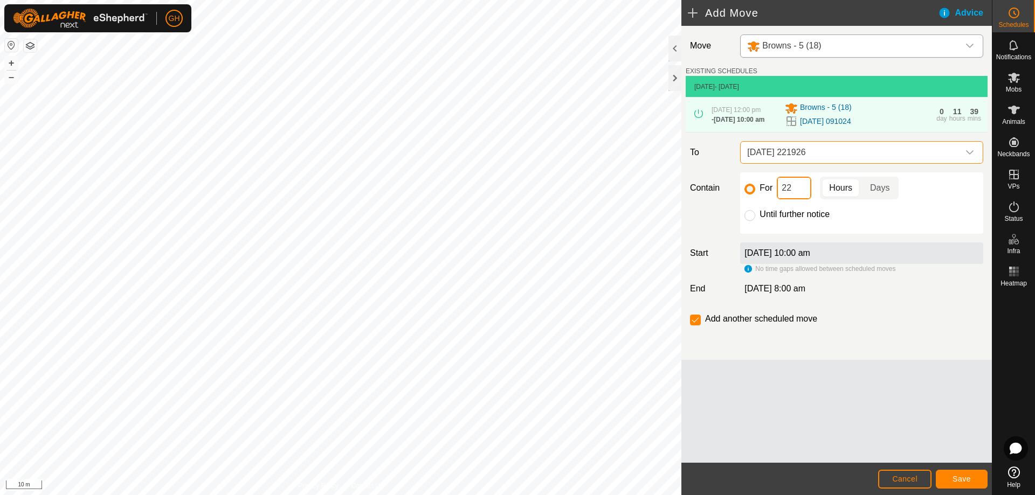
click at [794, 199] on input "22" at bounding box center [794, 188] width 35 height 23
click at [954, 475] on span "Save" at bounding box center [962, 479] width 18 height 9
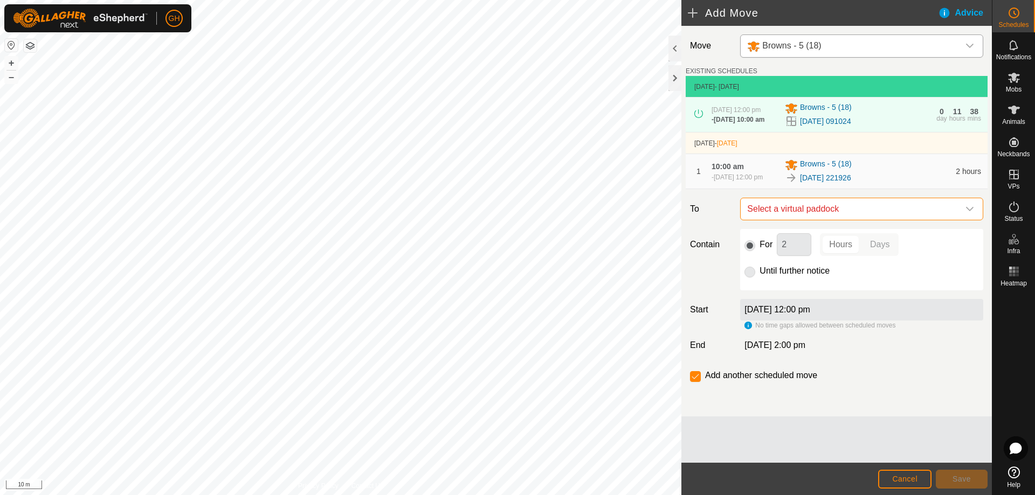
click at [822, 220] on span "Select a virtual paddock" at bounding box center [851, 209] width 216 height 22
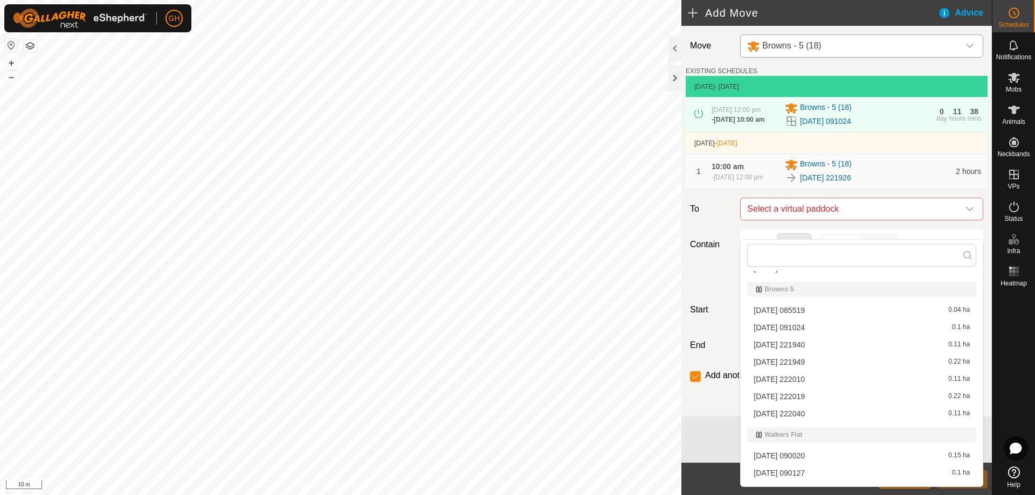
click at [807, 346] on li "[DATE] 221940 0.11 ha" at bounding box center [861, 345] width 229 height 16
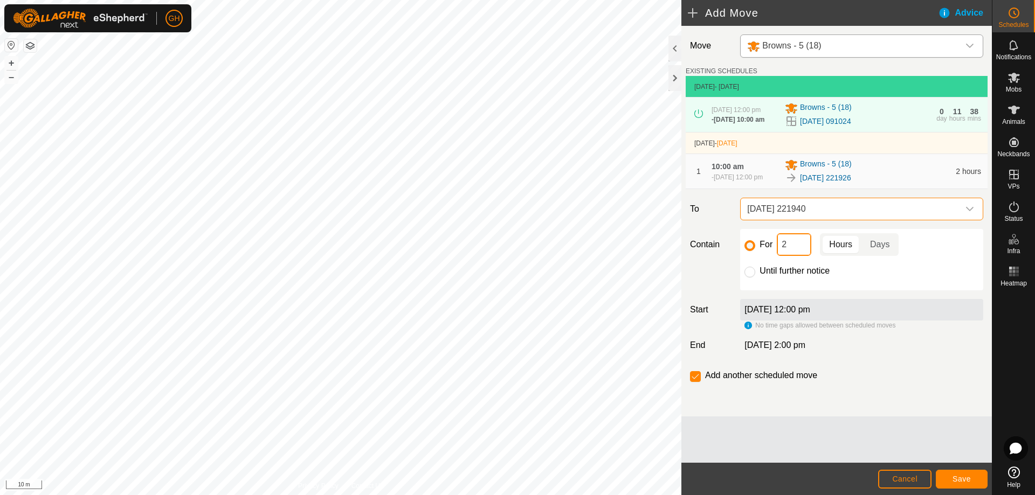
click at [805, 256] on input "2" at bounding box center [794, 244] width 35 height 23
click at [948, 478] on button "Save" at bounding box center [962, 479] width 52 height 19
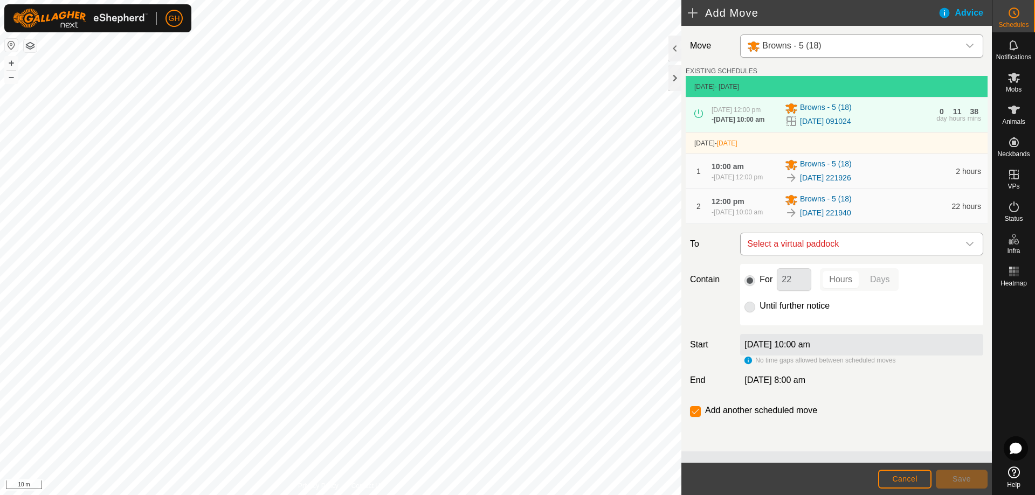
click at [842, 255] on span "Select a virtual paddock" at bounding box center [851, 244] width 216 height 22
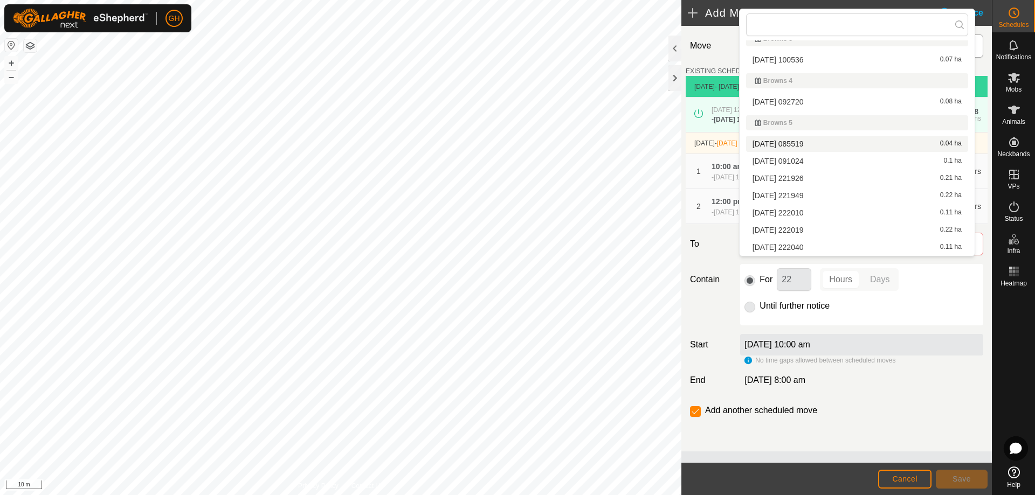
scroll to position [119, 0]
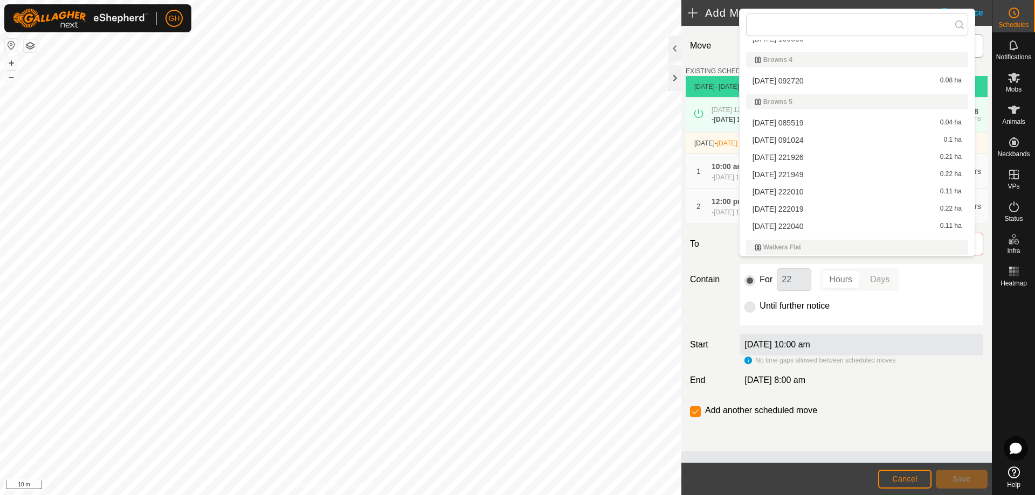
click at [837, 177] on li "[DATE] 221949 0.22 ha" at bounding box center [857, 175] width 222 height 16
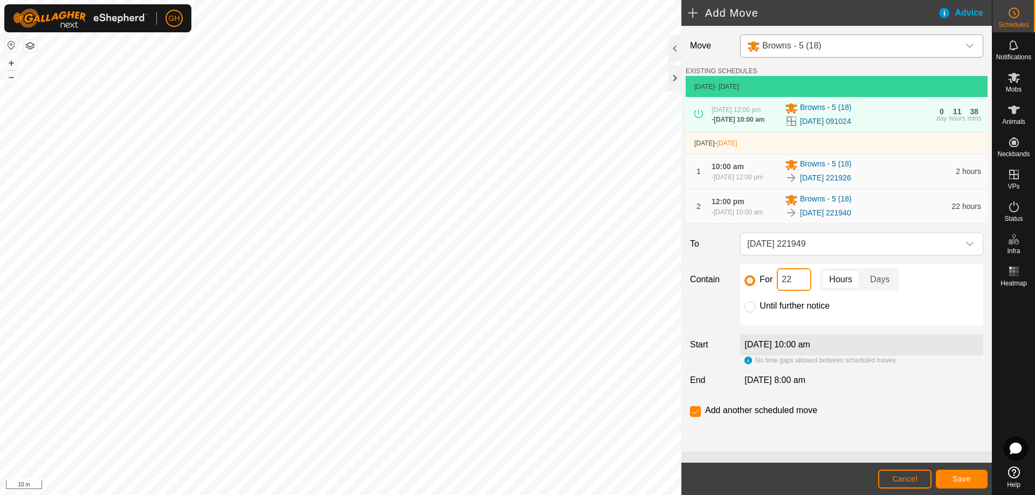
click at [808, 291] on input "22" at bounding box center [794, 279] width 35 height 23
click at [970, 479] on span "Save" at bounding box center [962, 479] width 18 height 9
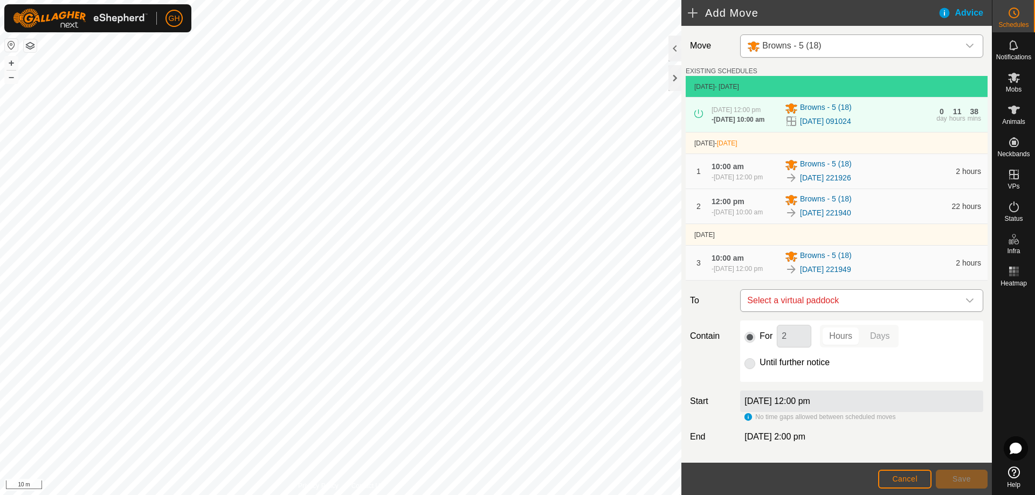
click at [844, 312] on span "Select a virtual paddock" at bounding box center [851, 301] width 216 height 22
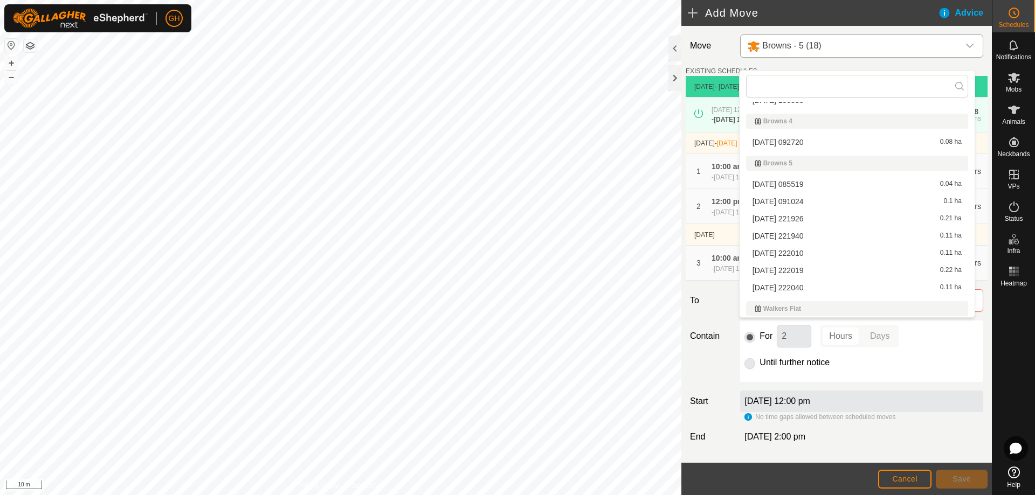
click at [827, 255] on li "[DATE] 222010 0.11 ha" at bounding box center [857, 253] width 222 height 16
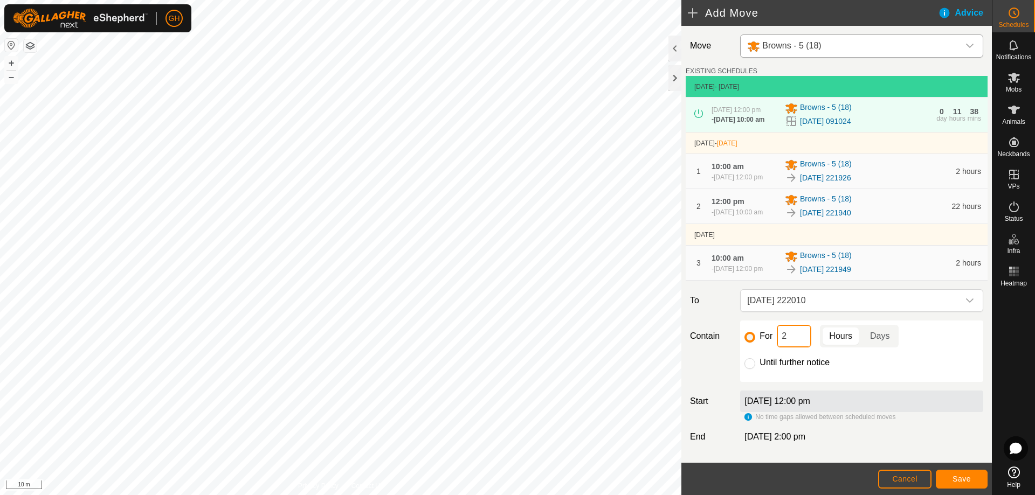
click at [803, 348] on input "2" at bounding box center [794, 336] width 35 height 23
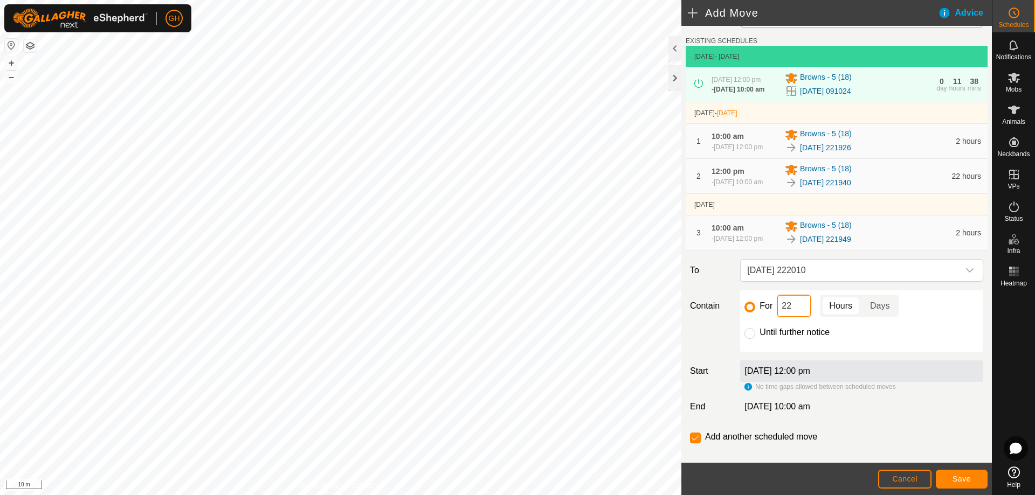
scroll to position [54, 0]
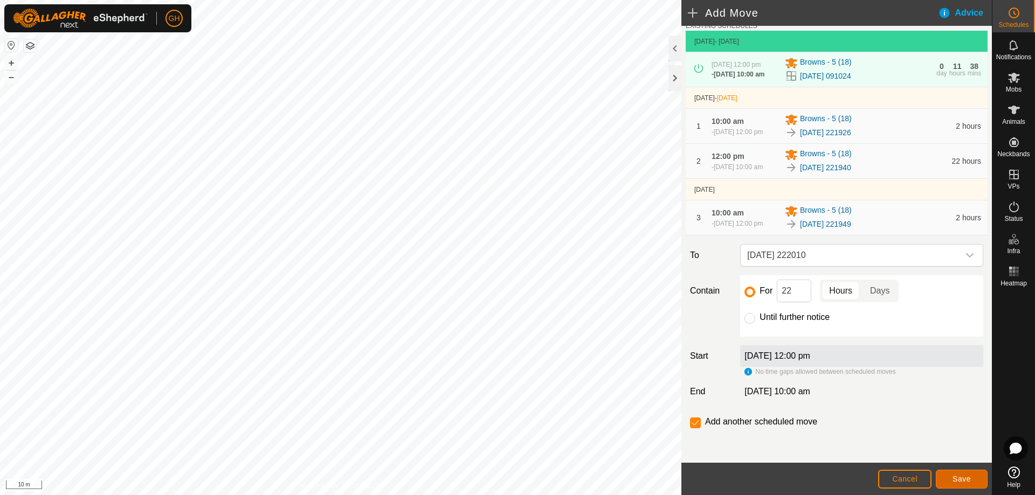
click at [955, 474] on button "Save" at bounding box center [962, 479] width 52 height 19
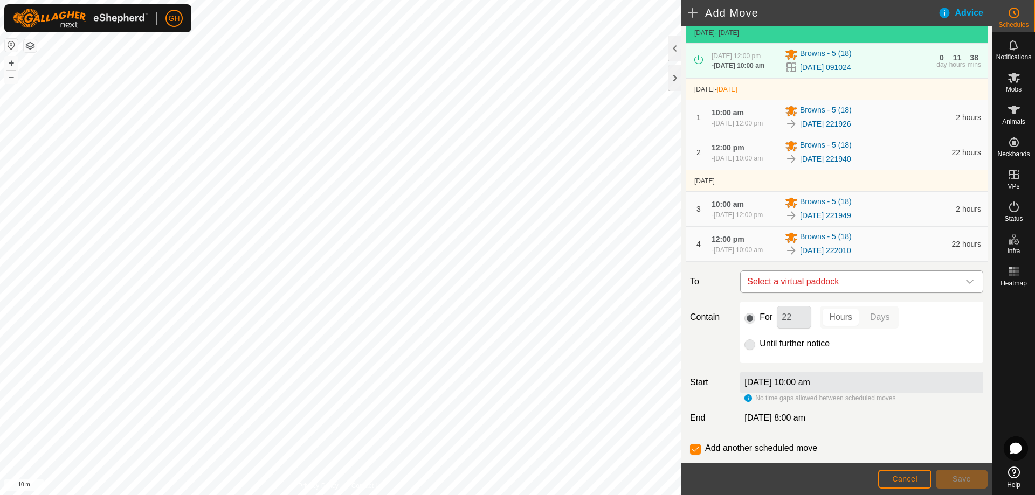
click at [845, 293] on span "Select a virtual paddock" at bounding box center [851, 282] width 216 height 22
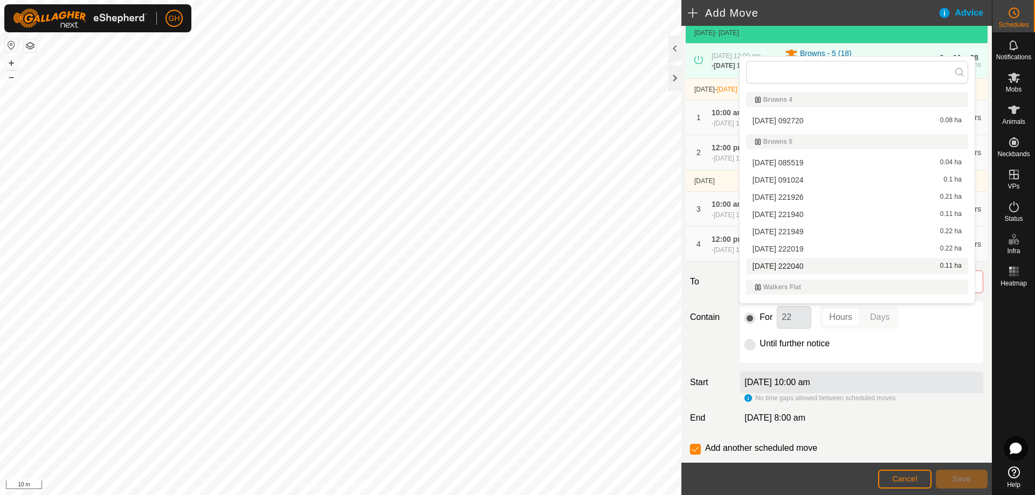
scroll to position [108, 0]
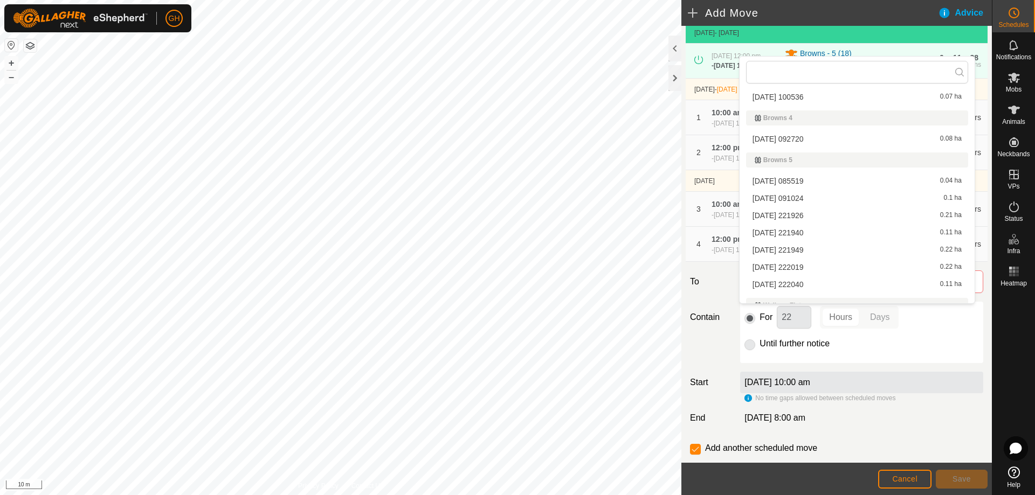
click at [828, 270] on li "[DATE] 222019 0.22 ha" at bounding box center [857, 267] width 222 height 16
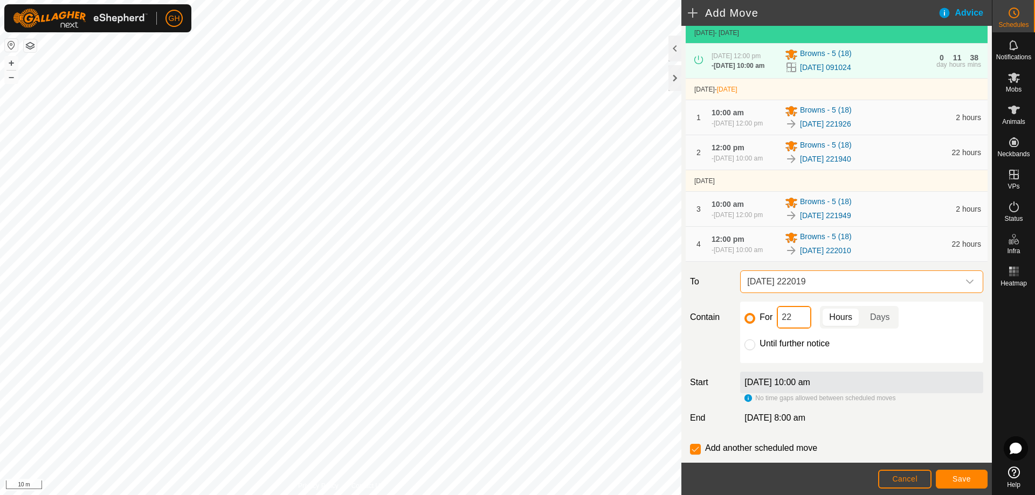
click at [803, 329] on input "22" at bounding box center [794, 317] width 35 height 23
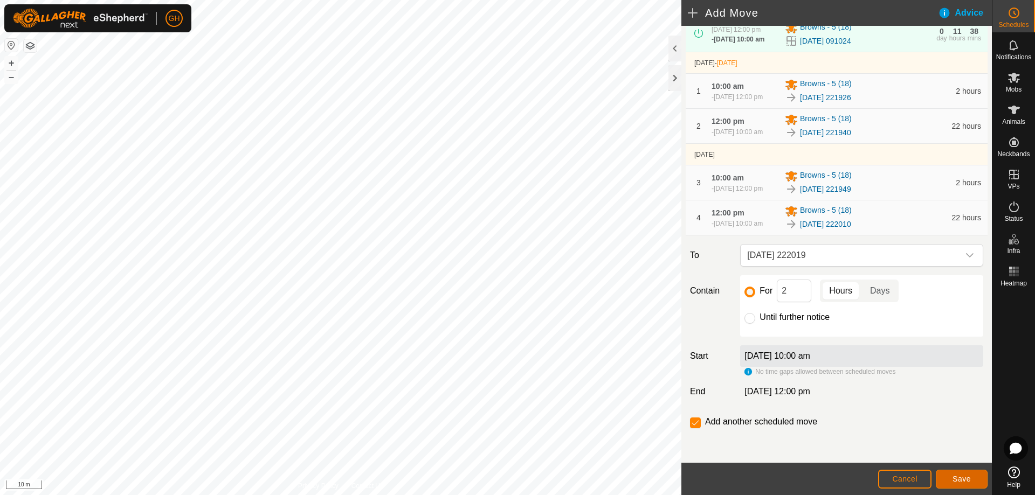
click at [975, 478] on button "Save" at bounding box center [962, 479] width 52 height 19
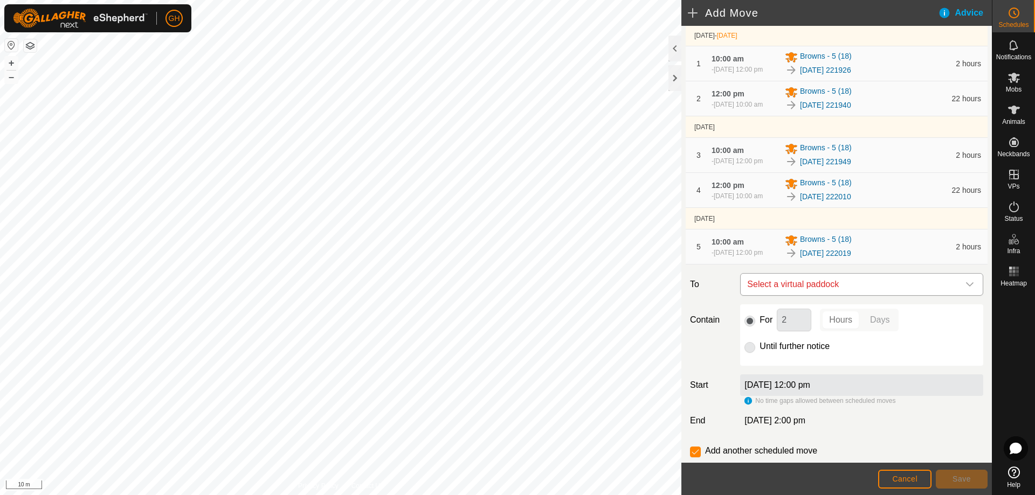
click at [865, 295] on span "Select a virtual paddock" at bounding box center [851, 285] width 216 height 22
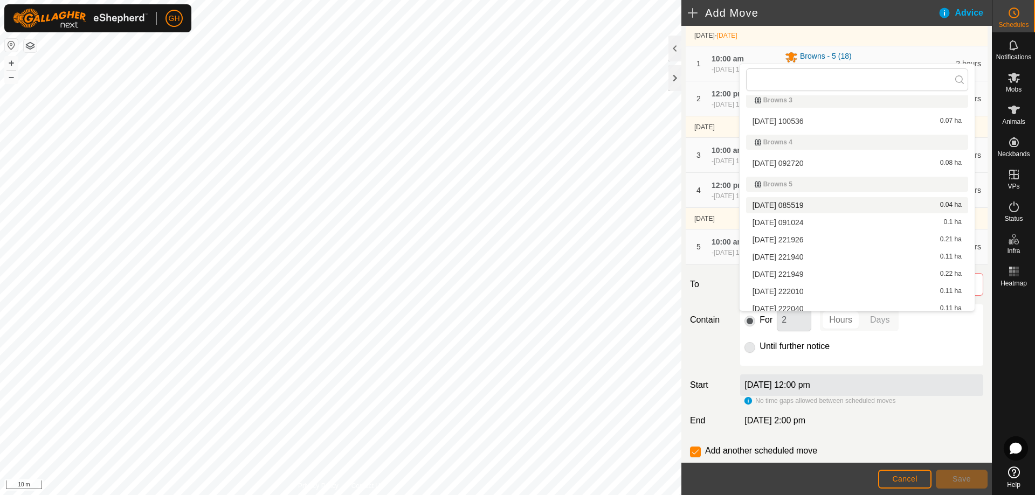
scroll to position [119, 0]
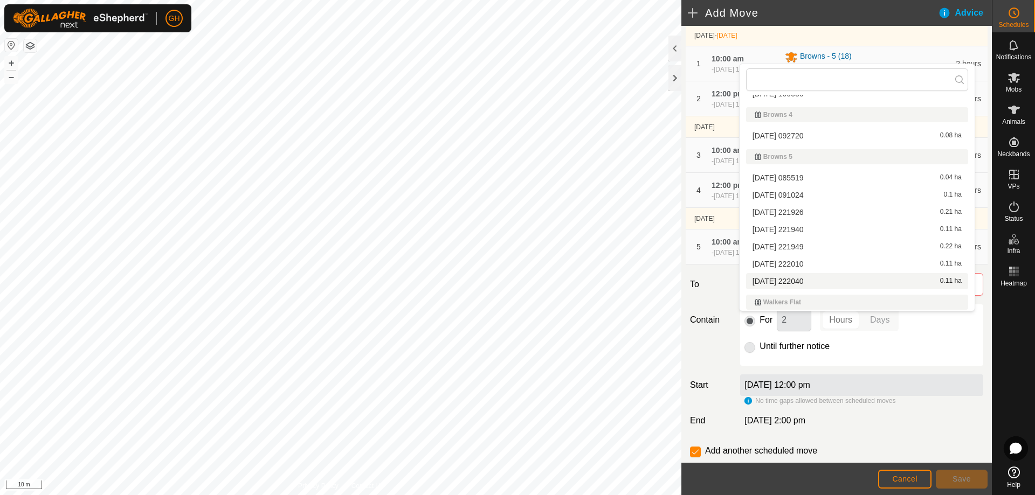
click at [838, 281] on li "[DATE] 222040 0.11 ha" at bounding box center [857, 281] width 222 height 16
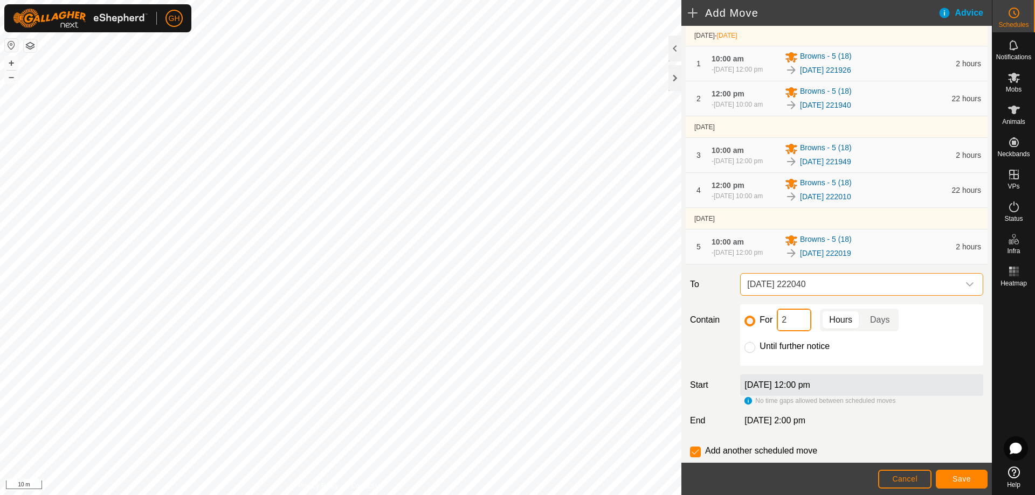
click at [799, 332] on input "2" at bounding box center [794, 320] width 35 height 23
type input "22"
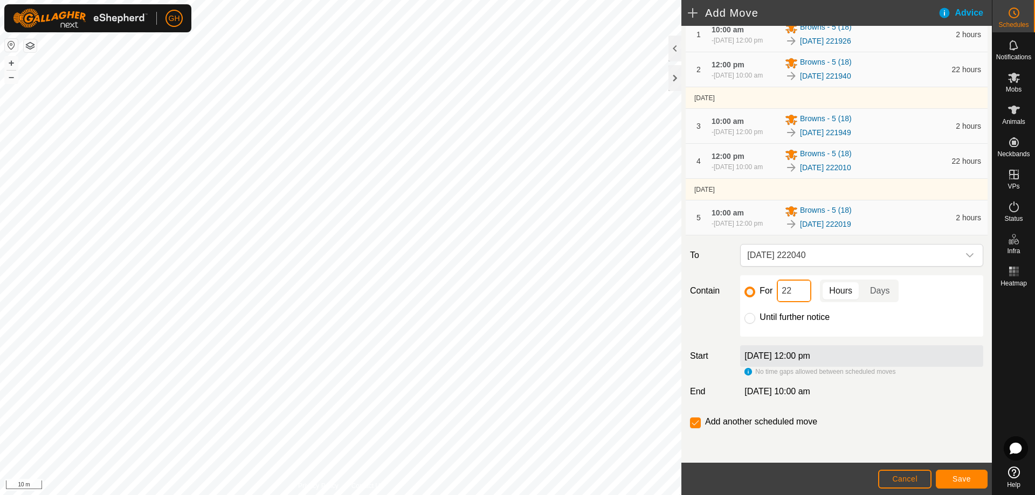
scroll to position [162, 0]
click at [691, 429] on input "checkbox" at bounding box center [695, 423] width 11 height 11
checkbox input "false"
click at [966, 480] on span "Save" at bounding box center [962, 479] width 18 height 9
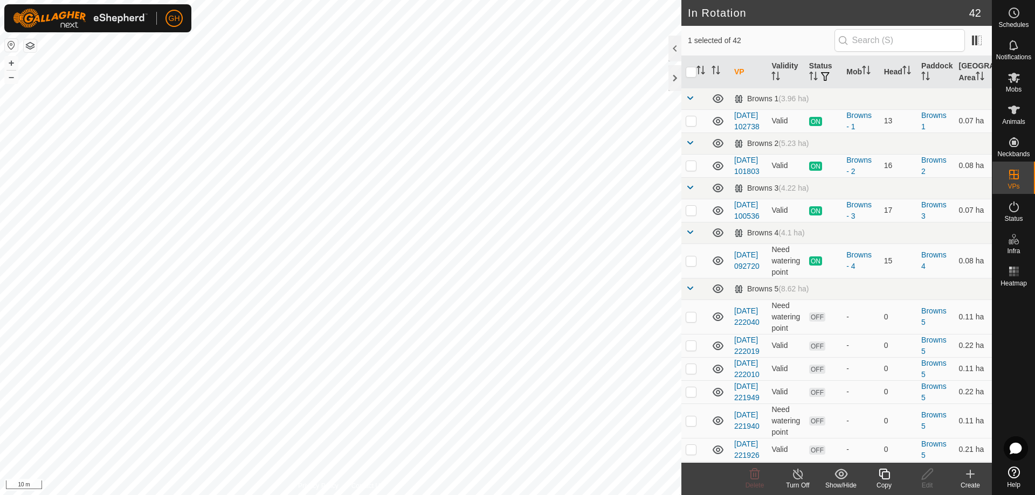
click at [887, 471] on icon at bounding box center [884, 474] width 11 height 11
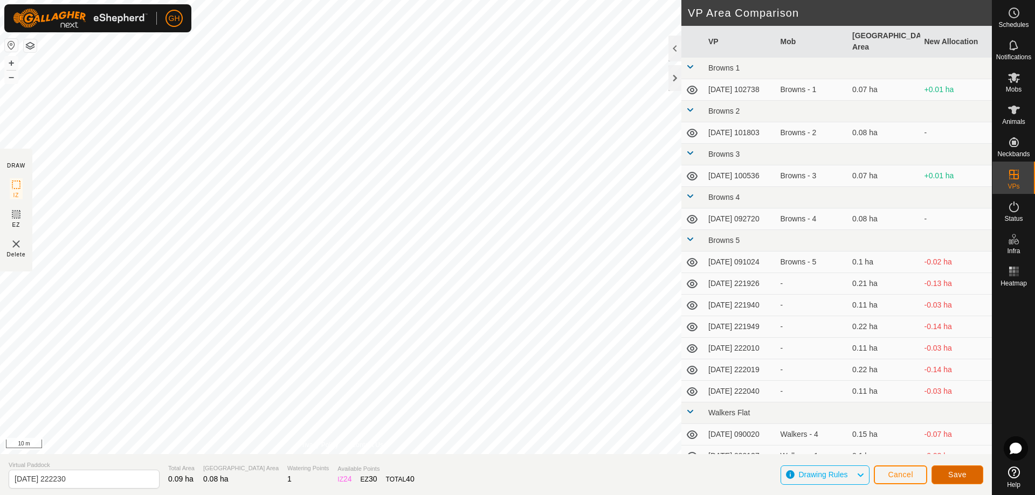
click at [954, 469] on button "Save" at bounding box center [958, 475] width 52 height 19
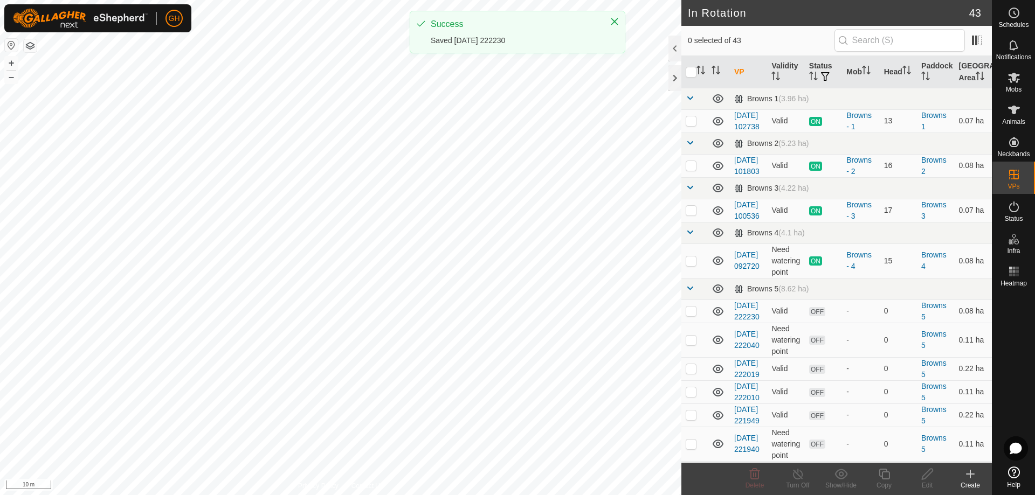
checkbox input "true"
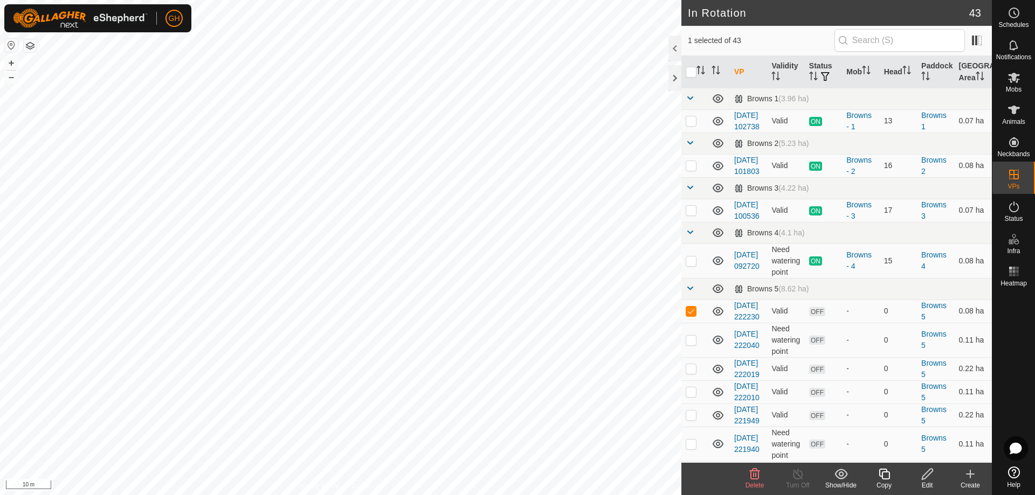
click at [886, 476] on icon at bounding box center [884, 474] width 13 height 13
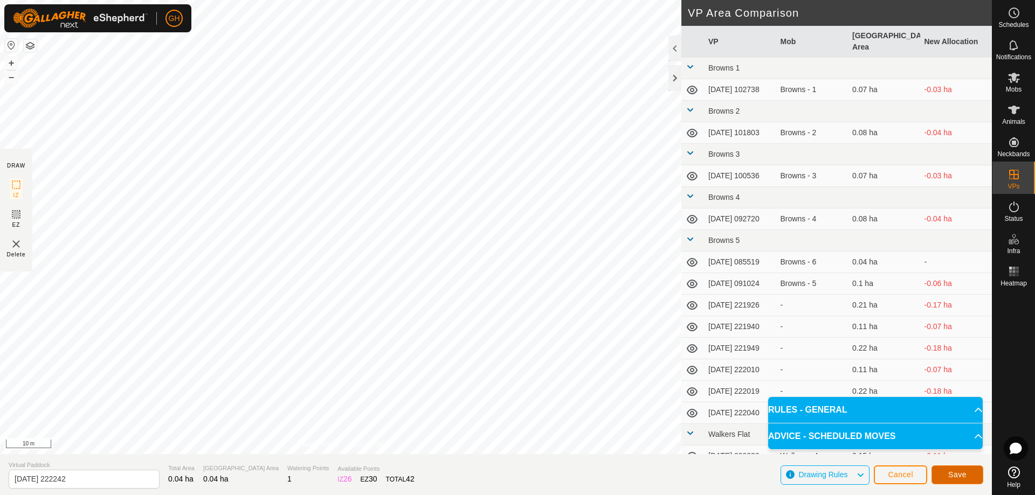
click at [961, 474] on span "Save" at bounding box center [957, 475] width 18 height 9
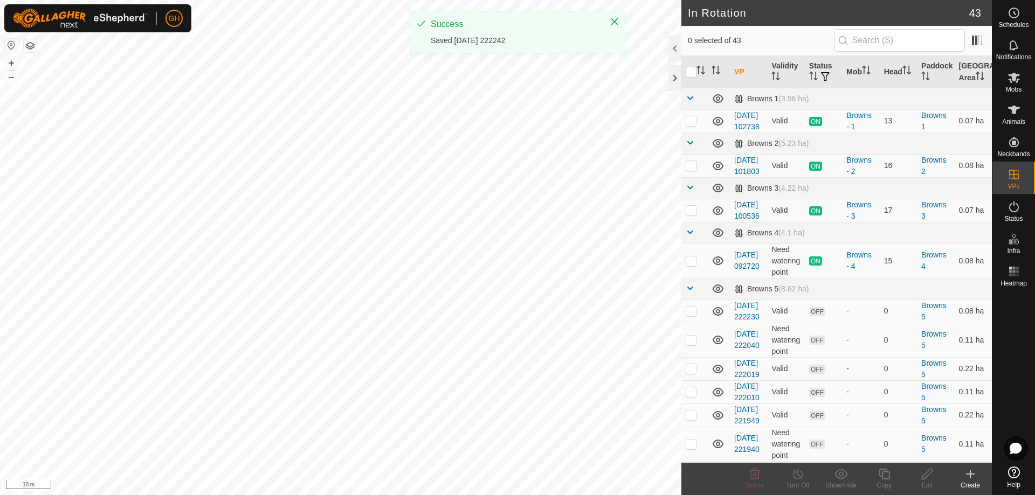
checkbox input "true"
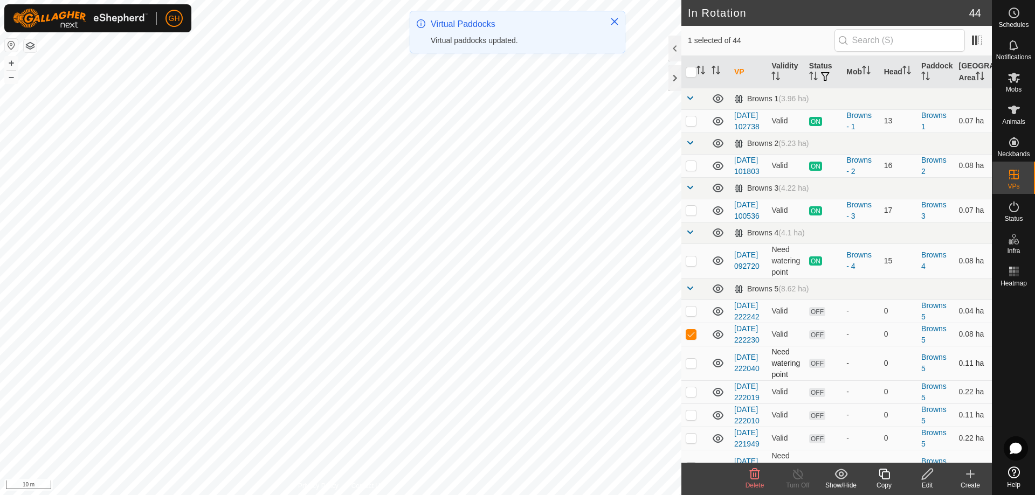
checkbox input "true"
checkbox input "false"
click at [888, 476] on icon at bounding box center [884, 474] width 13 height 13
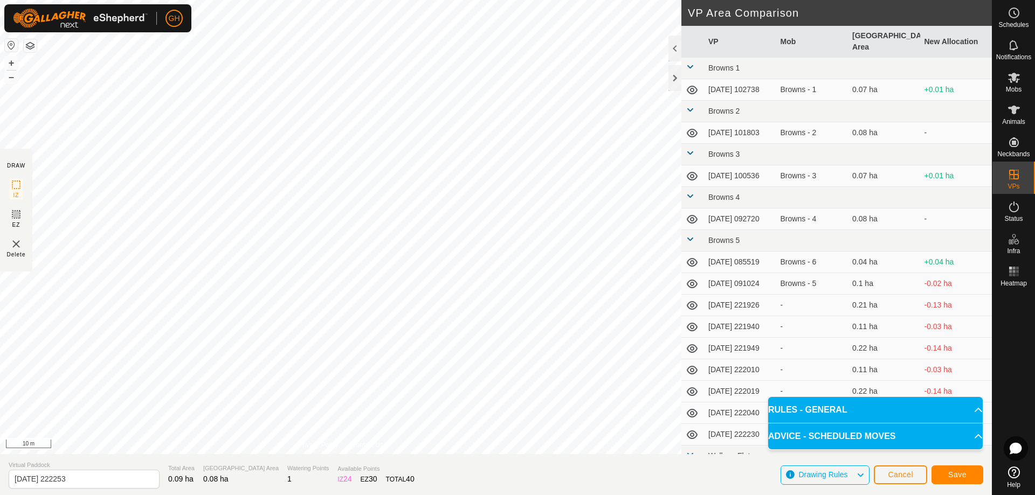
type input "[DATE] 222300"
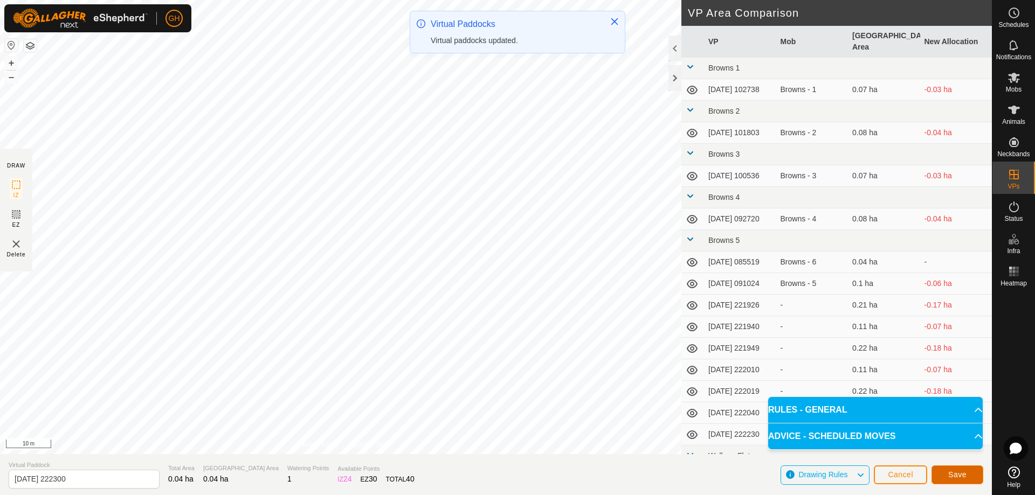
click at [956, 474] on span "Save" at bounding box center [957, 475] width 18 height 9
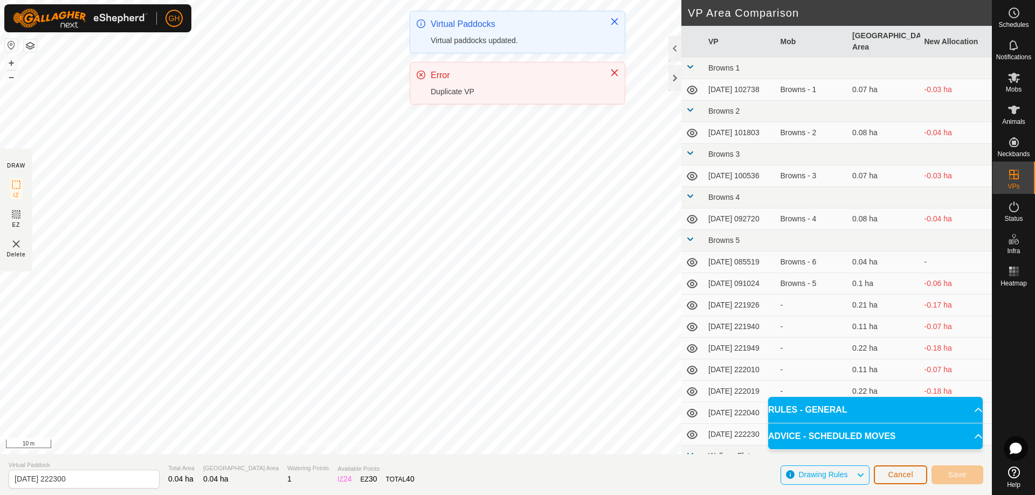
click at [906, 473] on span "Cancel" at bounding box center [900, 475] width 25 height 9
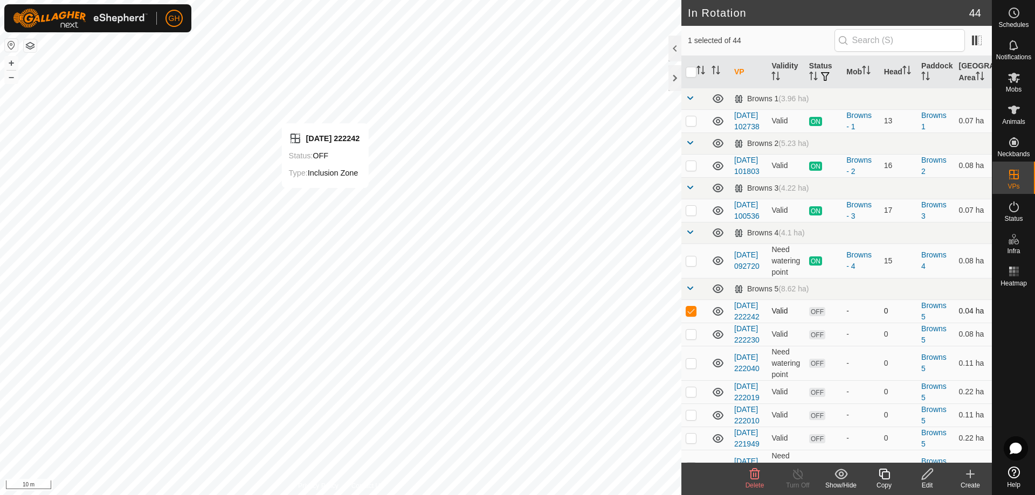
checkbox input "false"
checkbox input "true"
checkbox input "false"
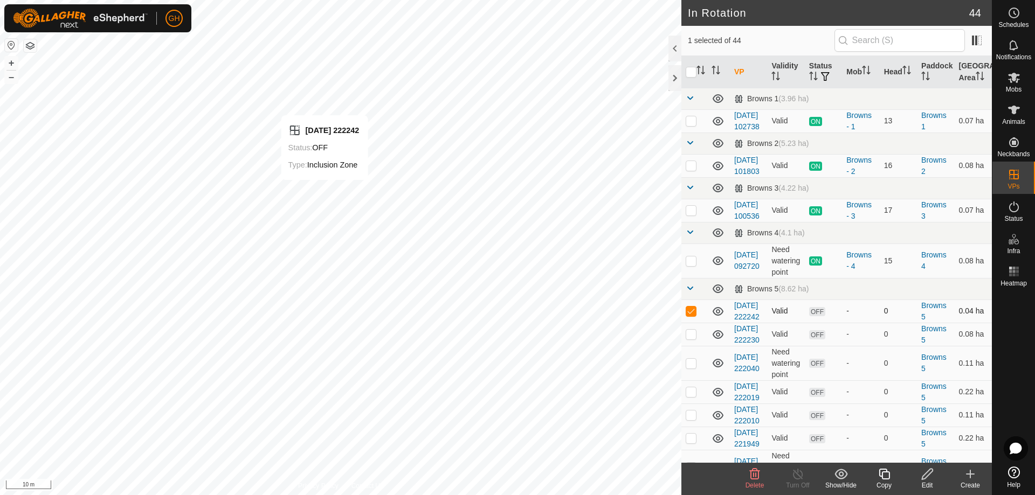
checkbox input "true"
checkbox input "false"
click at [886, 474] on icon at bounding box center [884, 474] width 13 height 13
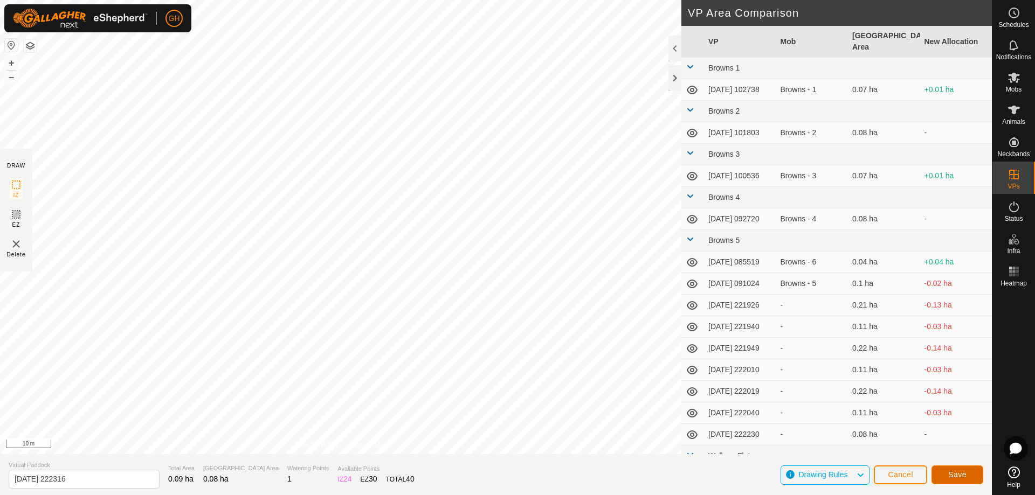
click at [970, 477] on button "Save" at bounding box center [958, 475] width 52 height 19
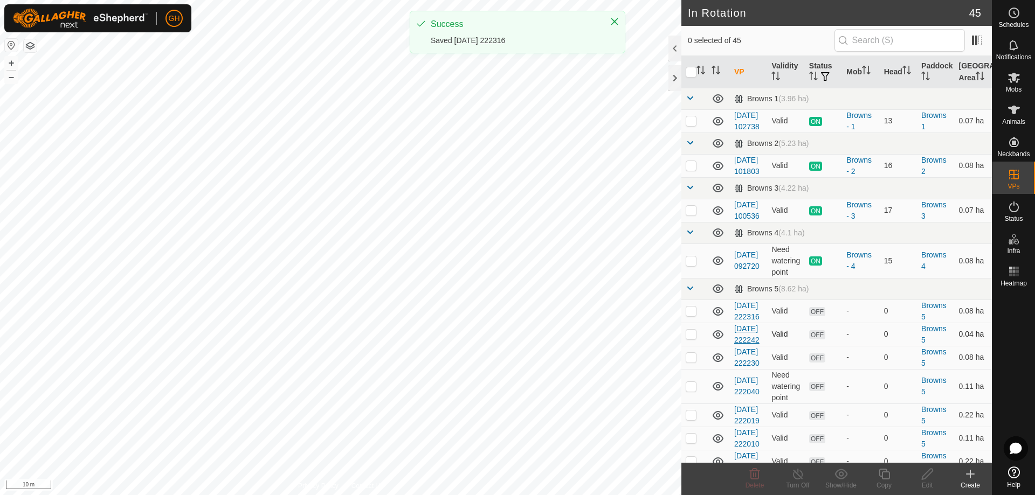
checkbox input "true"
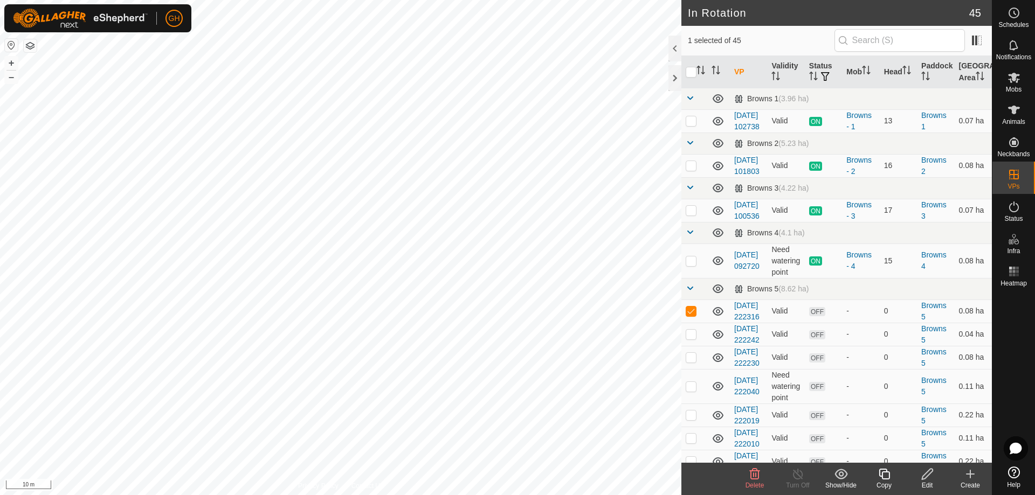
click at [886, 478] on icon at bounding box center [884, 474] width 13 height 13
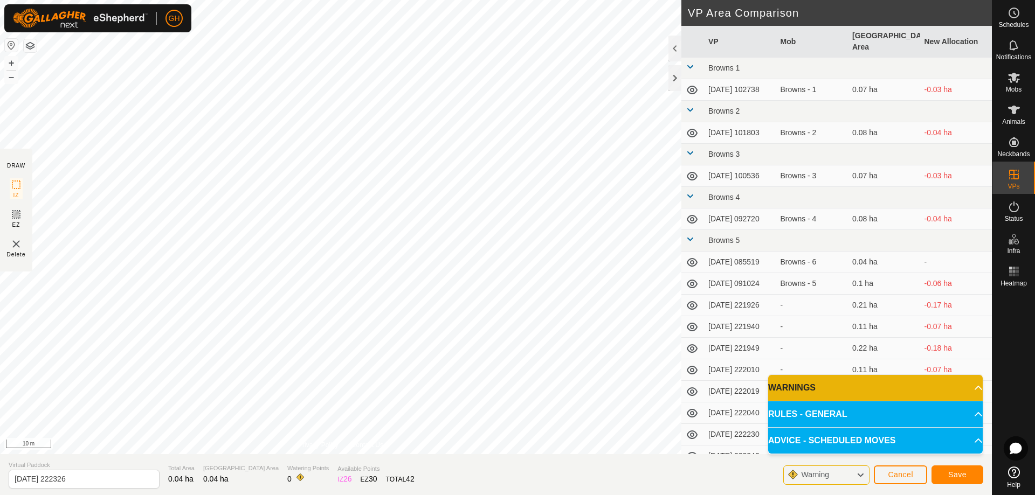
type input "[DATE] 222330"
click at [948, 470] on button "Save" at bounding box center [958, 475] width 52 height 19
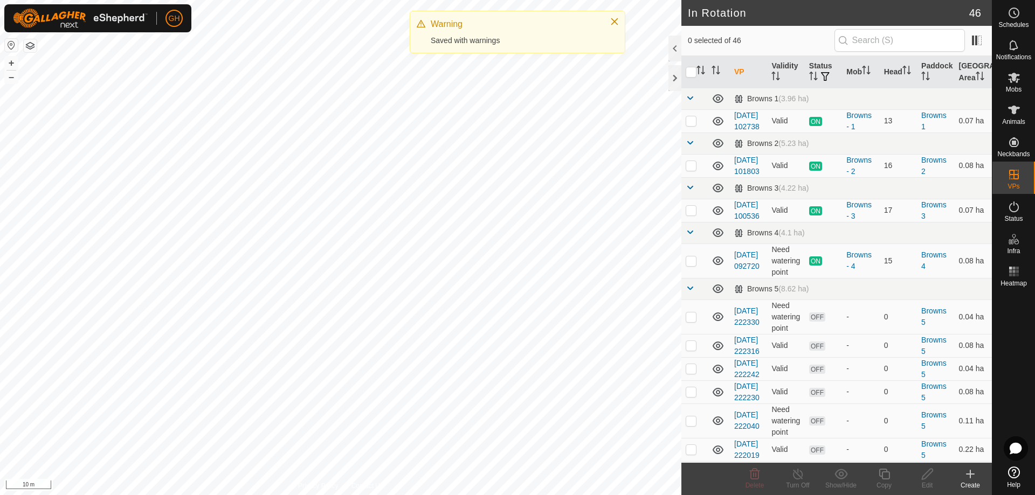
checkbox input "true"
click at [886, 474] on icon at bounding box center [884, 474] width 13 height 13
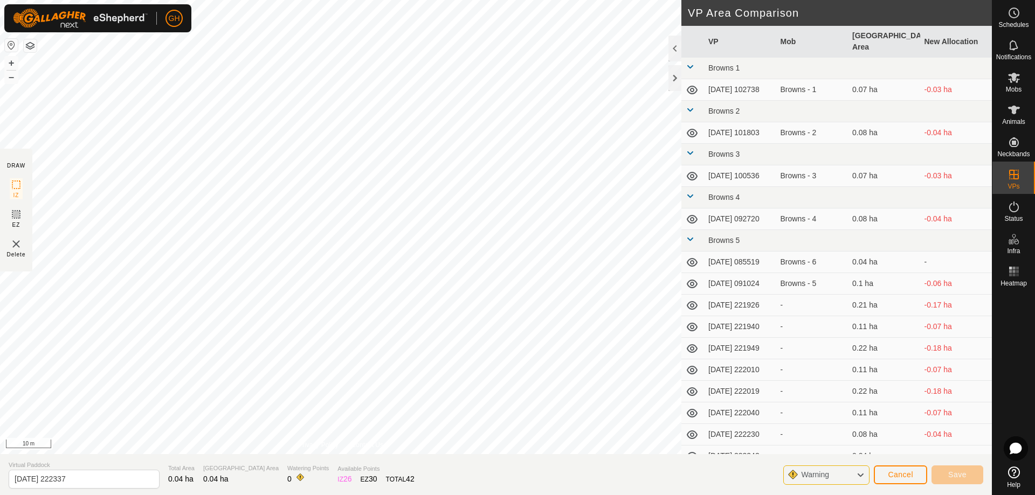
type input "[DATE] 222340"
click at [956, 472] on span "Save" at bounding box center [957, 475] width 18 height 9
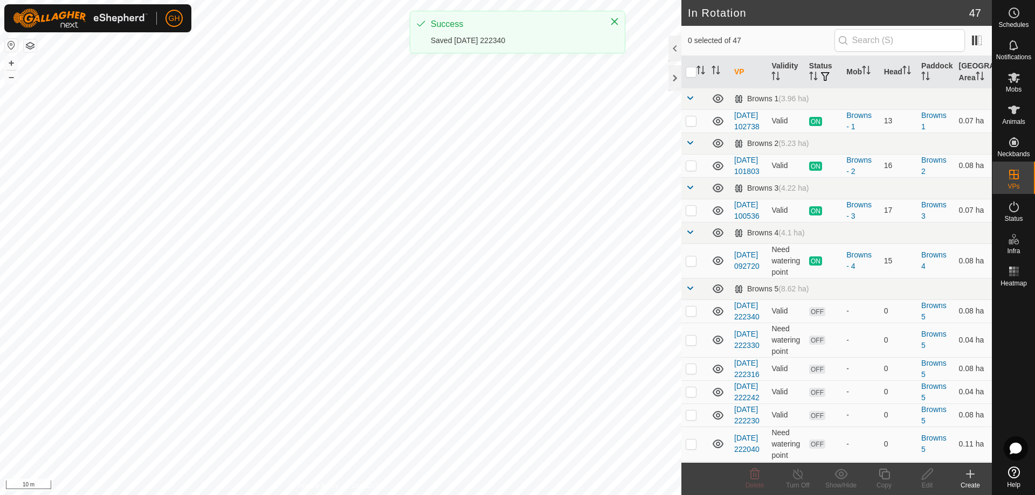
checkbox input "true"
click at [884, 475] on icon at bounding box center [884, 474] width 13 height 13
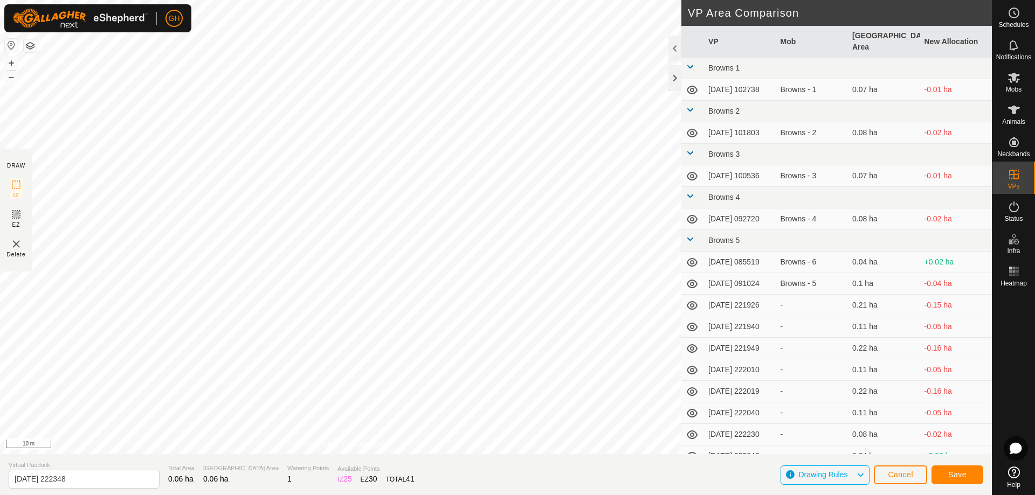
type input "[DATE] 222350"
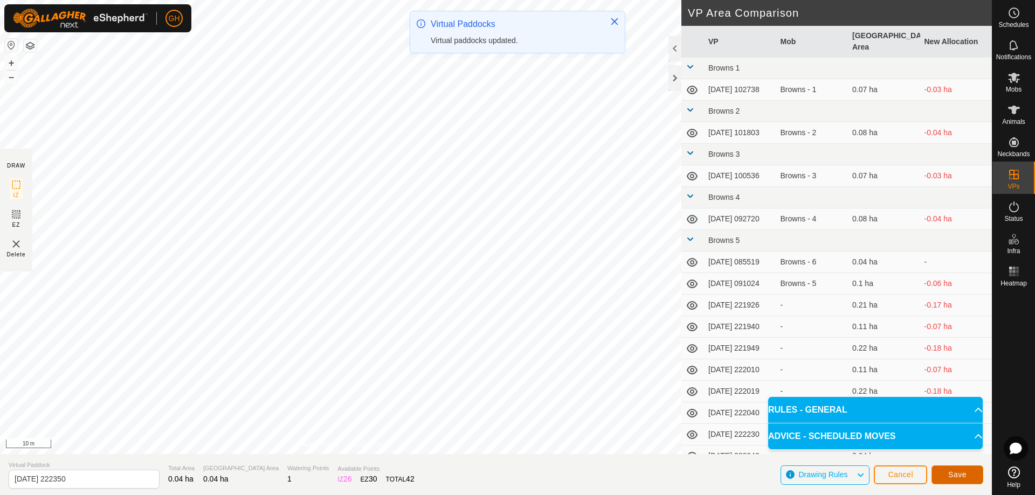
click at [977, 476] on button "Save" at bounding box center [958, 475] width 52 height 19
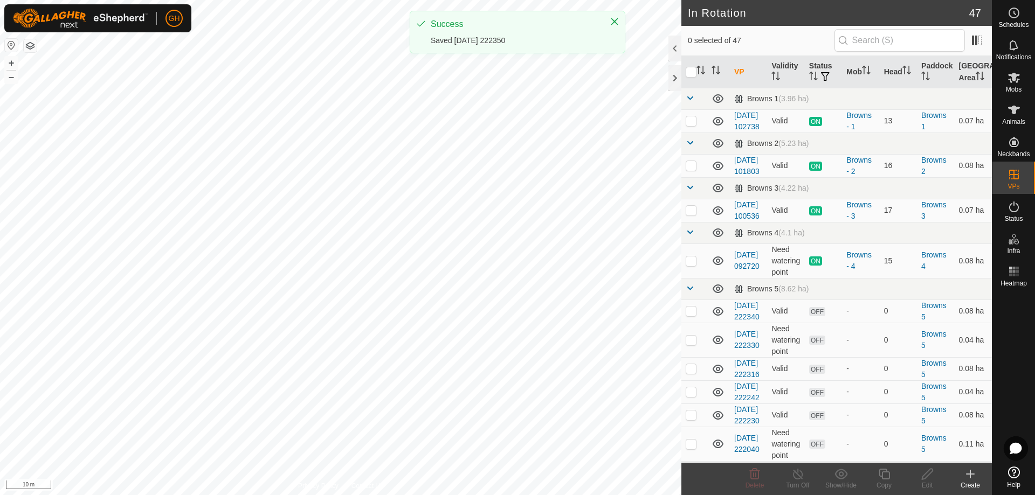
click at [1023, 13] on es-schedule-vp-svg-icon at bounding box center [1013, 12] width 19 height 17
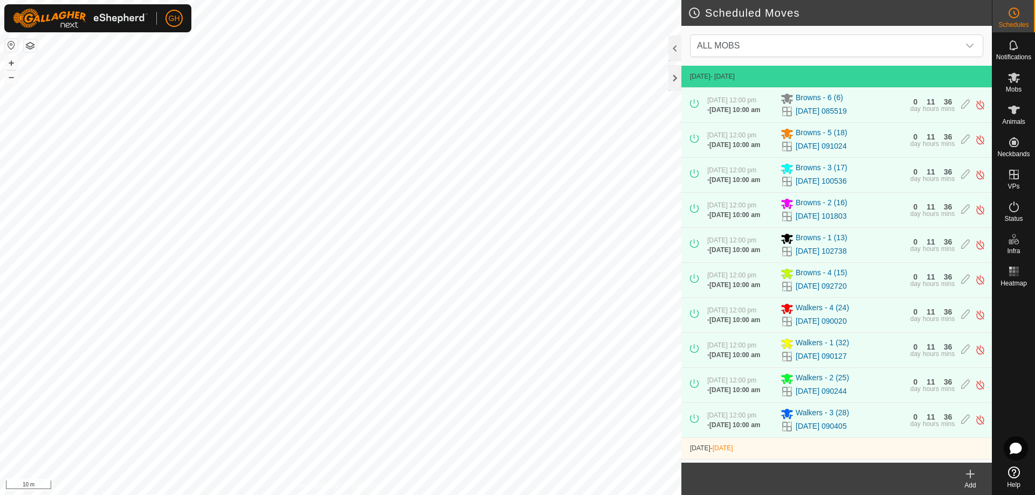
click at [973, 478] on icon at bounding box center [970, 474] width 13 height 13
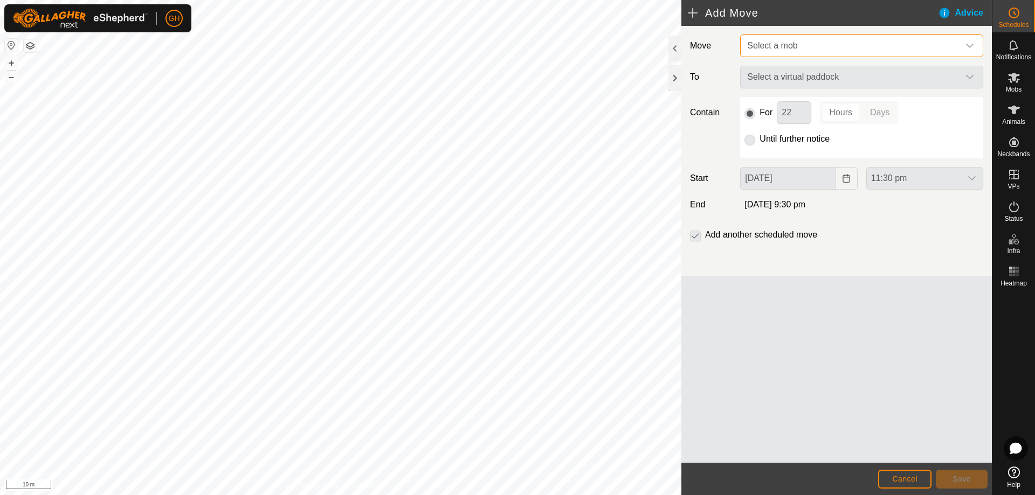
click at [828, 43] on span "Select a mob" at bounding box center [851, 46] width 216 height 22
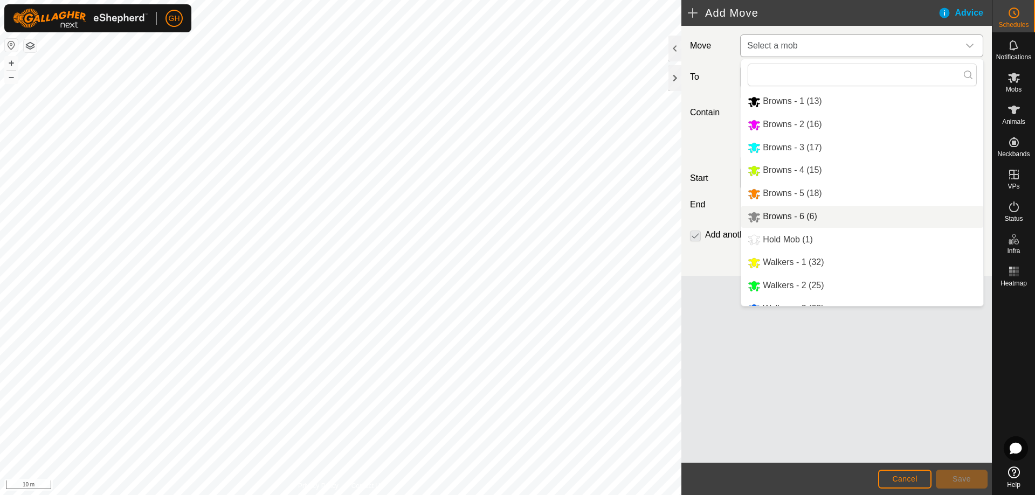
click at [796, 216] on li "Browns - 6 (6)" at bounding box center [862, 217] width 242 height 22
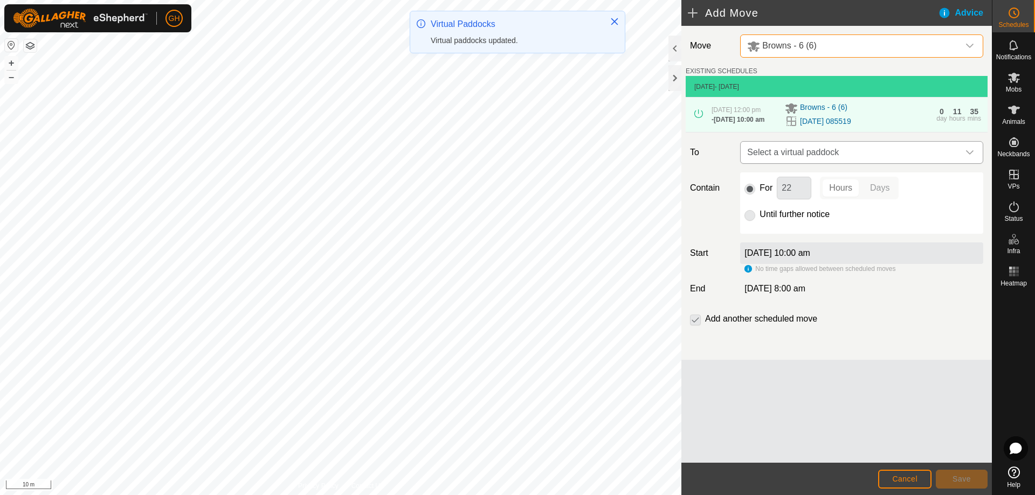
click at [865, 163] on span "Select a virtual paddock" at bounding box center [851, 153] width 216 height 22
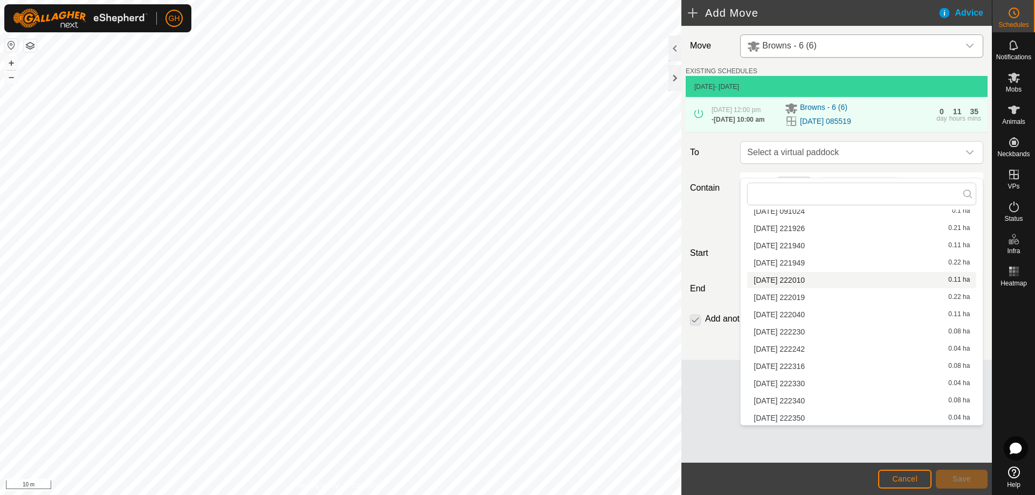
scroll to position [270, 0]
click at [807, 260] on li "[DATE] 222230 0.08 ha" at bounding box center [861, 262] width 229 height 16
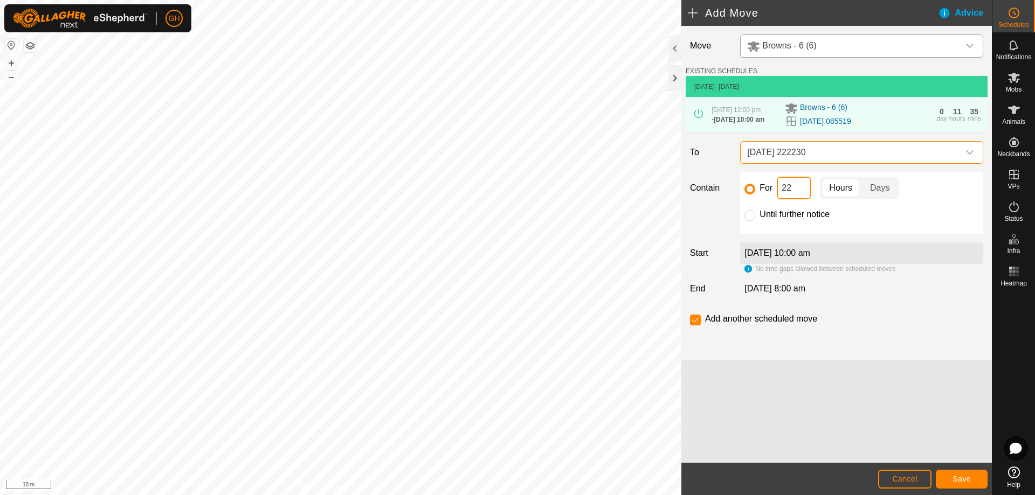
click at [800, 199] on input "22" at bounding box center [794, 188] width 35 height 23
click at [972, 474] on button "Save" at bounding box center [962, 479] width 52 height 19
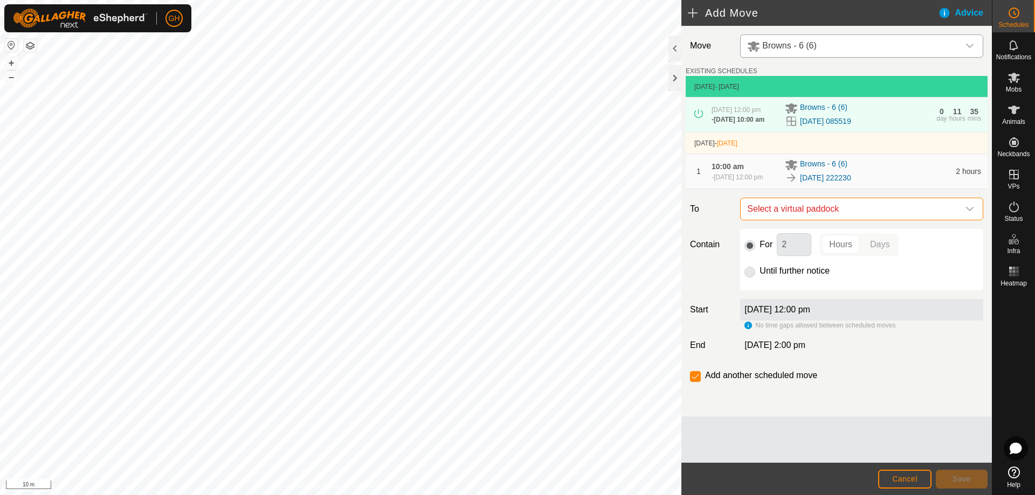
click at [824, 220] on span "Select a virtual paddock" at bounding box center [851, 209] width 216 height 22
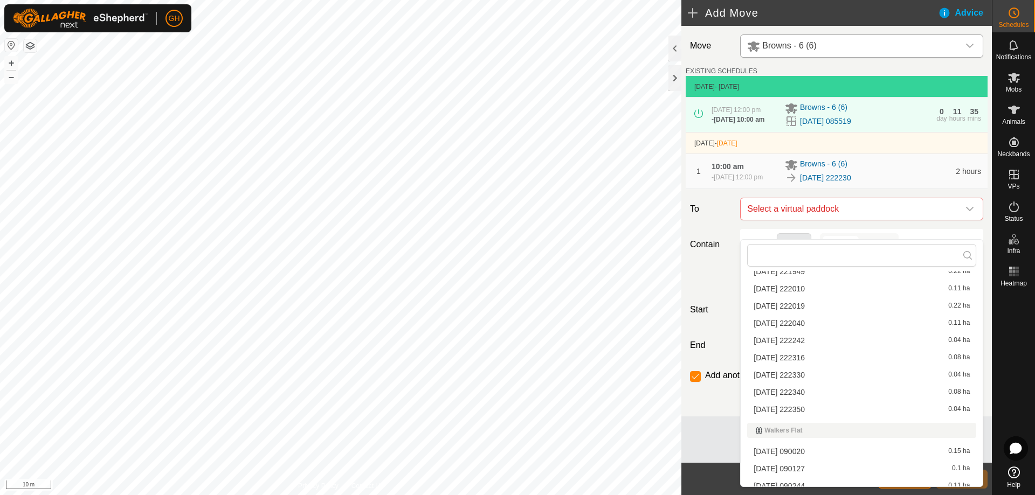
click at [823, 345] on li "[DATE] 222242 0.04 ha" at bounding box center [861, 341] width 229 height 16
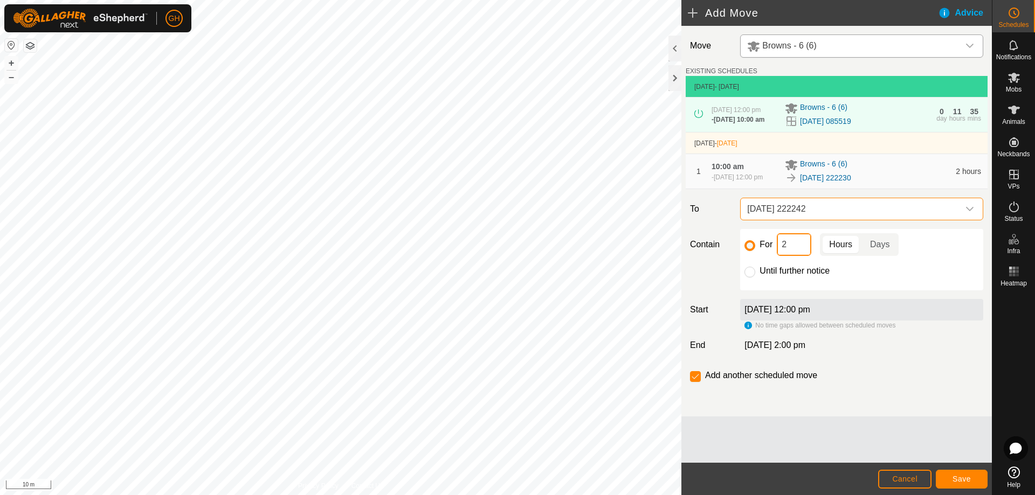
click at [798, 256] on input "2" at bounding box center [794, 244] width 35 height 23
click at [965, 478] on span "Save" at bounding box center [962, 479] width 18 height 9
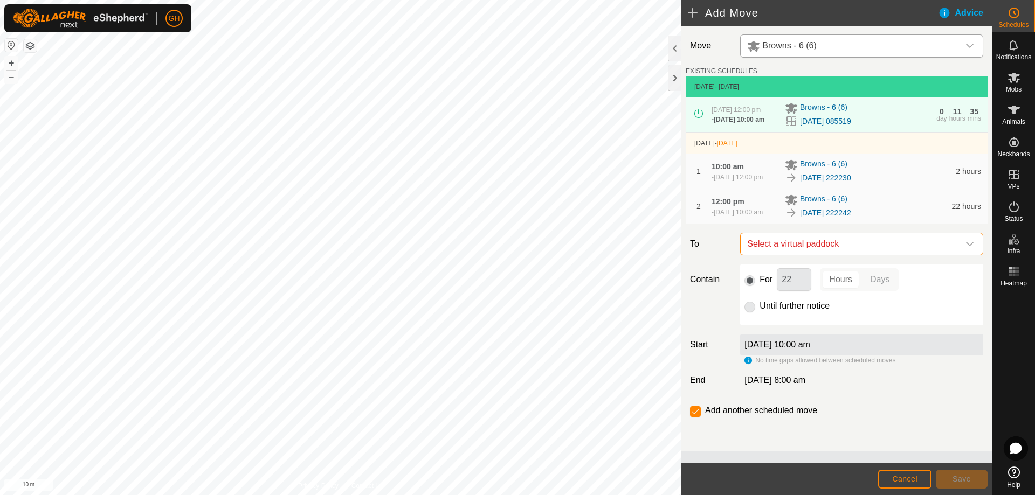
click at [825, 255] on span "Select a virtual paddock" at bounding box center [851, 244] width 216 height 22
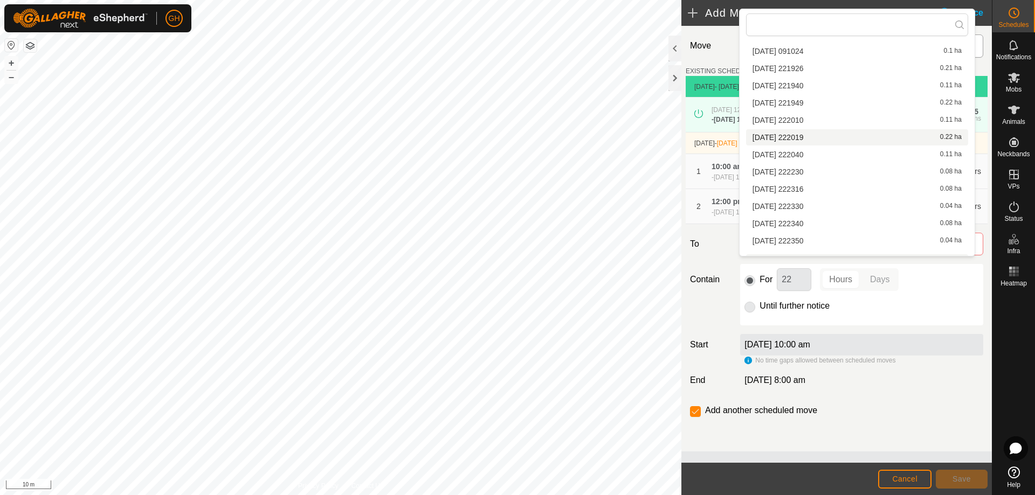
scroll to position [226, 0]
click at [813, 168] on li "[DATE] 222316 0.08 ha" at bounding box center [857, 170] width 222 height 16
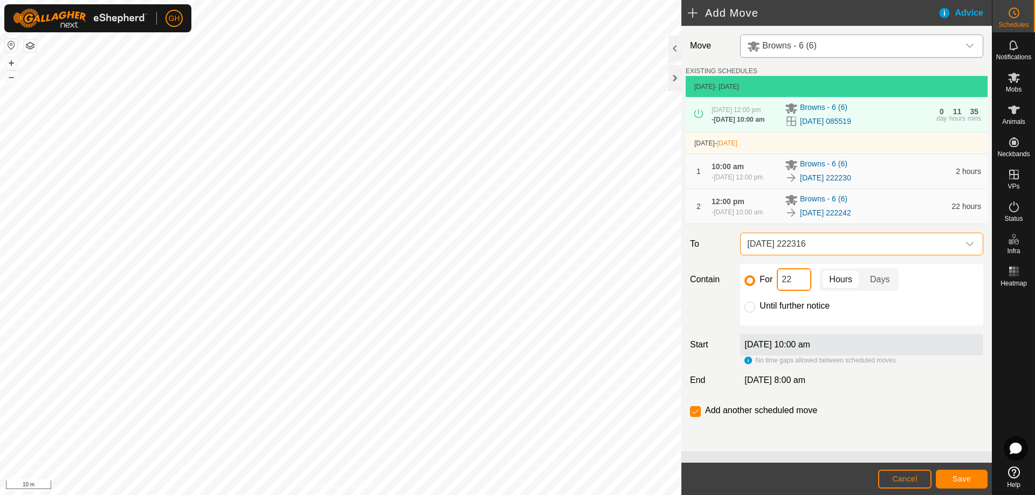
click at [803, 291] on input "22" at bounding box center [794, 279] width 35 height 23
click at [949, 474] on button "Save" at bounding box center [962, 479] width 52 height 19
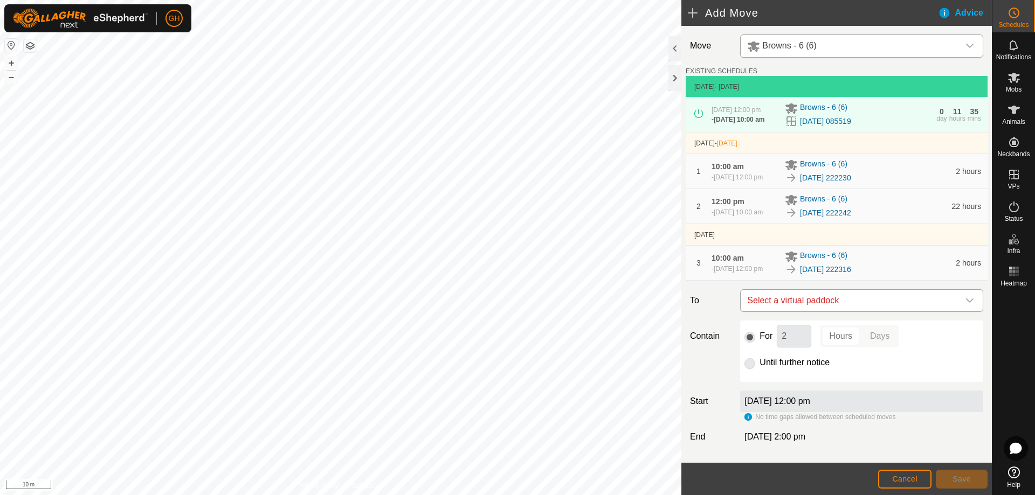
click at [843, 312] on span "Select a virtual paddock" at bounding box center [851, 301] width 216 height 22
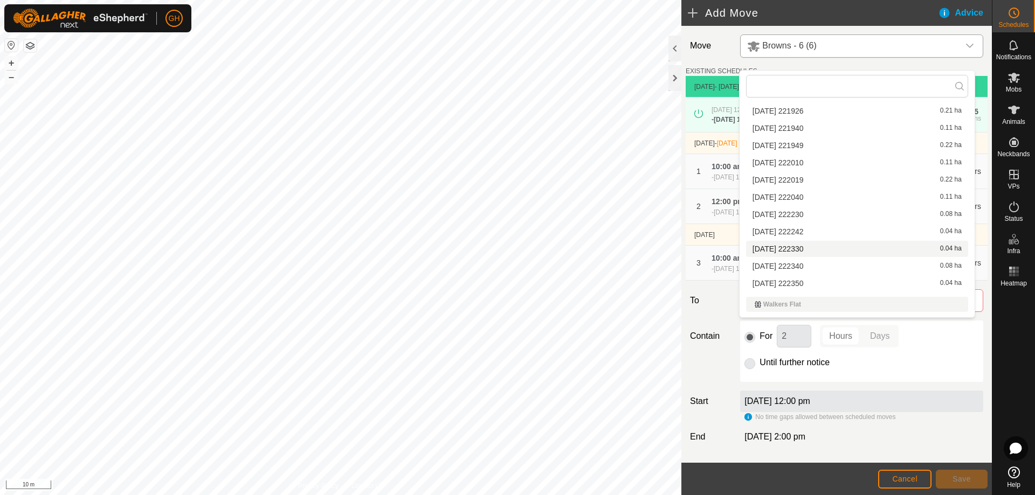
click at [817, 249] on li "[DATE] 222330 0.04 ha" at bounding box center [857, 249] width 222 height 16
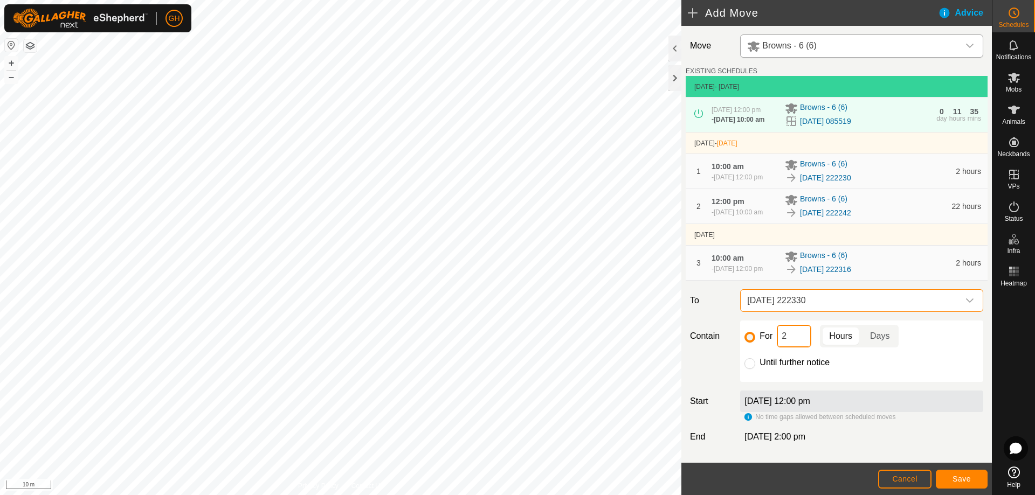
click at [796, 348] on input "2" at bounding box center [794, 336] width 35 height 23
click at [972, 479] on button "Save" at bounding box center [962, 479] width 52 height 19
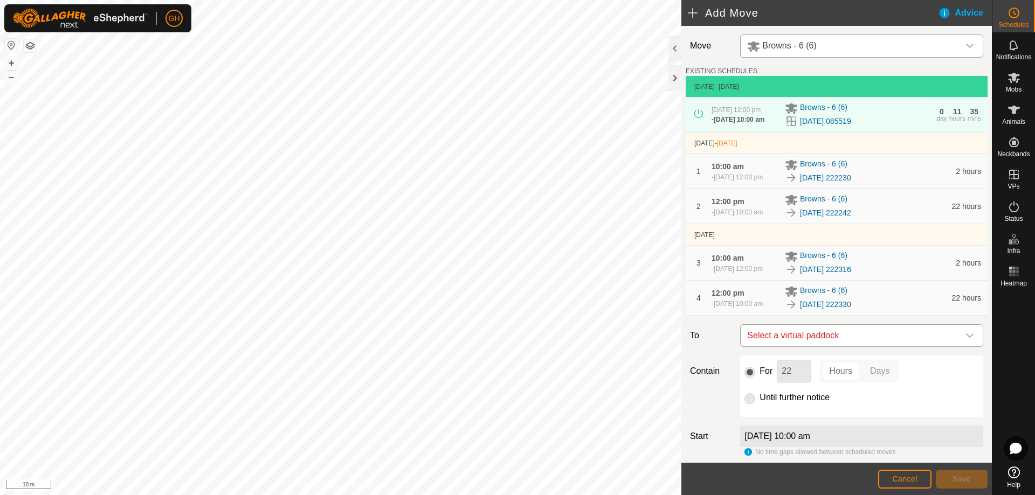
click at [824, 347] on span "Select a virtual paddock" at bounding box center [851, 336] width 216 height 22
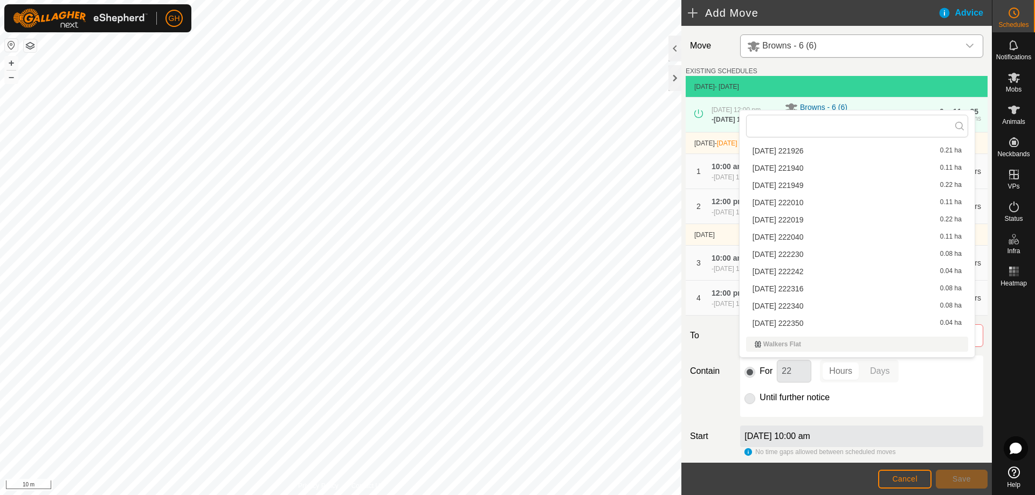
click at [814, 307] on li "[DATE] 222340 0.08 ha" at bounding box center [857, 306] width 222 height 16
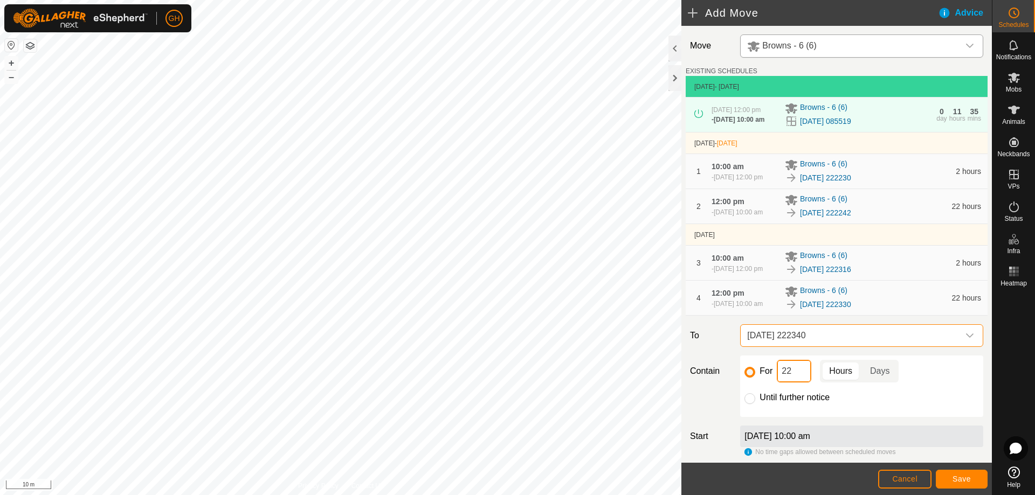
click at [798, 383] on input "22" at bounding box center [794, 371] width 35 height 23
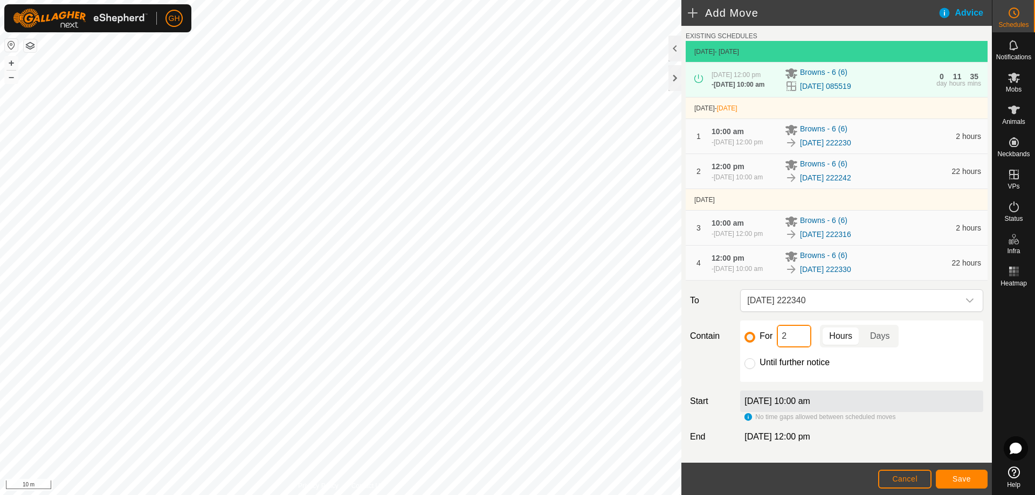
scroll to position [54, 0]
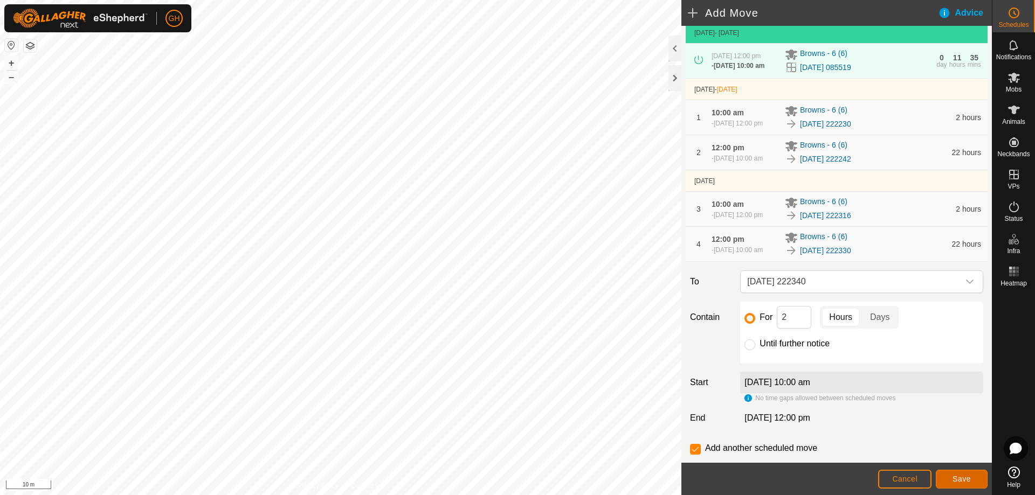
click at [975, 487] on button "Save" at bounding box center [962, 479] width 52 height 19
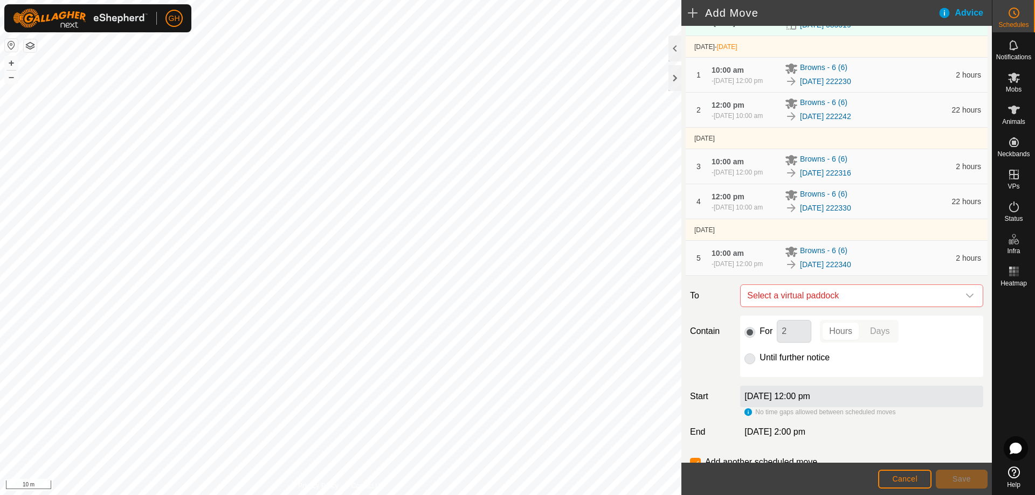
scroll to position [108, 0]
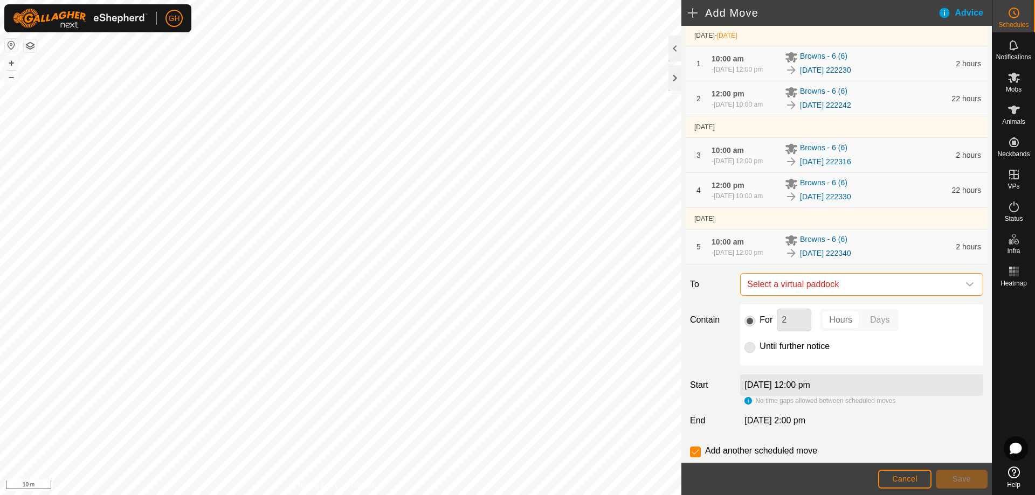
click at [847, 295] on span "Select a virtual paddock" at bounding box center [851, 285] width 216 height 22
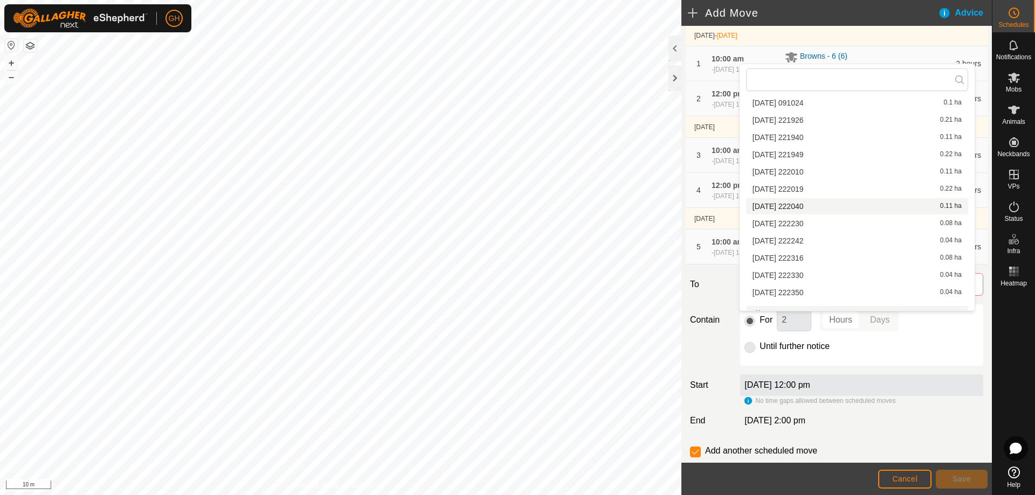
scroll to position [226, 0]
click at [814, 276] on li "[DATE] 222350 0.04 ha" at bounding box center [857, 277] width 222 height 16
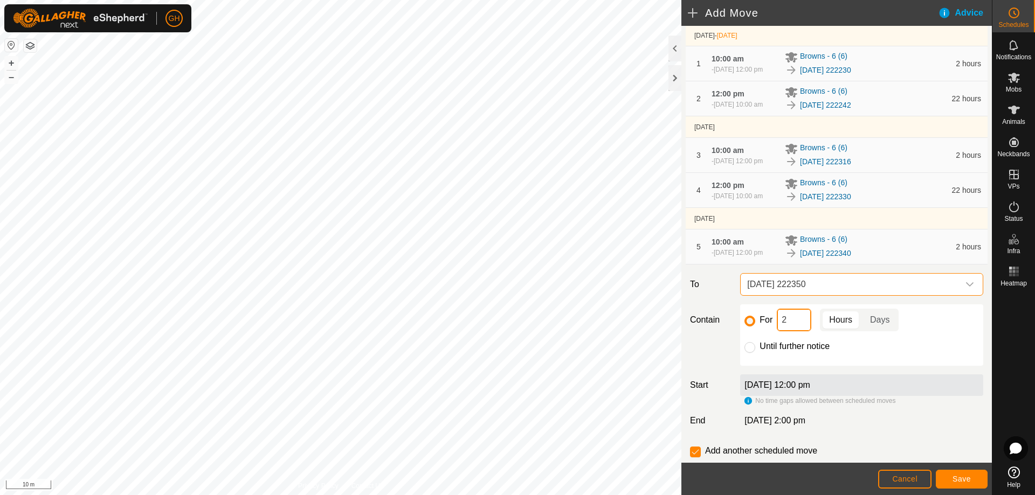
click at [799, 332] on input "2" at bounding box center [794, 320] width 35 height 23
type input "22"
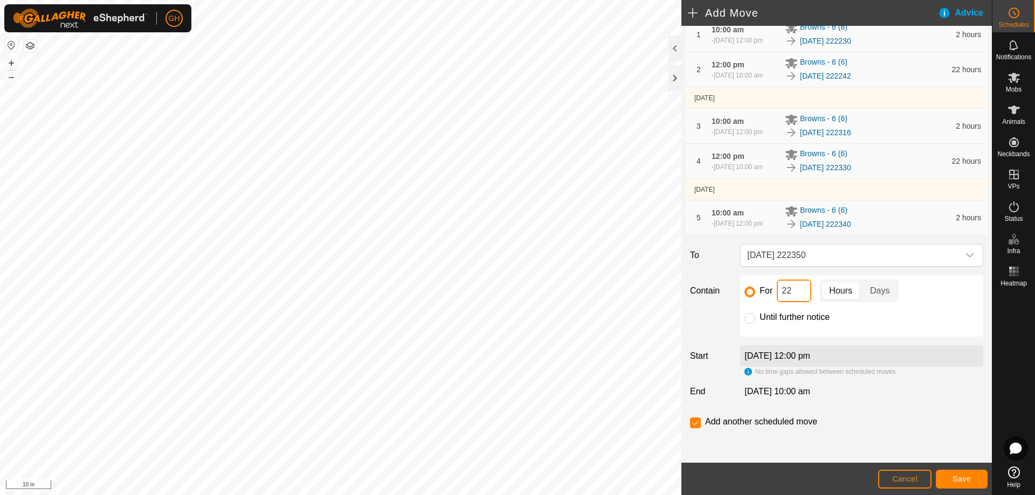
scroll to position [174, 0]
click at [696, 423] on input "checkbox" at bounding box center [695, 423] width 11 height 11
checkbox input "false"
click at [966, 476] on span "Save" at bounding box center [962, 479] width 18 height 9
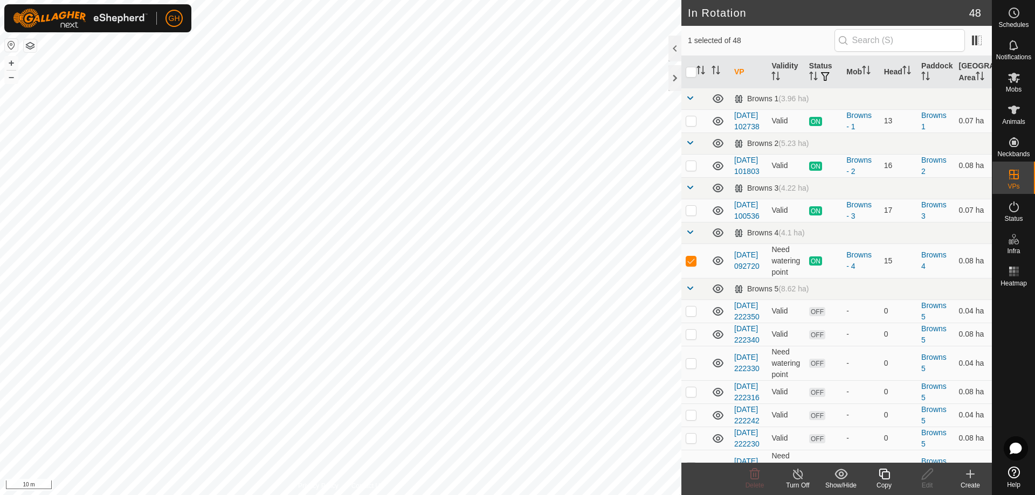
click at [885, 472] on icon at bounding box center [884, 474] width 11 height 11
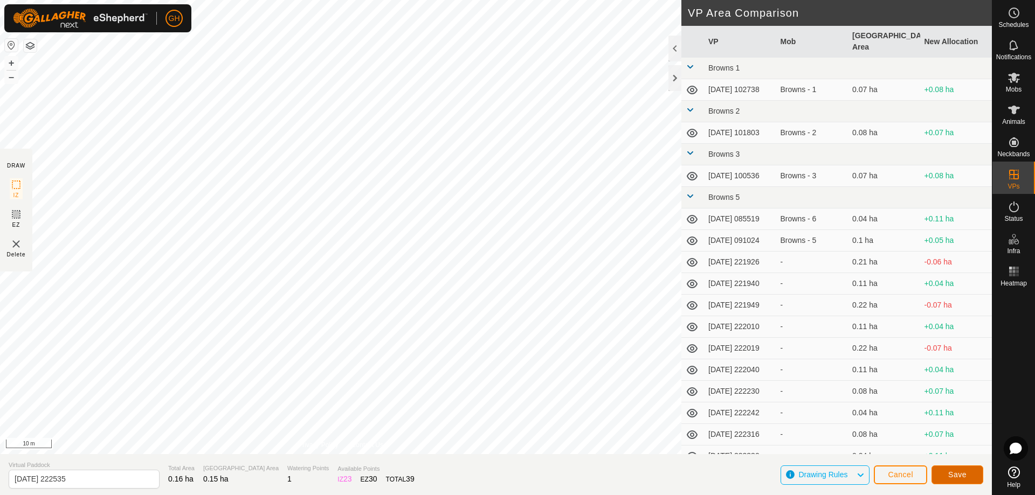
click at [966, 474] on span "Save" at bounding box center [957, 475] width 18 height 9
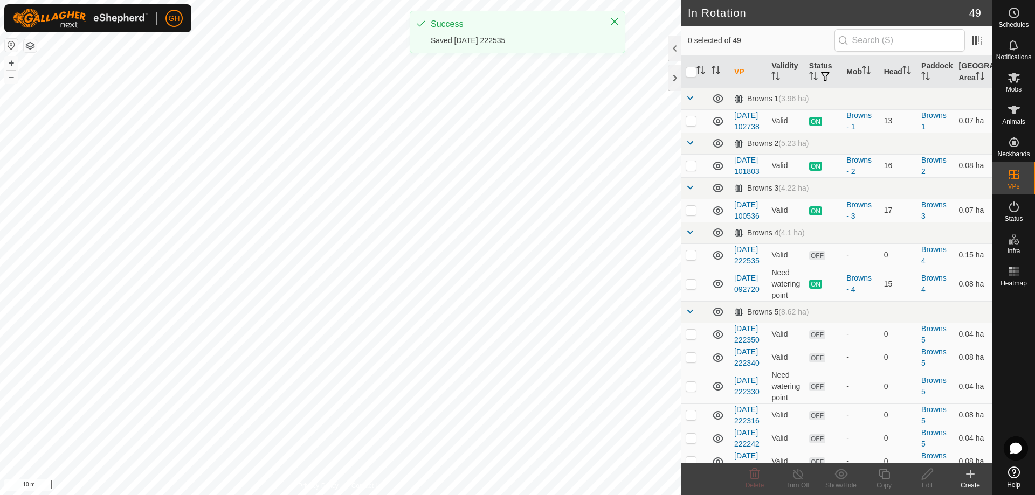
checkbox input "true"
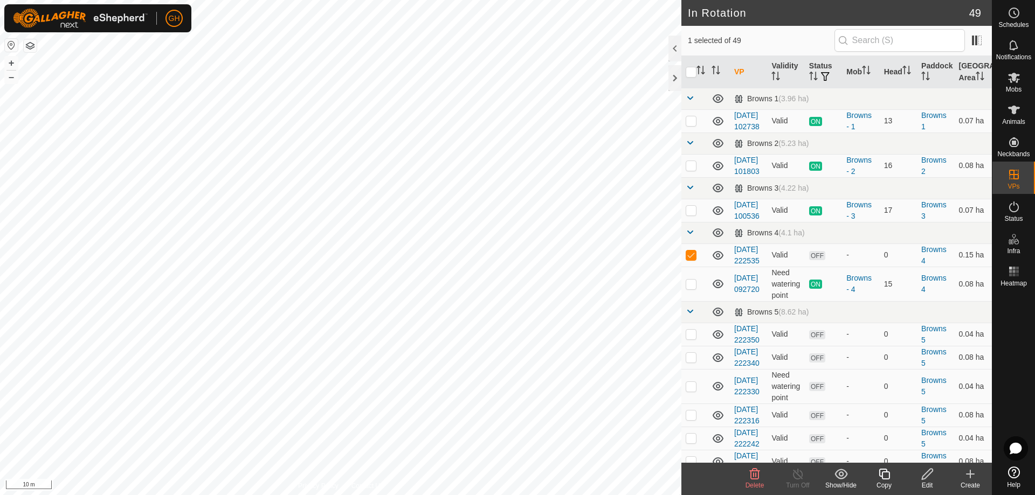
click at [888, 474] on icon at bounding box center [884, 474] width 13 height 13
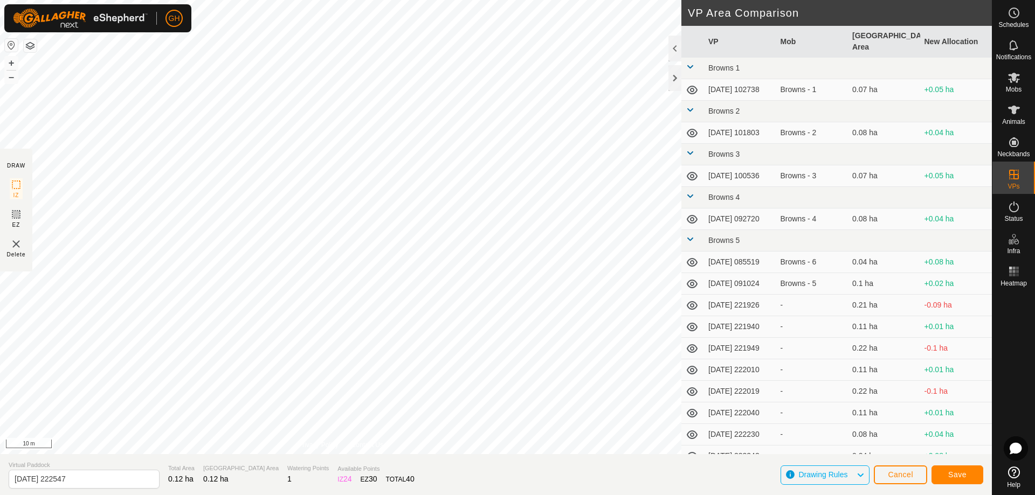
type input "[DATE] 222550"
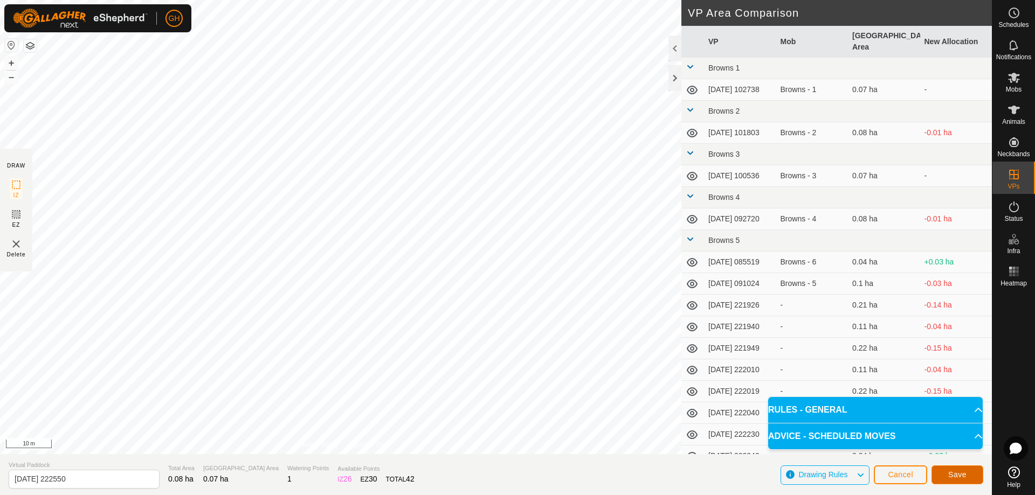
click at [966, 475] on span "Save" at bounding box center [957, 475] width 18 height 9
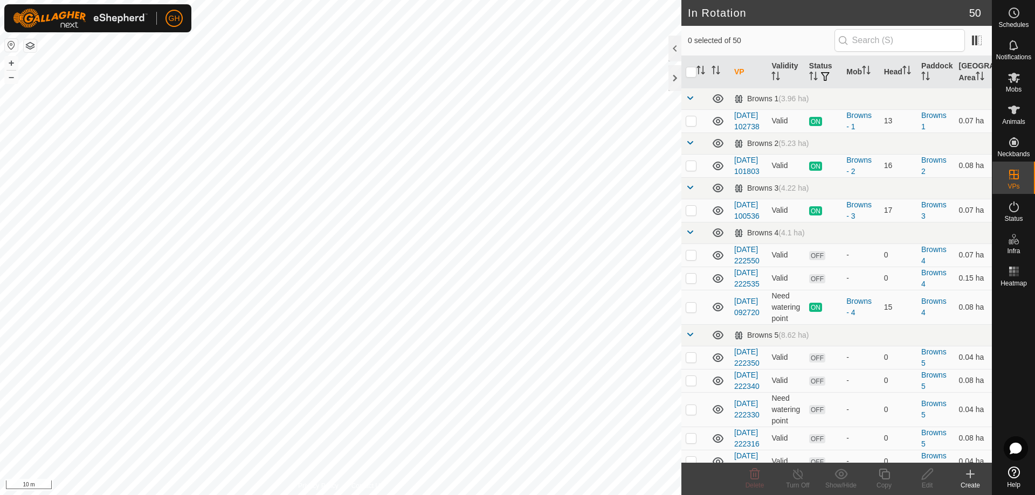
checkbox input "true"
click at [880, 472] on icon at bounding box center [884, 474] width 13 height 13
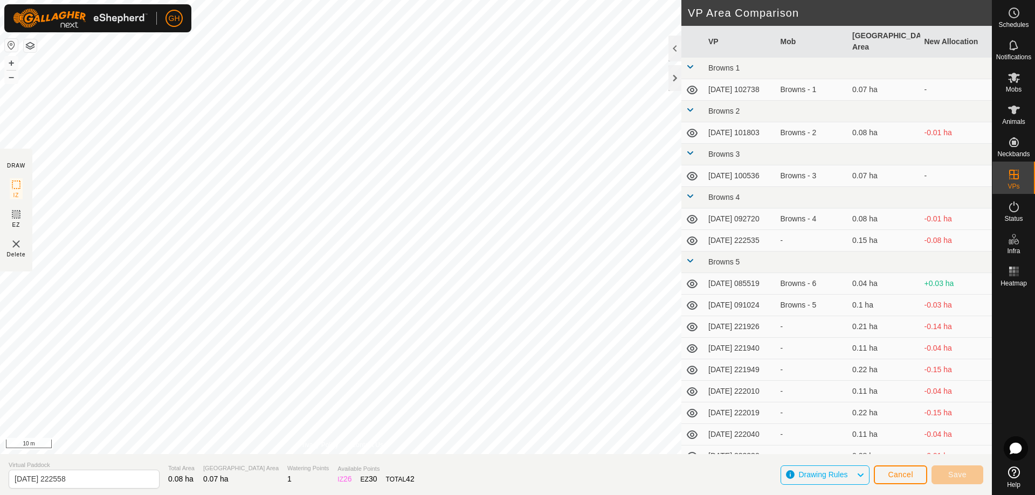
type input "[DATE] 222601"
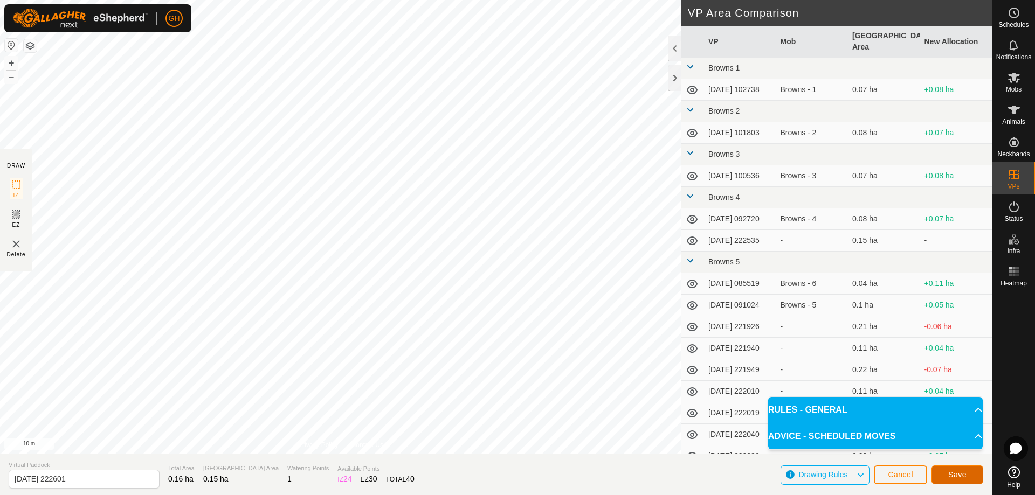
click at [972, 478] on button "Save" at bounding box center [958, 475] width 52 height 19
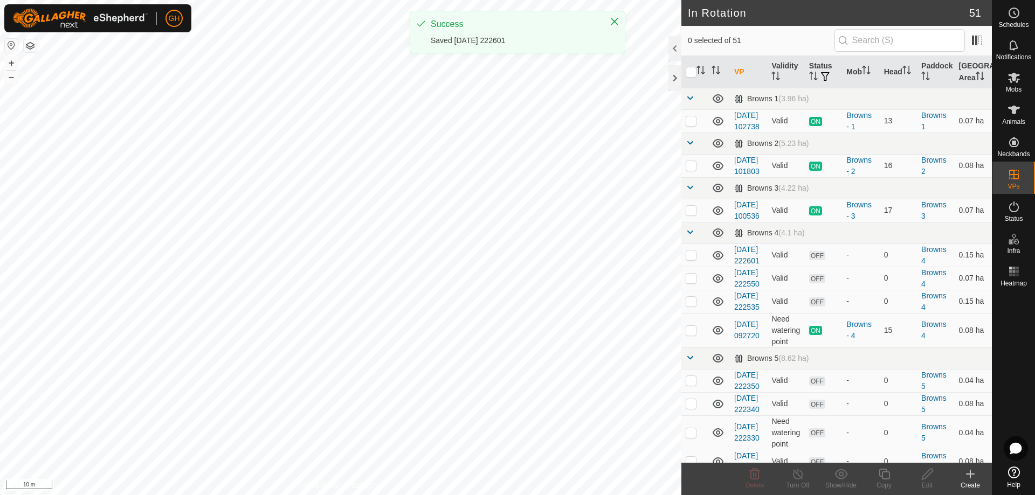
checkbox input "true"
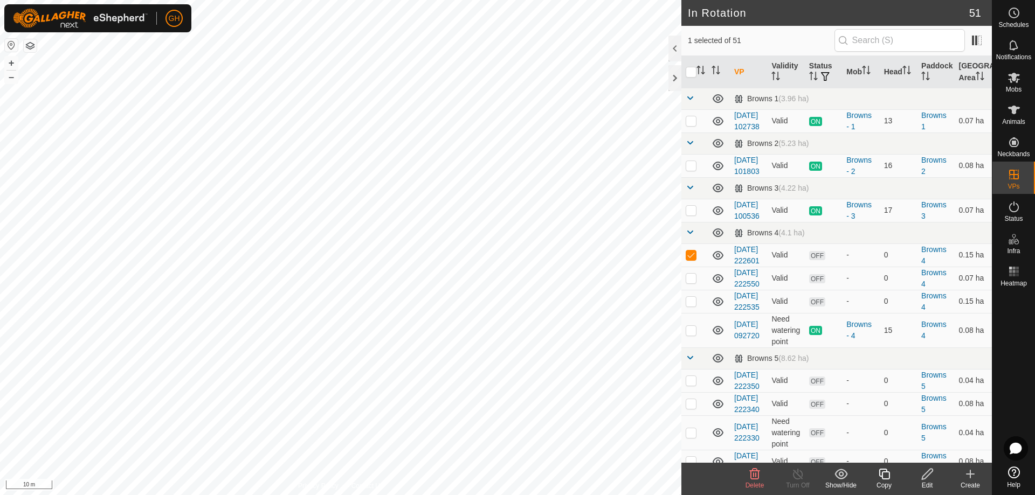
click at [884, 474] on icon at bounding box center [884, 474] width 13 height 13
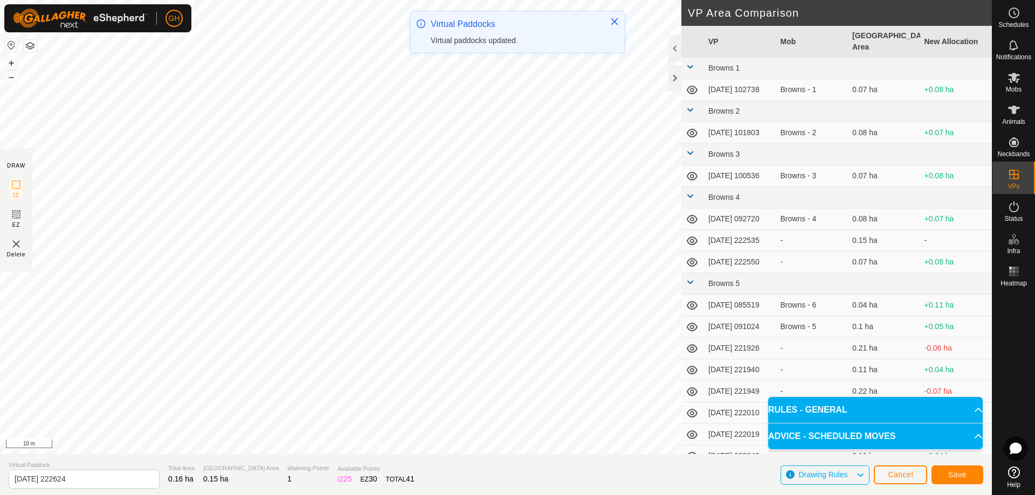
type input "[DATE] 222630"
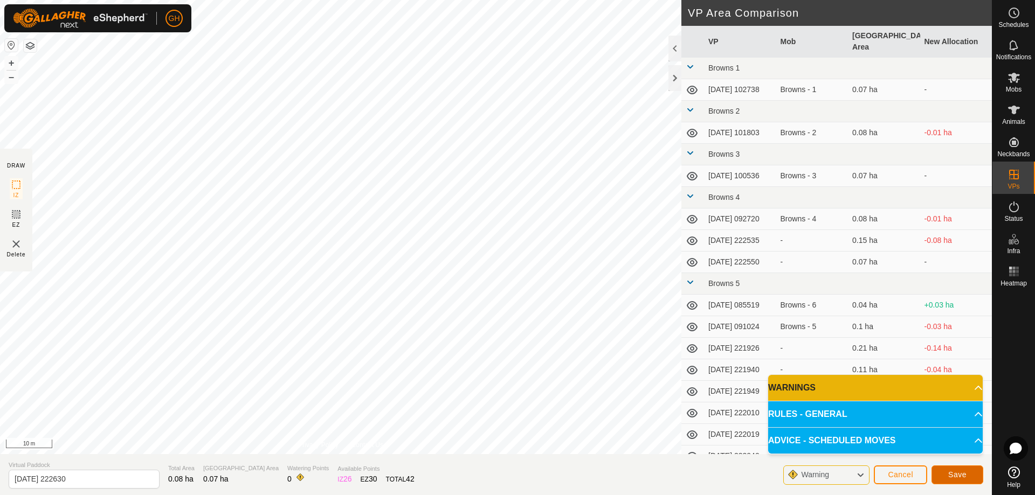
click at [956, 475] on span "Save" at bounding box center [957, 475] width 18 height 9
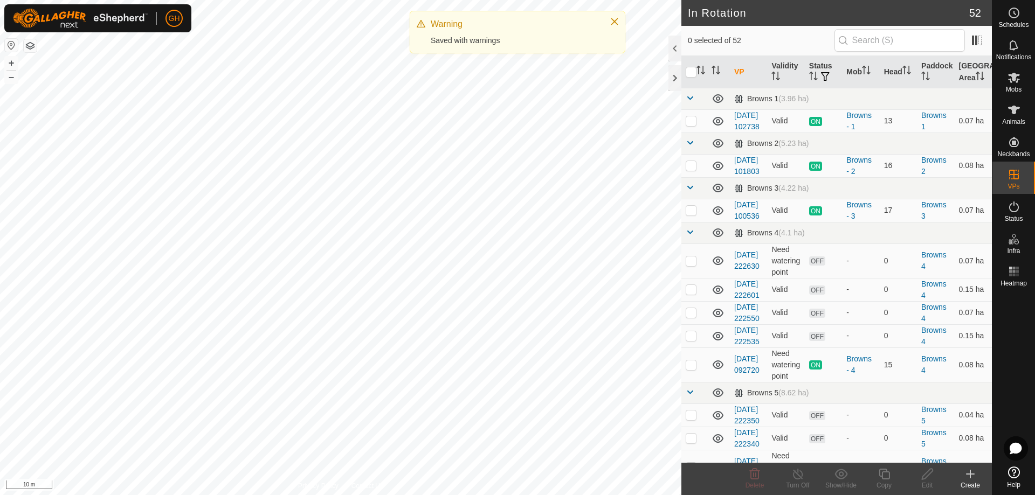
checkbox input "true"
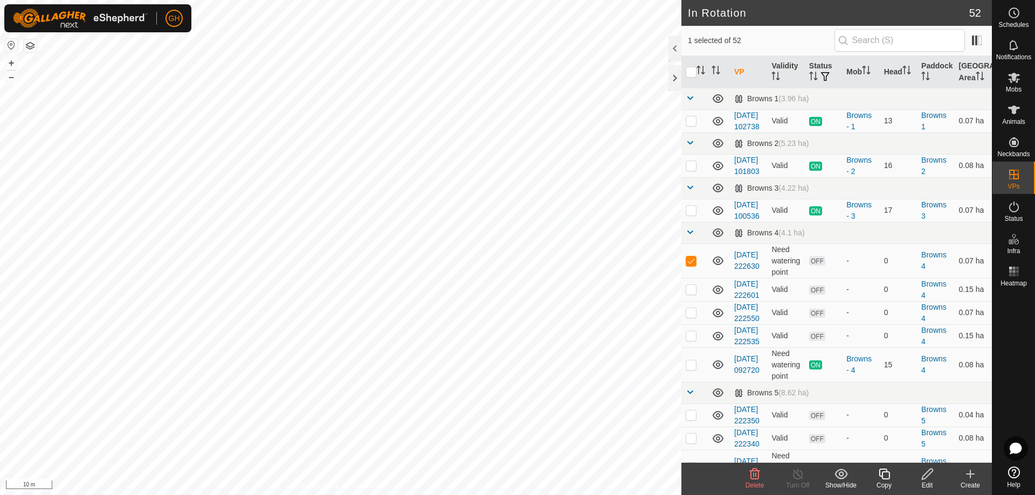
click at [883, 475] on icon at bounding box center [884, 474] width 13 height 13
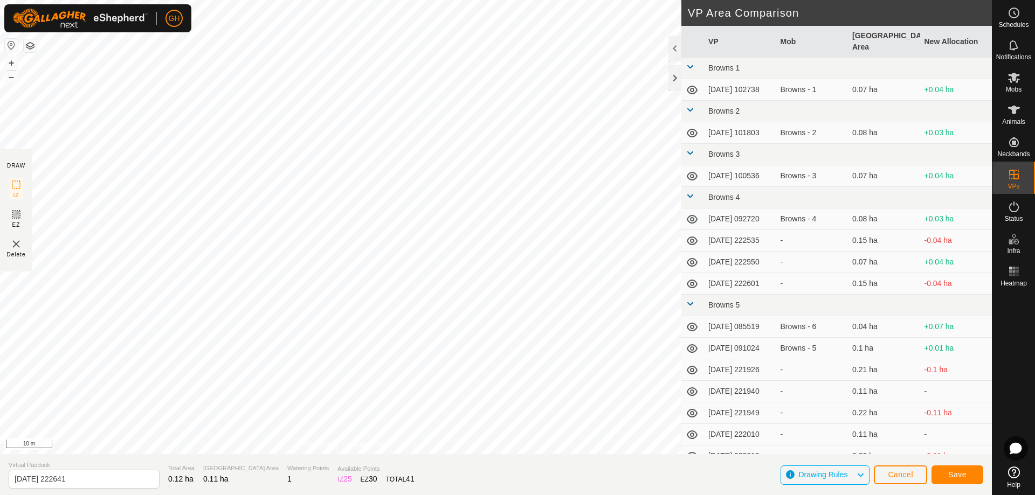
type input "[DATE] 222650"
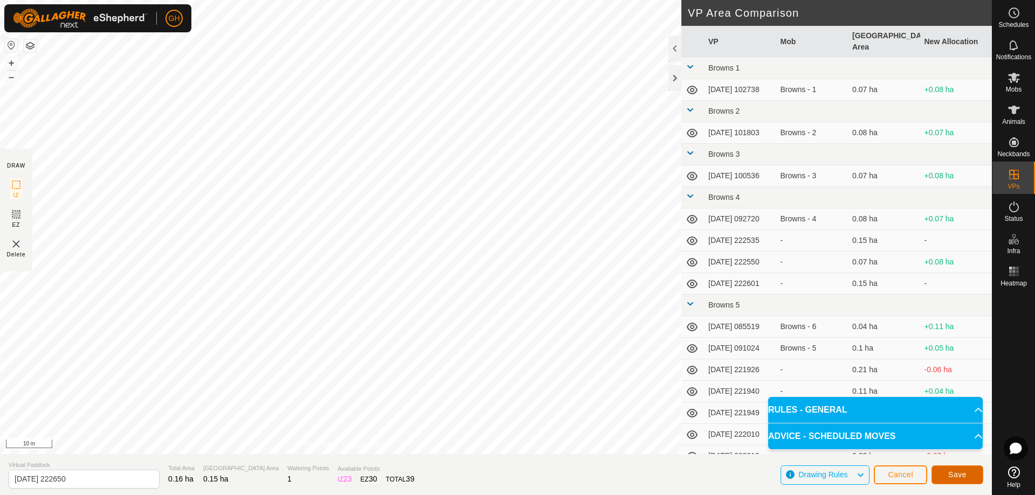
click at [957, 471] on span "Save" at bounding box center [957, 475] width 18 height 9
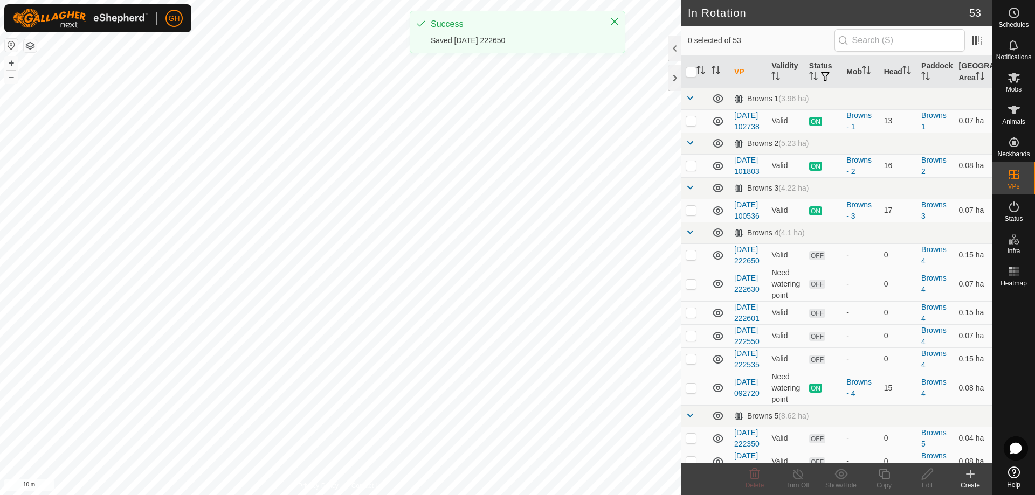
checkbox input "true"
click at [878, 472] on icon at bounding box center [884, 474] width 13 height 13
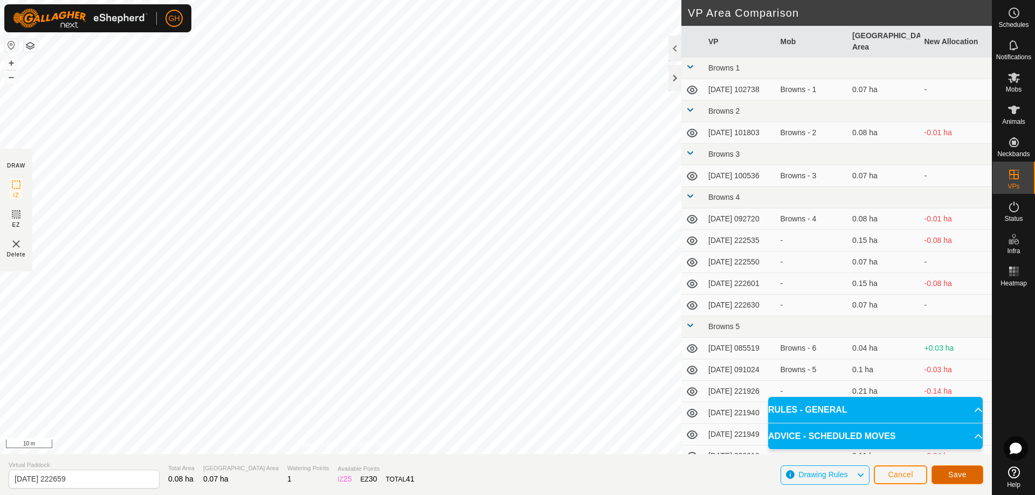
click at [961, 475] on span "Save" at bounding box center [957, 475] width 18 height 9
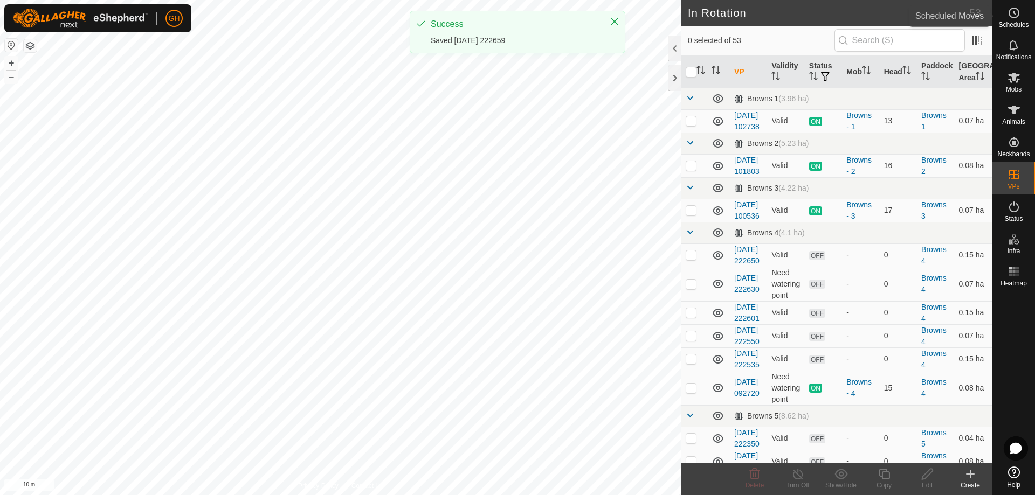
click at [1016, 17] on circle at bounding box center [1014, 13] width 10 height 10
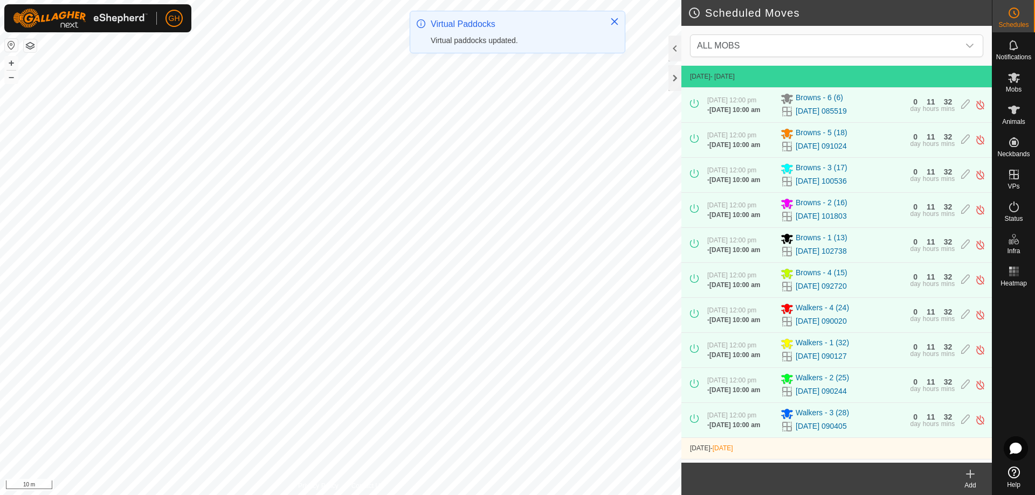
click at [969, 476] on icon at bounding box center [970, 474] width 13 height 13
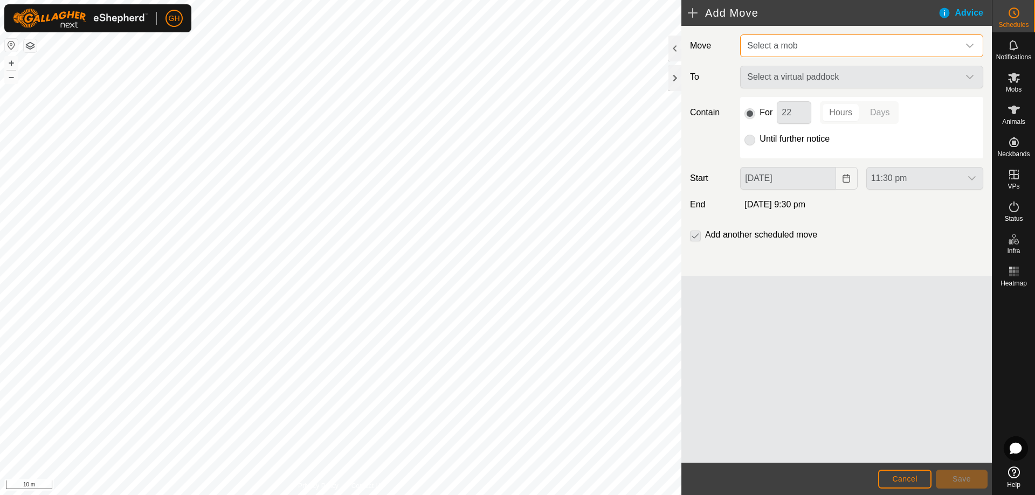
click at [819, 43] on span "Select a mob" at bounding box center [851, 46] width 216 height 22
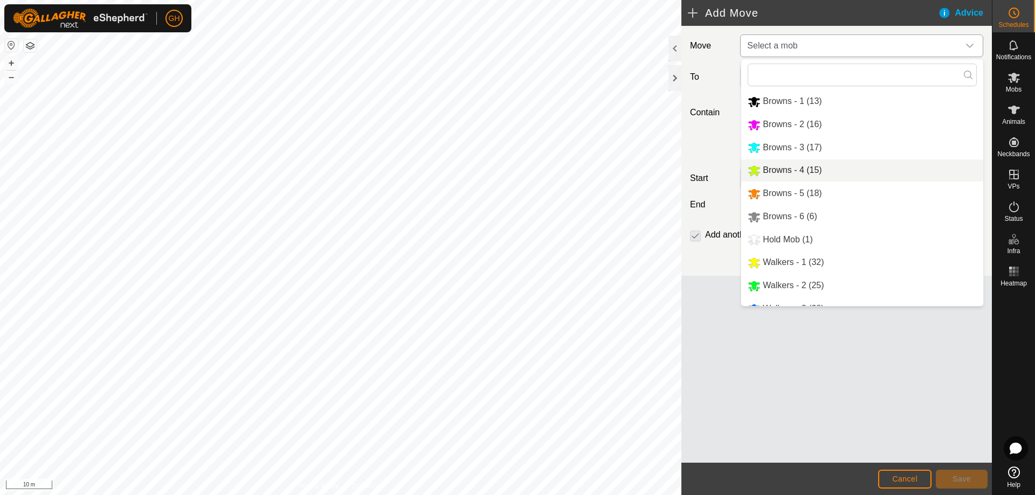
click at [827, 164] on li "Browns - 4 (15)" at bounding box center [862, 171] width 242 height 22
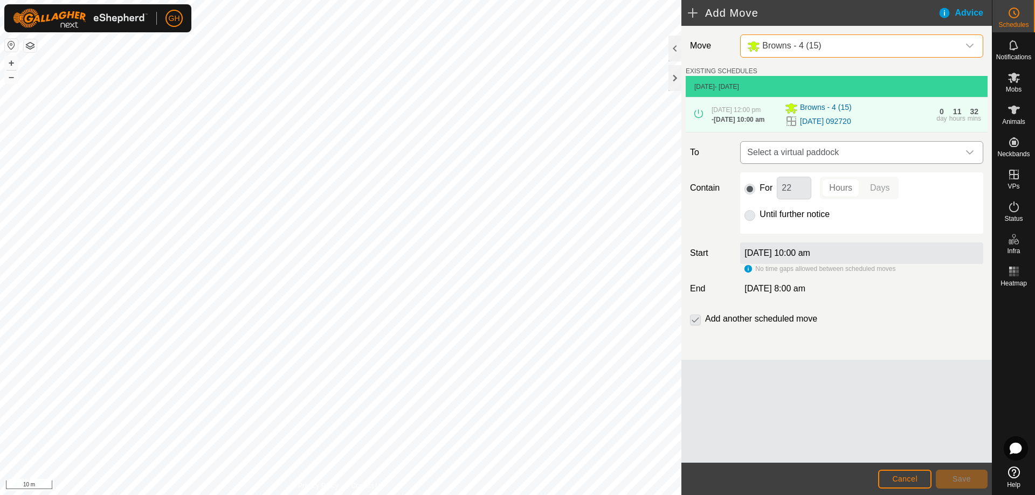
click at [835, 163] on span "Select a virtual paddock" at bounding box center [851, 153] width 216 height 22
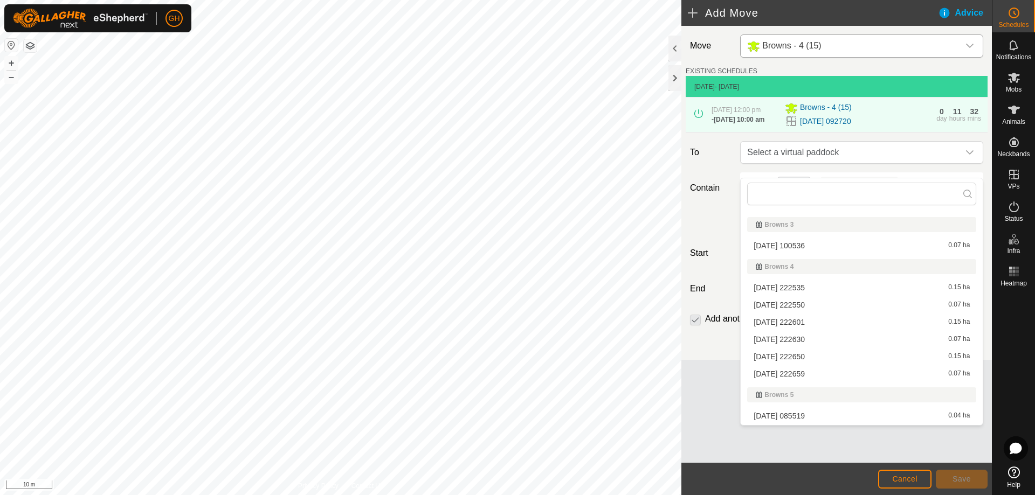
scroll to position [108, 0]
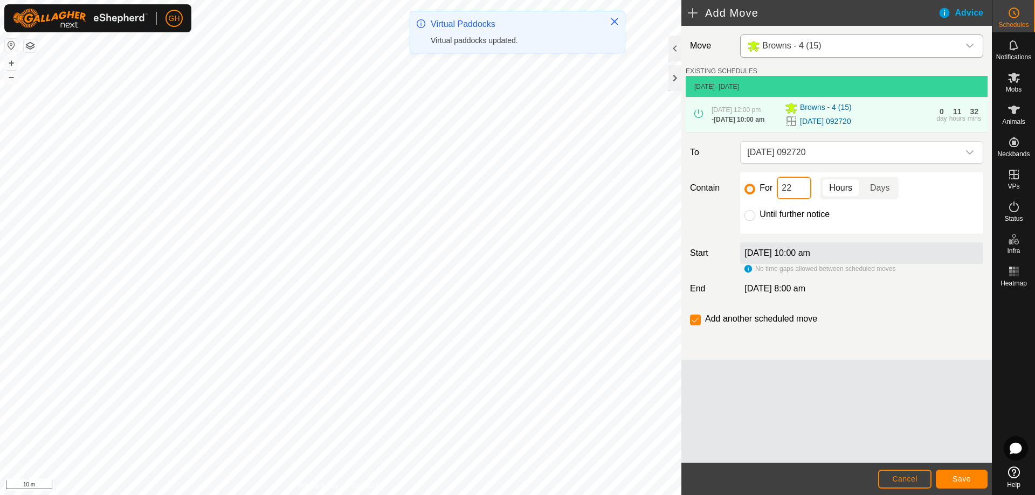
click at [802, 196] on input "22" at bounding box center [794, 188] width 35 height 23
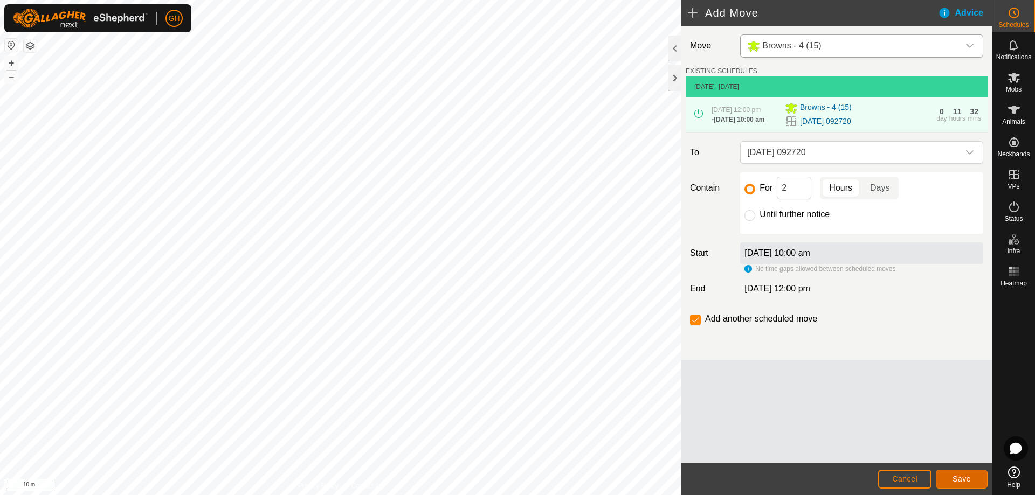
click at [971, 474] on button "Save" at bounding box center [962, 479] width 52 height 19
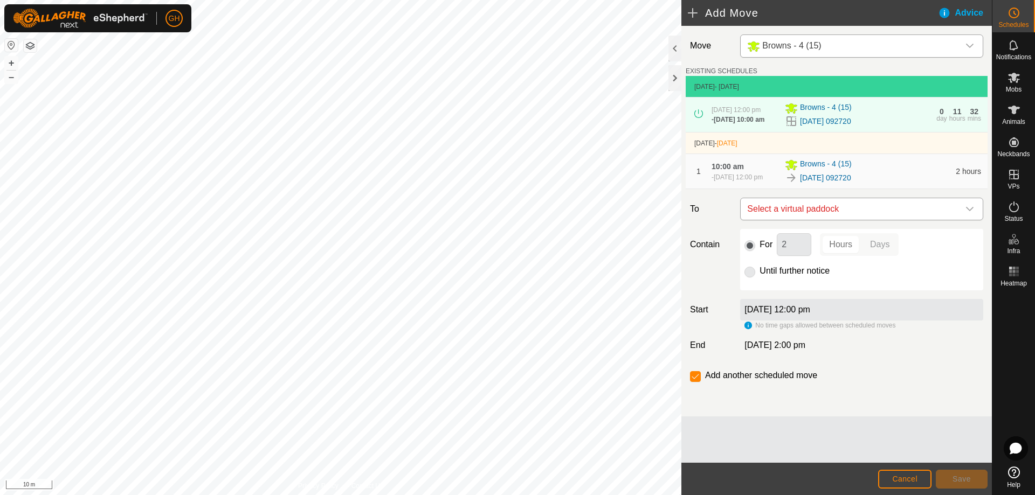
click at [836, 220] on span "Select a virtual paddock" at bounding box center [851, 209] width 216 height 22
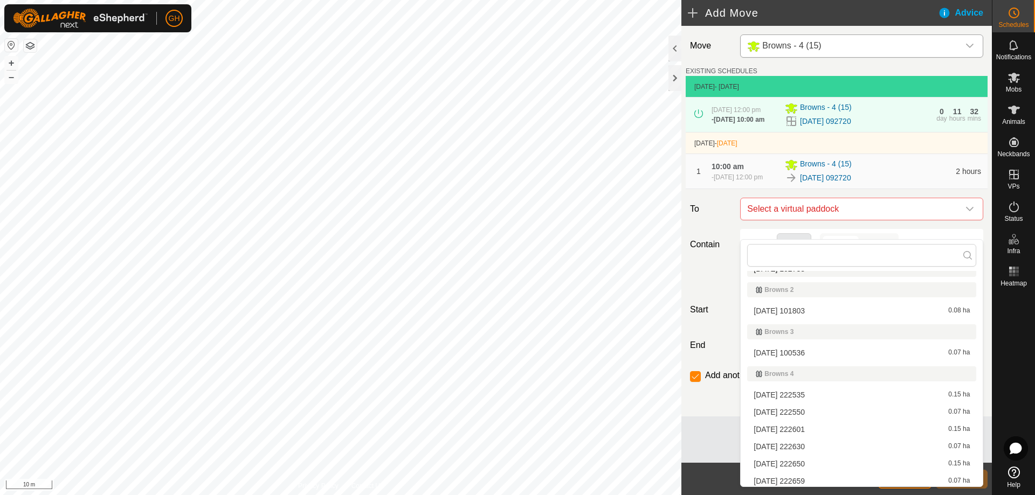
scroll to position [54, 0]
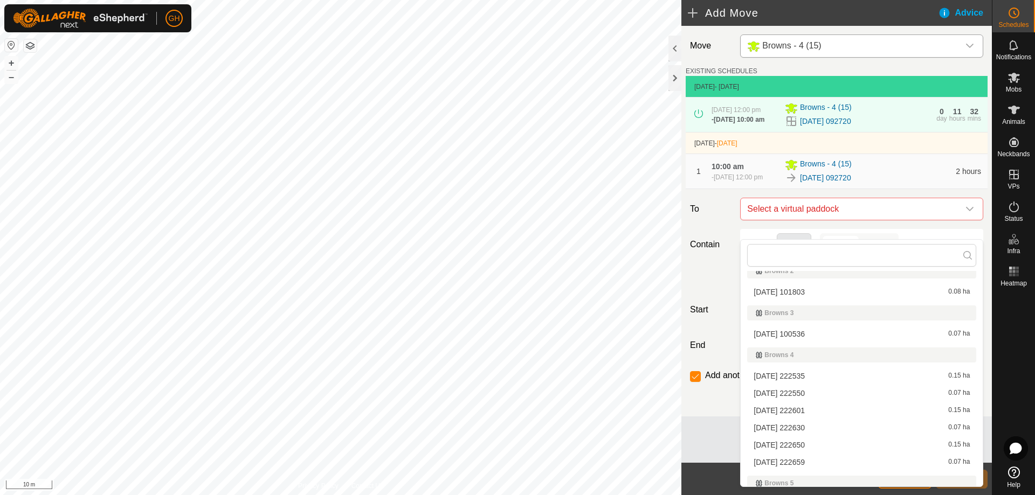
click at [811, 392] on li "[DATE] 222550 0.07 ha" at bounding box center [861, 393] width 229 height 16
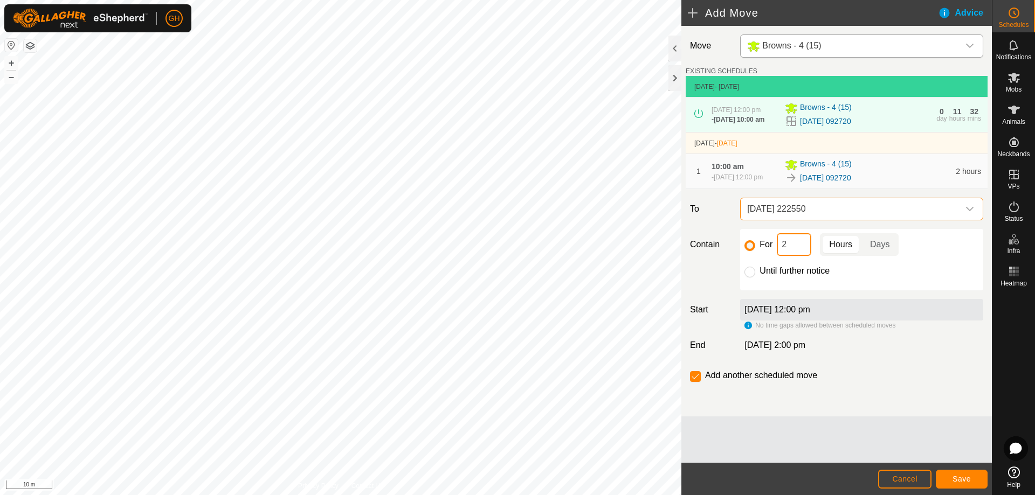
click at [788, 253] on input "2" at bounding box center [794, 244] width 35 height 23
click at [952, 479] on button "Save" at bounding box center [962, 479] width 52 height 19
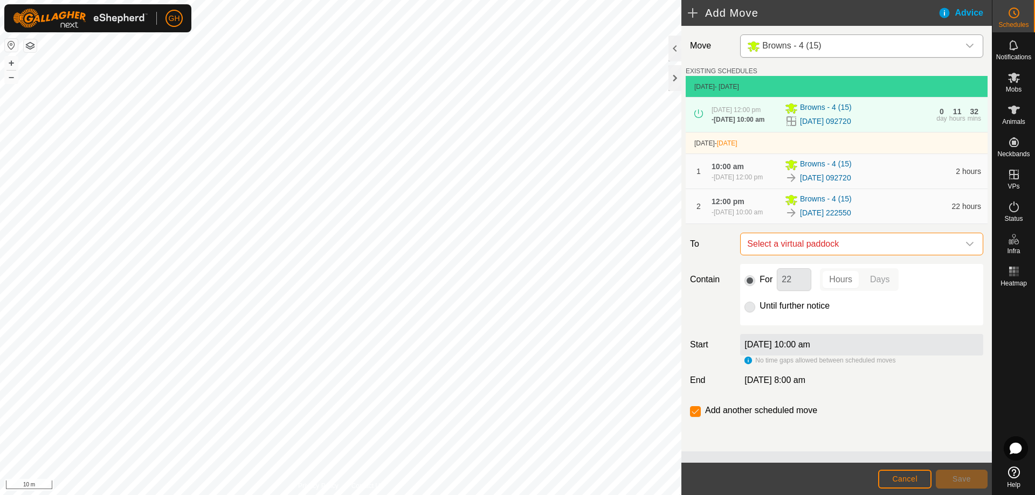
click at [838, 255] on span "Select a virtual paddock" at bounding box center [851, 244] width 216 height 22
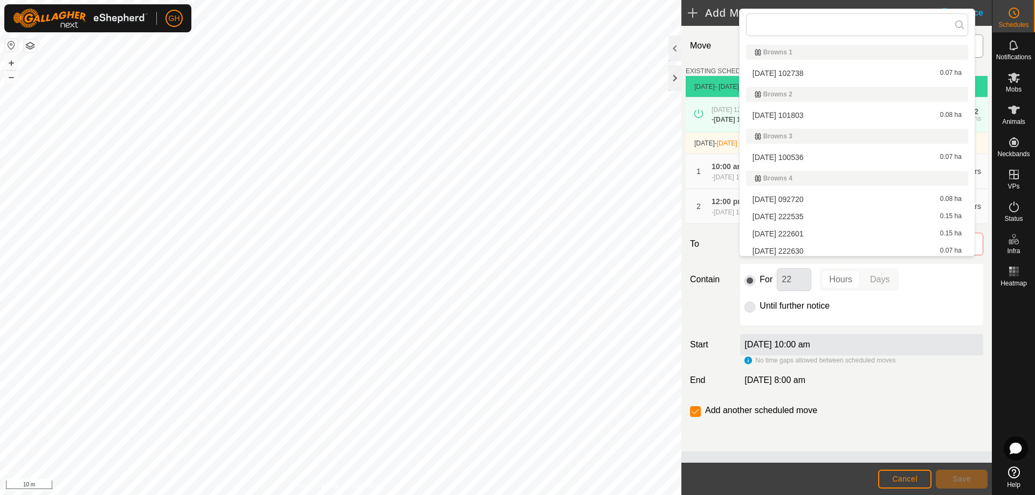
scroll to position [3, 0]
click at [828, 228] on li "[DATE] 222601 0.15 ha" at bounding box center [857, 231] width 222 height 16
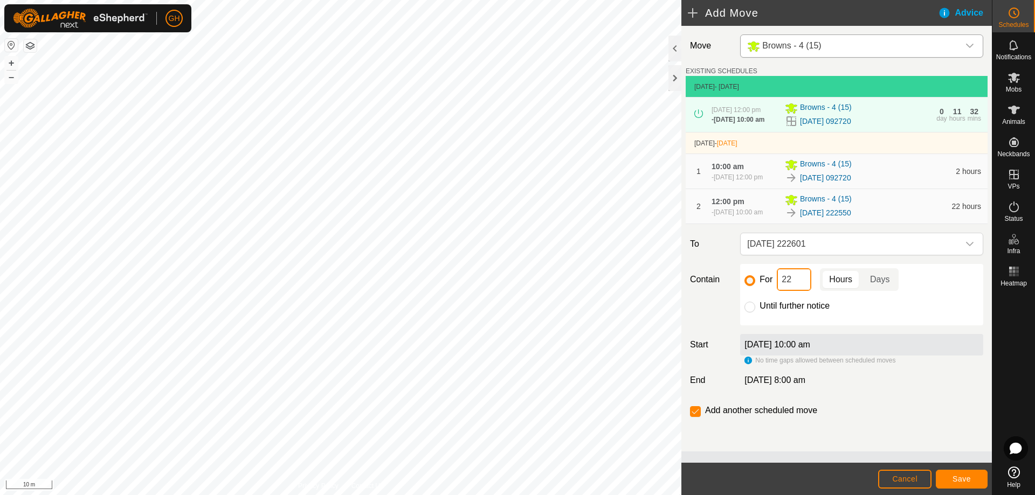
click at [796, 291] on input "22" at bounding box center [794, 279] width 35 height 23
click at [962, 478] on span "Save" at bounding box center [962, 479] width 18 height 9
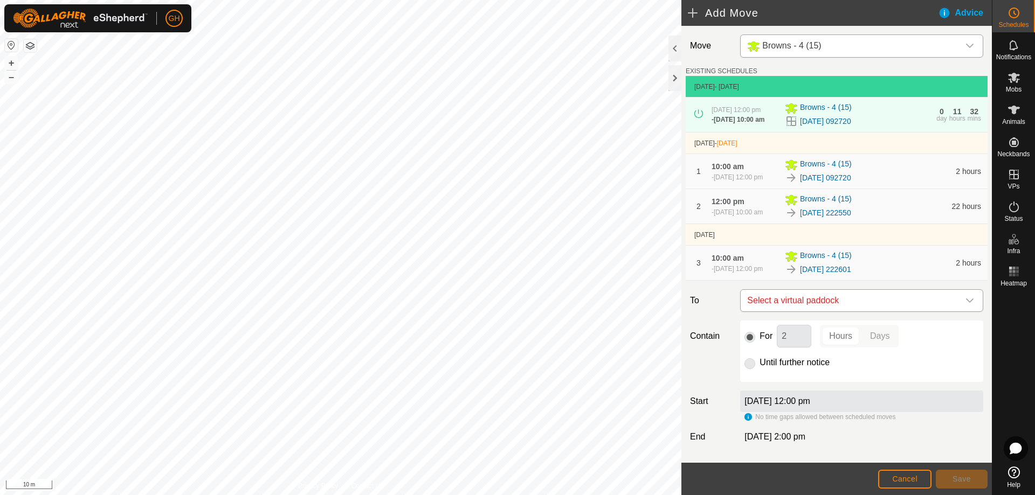
click at [859, 312] on span "Select a virtual paddock" at bounding box center [851, 301] width 216 height 22
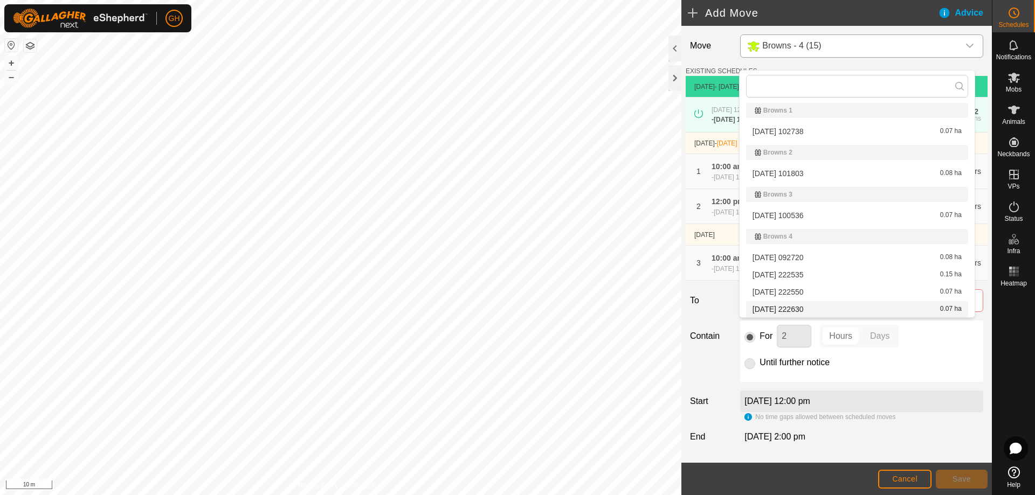
click at [830, 309] on li "[DATE] 222630 0.07 ha" at bounding box center [857, 309] width 222 height 16
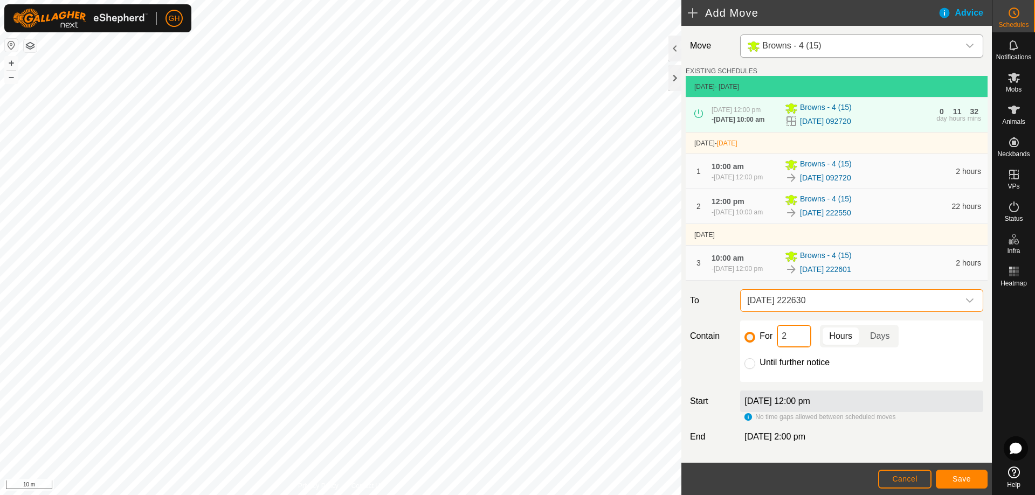
click at [800, 348] on input "2" at bounding box center [794, 336] width 35 height 23
click at [957, 476] on span "Save" at bounding box center [962, 479] width 18 height 9
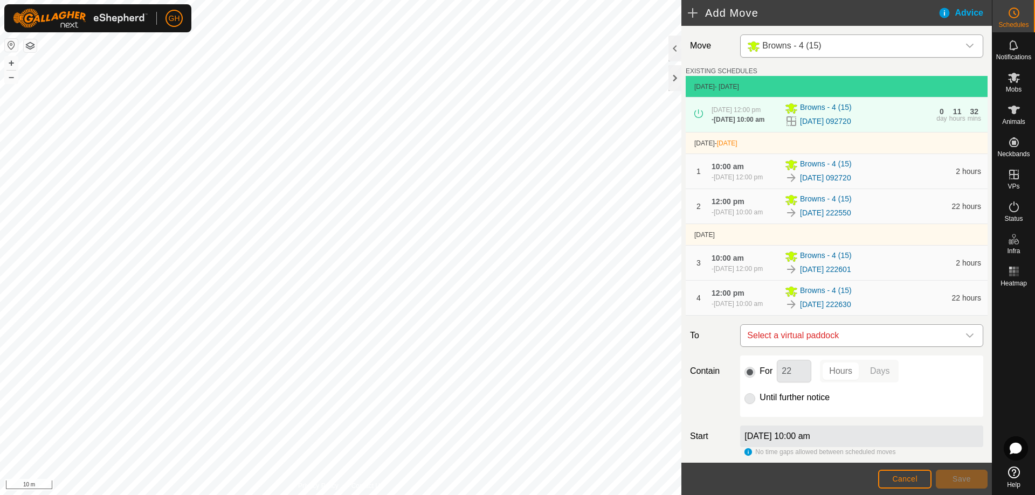
click at [843, 347] on span "Select a virtual paddock" at bounding box center [851, 336] width 216 height 22
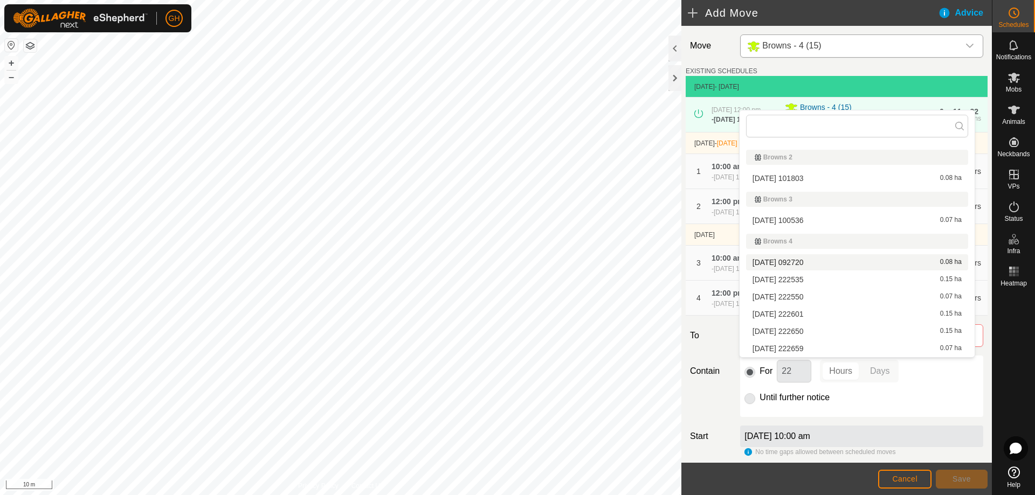
scroll to position [57, 0]
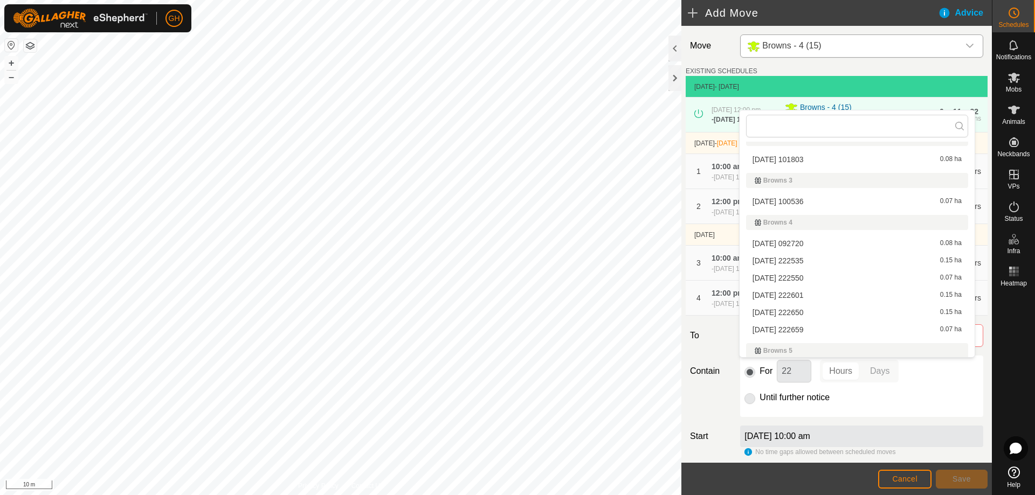
click at [828, 309] on li "[DATE] 222650 0.15 ha" at bounding box center [857, 313] width 222 height 16
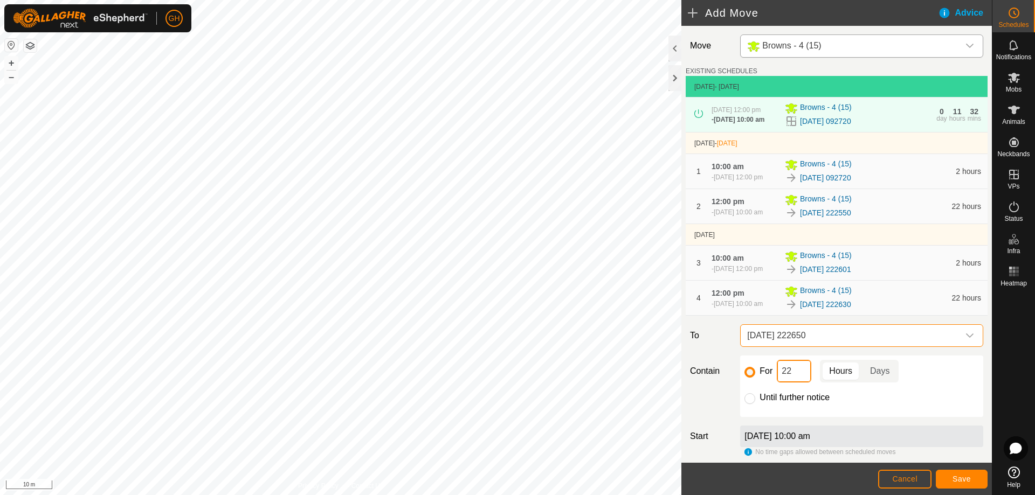
click at [804, 383] on input "22" at bounding box center [794, 371] width 35 height 23
click at [957, 476] on span "Save" at bounding box center [962, 479] width 18 height 9
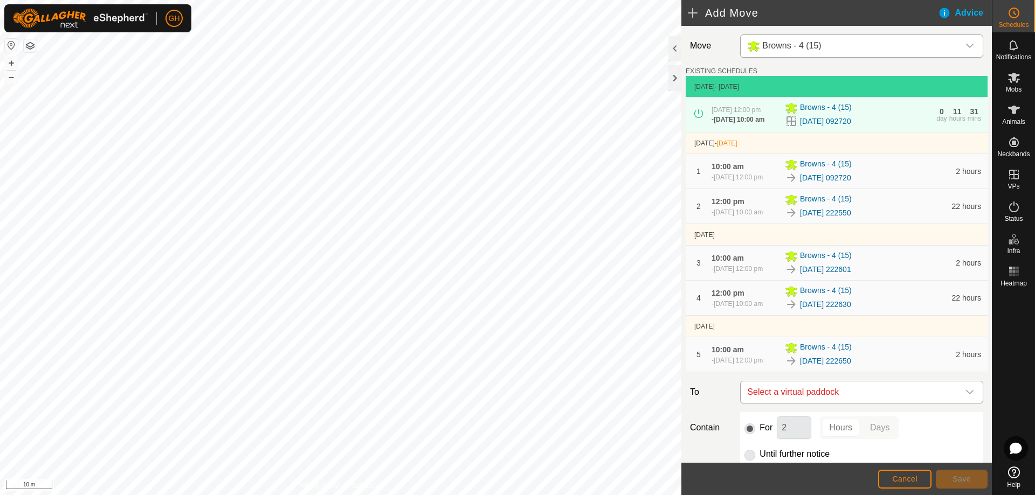
click at [858, 403] on span "Select a virtual paddock" at bounding box center [851, 393] width 216 height 22
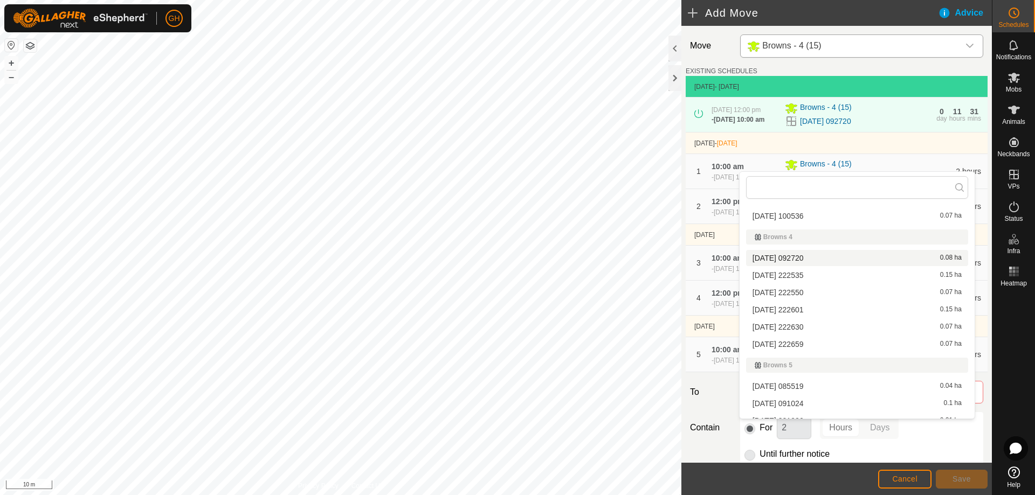
scroll to position [111, 0]
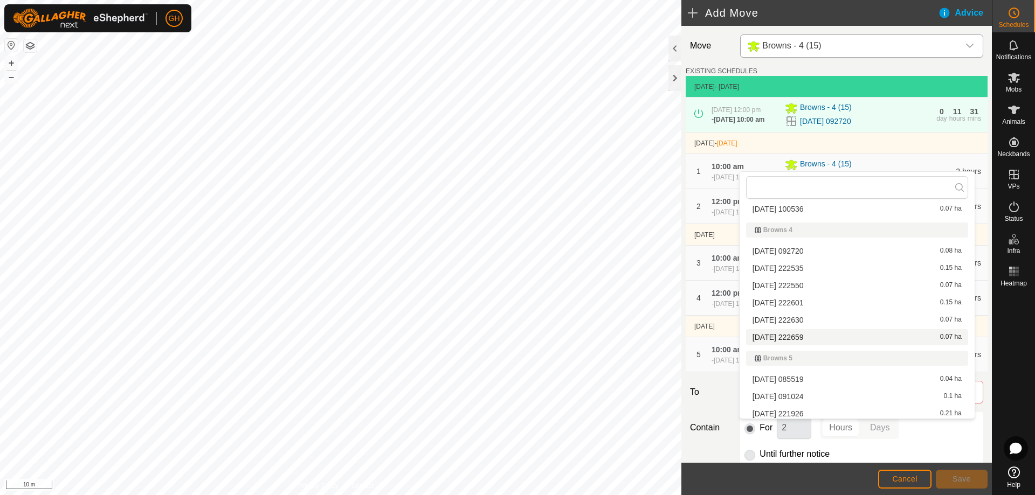
click at [830, 338] on li "[DATE] 222659 0.07 ha" at bounding box center [857, 337] width 222 height 16
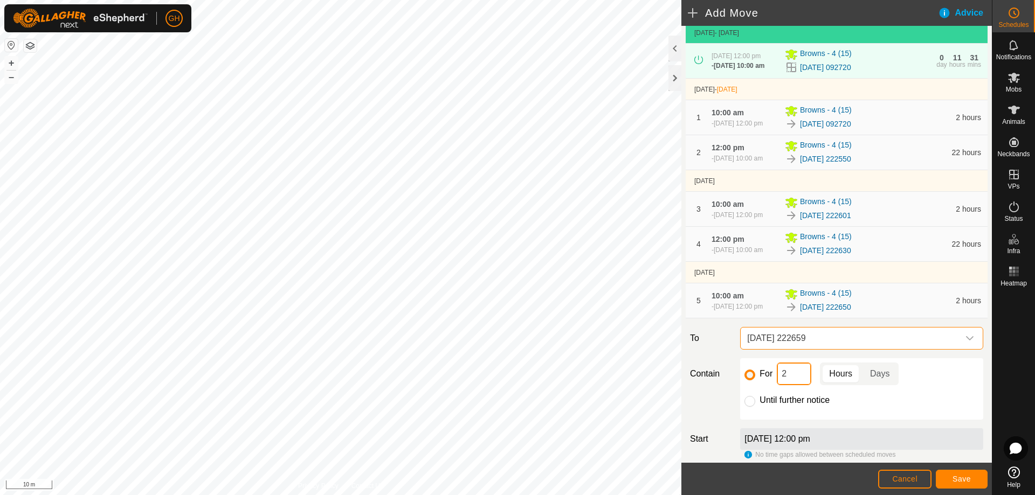
click at [800, 385] on input "2" at bounding box center [794, 374] width 35 height 23
type input "22"
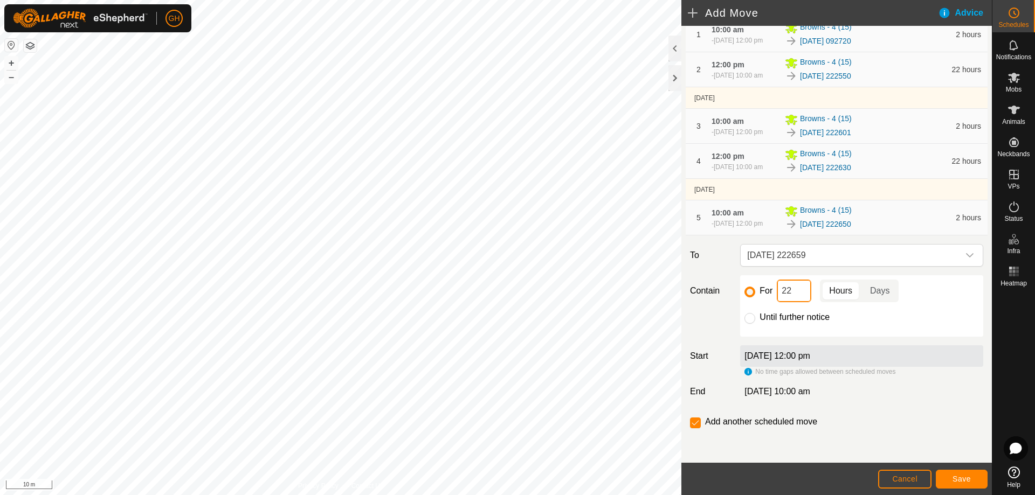
scroll to position [174, 0]
click at [689, 418] on div "Add another scheduled move" at bounding box center [837, 427] width 302 height 22
click at [694, 421] on input "checkbox" at bounding box center [695, 423] width 11 height 11
checkbox input "false"
click at [957, 472] on button "Save" at bounding box center [962, 479] width 52 height 19
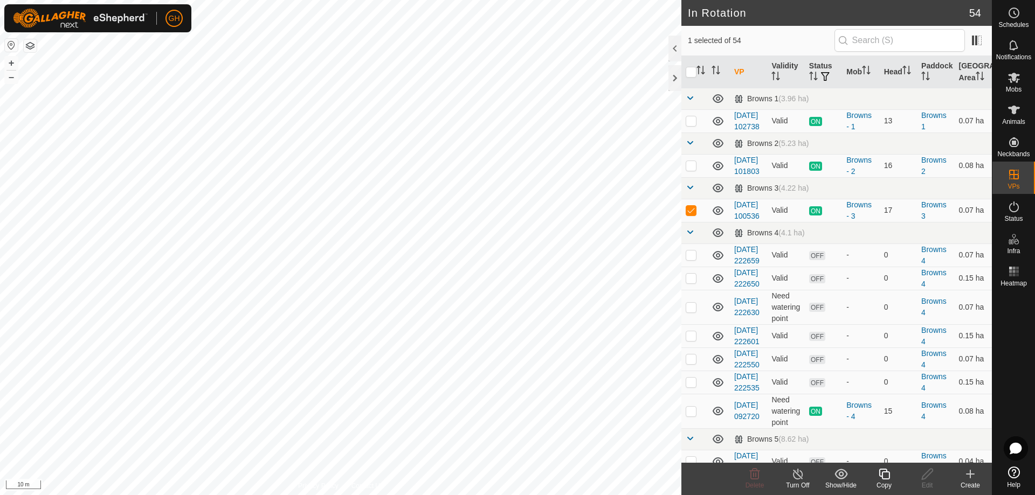
click at [884, 478] on icon at bounding box center [884, 474] width 13 height 13
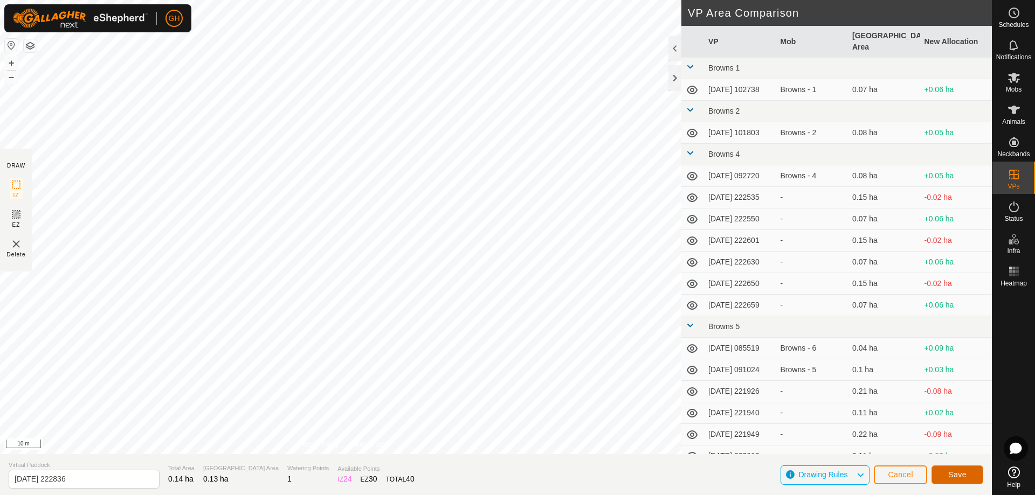
click at [947, 473] on button "Save" at bounding box center [958, 475] width 52 height 19
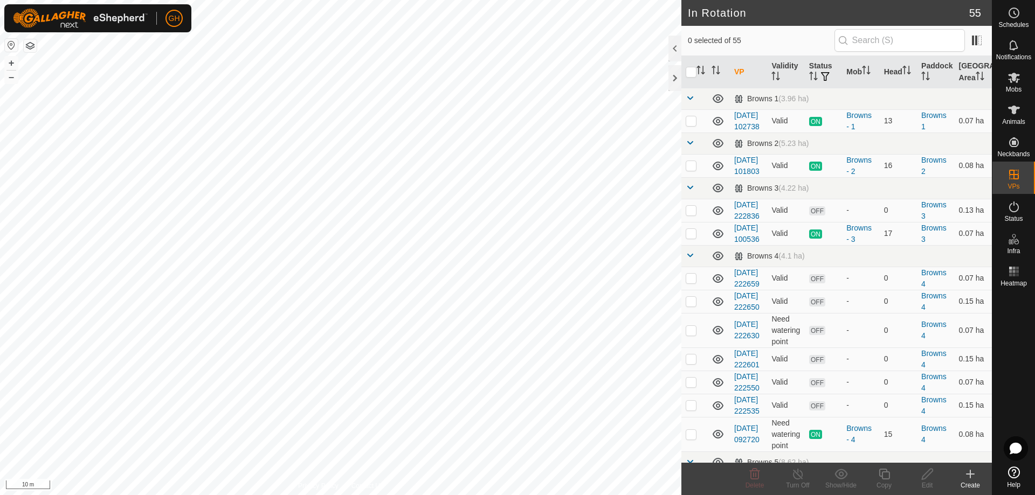
checkbox input "true"
click at [883, 470] on icon at bounding box center [884, 474] width 11 height 11
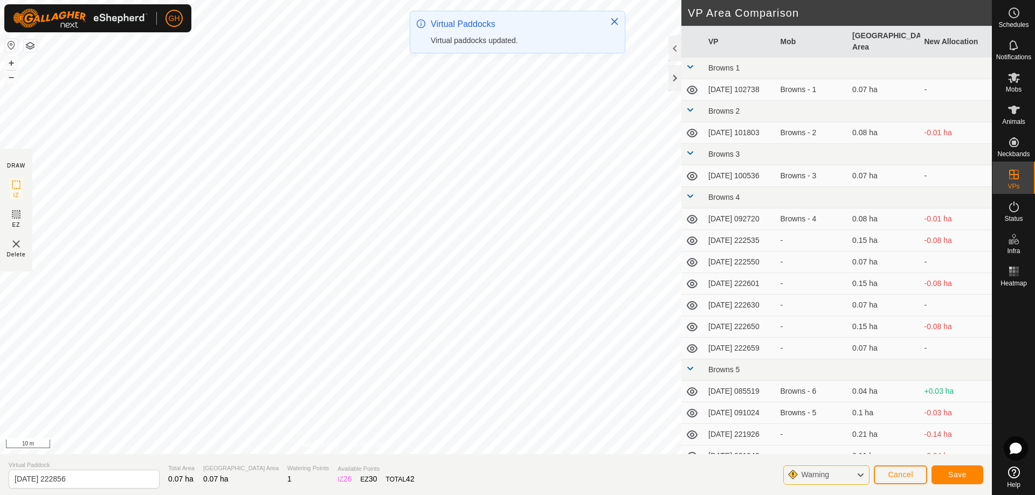
type input "[DATE] 222902"
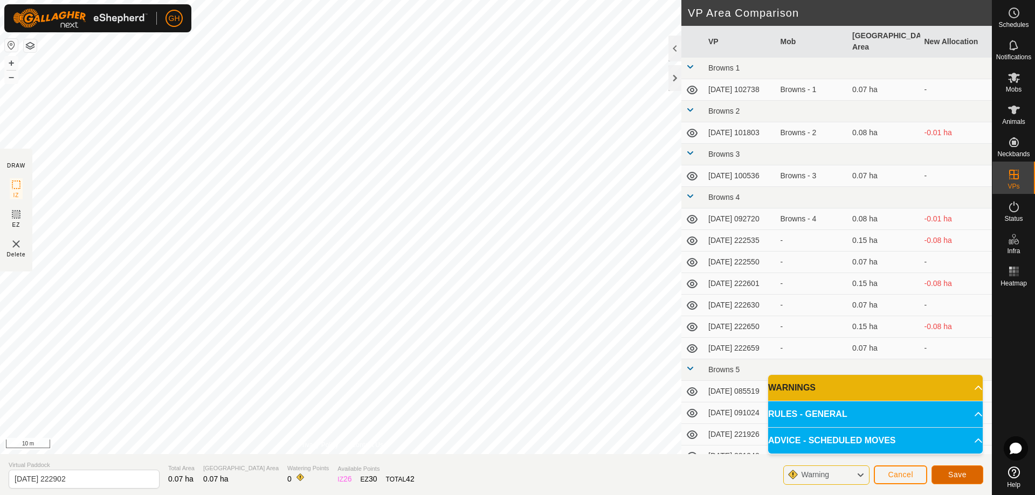
click at [960, 466] on button "Save" at bounding box center [958, 475] width 52 height 19
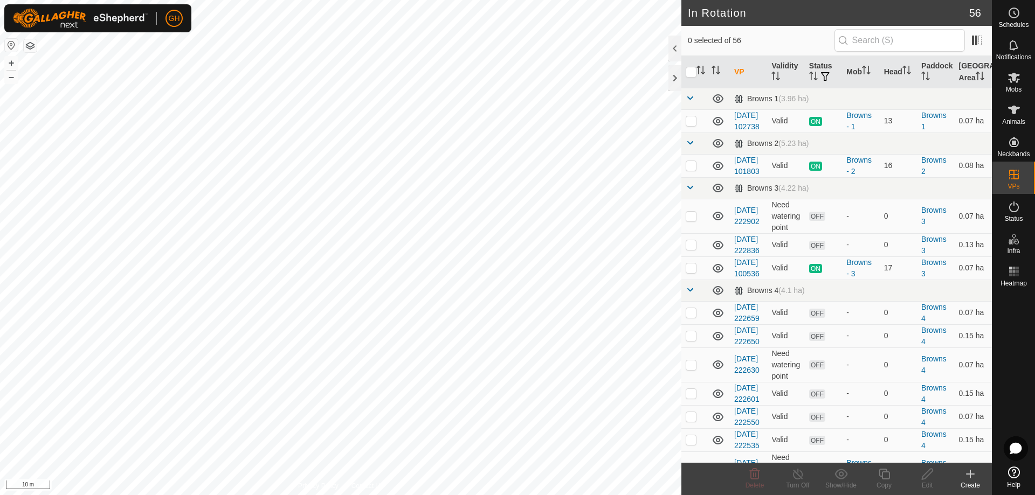
checkbox input "true"
click at [892, 476] on copy-svg-icon at bounding box center [884, 474] width 43 height 13
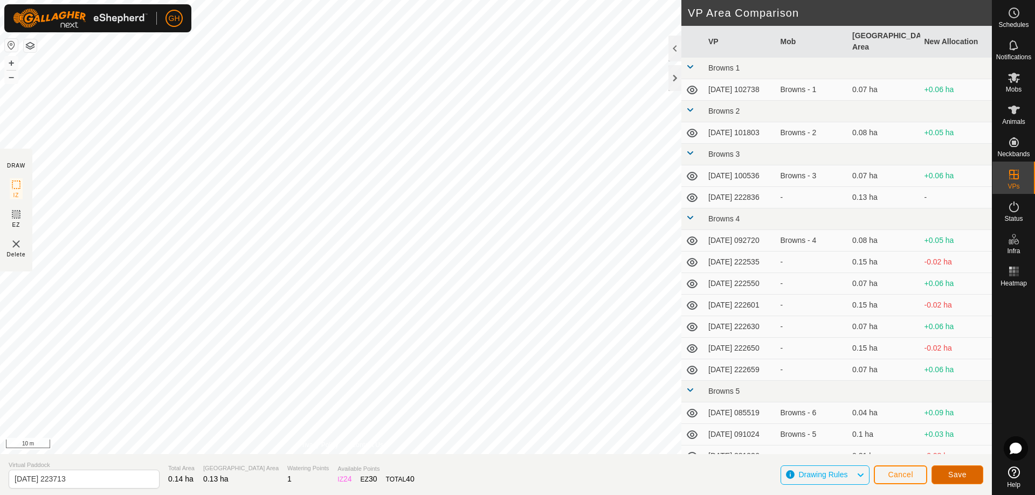
click at [957, 474] on span "Save" at bounding box center [957, 475] width 18 height 9
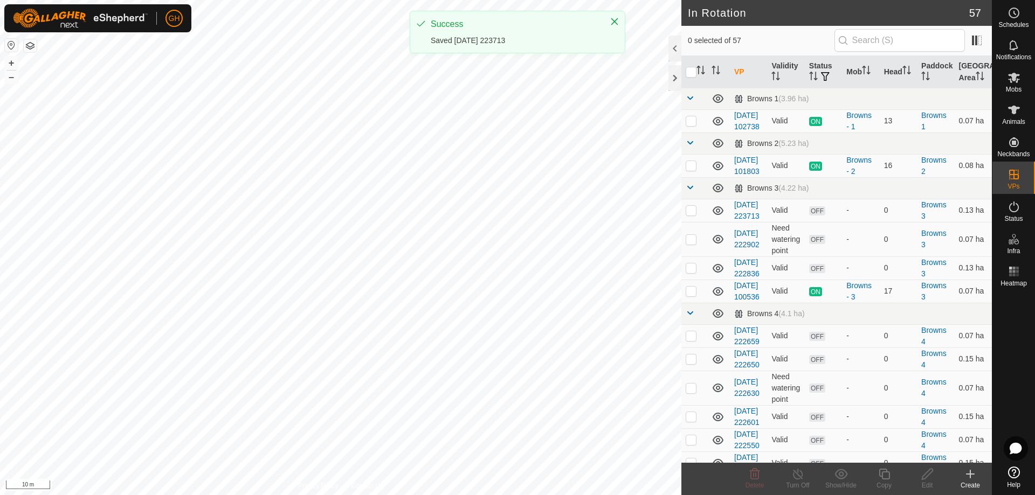
checkbox input "true"
click at [884, 474] on icon at bounding box center [884, 474] width 13 height 13
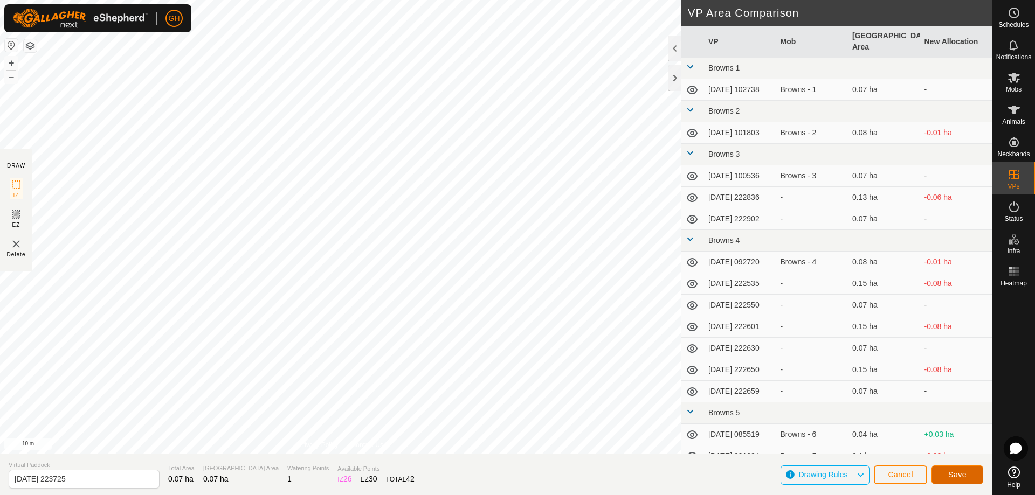
click at [953, 474] on span "Save" at bounding box center [957, 475] width 18 height 9
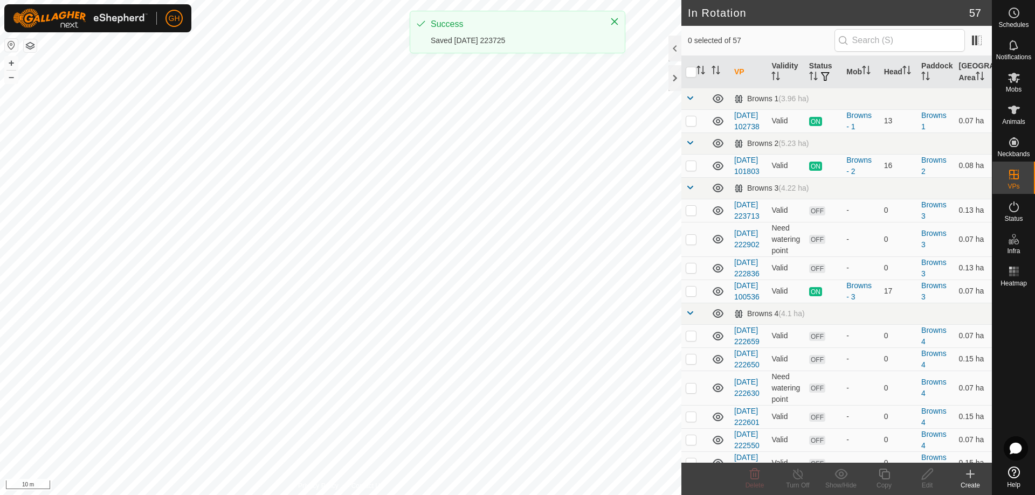
checkbox input "true"
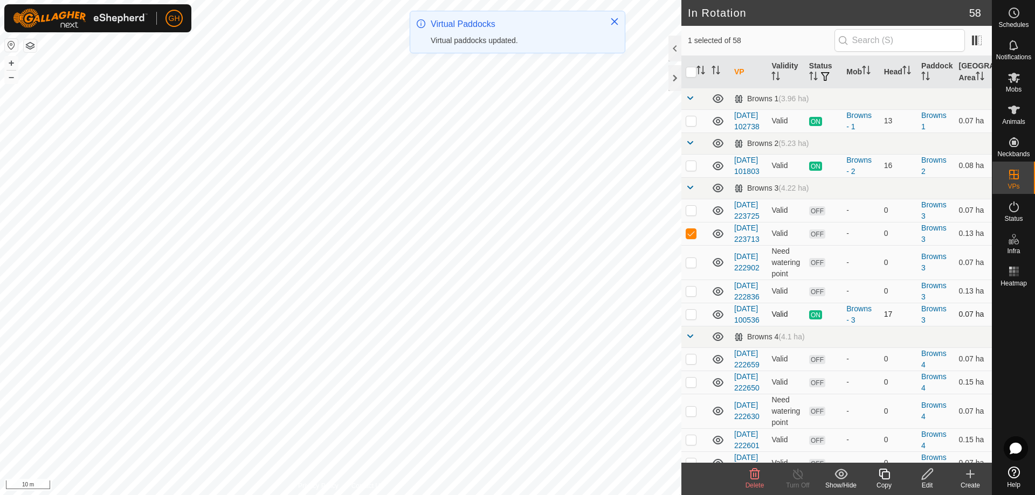
checkbox input "true"
checkbox input "false"
click at [884, 481] on div "Copy" at bounding box center [884, 486] width 43 height 10
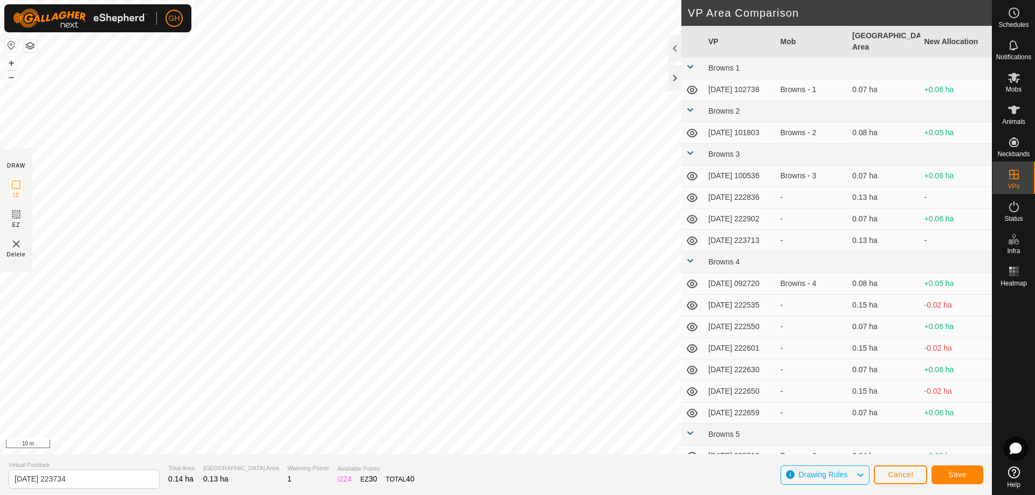
type input "2025-08-10 223741"
click at [956, 474] on span "Save" at bounding box center [957, 475] width 18 height 9
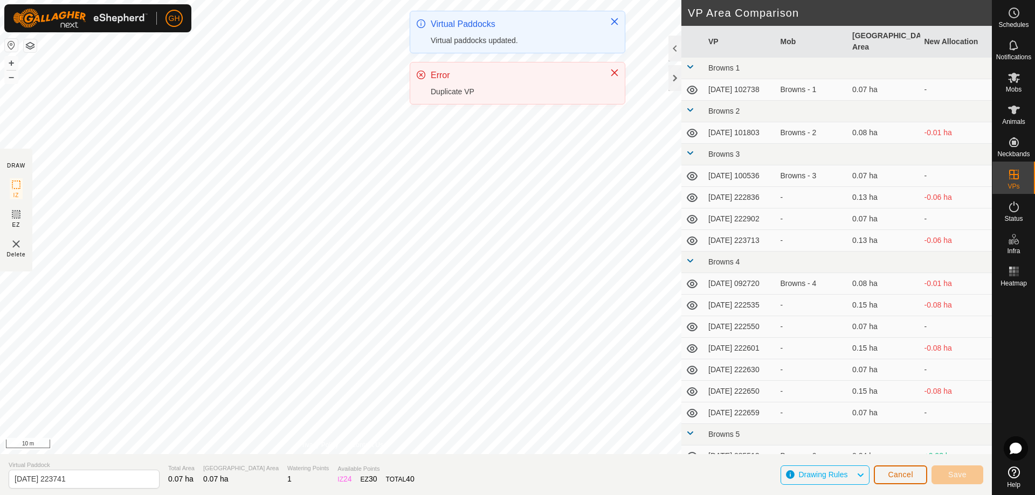
click at [903, 472] on span "Cancel" at bounding box center [900, 475] width 25 height 9
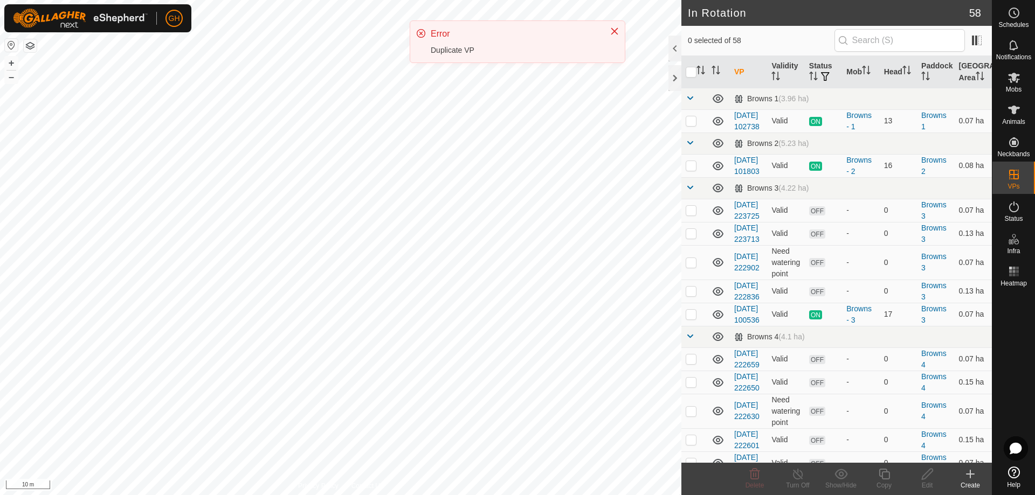
checkbox input "true"
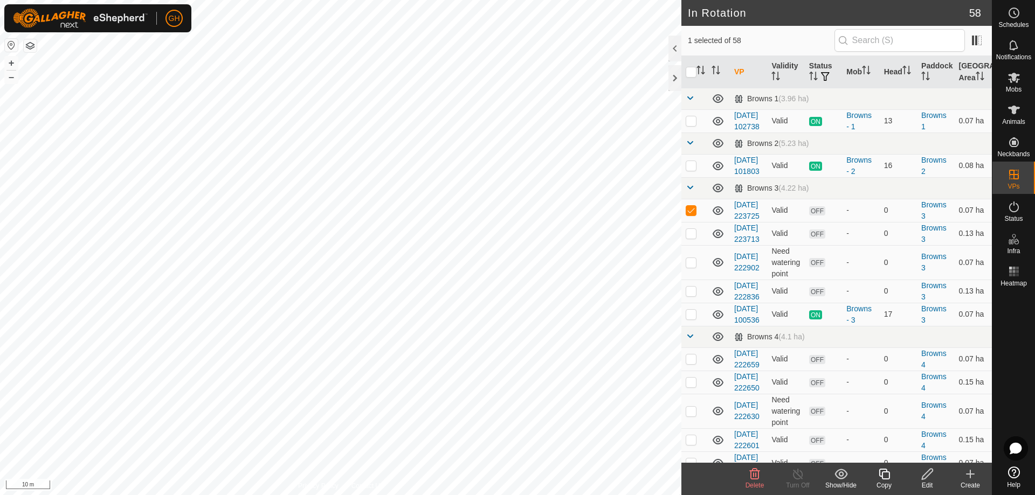
click at [889, 479] on icon at bounding box center [884, 474] width 11 height 11
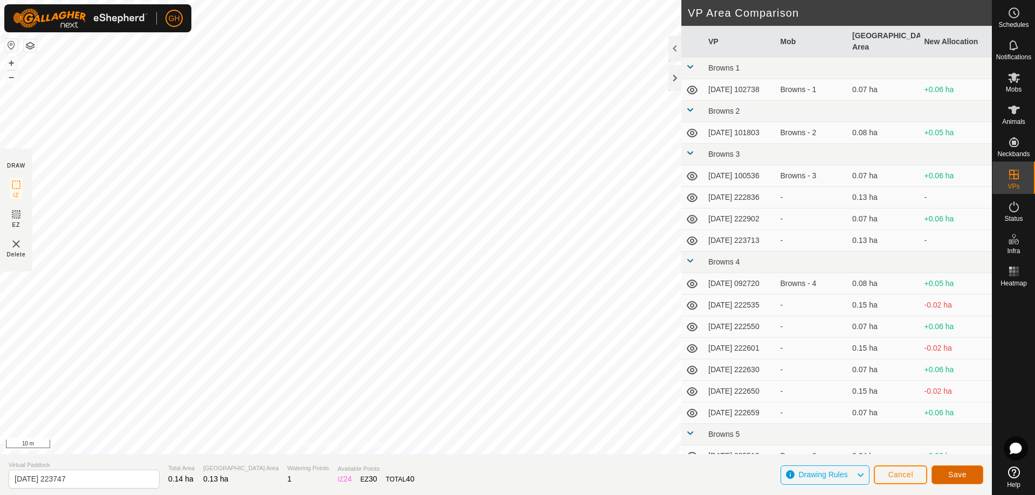
click at [960, 480] on button "Save" at bounding box center [958, 475] width 52 height 19
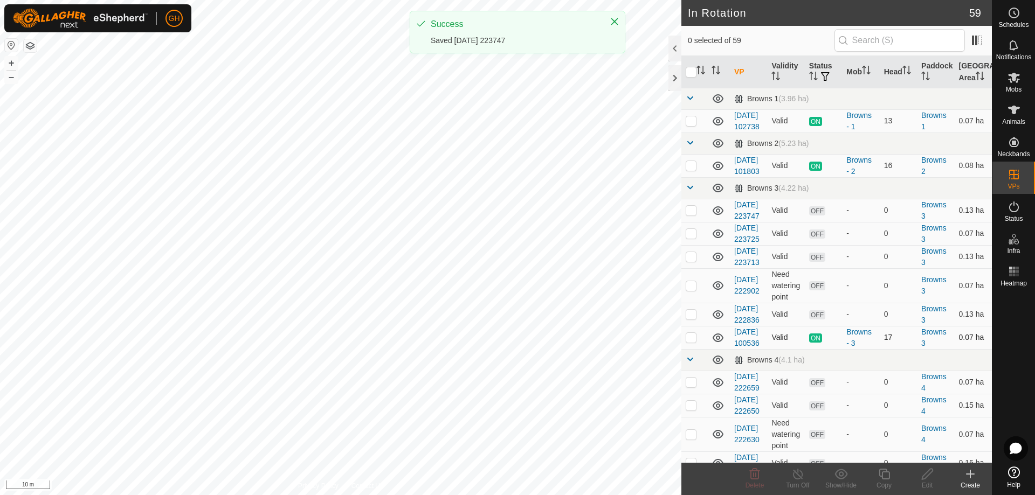
checkbox input "true"
click at [888, 476] on icon at bounding box center [884, 474] width 13 height 13
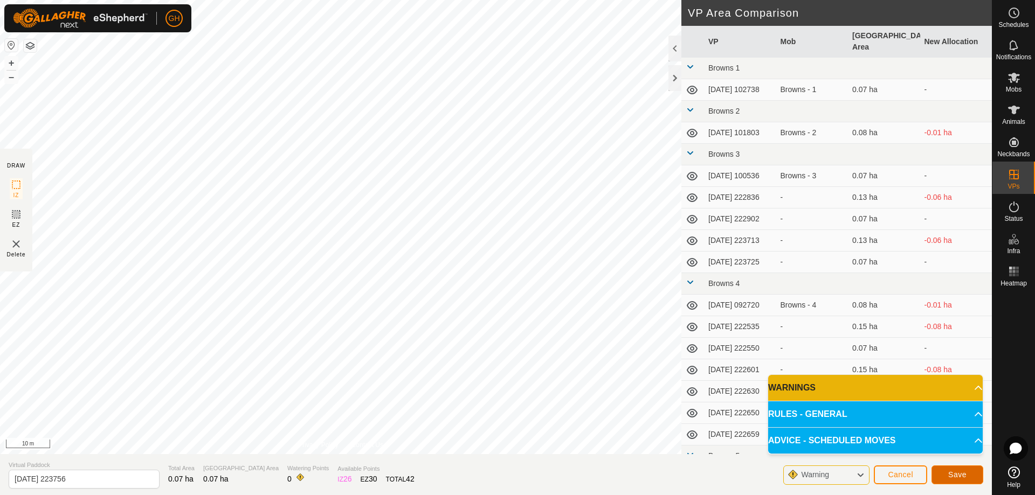
click at [966, 475] on span "Save" at bounding box center [957, 475] width 18 height 9
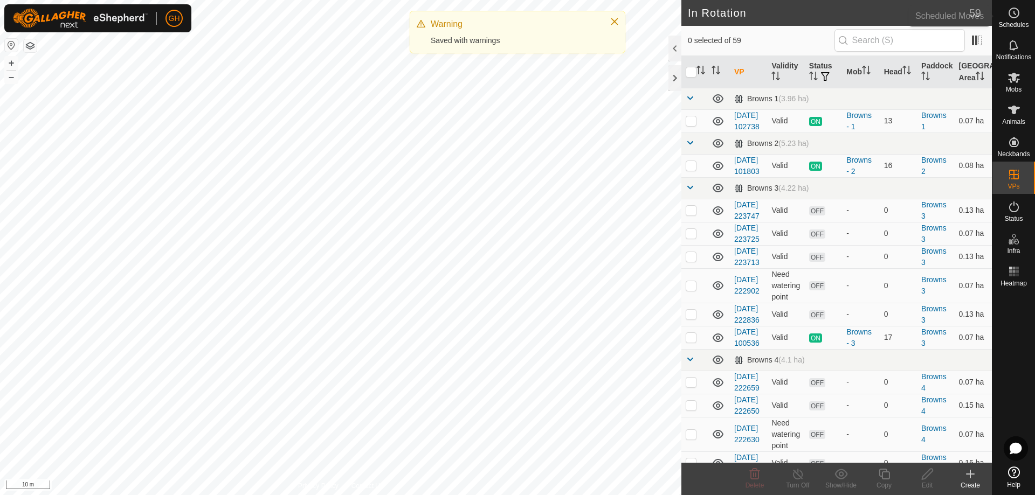
click at [1022, 12] on es-schedule-vp-svg-icon at bounding box center [1013, 12] width 19 height 17
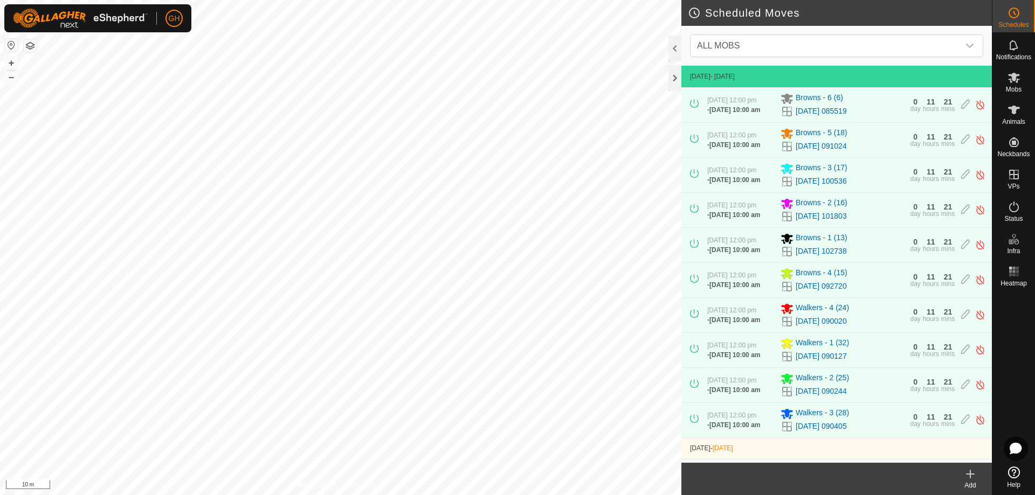
click at [972, 486] on div "Add" at bounding box center [970, 486] width 43 height 10
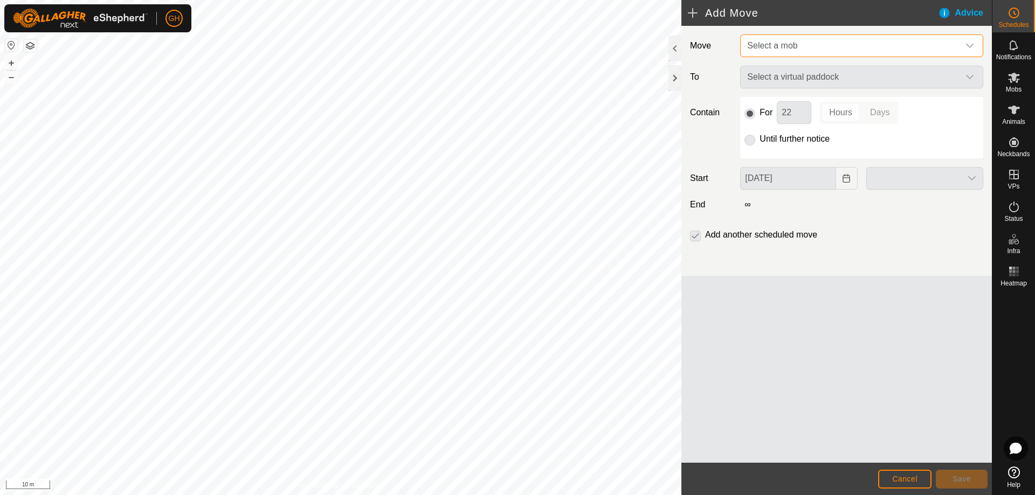
click at [812, 43] on span "Select a mob" at bounding box center [851, 46] width 216 height 22
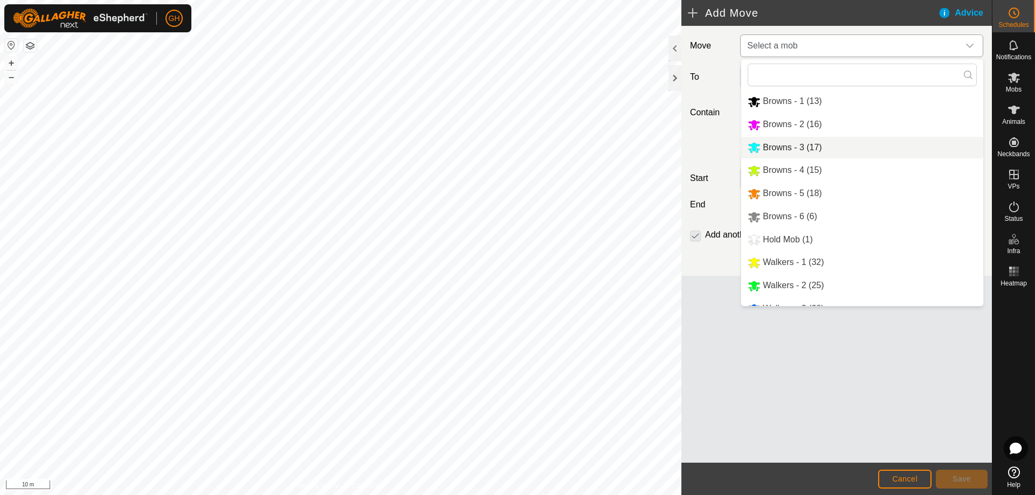
click at [824, 146] on li "Browns - 3 (17)" at bounding box center [862, 148] width 242 height 22
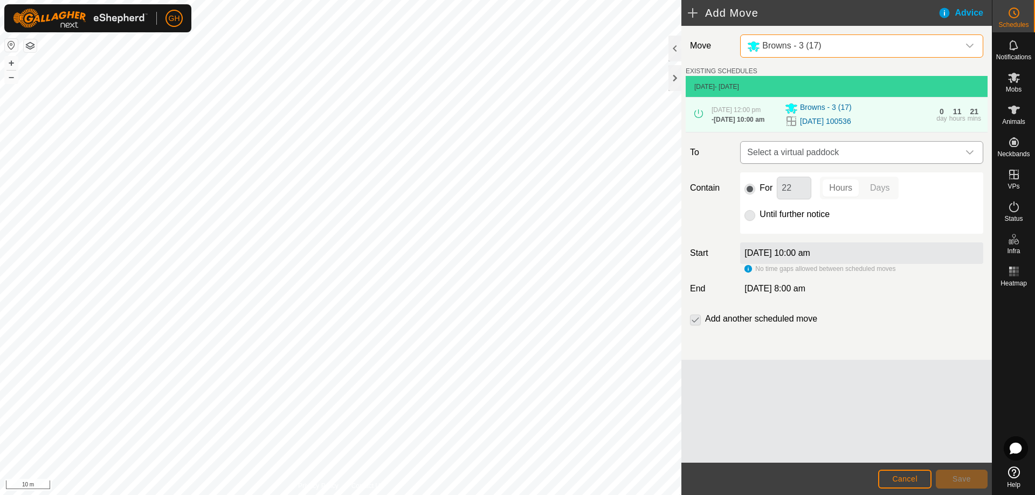
click at [843, 163] on span "Select a virtual paddock" at bounding box center [851, 153] width 216 height 22
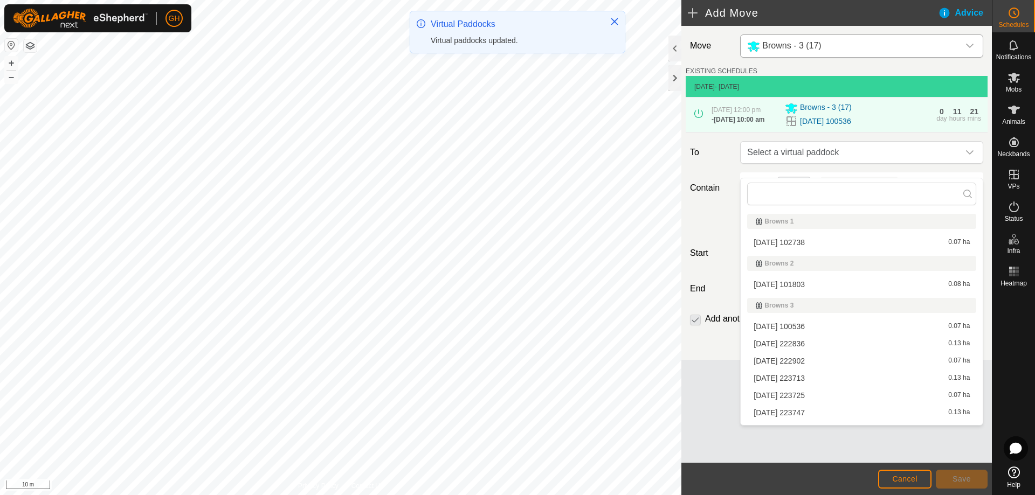
click at [817, 345] on li "2025-08-10 222836 0.13 ha" at bounding box center [861, 344] width 229 height 16
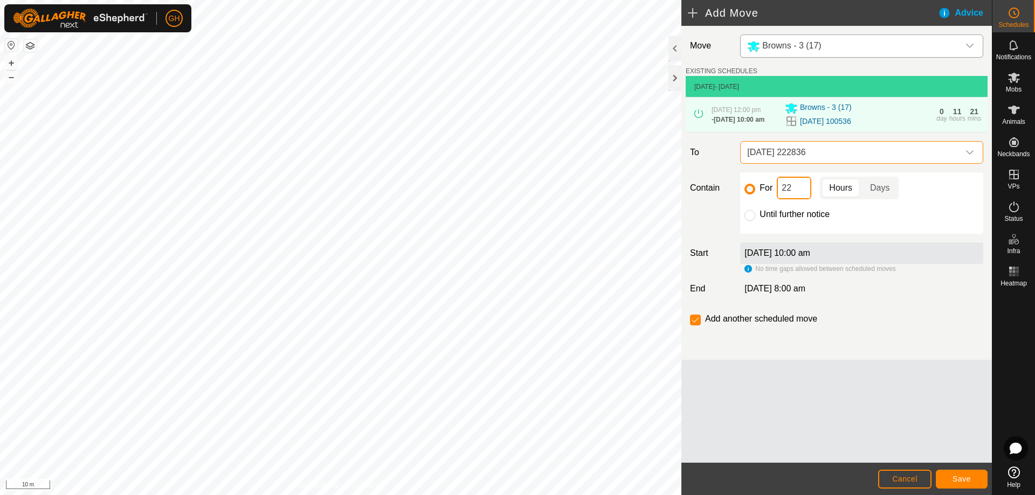
click at [802, 199] on input "22" at bounding box center [794, 188] width 35 height 23
click at [955, 472] on button "Save" at bounding box center [962, 479] width 52 height 19
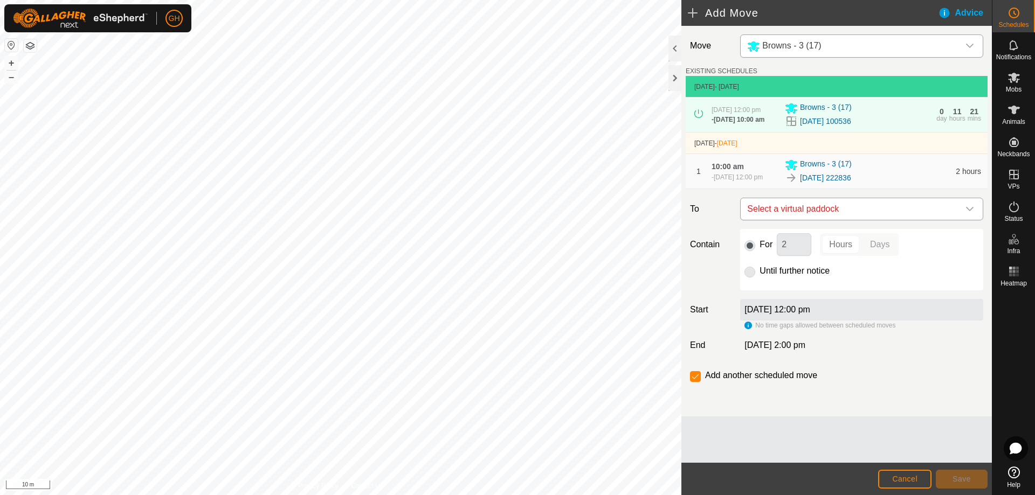
click at [819, 220] on span "Select a virtual paddock" at bounding box center [851, 209] width 216 height 22
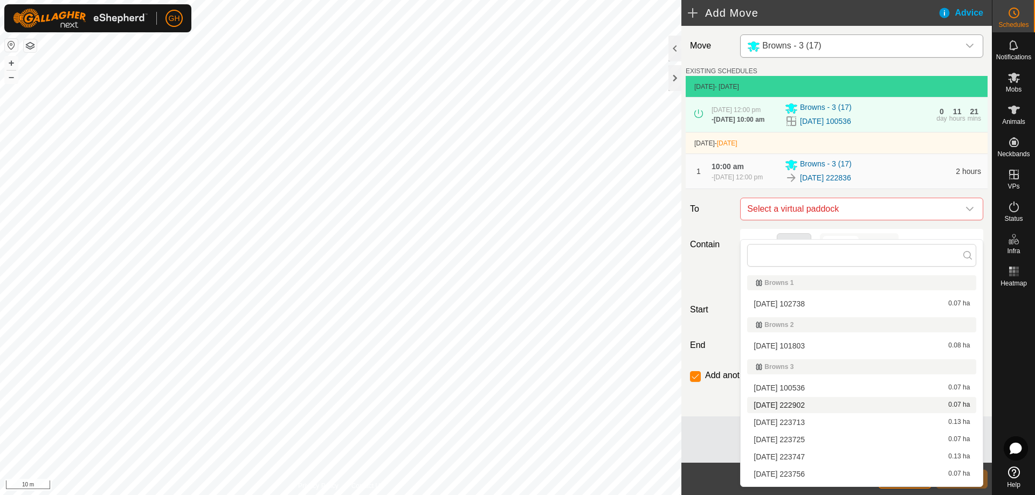
click at [818, 407] on li "2025-08-10 222902 0.07 ha" at bounding box center [861, 405] width 229 height 16
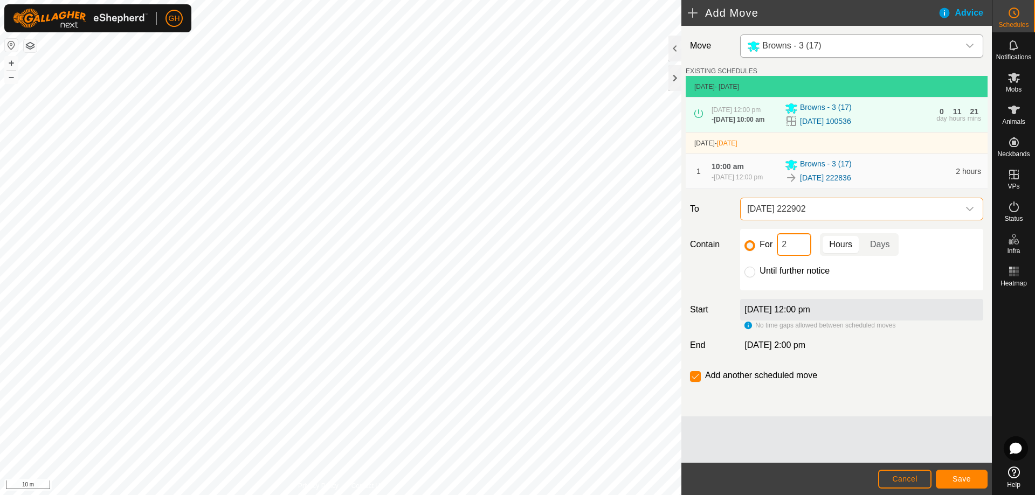
click at [791, 256] on input "2" at bounding box center [794, 244] width 35 height 23
click at [965, 474] on button "Save" at bounding box center [962, 479] width 52 height 19
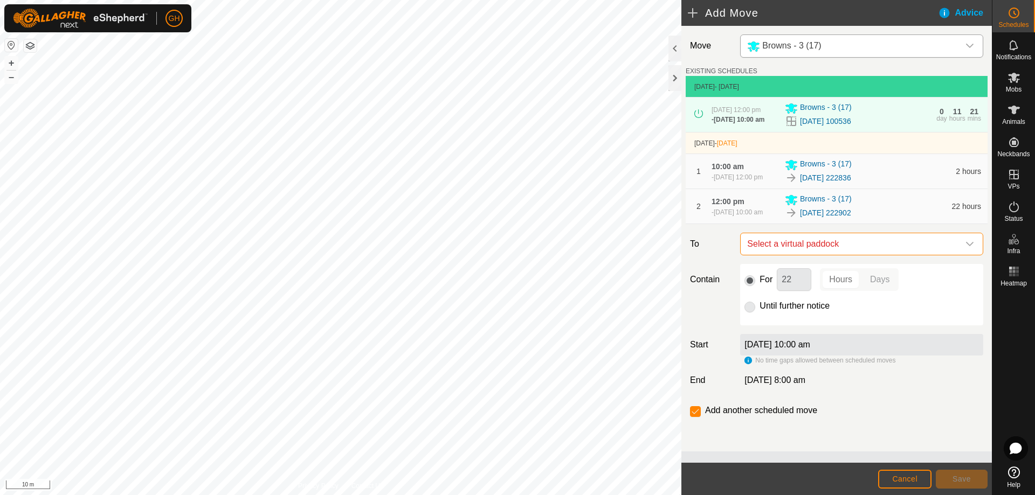
click at [845, 255] on span "Select a virtual paddock" at bounding box center [851, 244] width 216 height 22
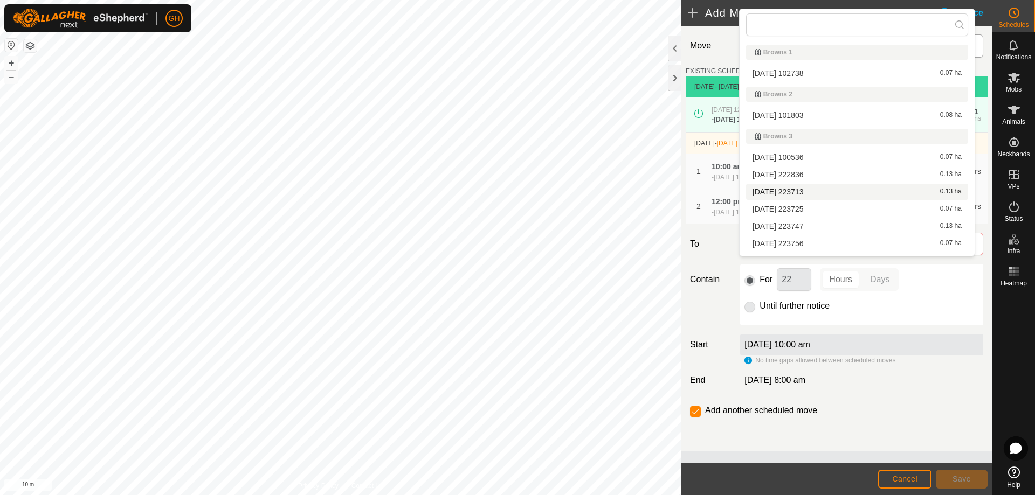
click at [807, 192] on li "2025-08-10 223713 0.13 ha" at bounding box center [857, 192] width 222 height 16
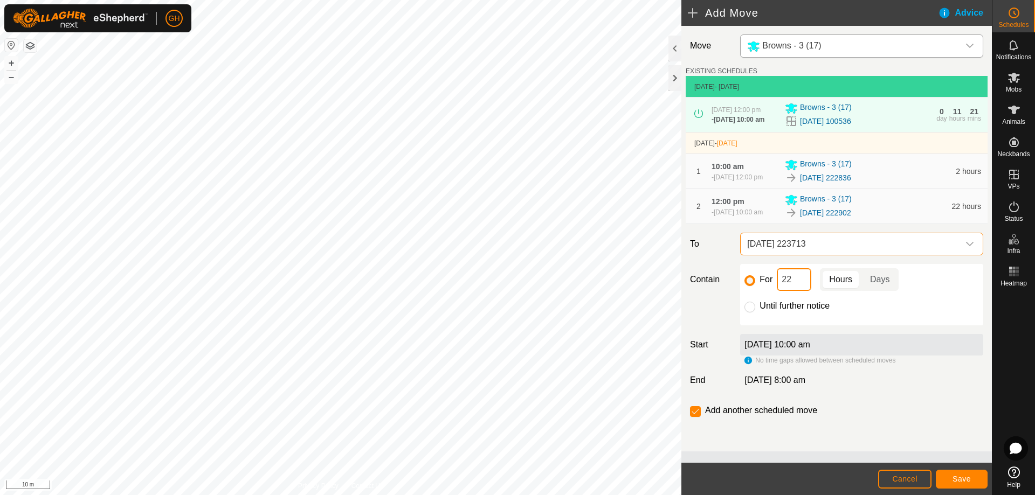
click at [804, 291] on input "22" at bounding box center [794, 279] width 35 height 23
click at [959, 474] on button "Save" at bounding box center [962, 479] width 52 height 19
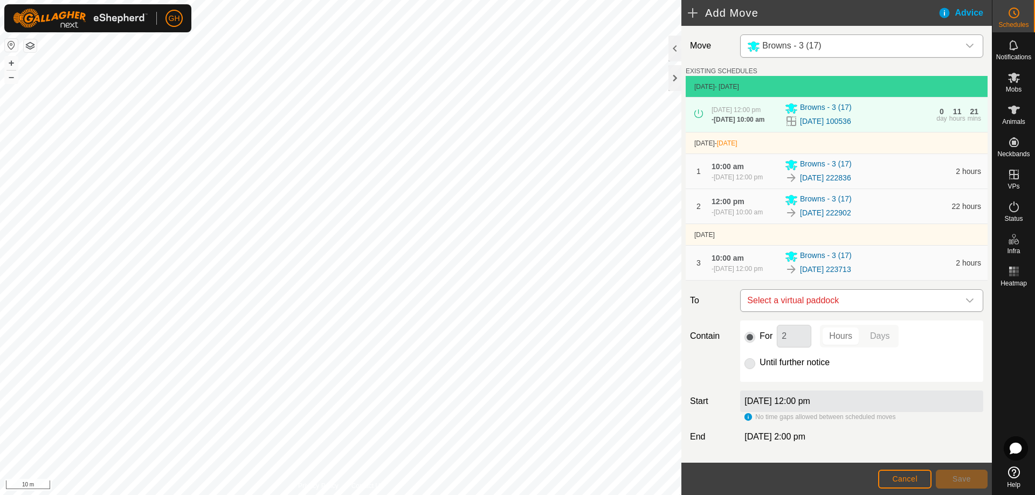
click at [853, 312] on span "Select a virtual paddock" at bounding box center [851, 301] width 216 height 22
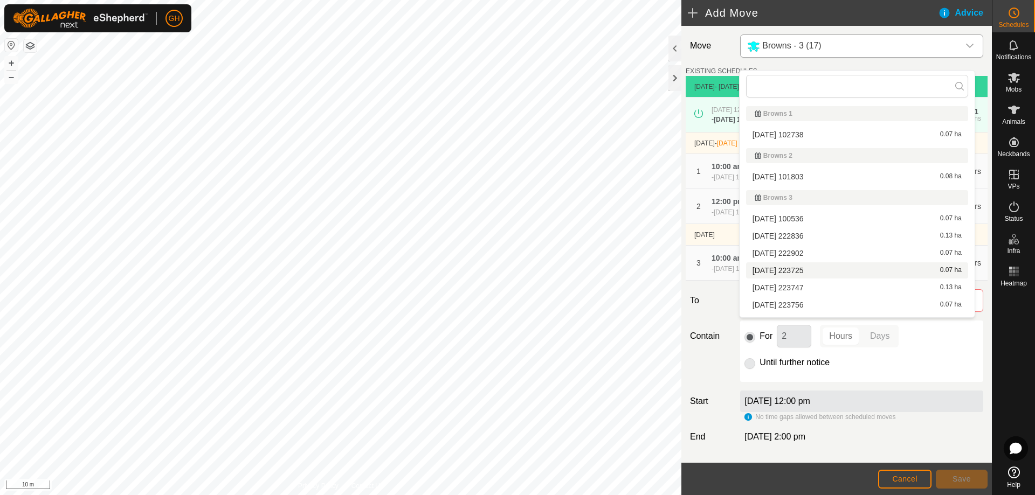
click at [822, 270] on li "2025-08-10 223725 0.07 ha" at bounding box center [857, 271] width 222 height 16
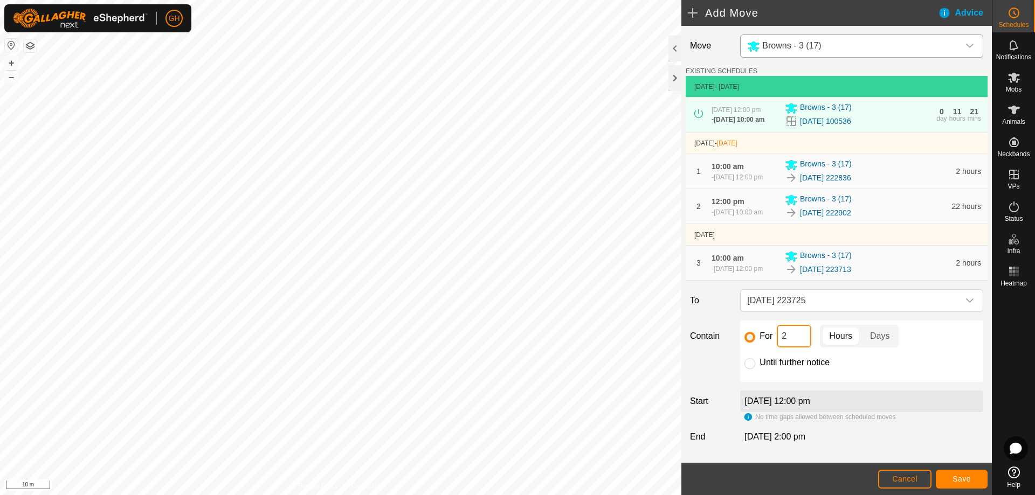
click at [801, 348] on input "2" at bounding box center [794, 336] width 35 height 23
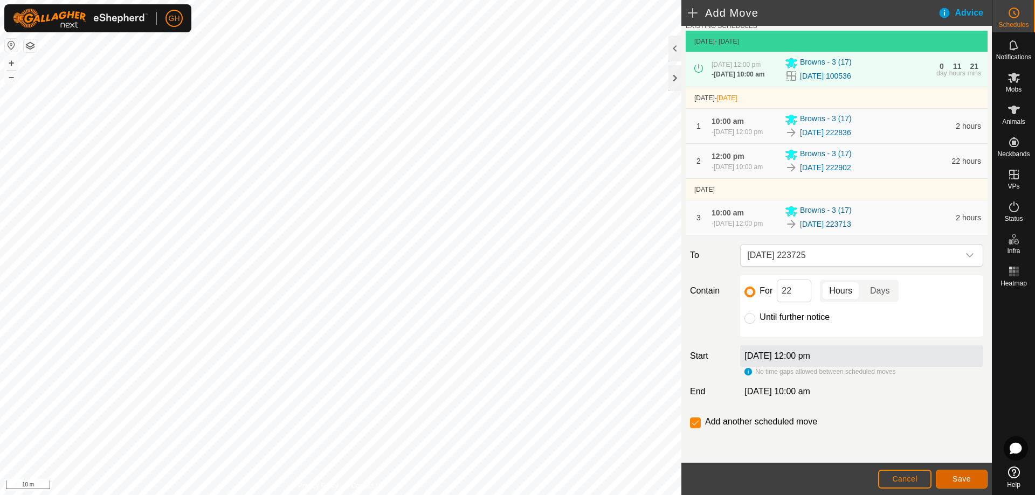
click at [963, 477] on span "Save" at bounding box center [962, 479] width 18 height 9
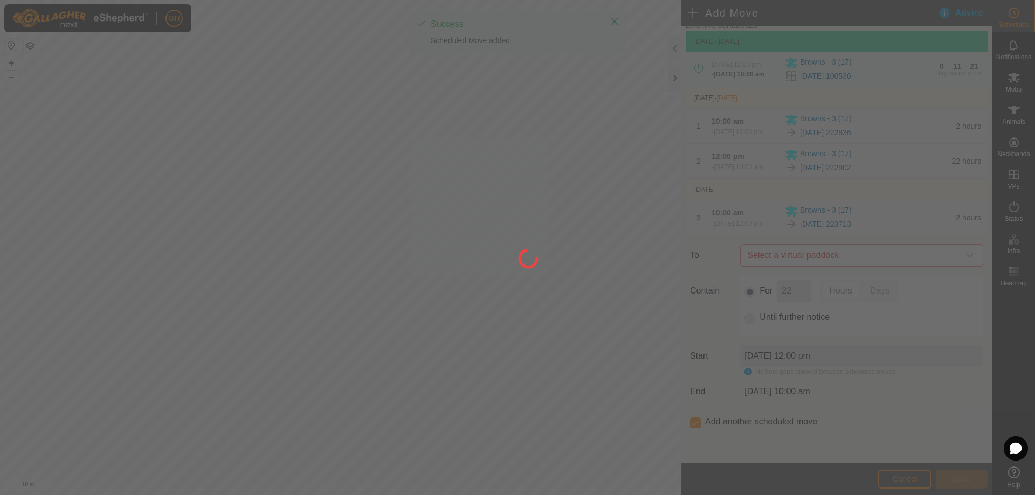
scroll to position [0, 0]
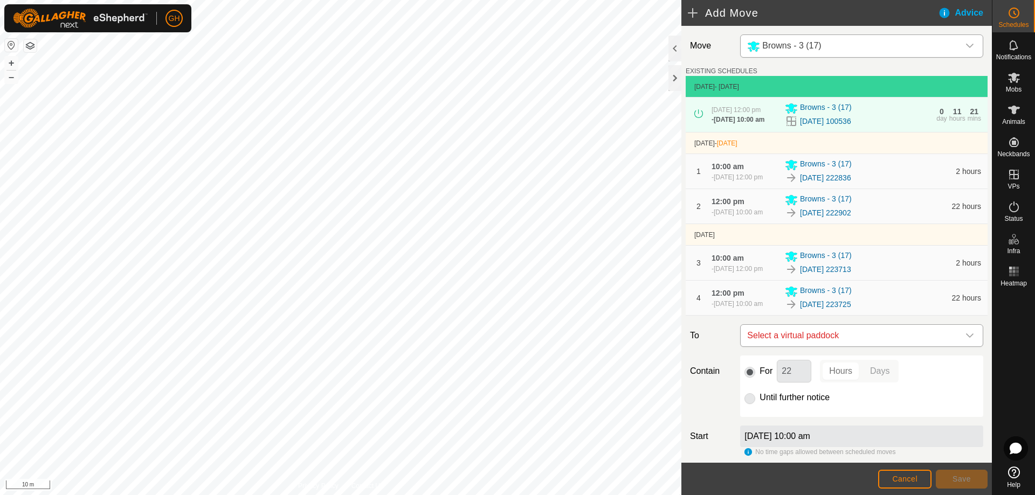
click at [857, 347] on span "Select a virtual paddock" at bounding box center [851, 336] width 216 height 22
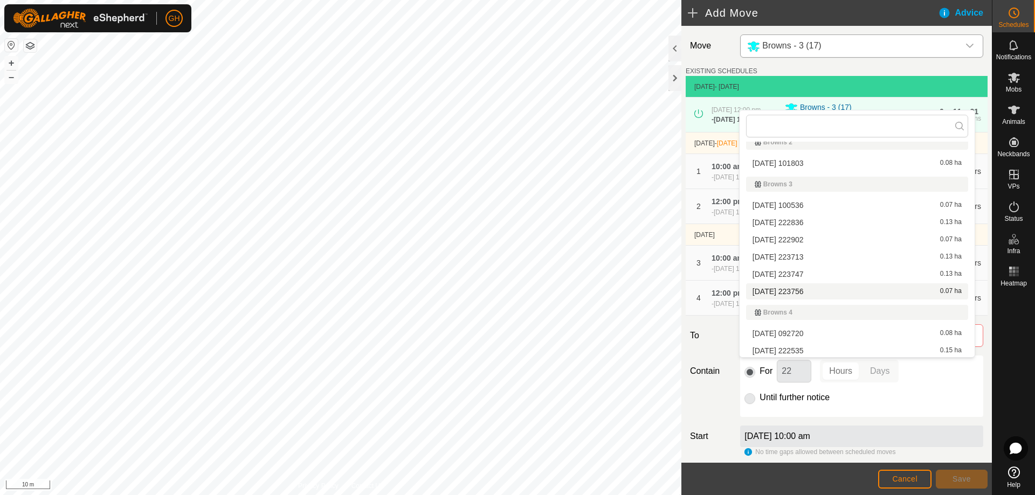
scroll to position [54, 0]
click at [818, 272] on li "2025-08-10 223747 0.13 ha" at bounding box center [857, 274] width 222 height 16
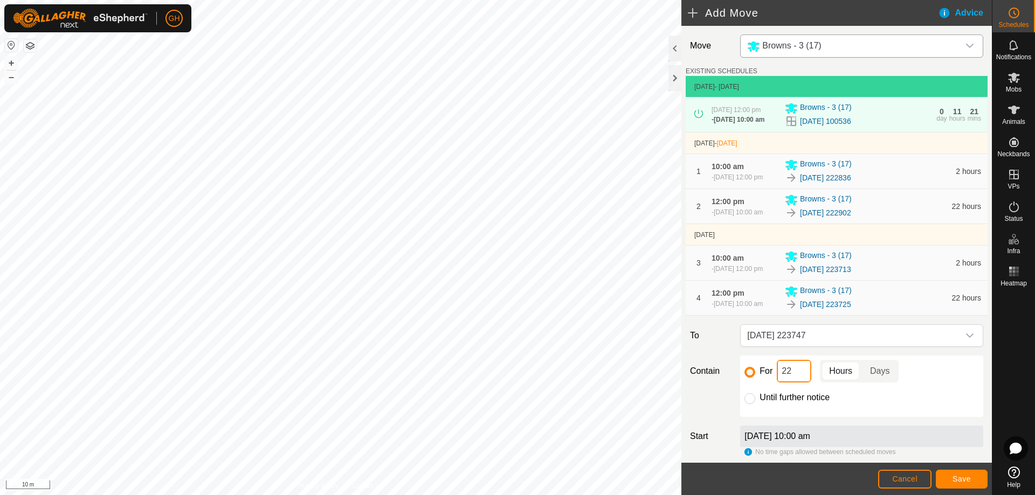
click at [800, 383] on input "22" at bounding box center [794, 371] width 35 height 23
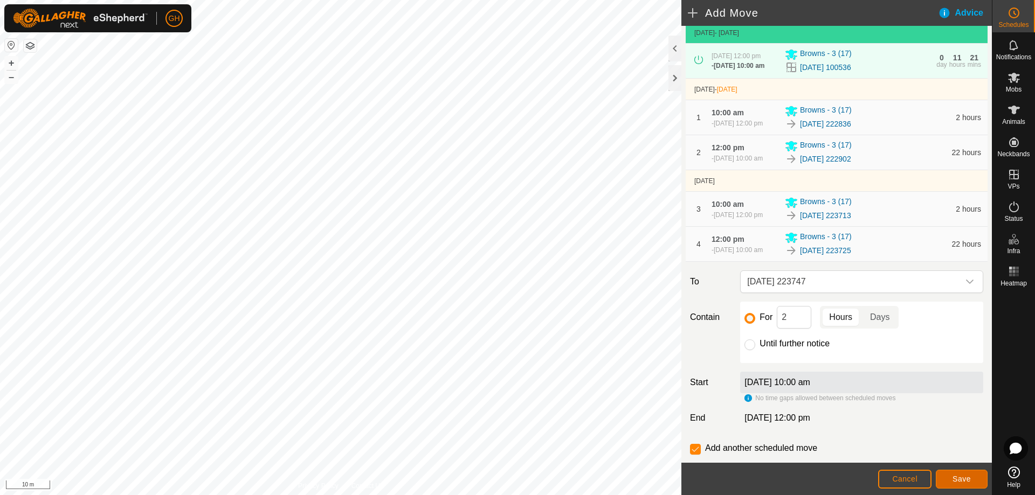
click at [976, 480] on button "Save" at bounding box center [962, 479] width 52 height 19
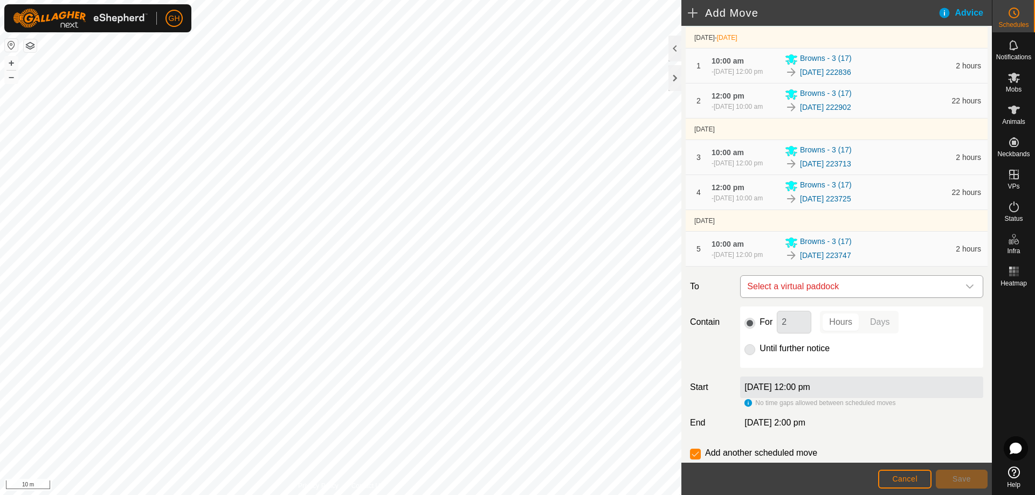
scroll to position [108, 0]
click at [848, 295] on span "Select a virtual paddock" at bounding box center [851, 285] width 216 height 22
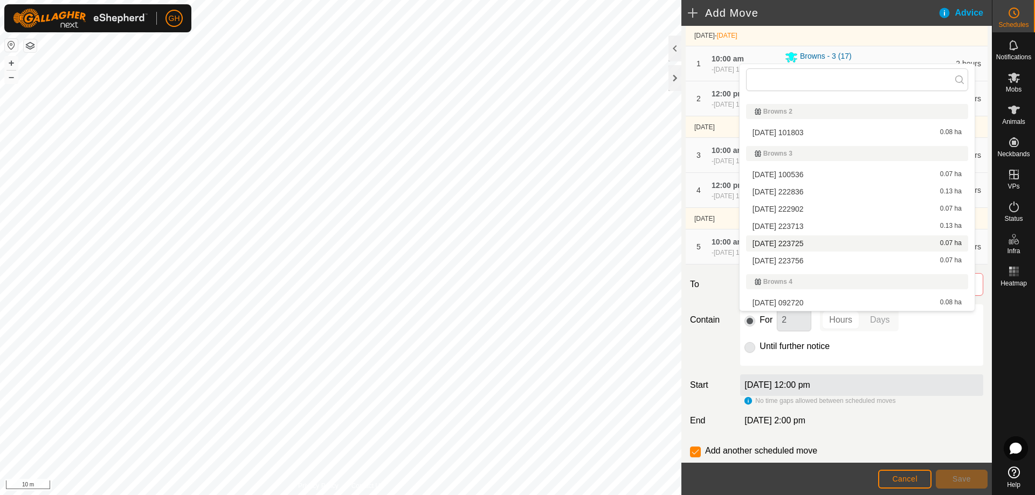
scroll to position [54, 0]
click at [820, 247] on li "2025-08-10 223756 0.07 ha" at bounding box center [857, 245] width 222 height 16
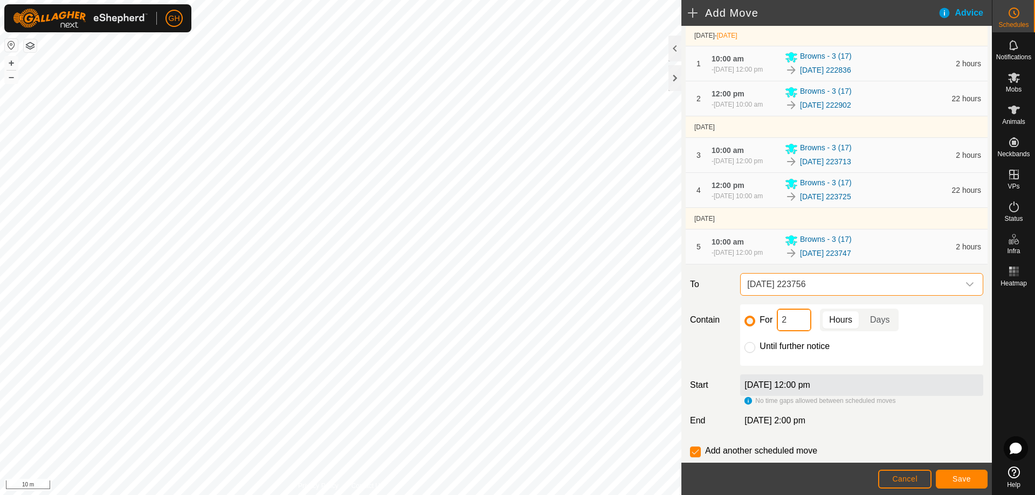
click at [799, 332] on input "2" at bounding box center [794, 320] width 35 height 23
type input "22"
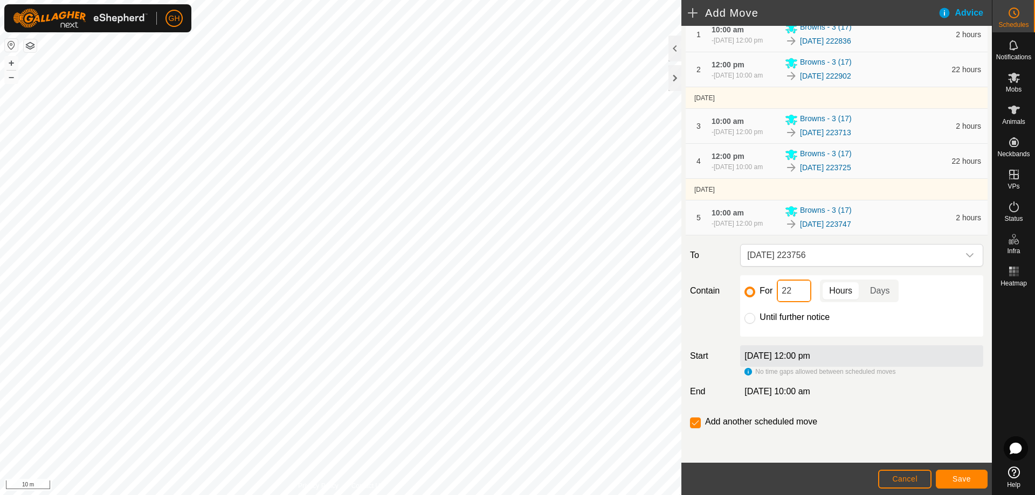
scroll to position [162, 0]
click at [695, 429] on input "checkbox" at bounding box center [695, 423] width 11 height 11
checkbox input "false"
click at [967, 478] on span "Save" at bounding box center [962, 479] width 18 height 9
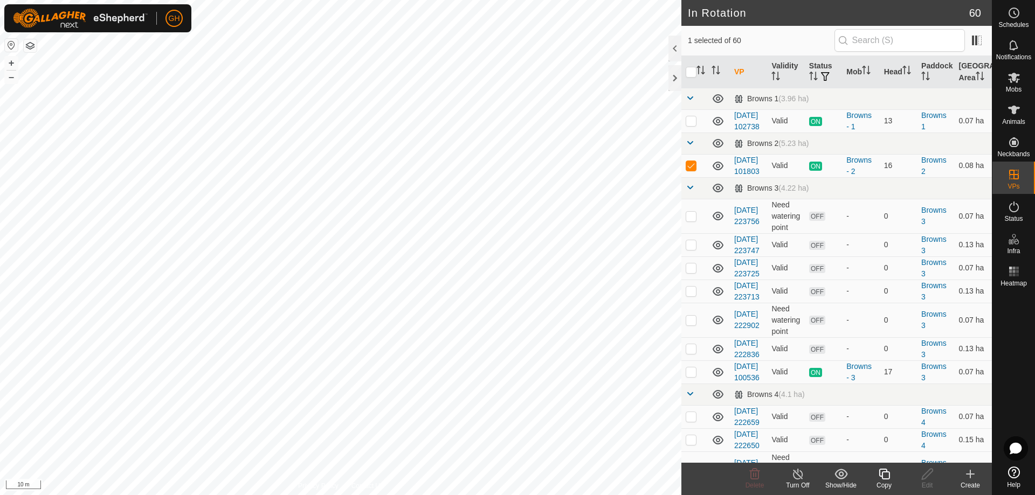
click at [879, 476] on icon at bounding box center [884, 474] width 13 height 13
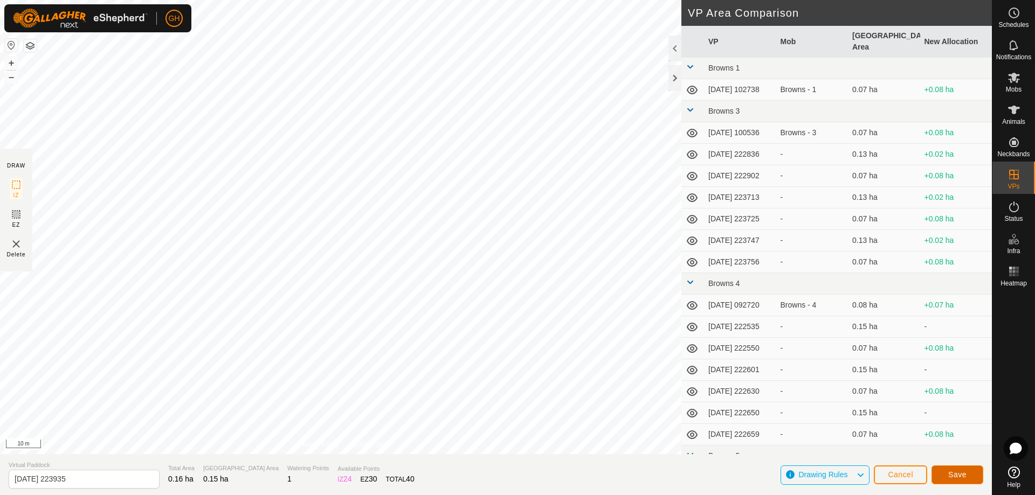
click at [962, 470] on button "Save" at bounding box center [958, 475] width 52 height 19
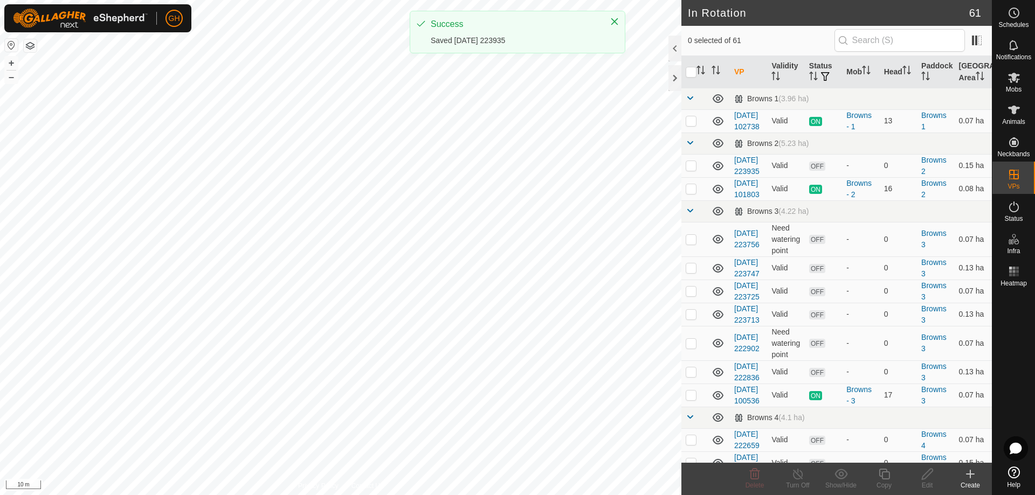
checkbox input "true"
click at [895, 477] on copy-svg-icon at bounding box center [884, 474] width 43 height 13
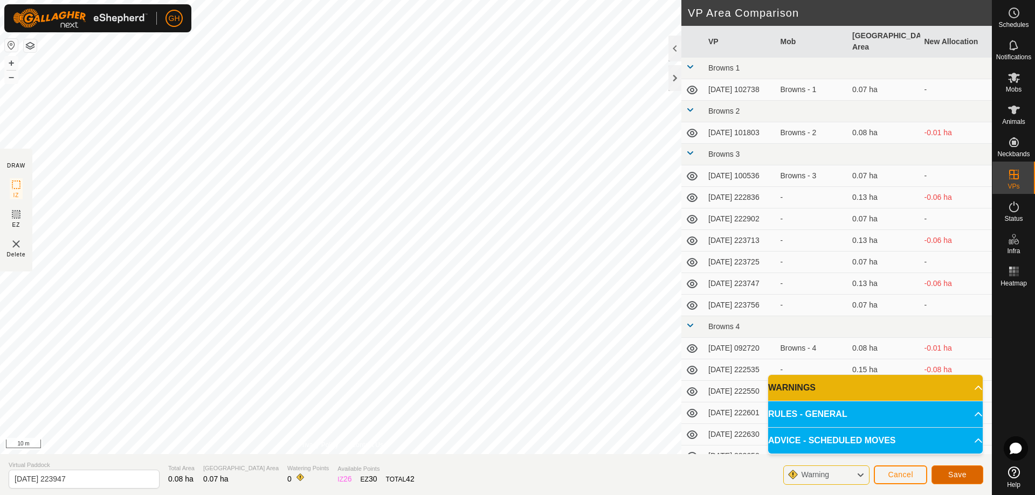
click at [979, 474] on button "Save" at bounding box center [958, 475] width 52 height 19
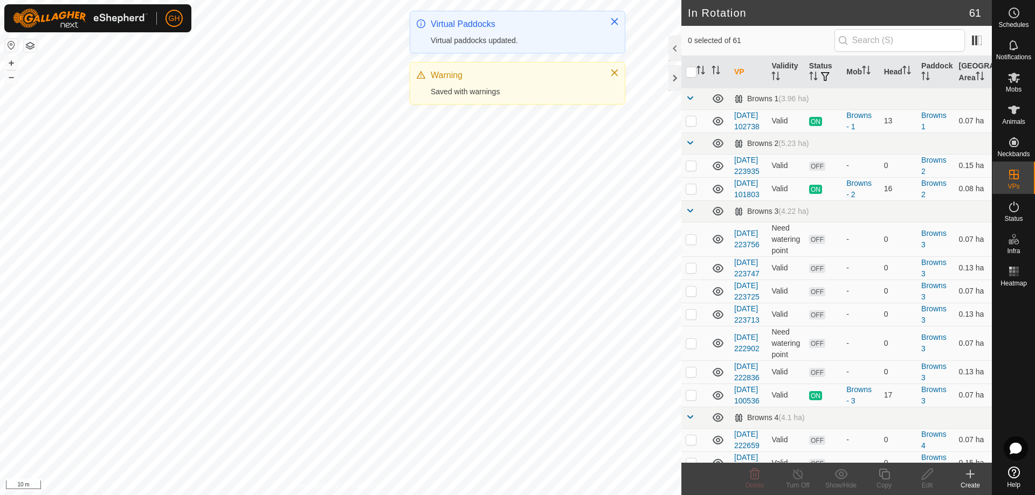
checkbox input "true"
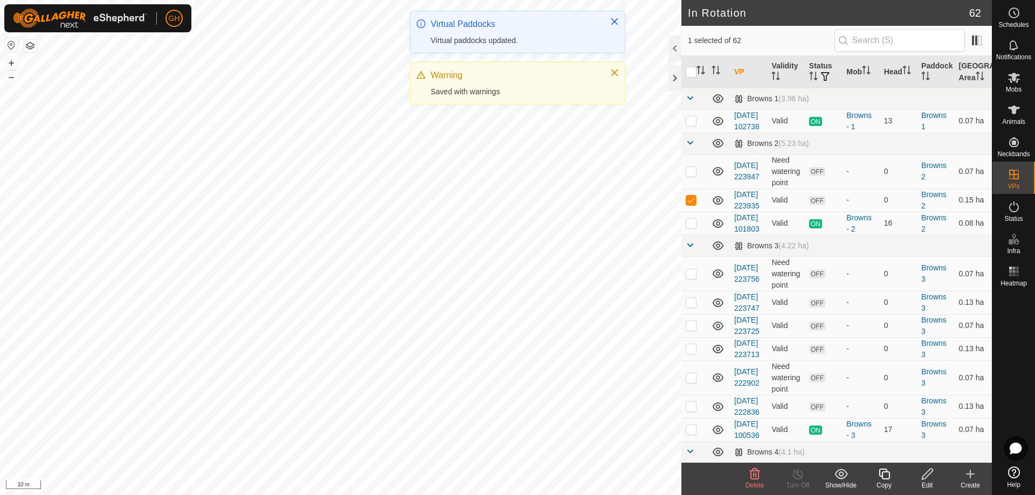
checkbox input "true"
checkbox input "false"
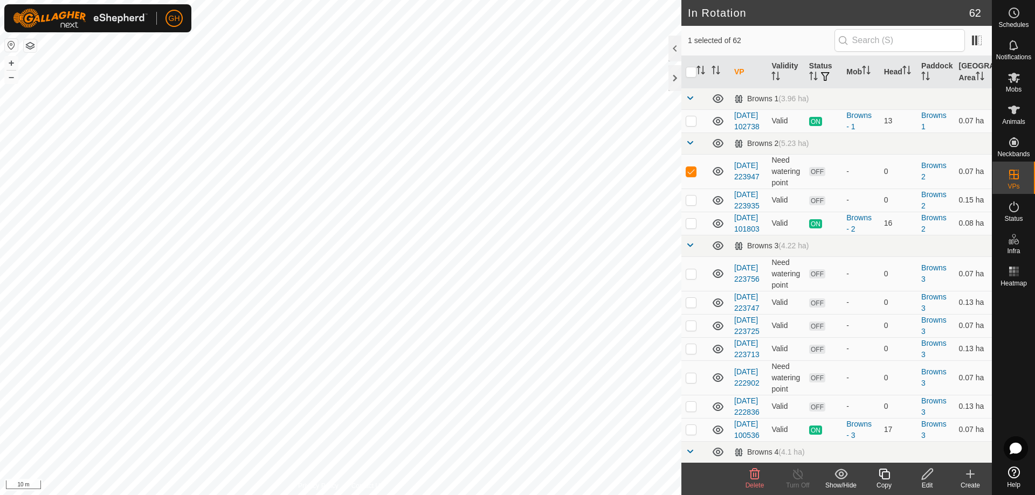
click at [886, 477] on icon at bounding box center [884, 474] width 13 height 13
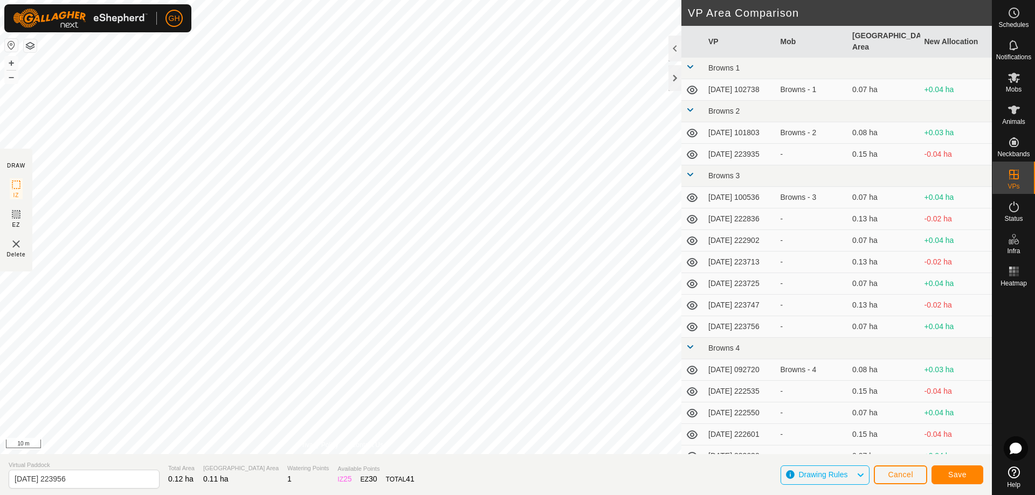
type input "2025-08-10 224000"
click at [955, 472] on span "Save" at bounding box center [957, 475] width 18 height 9
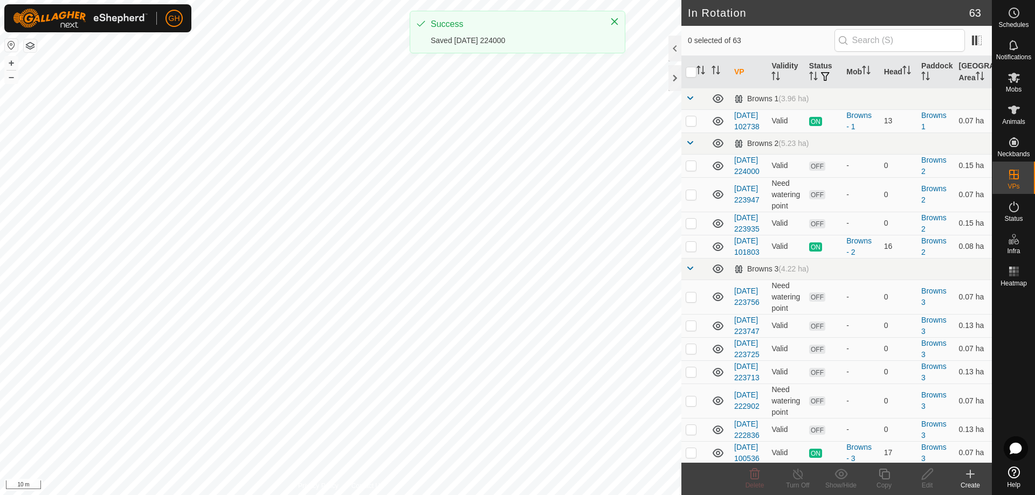
checkbox input "true"
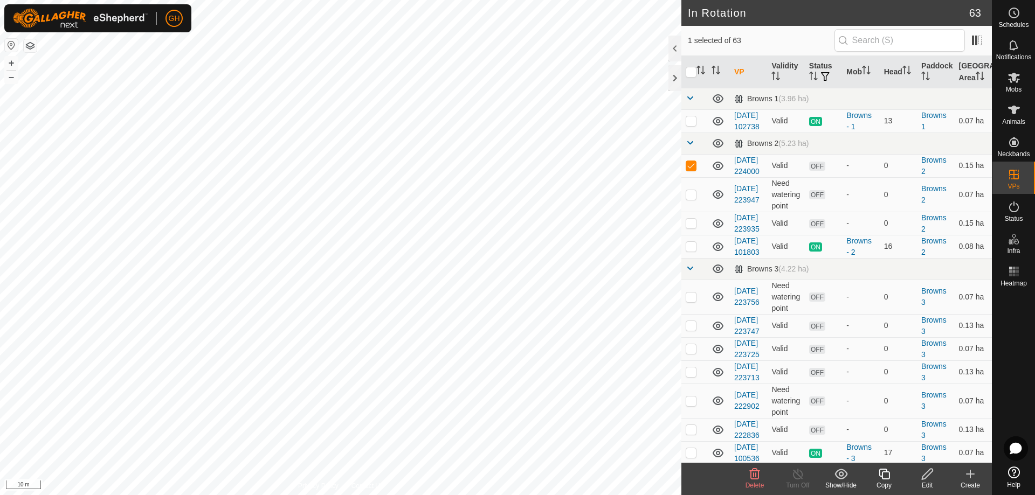
click at [877, 473] on copy-svg-icon at bounding box center [884, 474] width 43 height 13
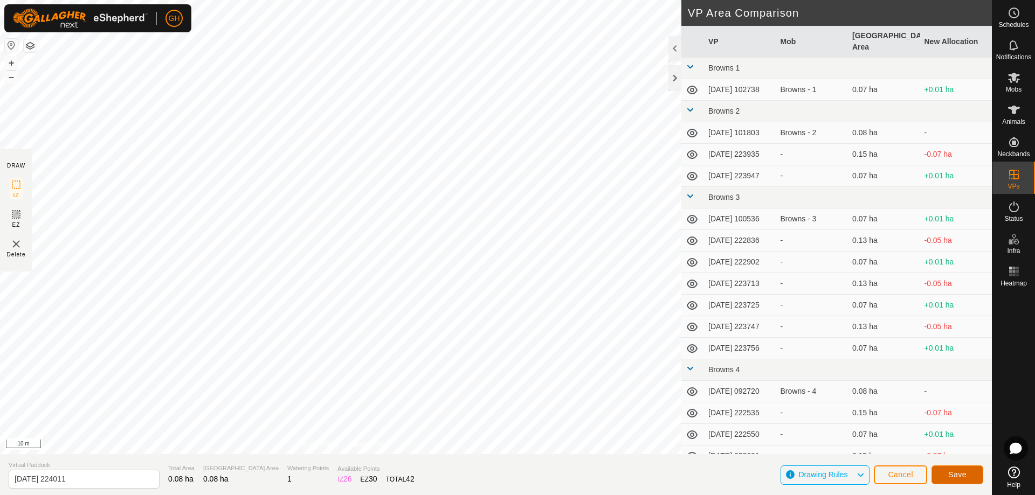
click at [955, 473] on span "Save" at bounding box center [957, 475] width 18 height 9
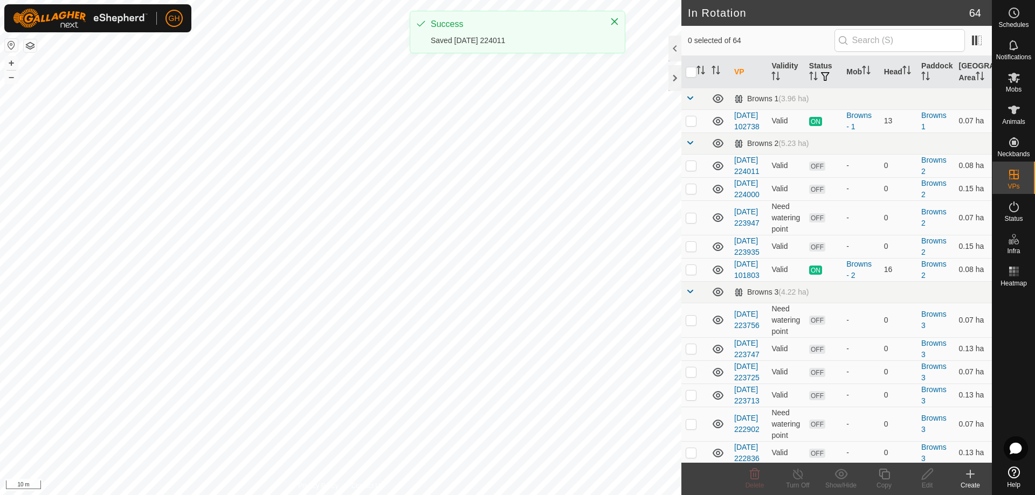
checkbox input "true"
click at [887, 474] on icon at bounding box center [884, 474] width 13 height 13
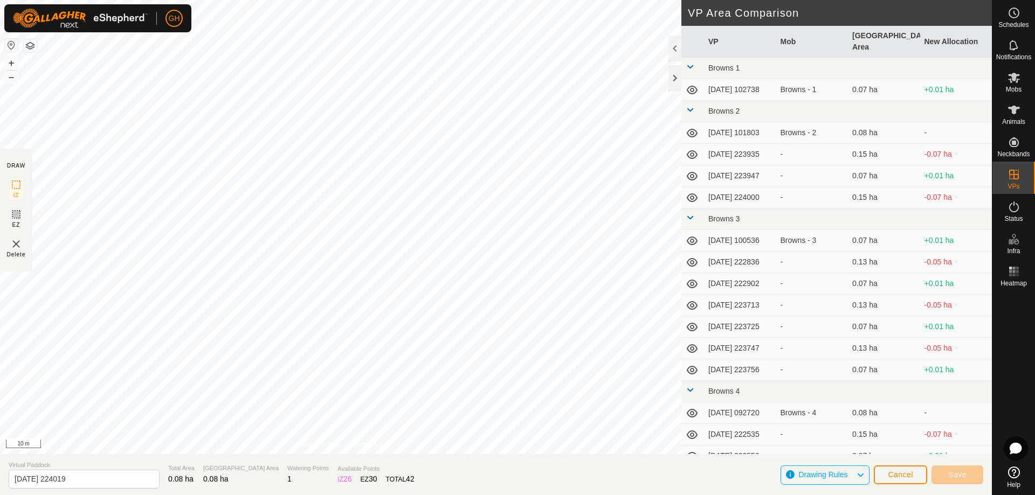
type input "2025-08-10 224021"
click at [946, 472] on button "Save" at bounding box center [958, 475] width 52 height 19
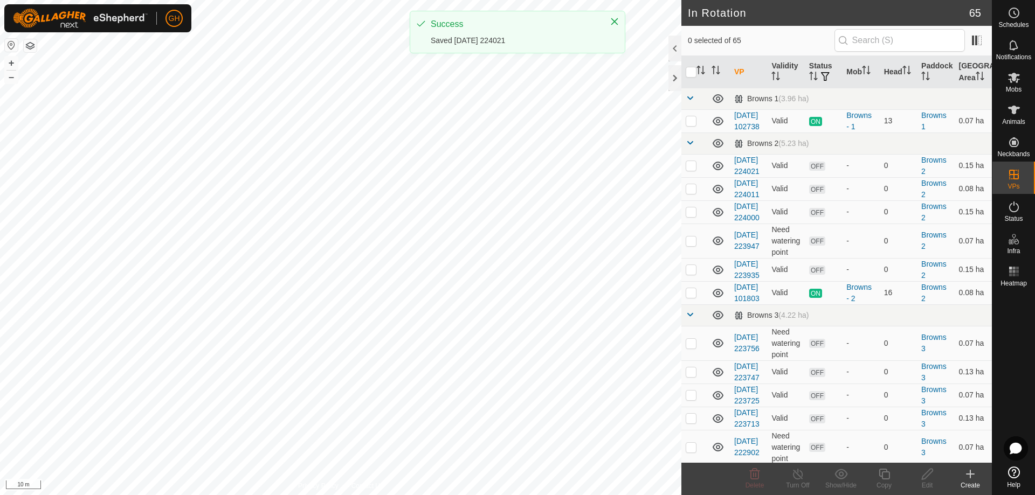
checkbox input "true"
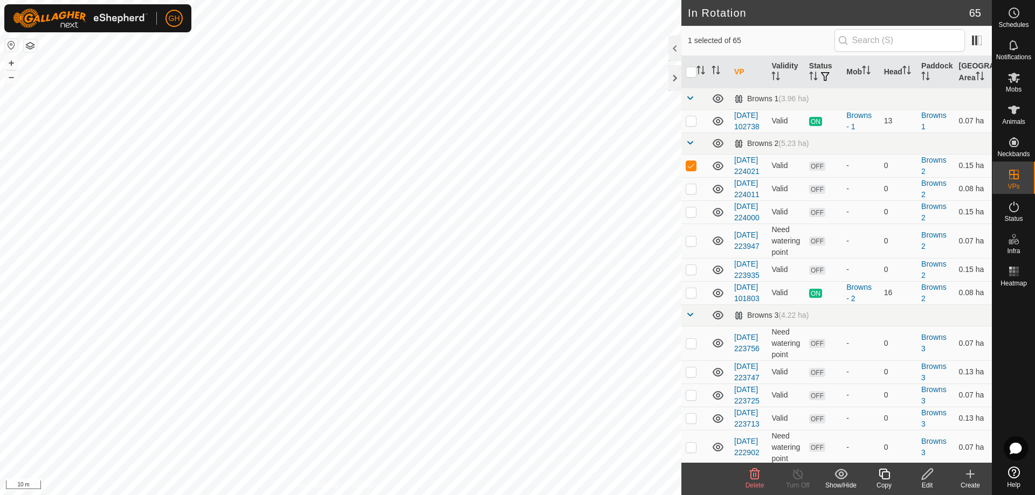
click at [885, 473] on icon at bounding box center [884, 474] width 11 height 11
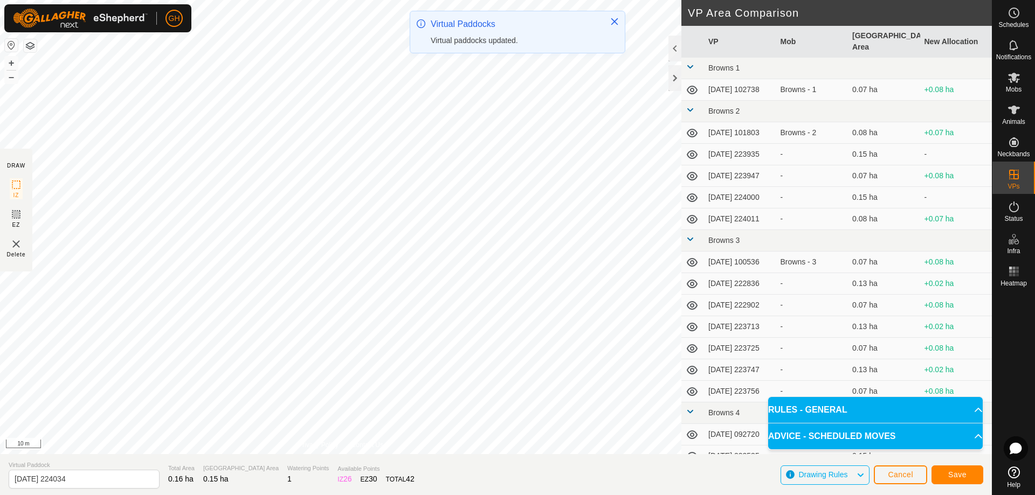
type input "2025-08-10 224040"
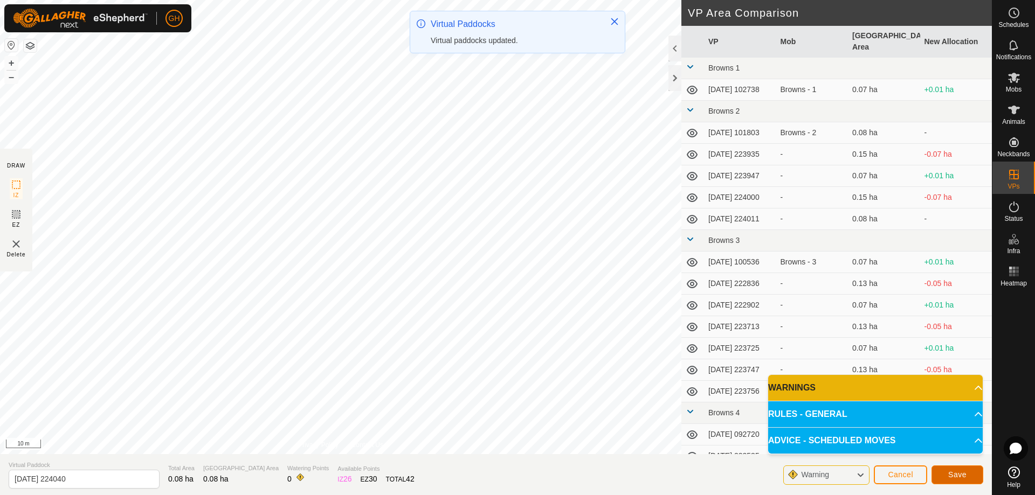
click at [960, 469] on button "Save" at bounding box center [958, 475] width 52 height 19
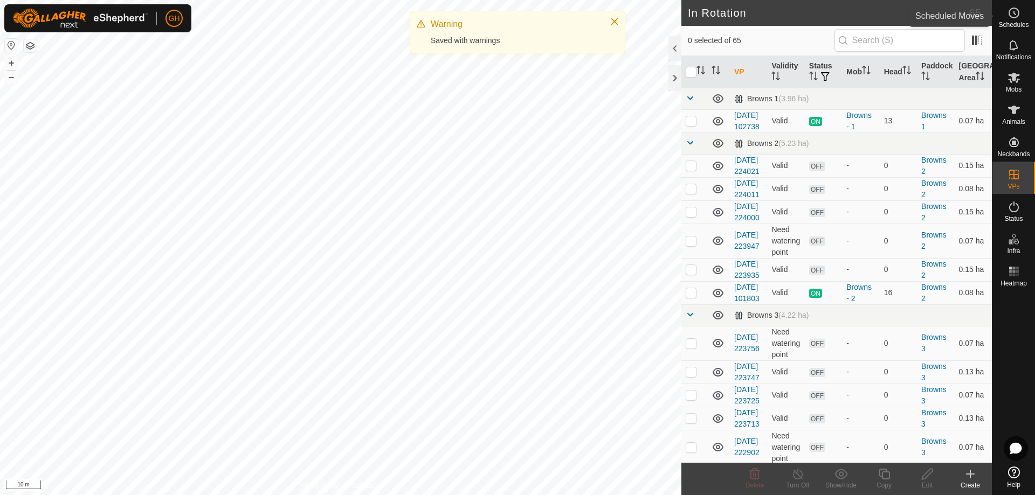
click at [1016, 15] on icon at bounding box center [1014, 12] width 13 height 13
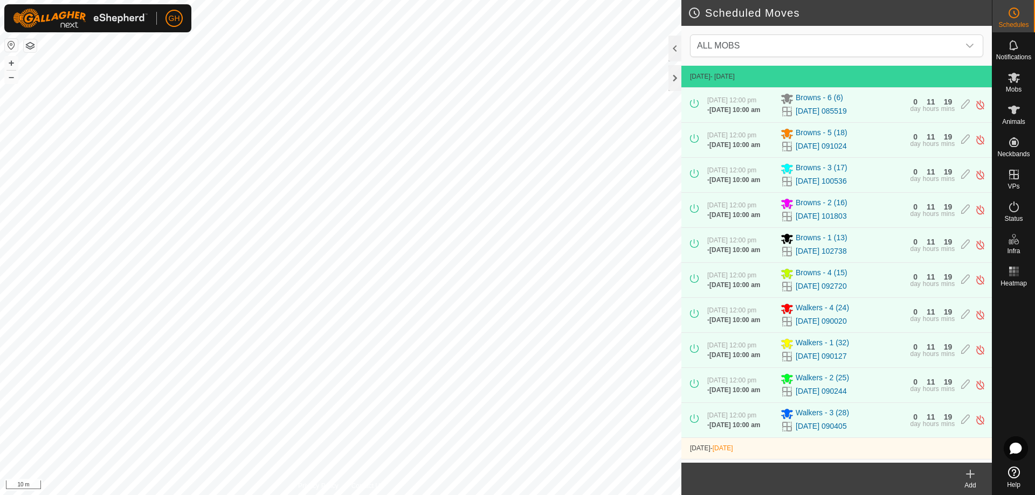
click at [970, 478] on icon at bounding box center [970, 475] width 0 height 8
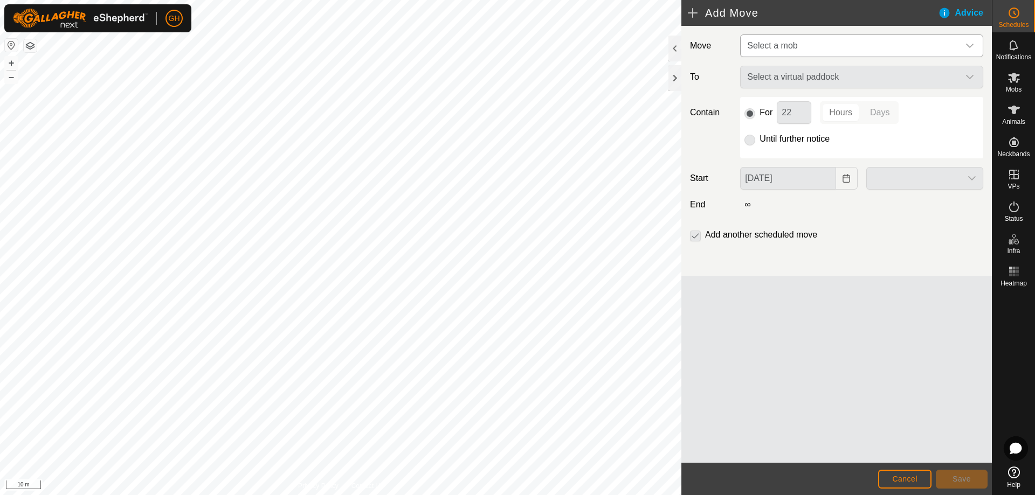
click at [805, 43] on span "Select a mob" at bounding box center [851, 46] width 216 height 22
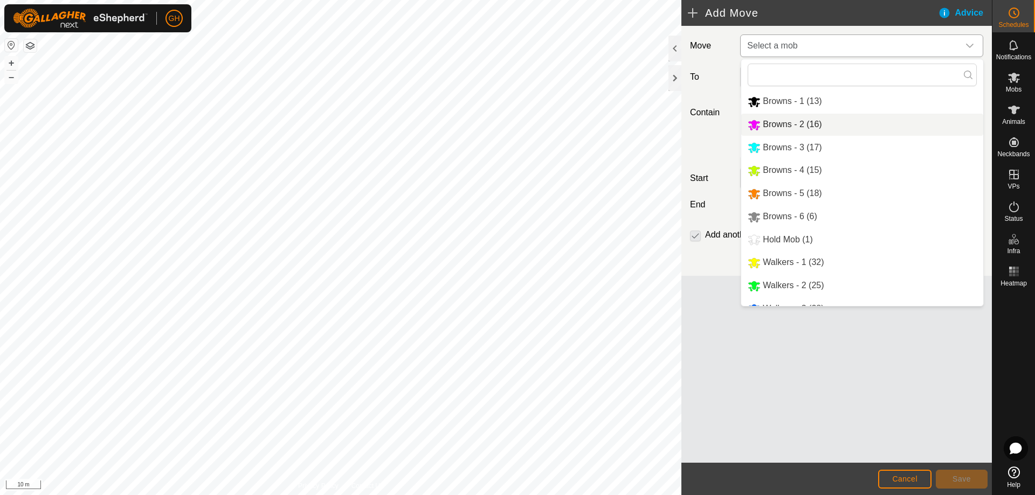
click at [817, 120] on li "Browns - 2 (16)" at bounding box center [862, 125] width 242 height 22
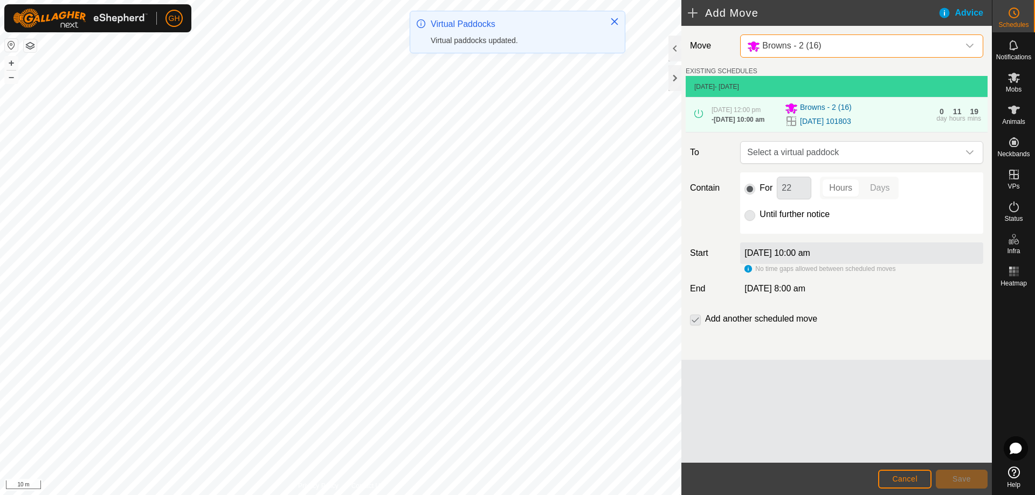
click at [851, 163] on span "Select a virtual paddock" at bounding box center [851, 153] width 216 height 22
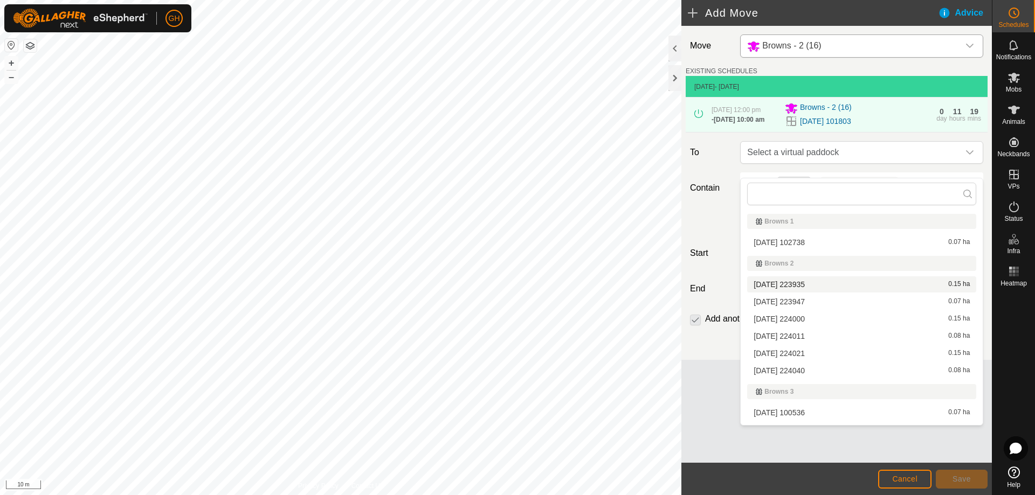
click at [804, 286] on li "2025-08-10 223935 0.15 ha" at bounding box center [861, 285] width 229 height 16
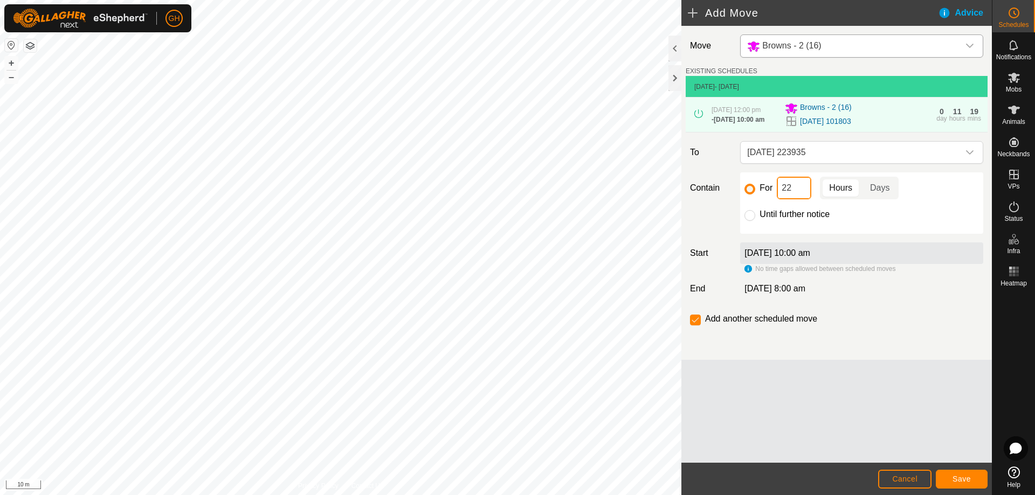
click at [804, 195] on input "22" at bounding box center [794, 188] width 35 height 23
click at [952, 475] on button "Save" at bounding box center [962, 479] width 52 height 19
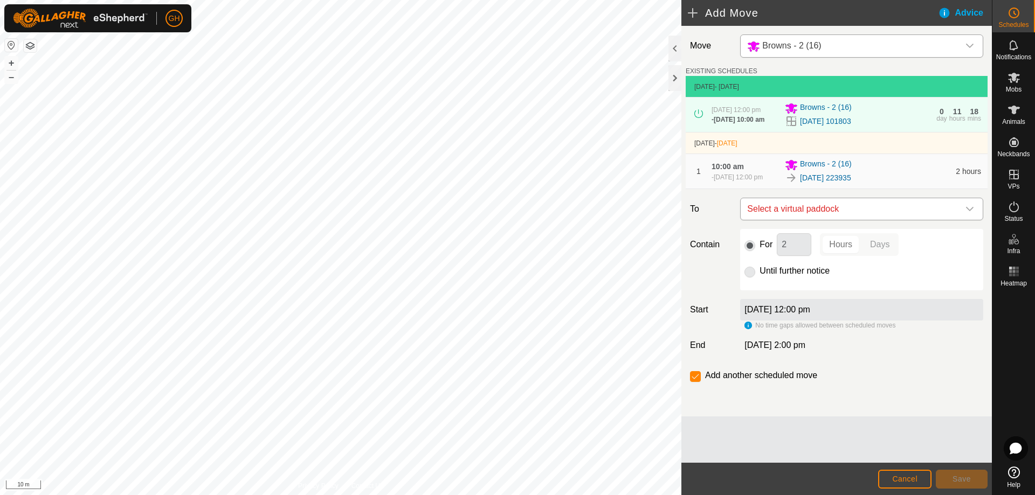
click at [831, 220] on span "Select a virtual paddock" at bounding box center [851, 209] width 216 height 22
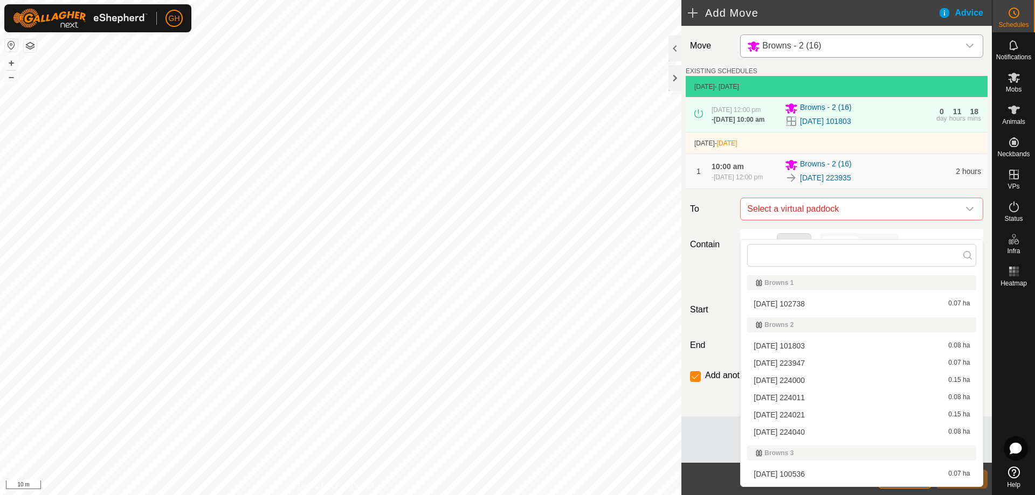
click at [823, 361] on li "2025-08-10 223947 0.07 ha" at bounding box center [861, 363] width 229 height 16
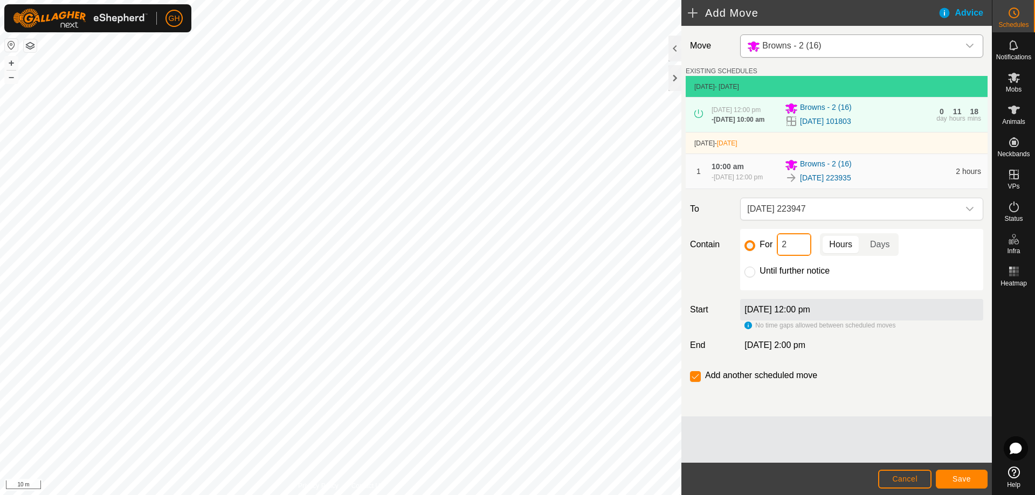
click at [794, 256] on input "2" at bounding box center [794, 244] width 35 height 23
click at [966, 479] on span "Save" at bounding box center [962, 479] width 18 height 9
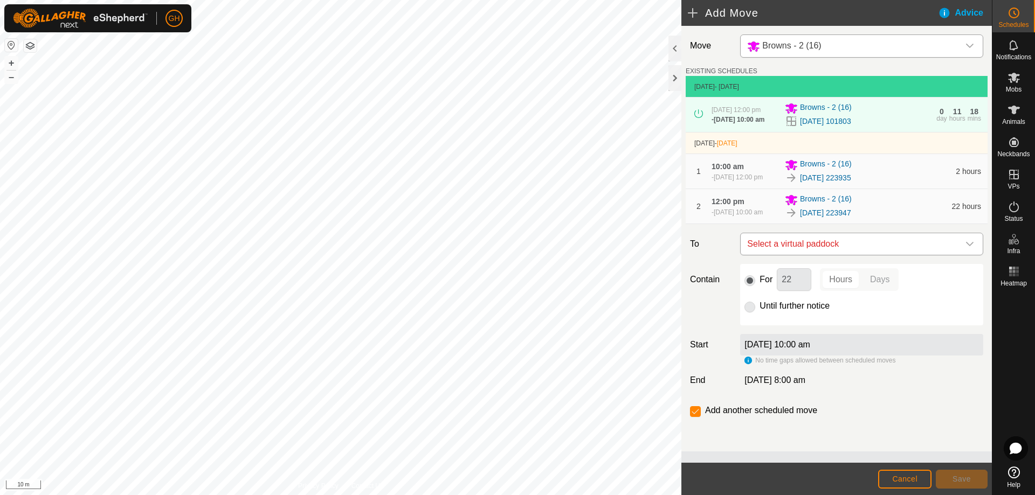
click at [815, 255] on span "Select a virtual paddock" at bounding box center [851, 244] width 216 height 22
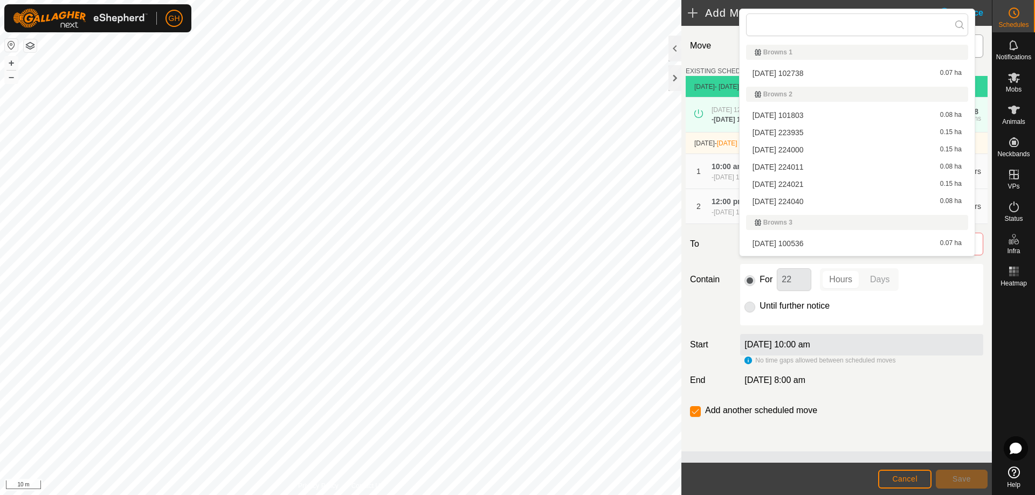
scroll to position [13, 0]
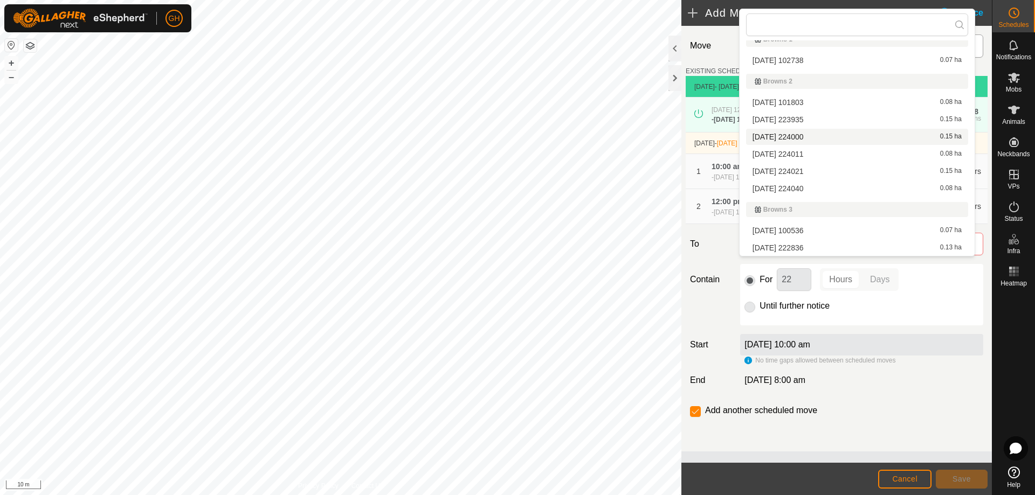
click at [798, 136] on li "2025-08-10 224000 0.15 ha" at bounding box center [857, 137] width 222 height 16
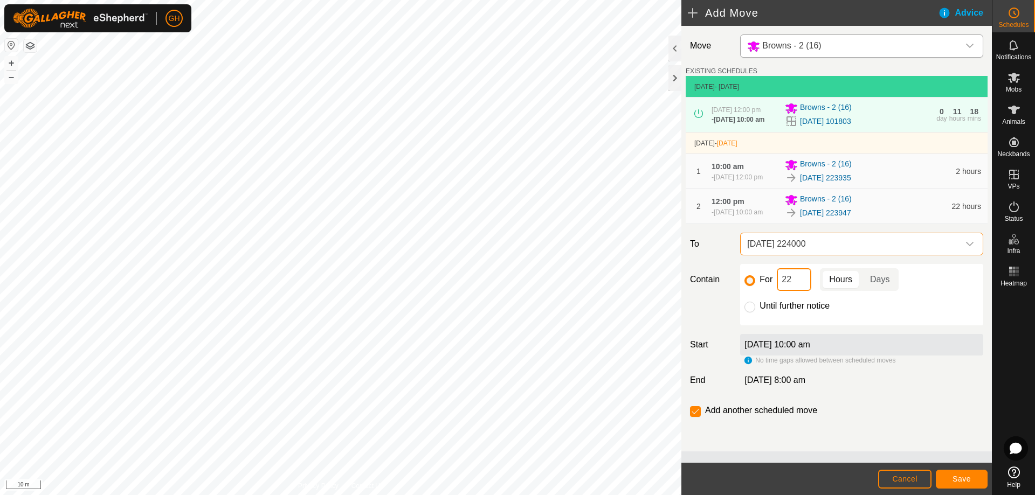
click at [804, 291] on input "22" at bounding box center [794, 279] width 35 height 23
click at [962, 480] on span "Save" at bounding box center [962, 479] width 18 height 9
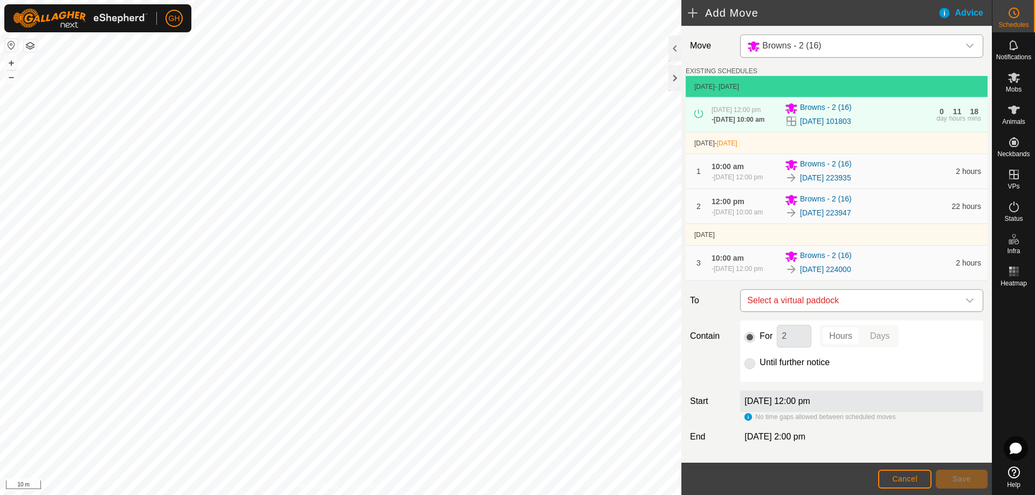
click at [829, 312] on span "Select a virtual paddock" at bounding box center [851, 301] width 216 height 22
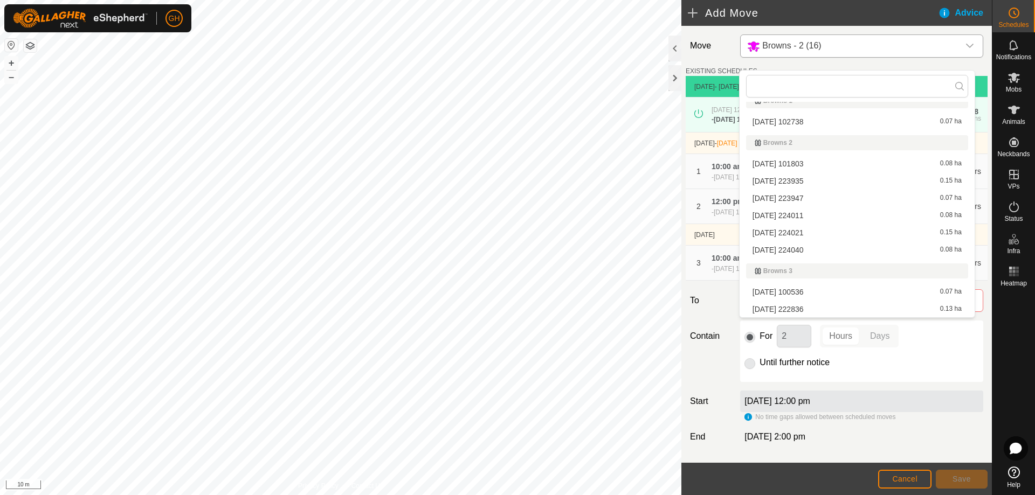
click at [806, 213] on li "2025-08-10 224011 0.08 ha" at bounding box center [857, 216] width 222 height 16
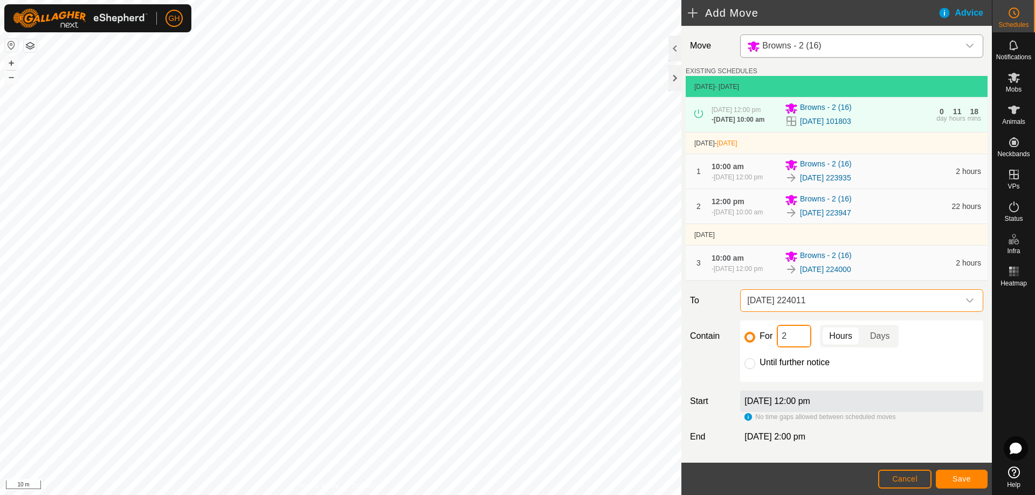
click at [797, 348] on input "2" at bounding box center [794, 336] width 35 height 23
click at [977, 476] on button "Save" at bounding box center [962, 479] width 52 height 19
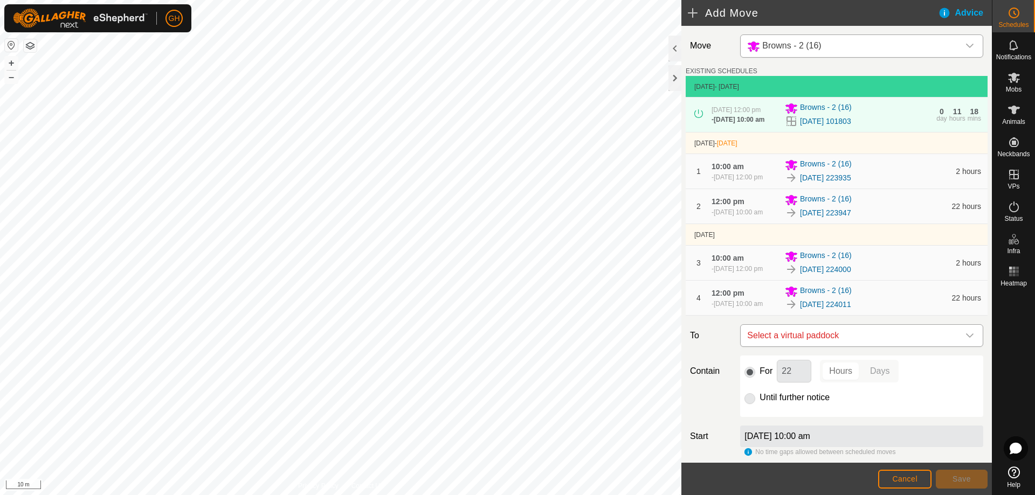
click at [837, 347] on span "Select a virtual paddock" at bounding box center [851, 336] width 216 height 22
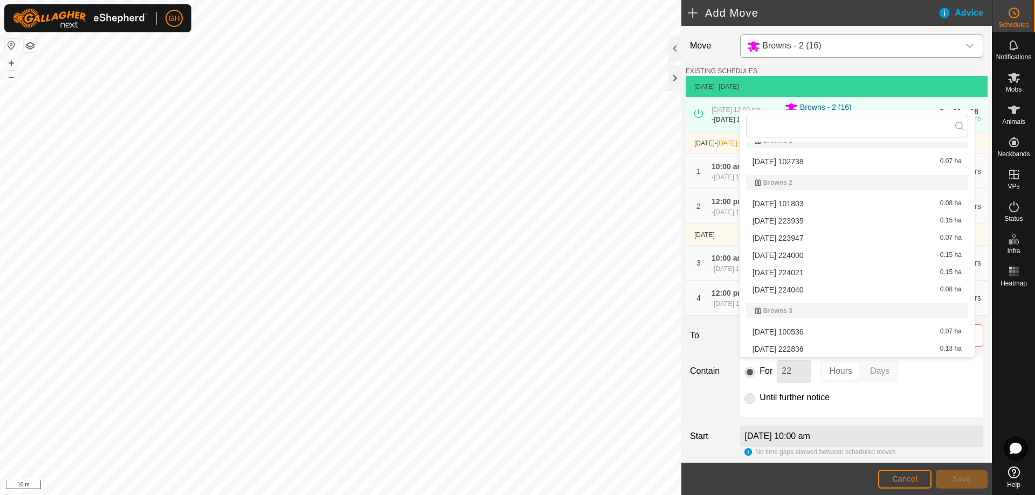
click at [835, 274] on li "2025-08-10 224021 0.15 ha" at bounding box center [857, 273] width 222 height 16
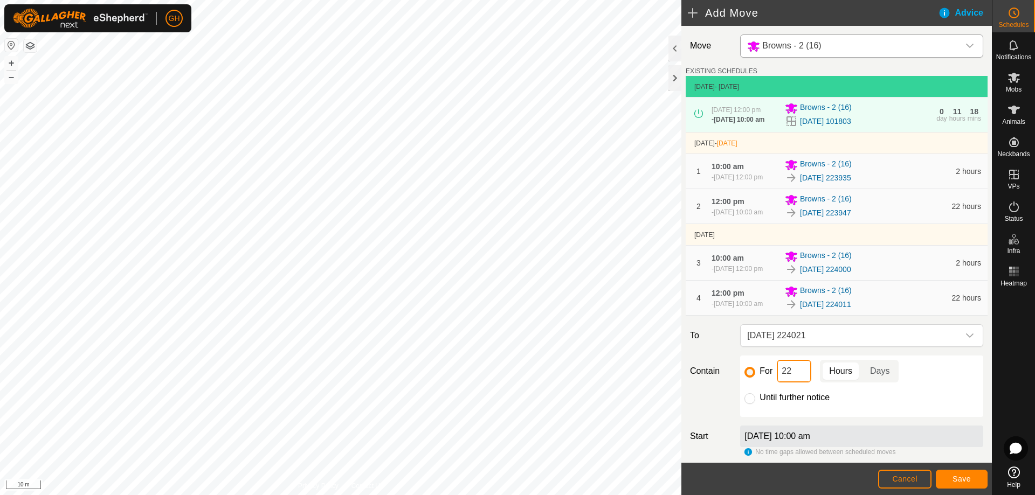
click at [801, 383] on input "22" at bounding box center [794, 371] width 35 height 23
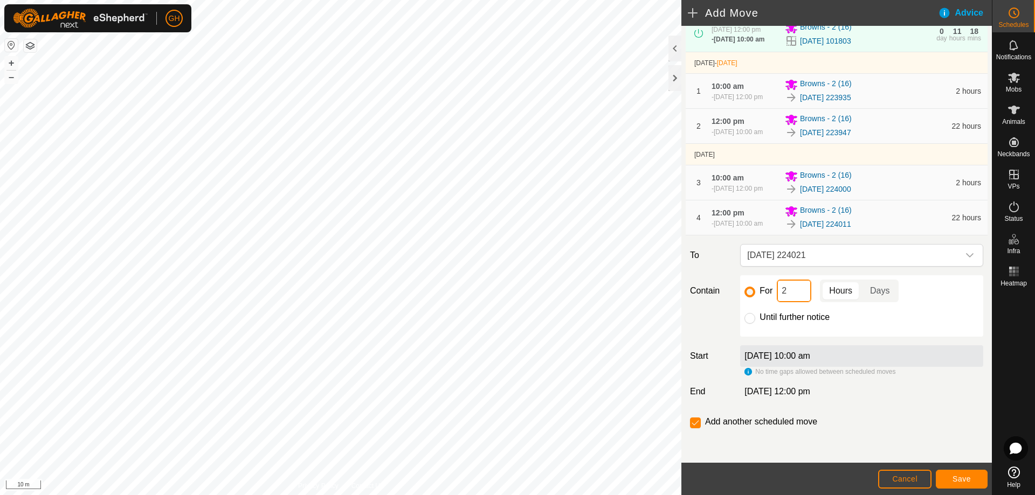
scroll to position [108, 0]
click at [979, 482] on button "Save" at bounding box center [962, 479] width 52 height 19
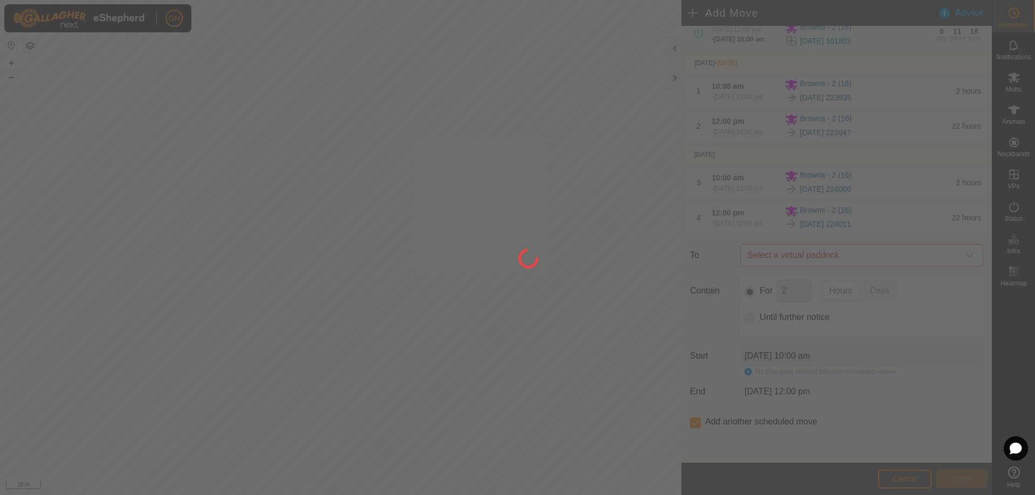
scroll to position [0, 0]
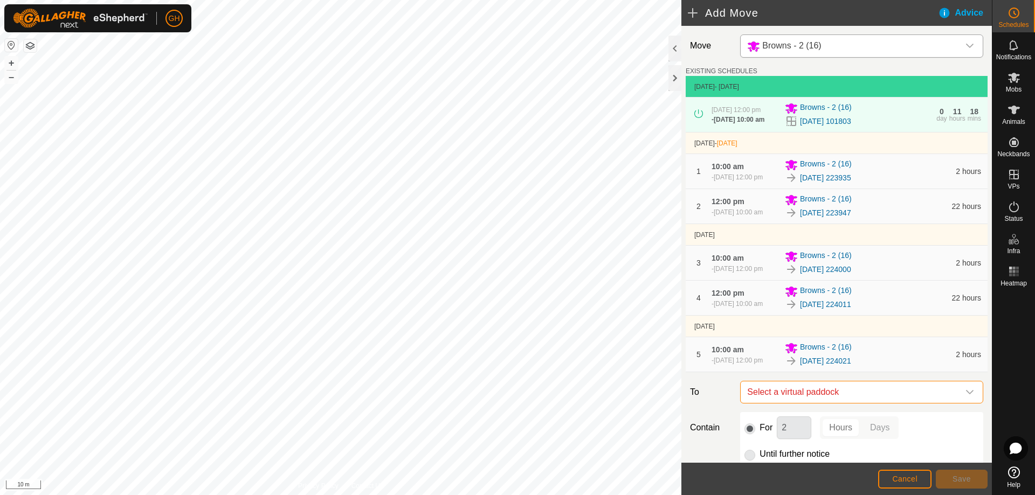
click at [857, 403] on span "Select a virtual paddock" at bounding box center [851, 393] width 216 height 22
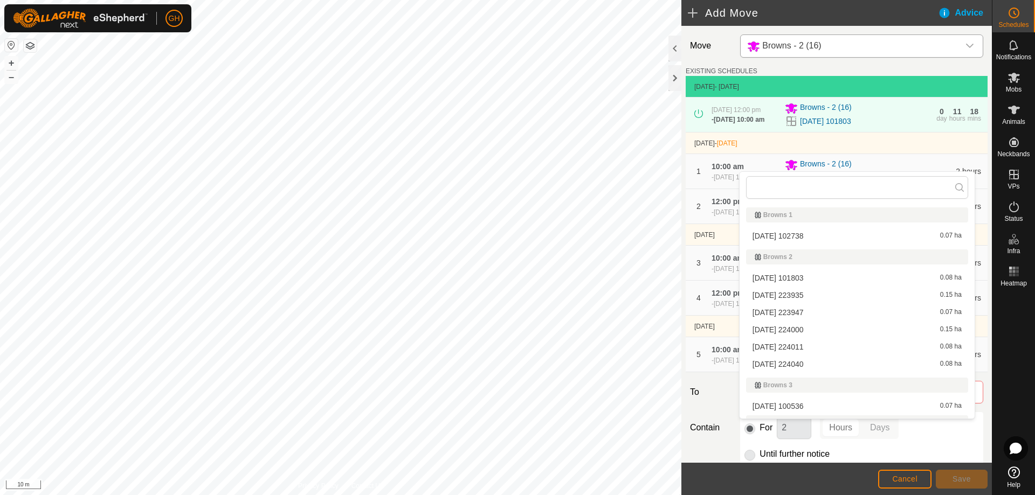
scroll to position [13, 0]
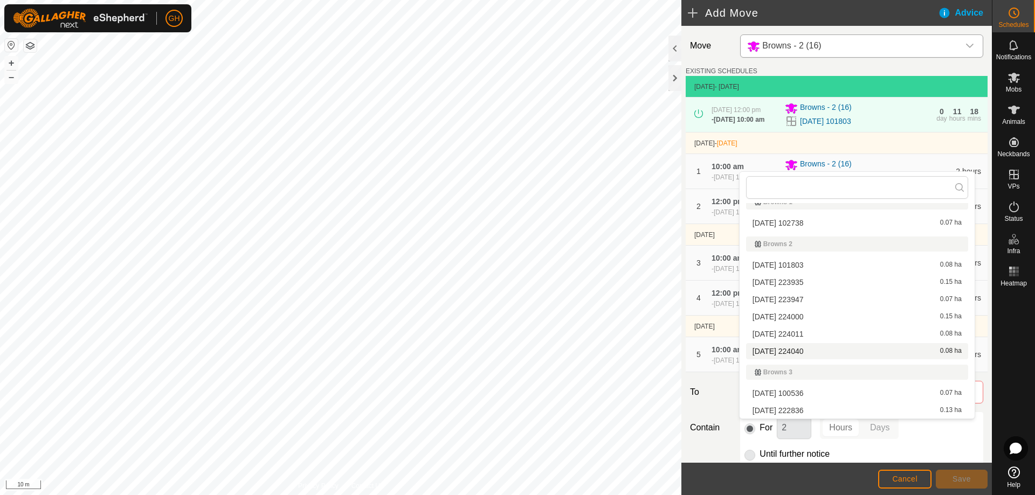
click at [848, 351] on li "2025-08-10 224040 0.08 ha" at bounding box center [857, 351] width 222 height 16
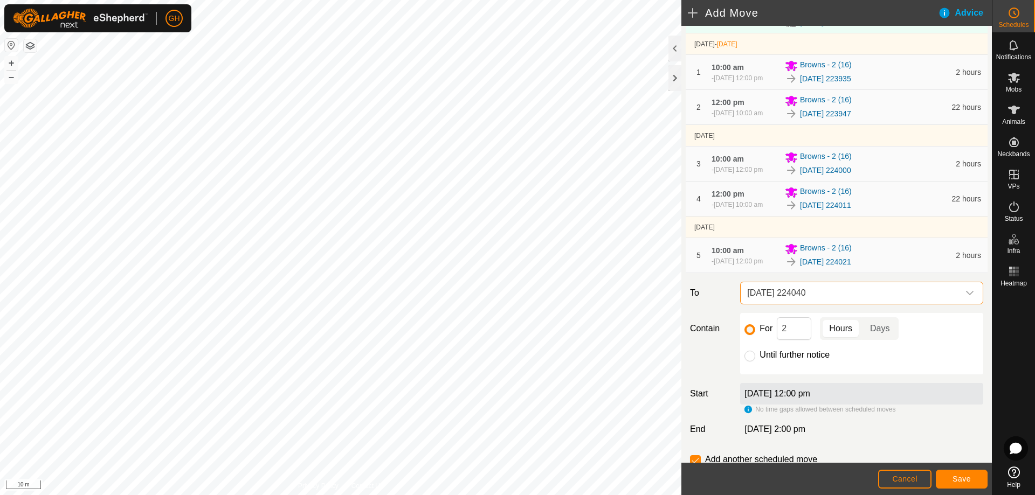
scroll to position [108, 0]
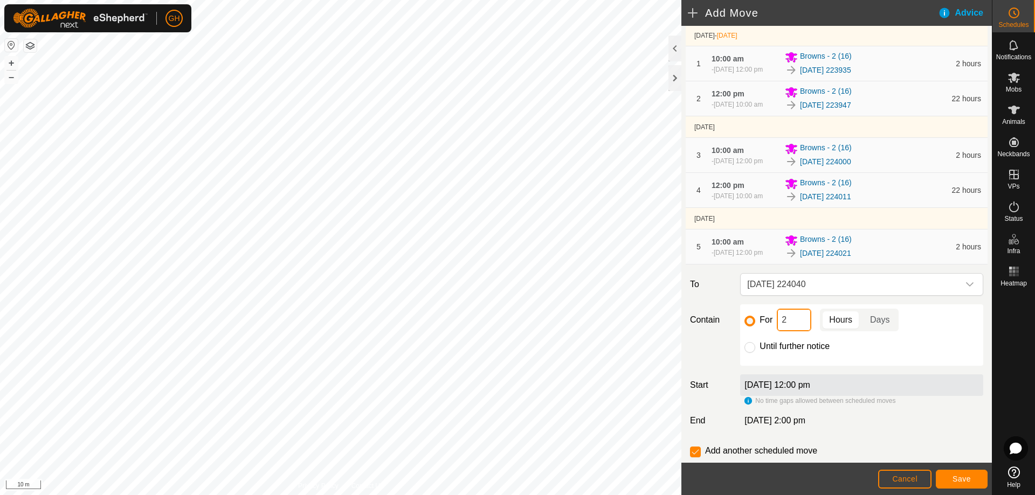
click at [804, 332] on input "2" at bounding box center [794, 320] width 35 height 23
type input "22"
click at [958, 477] on span "Save" at bounding box center [962, 479] width 18 height 9
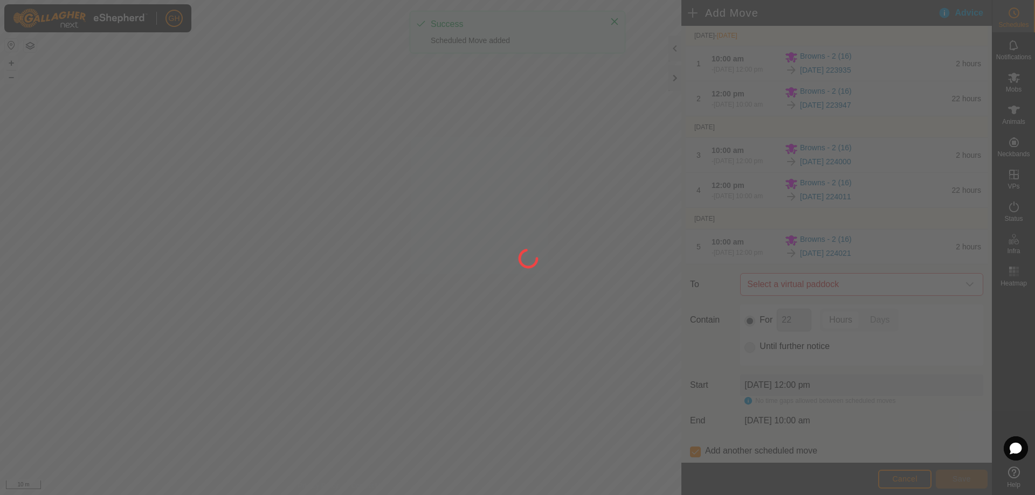
scroll to position [0, 0]
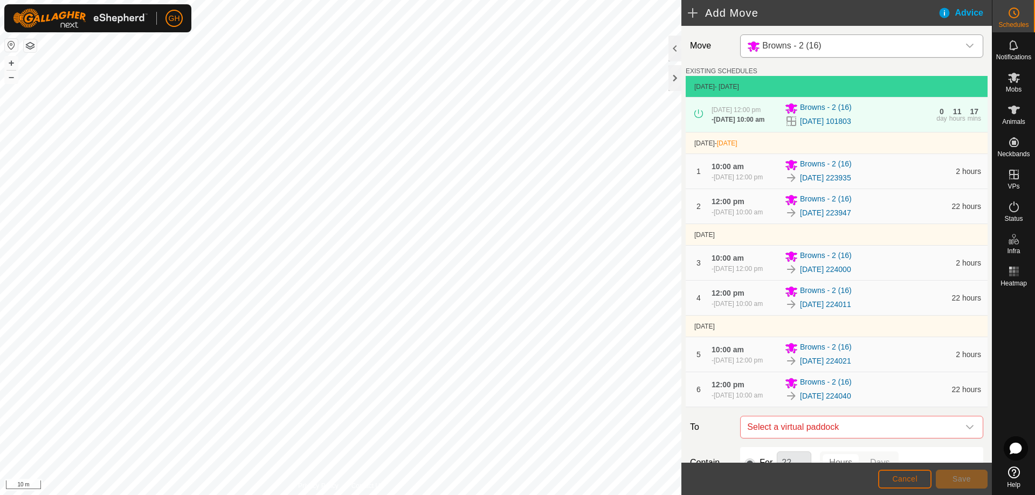
click at [903, 478] on span "Cancel" at bounding box center [904, 479] width 25 height 9
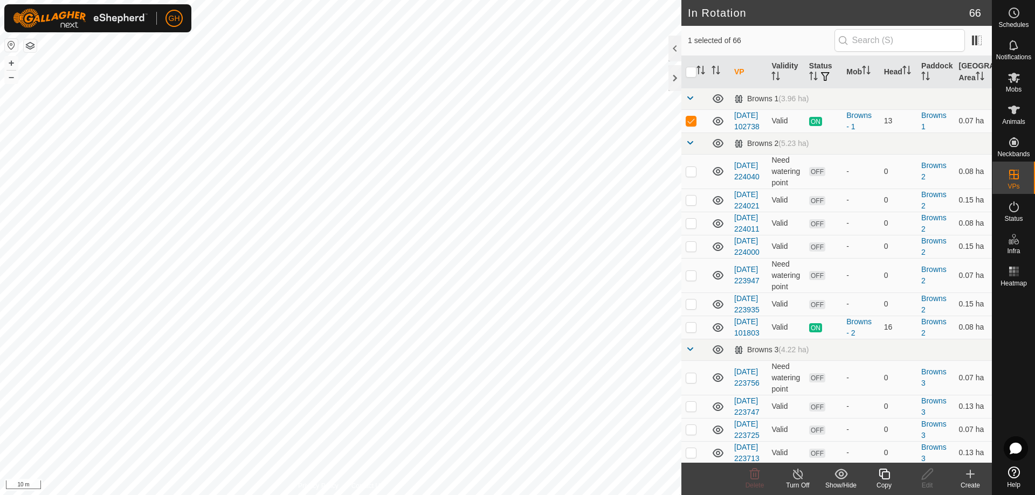
click at [886, 472] on icon at bounding box center [884, 474] width 11 height 11
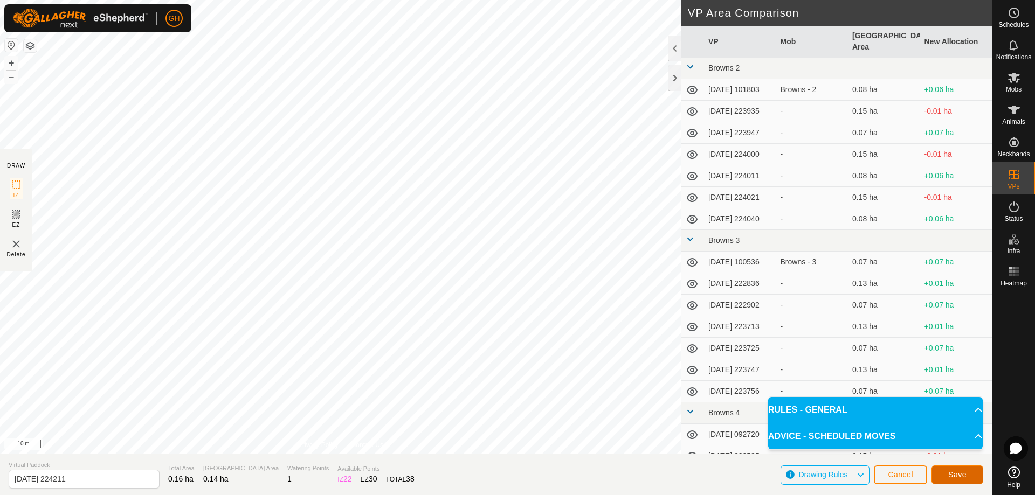
click at [944, 471] on button "Save" at bounding box center [958, 475] width 52 height 19
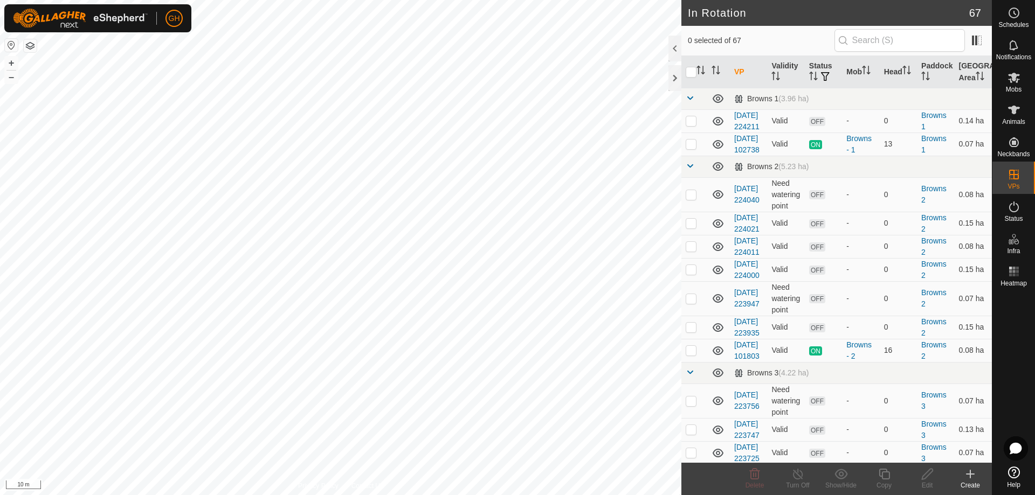
checkbox input "true"
click at [887, 473] on icon at bounding box center [884, 474] width 13 height 13
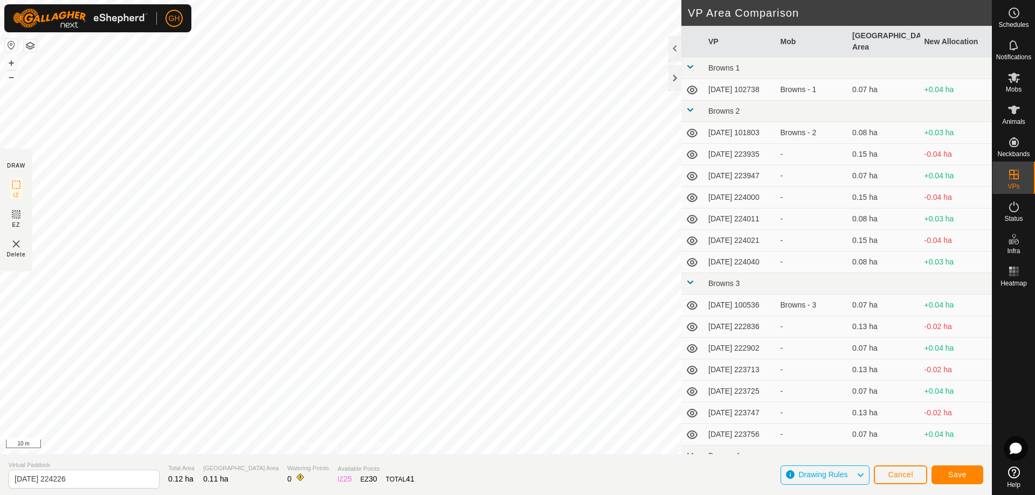
type input "2025-08-10 224230"
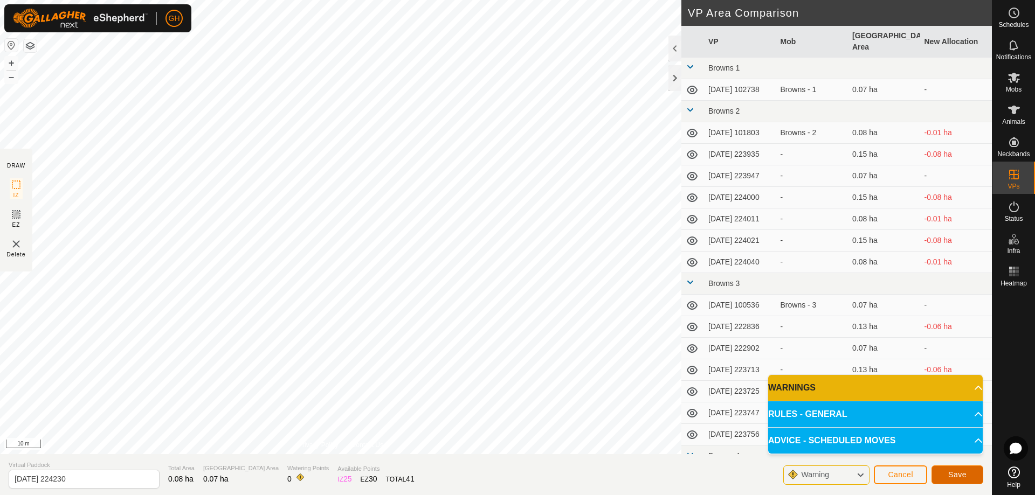
click at [943, 474] on button "Save" at bounding box center [958, 475] width 52 height 19
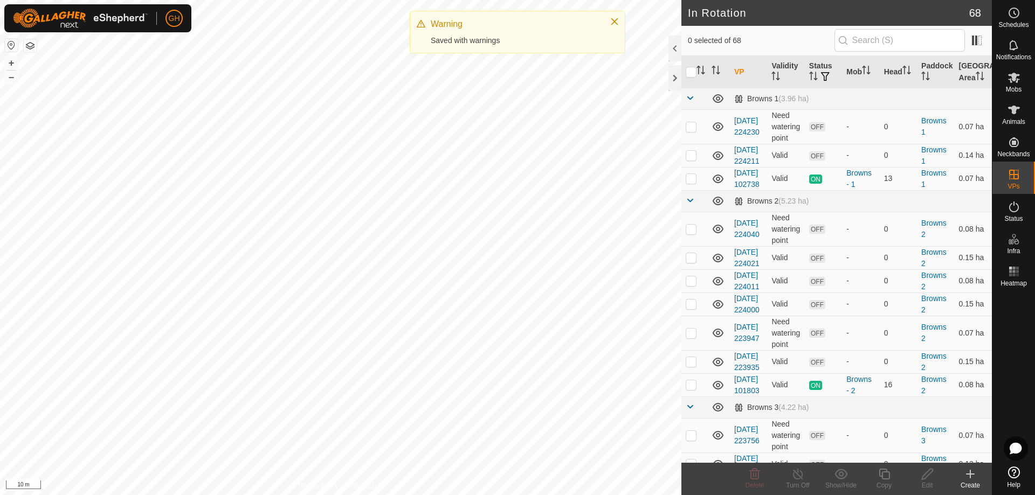
checkbox input "true"
click at [885, 479] on icon at bounding box center [884, 474] width 11 height 11
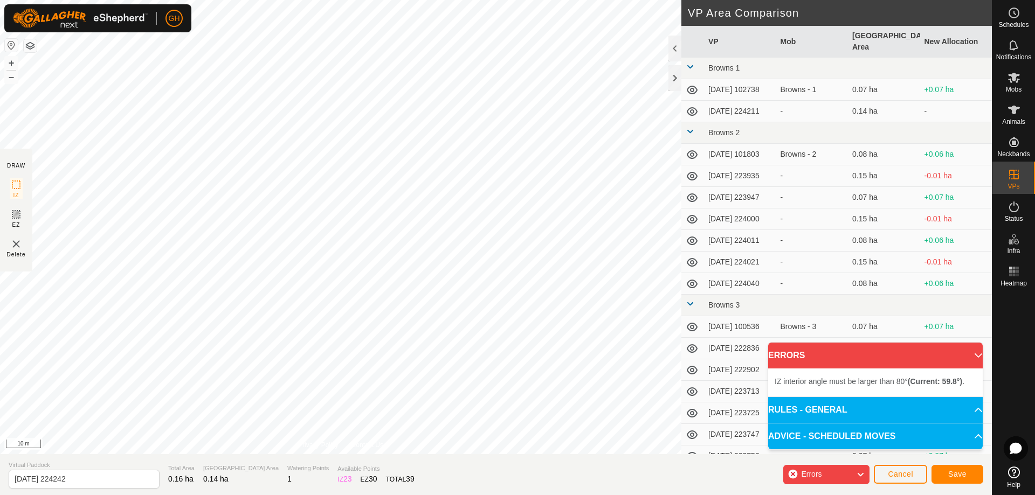
type input "2025-08-10 224250"
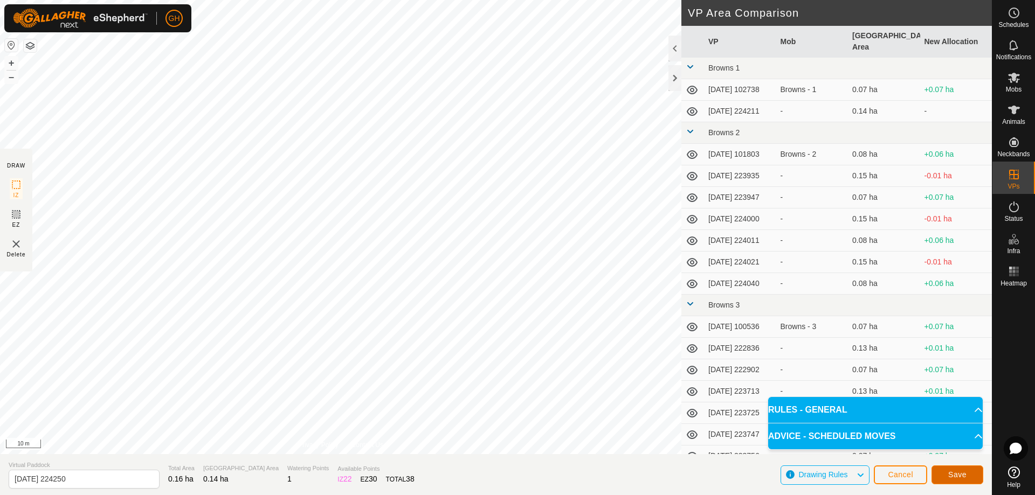
click at [948, 477] on span "Save" at bounding box center [957, 475] width 18 height 9
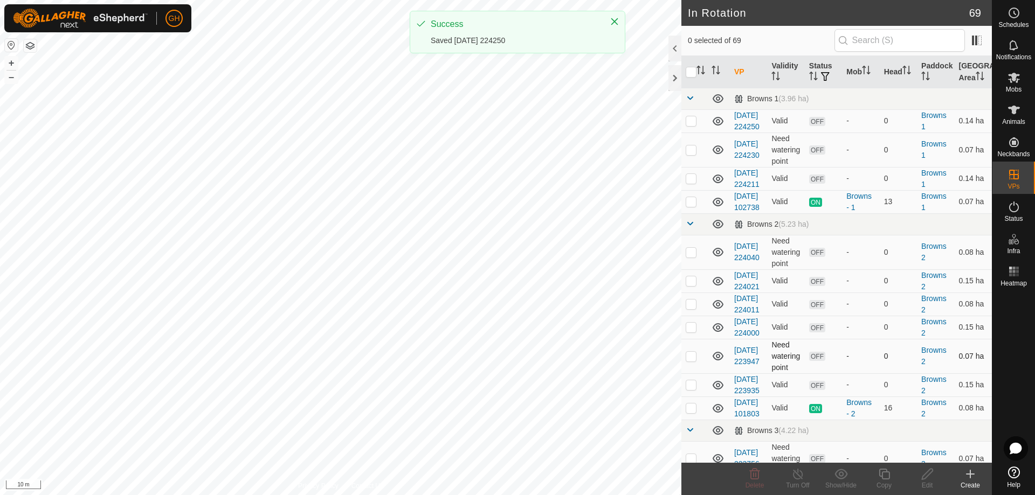
checkbox input "true"
click at [888, 474] on icon at bounding box center [884, 474] width 13 height 13
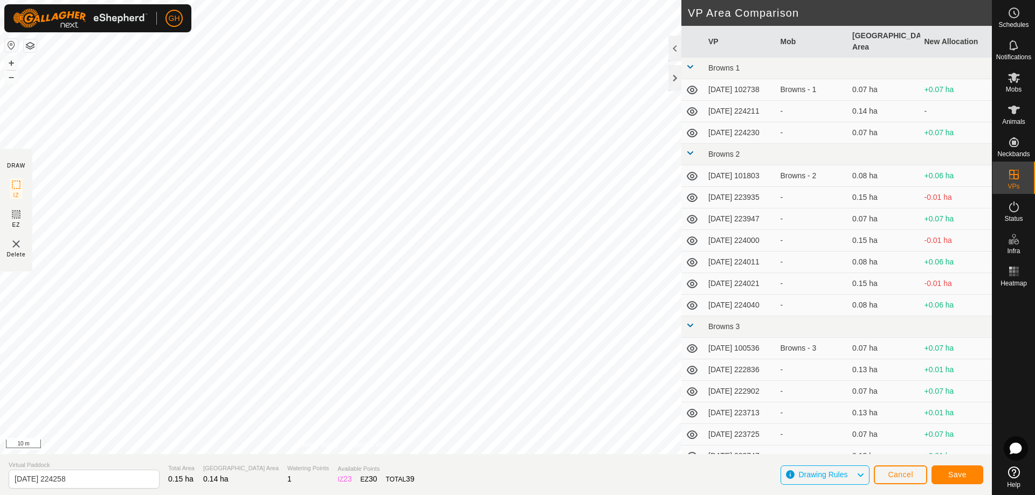
type input "2025-08-10 224300"
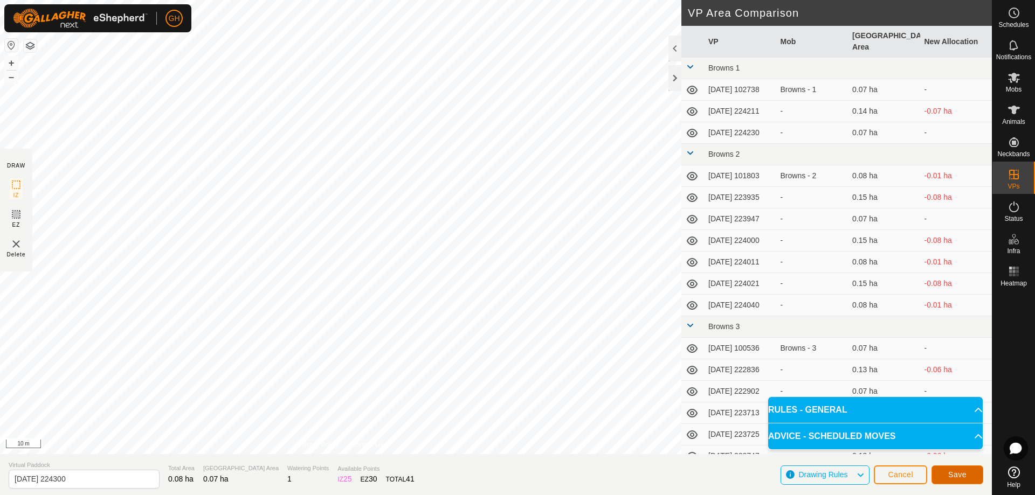
click at [955, 477] on span "Save" at bounding box center [957, 475] width 18 height 9
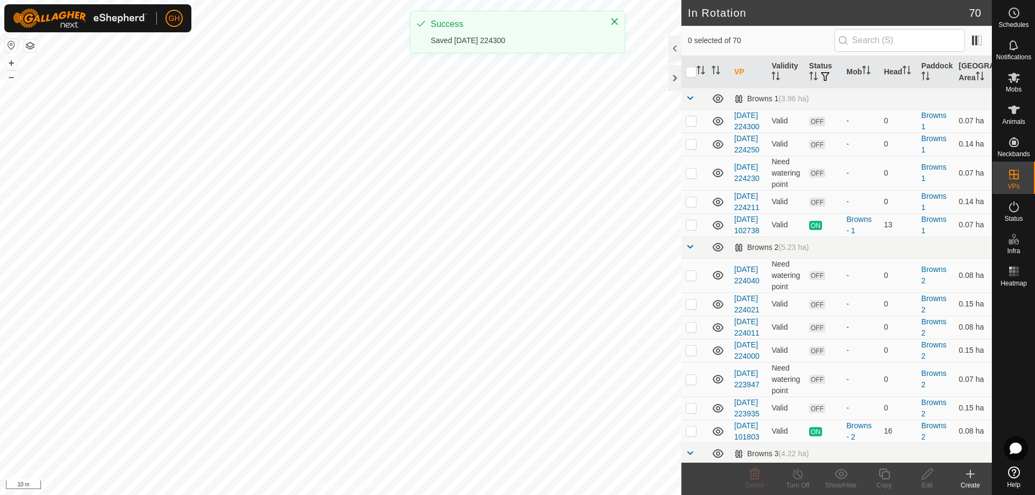
checkbox input "true"
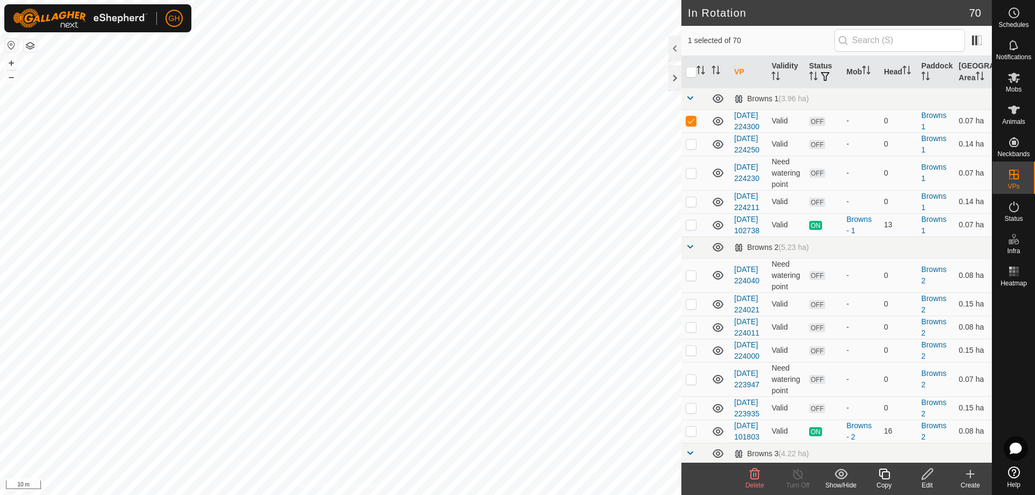
click at [886, 474] on icon at bounding box center [884, 474] width 13 height 13
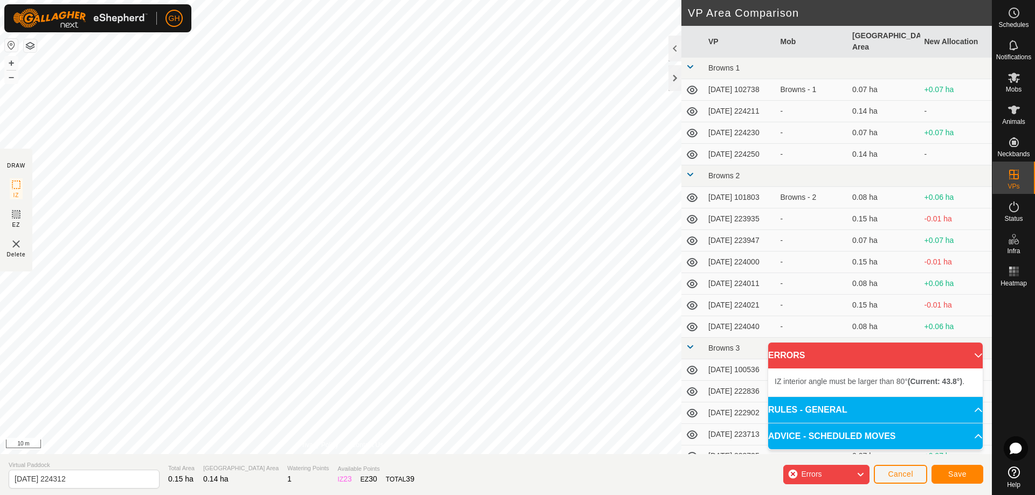
type input "2025-08-10 224320"
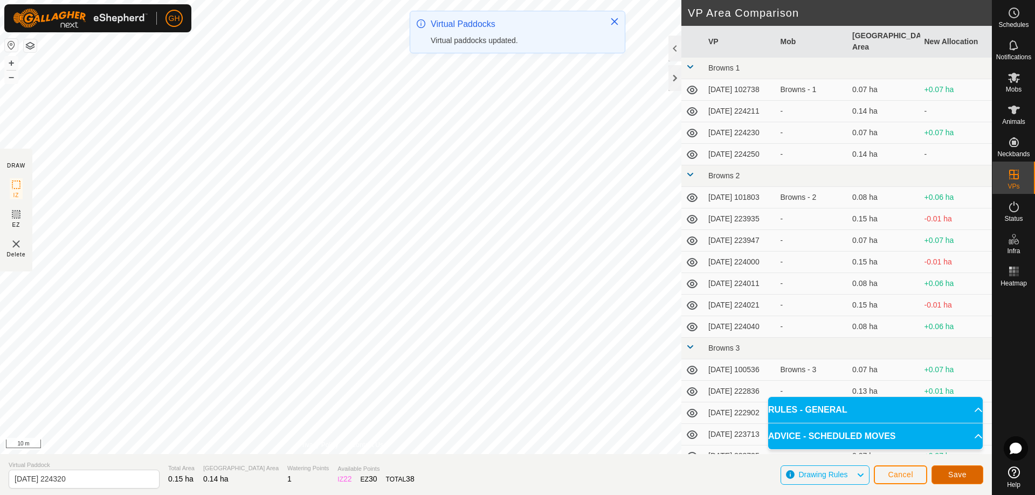
click at [954, 467] on button "Save" at bounding box center [958, 475] width 52 height 19
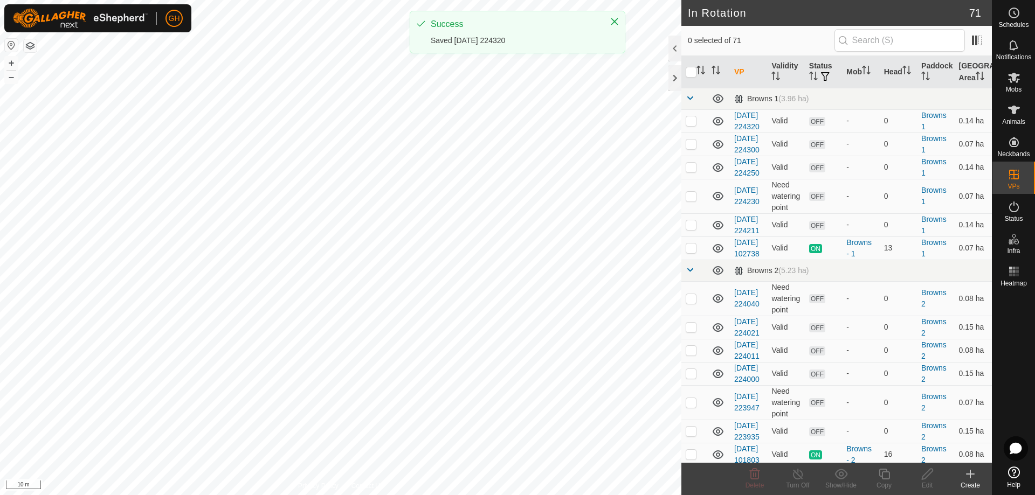
checkbox input "true"
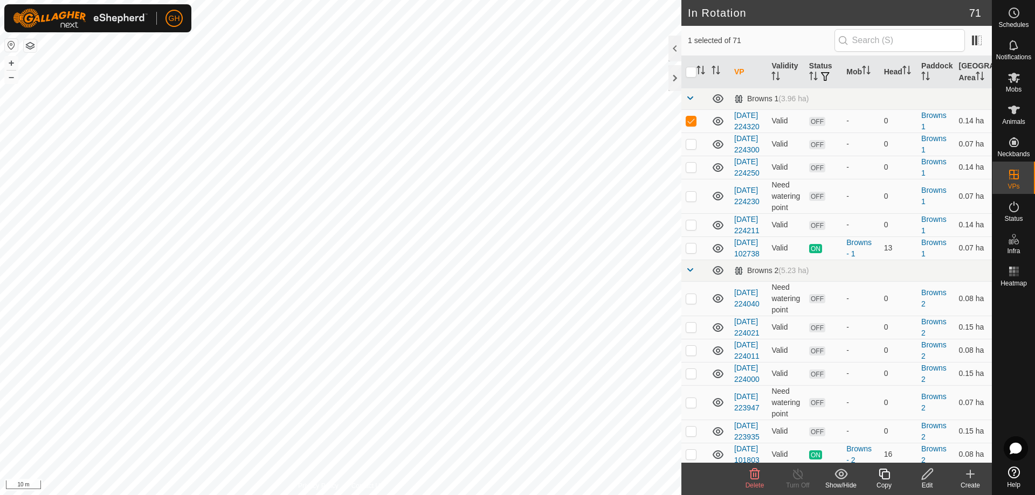
click at [889, 473] on icon at bounding box center [884, 474] width 13 height 13
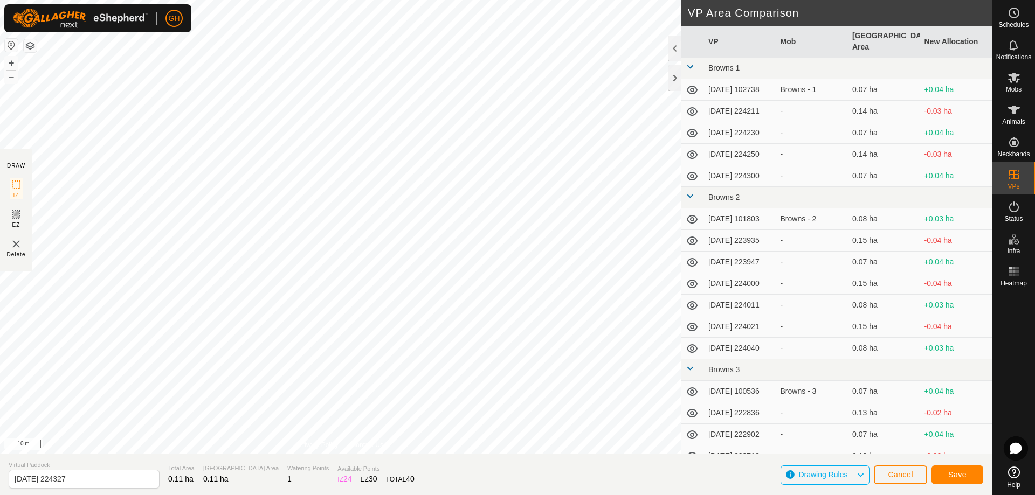
type input "2025-08-10 224330"
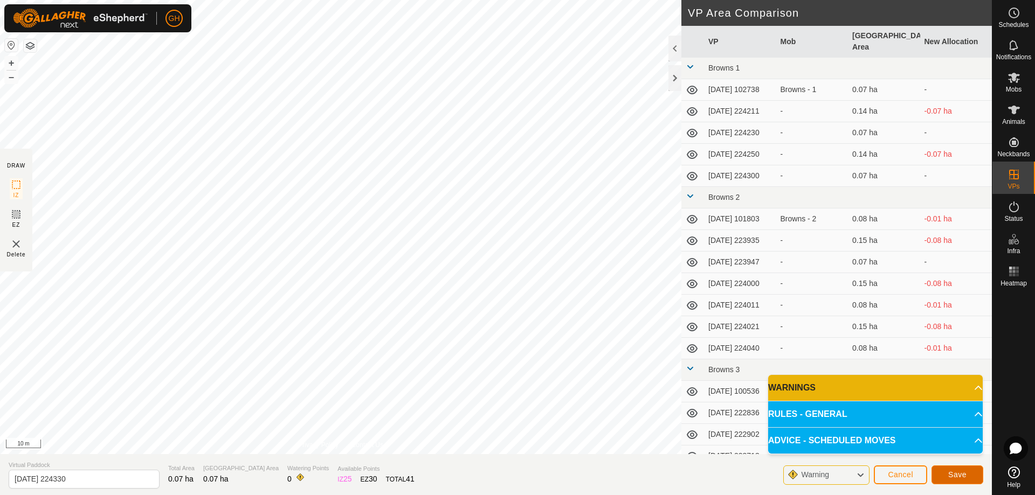
click at [956, 476] on span "Save" at bounding box center [957, 475] width 18 height 9
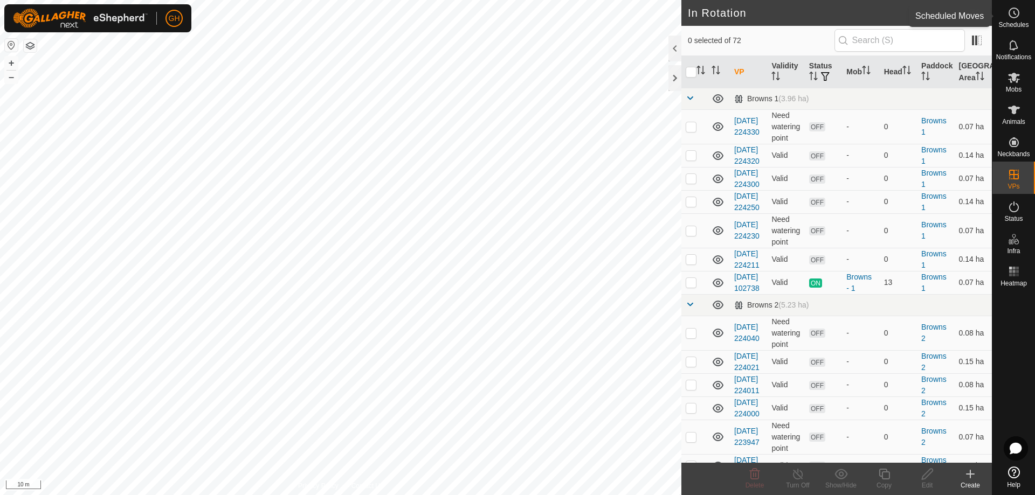
click at [1020, 8] on icon at bounding box center [1014, 12] width 13 height 13
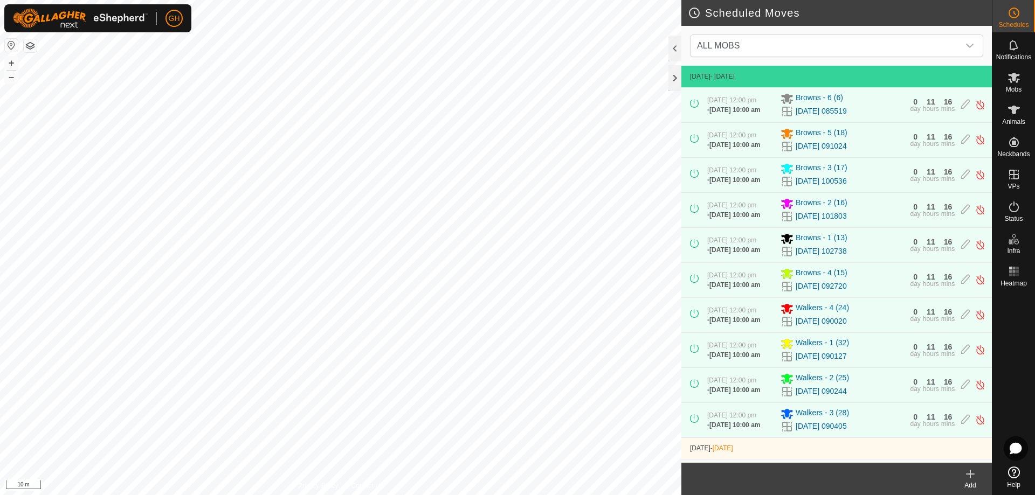
click at [969, 479] on icon at bounding box center [970, 474] width 13 height 13
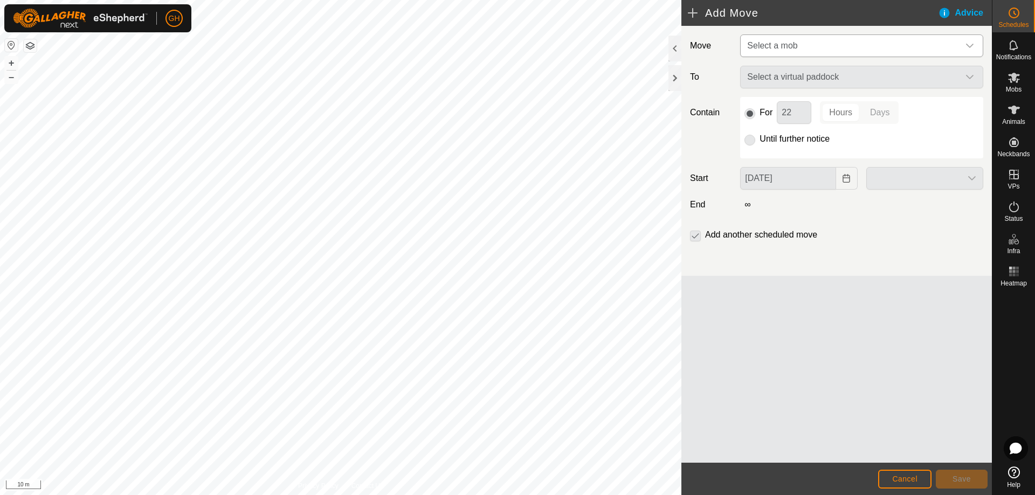
click at [822, 50] on span "Select a mob" at bounding box center [851, 46] width 216 height 22
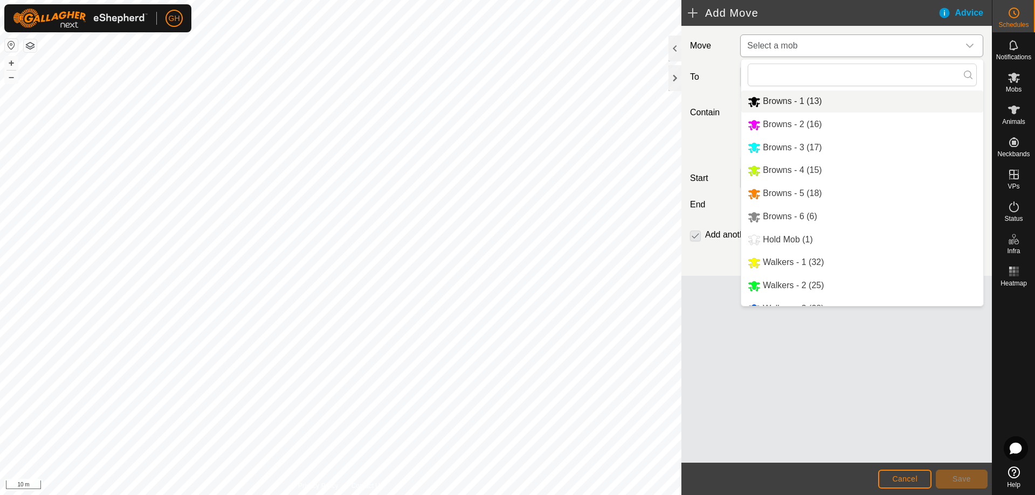
click at [813, 94] on li "Browns - 1 (13)" at bounding box center [862, 102] width 242 height 22
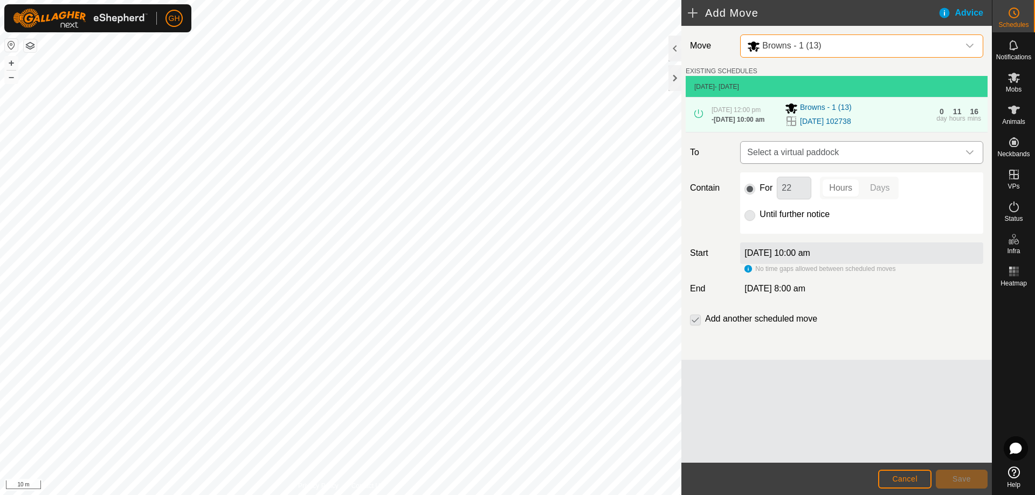
click at [871, 163] on span "Select a virtual paddock" at bounding box center [851, 153] width 216 height 22
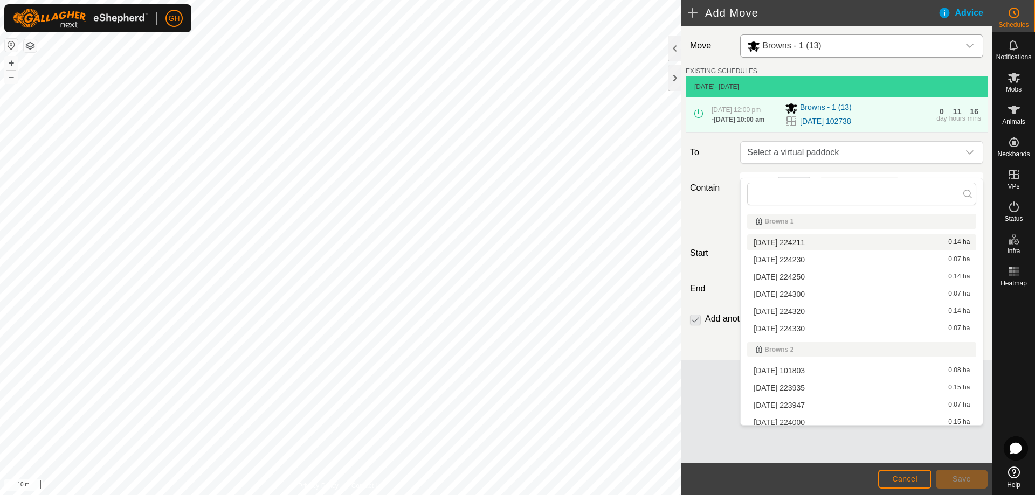
click at [813, 246] on li "2025-08-10 224211 0.14 ha" at bounding box center [861, 243] width 229 height 16
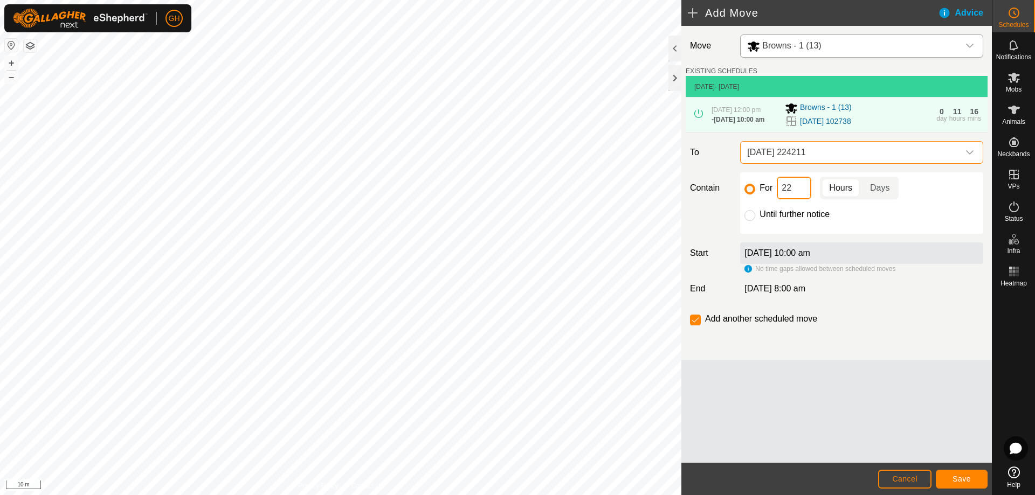
click at [802, 197] on input "22" at bounding box center [794, 188] width 35 height 23
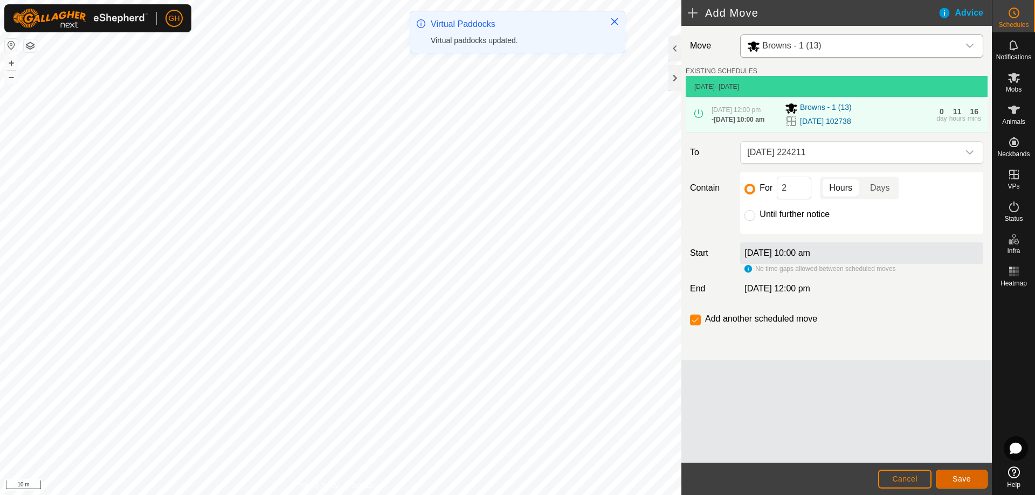
click at [969, 477] on span "Save" at bounding box center [962, 479] width 18 height 9
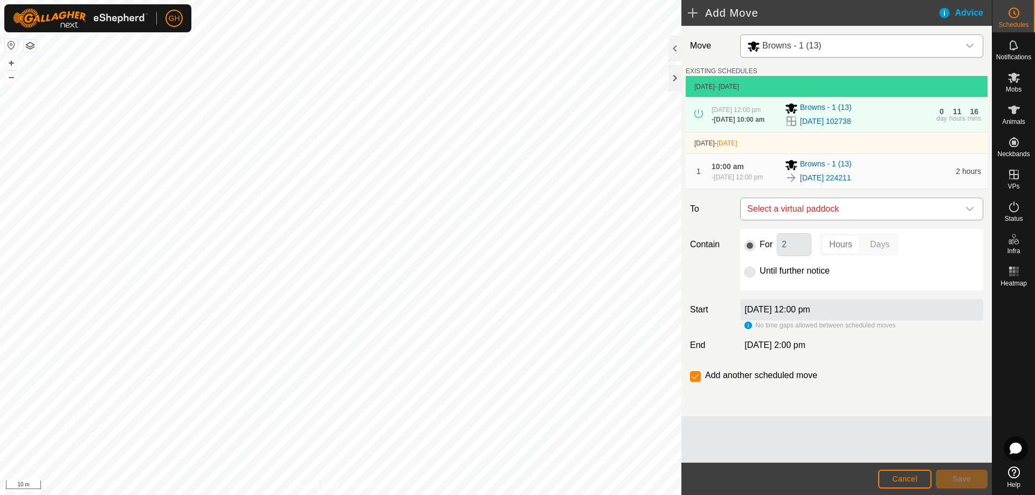
click at [817, 220] on span "Select a virtual paddock" at bounding box center [851, 209] width 216 height 22
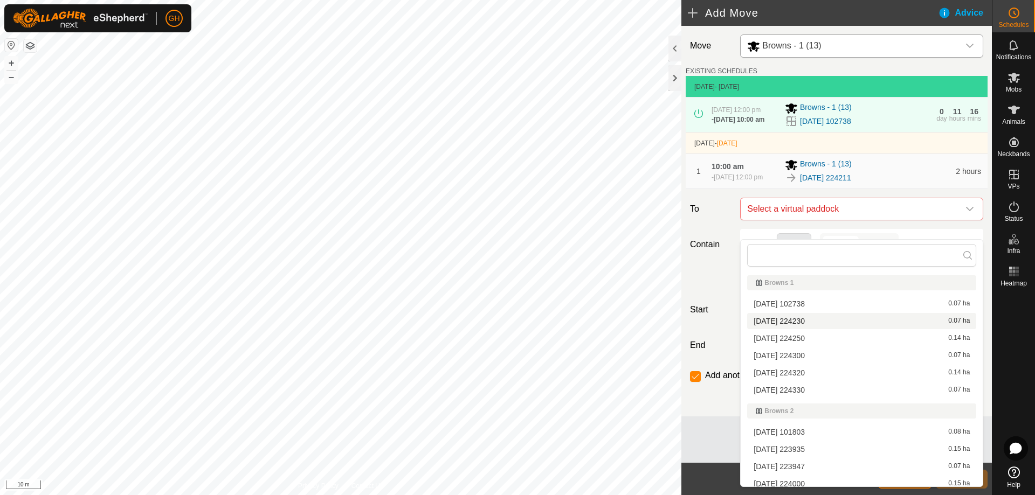
click at [805, 321] on li "2025-08-10 224230 0.07 ha" at bounding box center [861, 321] width 229 height 16
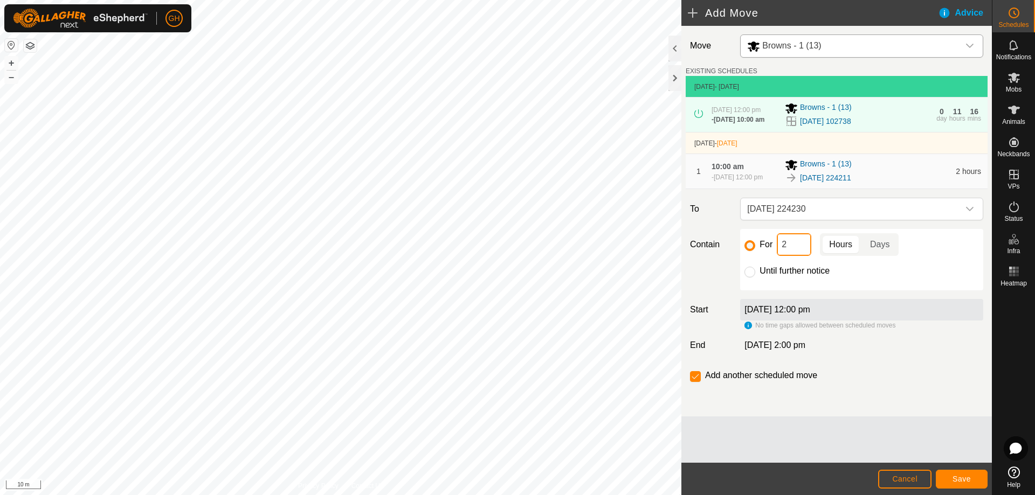
click at [795, 256] on input "2" at bounding box center [794, 244] width 35 height 23
click at [961, 479] on span "Save" at bounding box center [962, 479] width 18 height 9
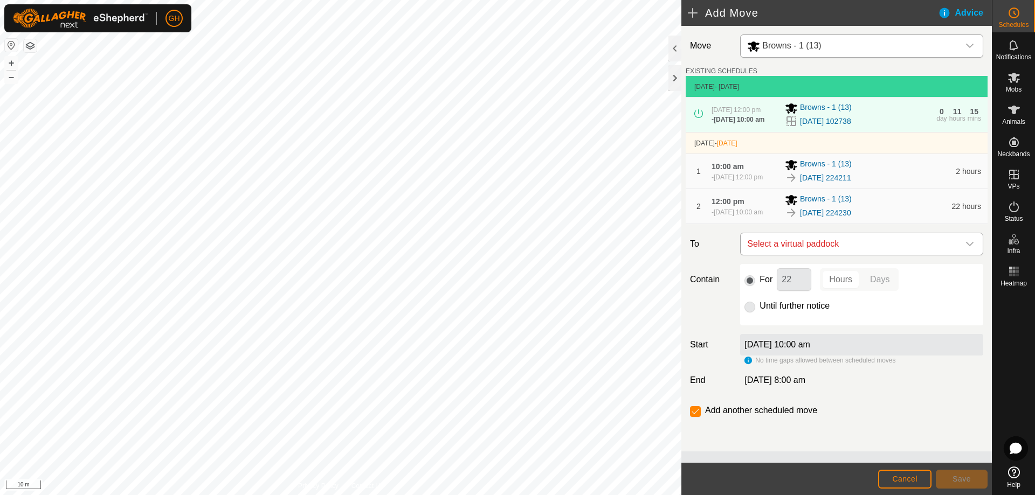
click at [815, 255] on span "Select a virtual paddock" at bounding box center [851, 244] width 216 height 22
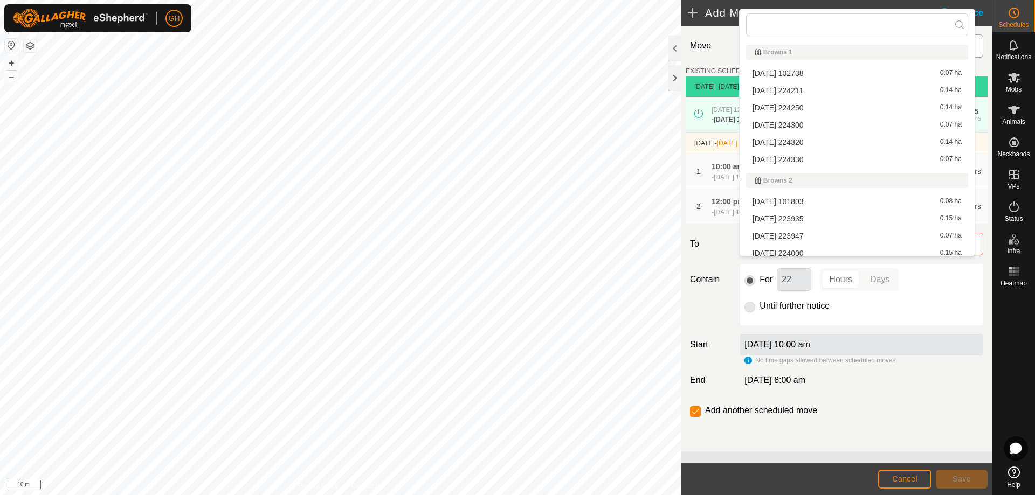
scroll to position [5, 0]
click at [805, 101] on li "2025-08-10 224250 0.14 ha" at bounding box center [857, 102] width 222 height 16
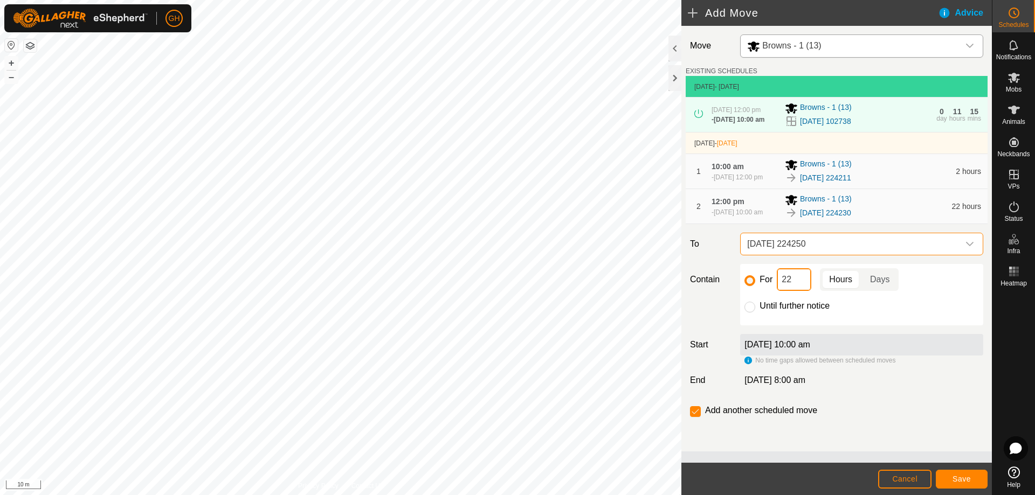
click at [799, 291] on input "22" at bounding box center [794, 279] width 35 height 23
click at [952, 483] on button "Save" at bounding box center [962, 479] width 52 height 19
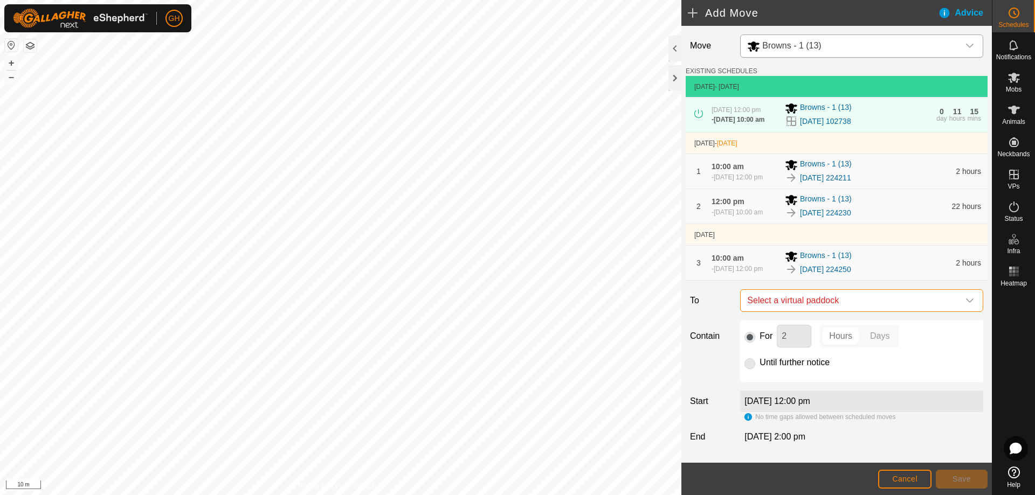
click at [835, 312] on span "Select a virtual paddock" at bounding box center [851, 301] width 216 height 22
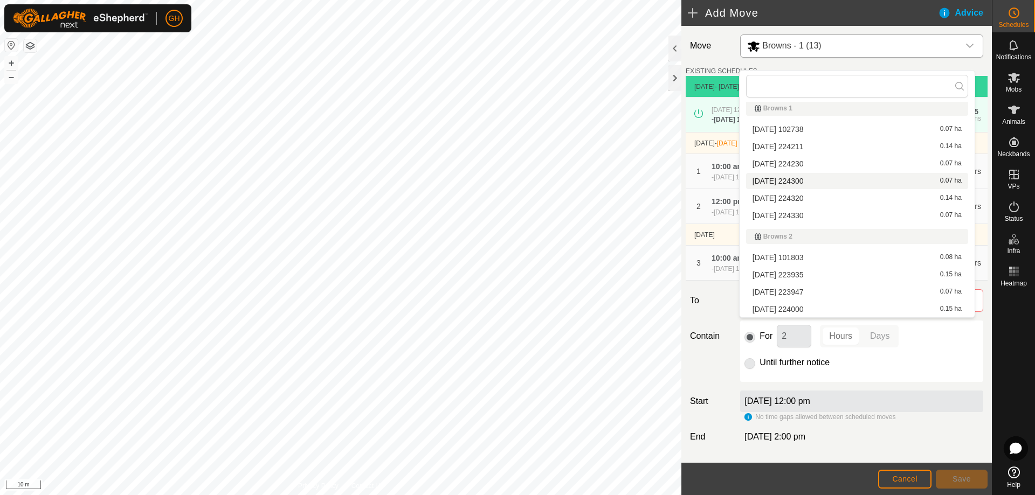
click at [813, 180] on li "2025-08-10 224300 0.07 ha" at bounding box center [857, 181] width 222 height 16
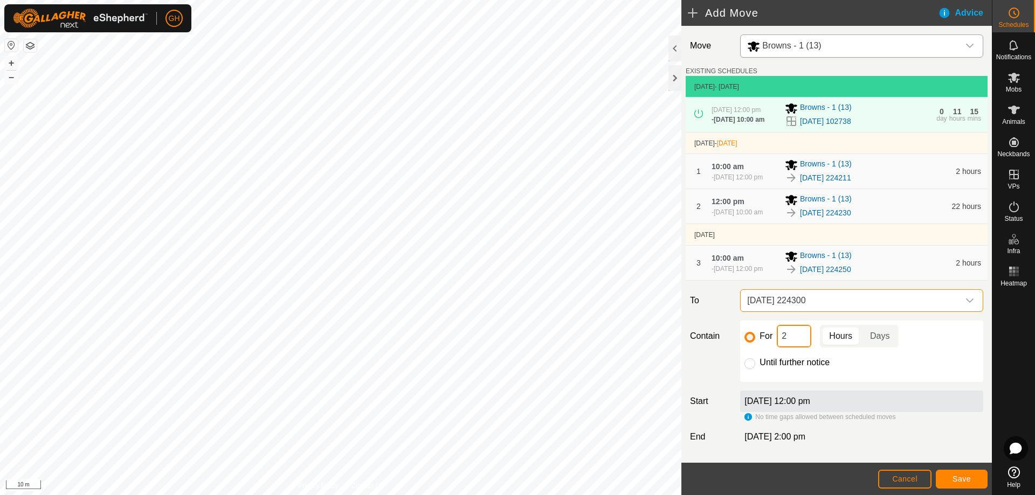
click at [798, 348] on input "2" at bounding box center [794, 336] width 35 height 23
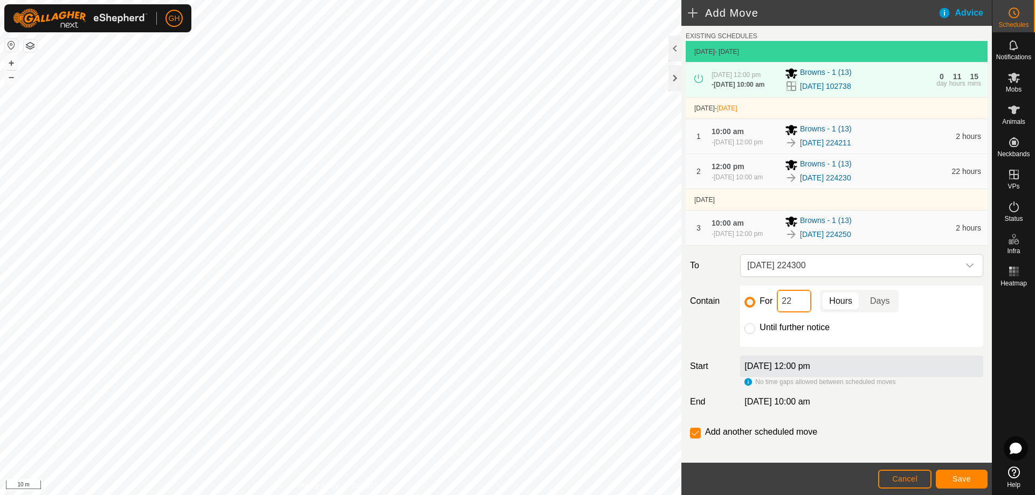
scroll to position [54, 0]
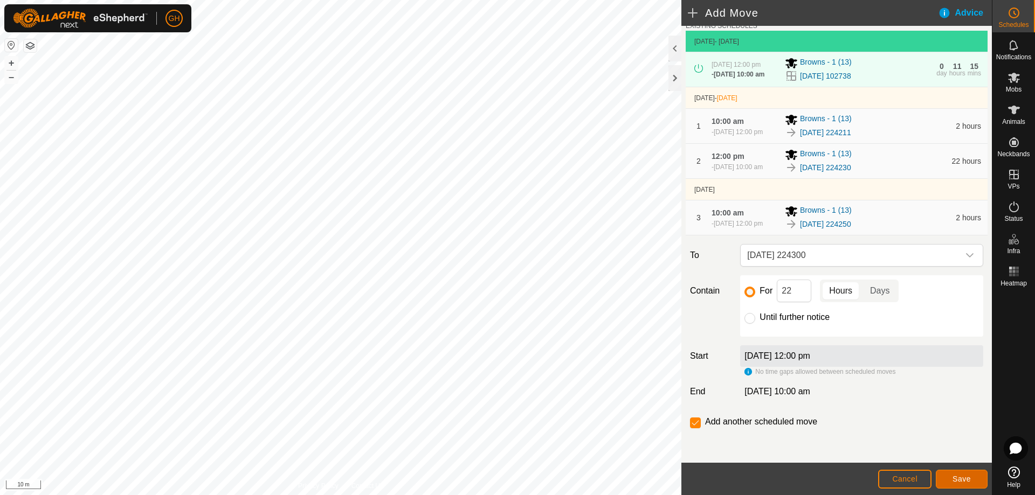
click at [953, 475] on span "Save" at bounding box center [962, 479] width 18 height 9
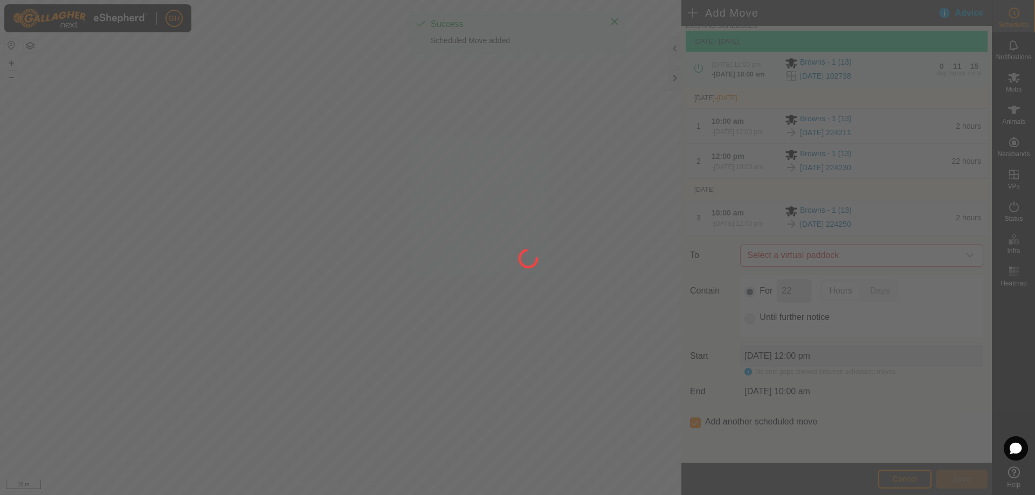
scroll to position [0, 0]
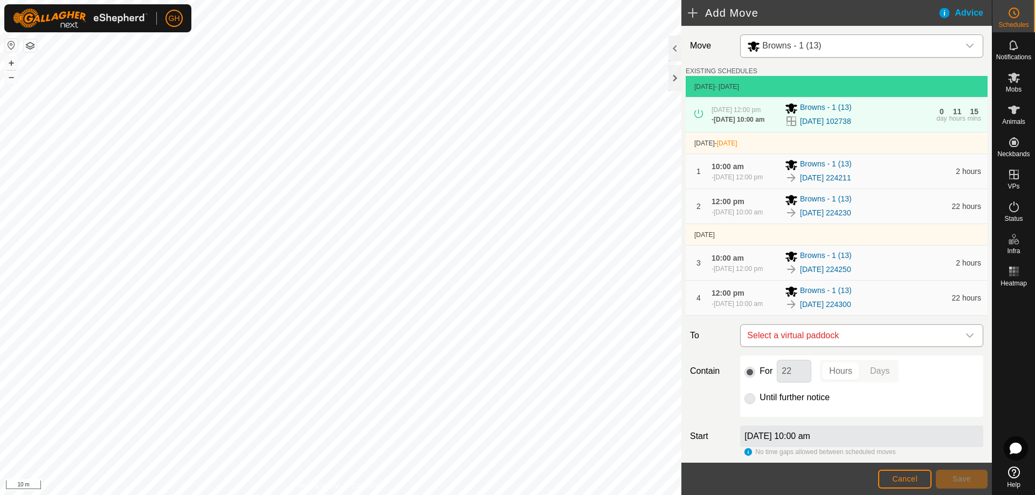
click at [883, 347] on span "Select a virtual paddock" at bounding box center [851, 336] width 216 height 22
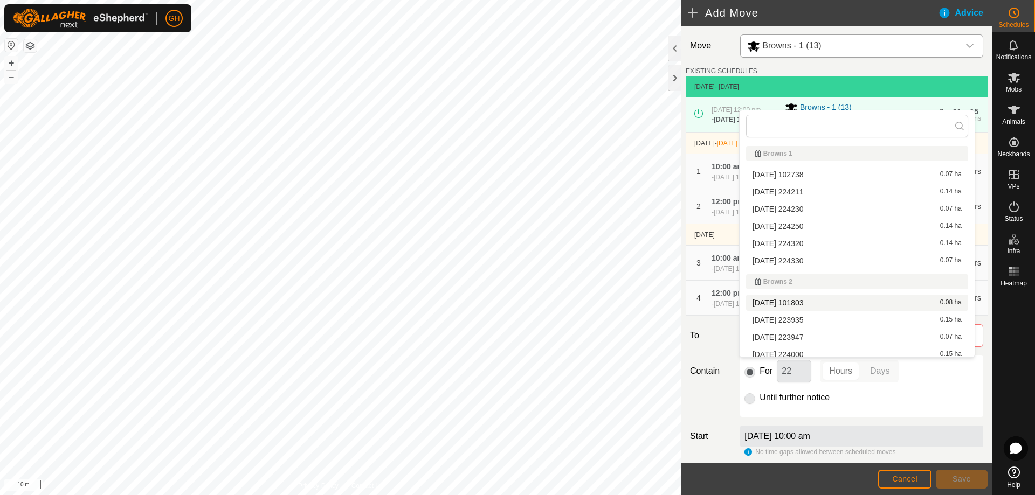
scroll to position [5, 0]
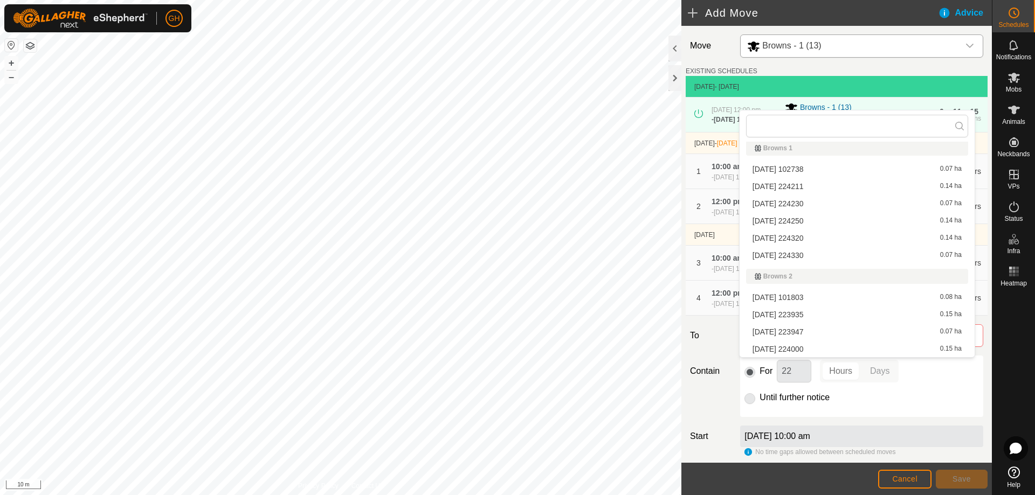
click at [822, 240] on li "2025-08-10 224320 0.14 ha" at bounding box center [857, 238] width 222 height 16
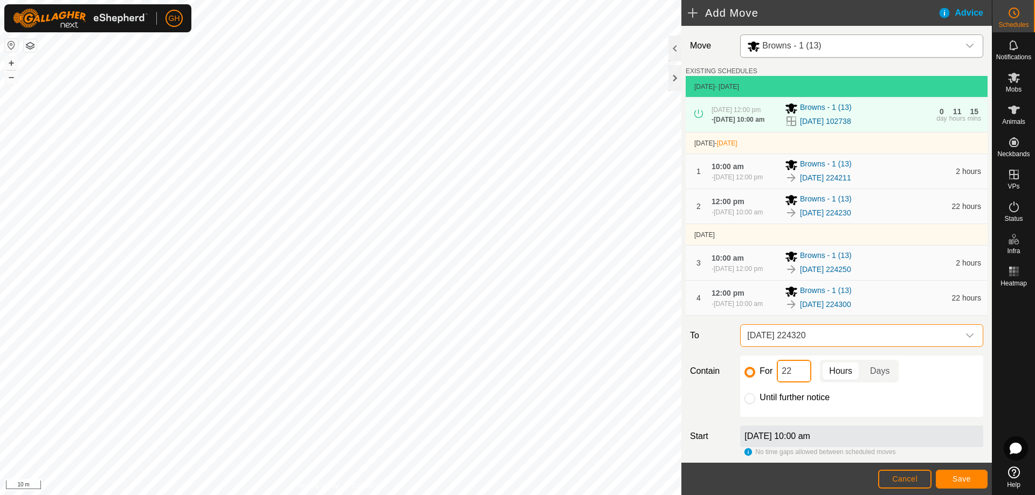
click at [804, 383] on input "22" at bounding box center [794, 371] width 35 height 23
click at [965, 474] on button "Save" at bounding box center [962, 479] width 52 height 19
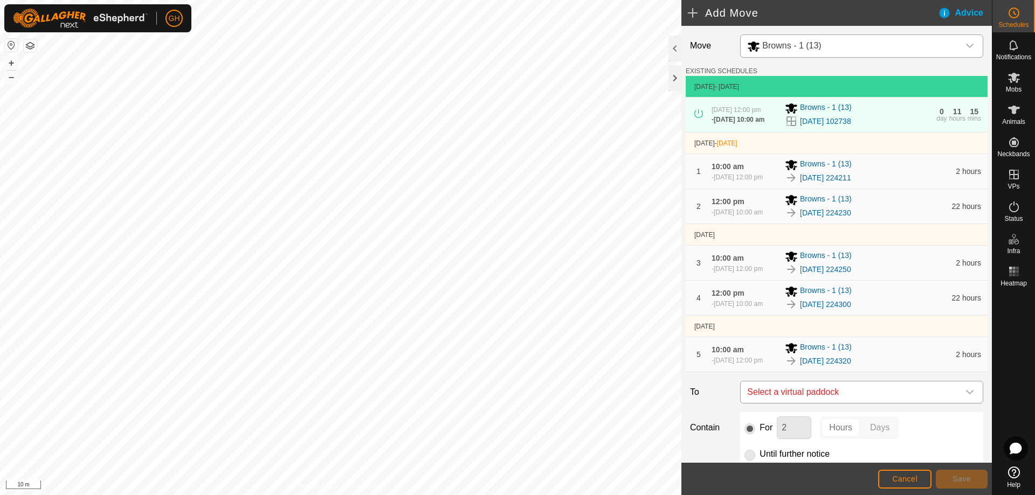
scroll to position [54, 0]
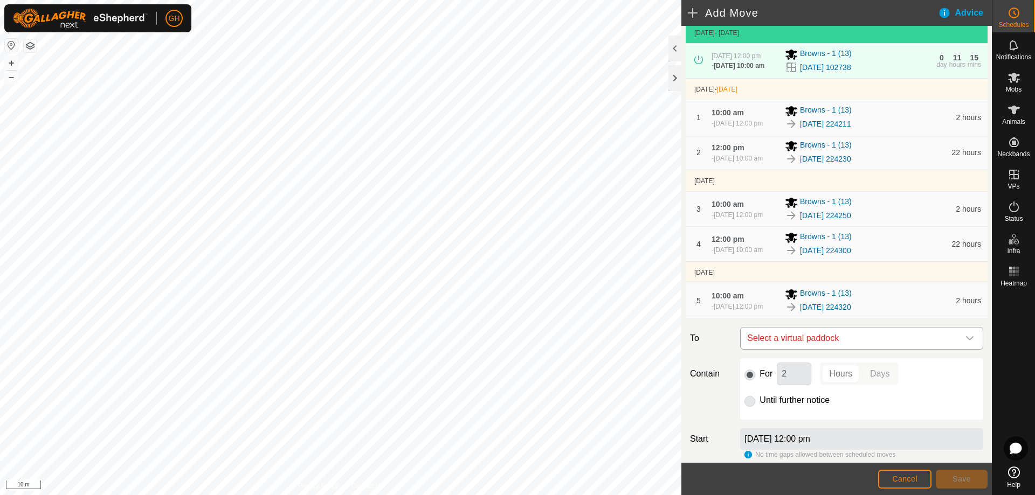
click at [864, 349] on span "Select a virtual paddock" at bounding box center [851, 339] width 216 height 22
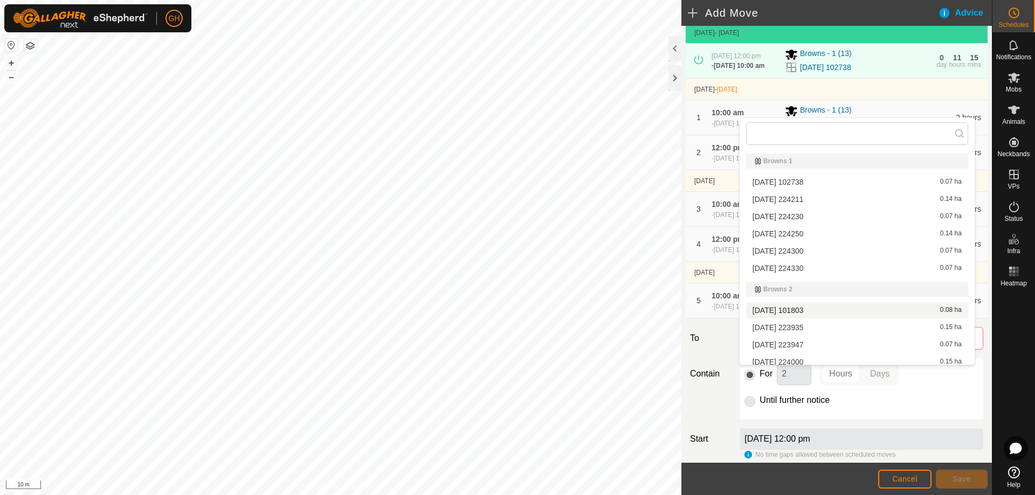
scroll to position [5, 0]
click at [803, 264] on li "2025-08-10 224330 0.07 ha" at bounding box center [857, 263] width 222 height 16
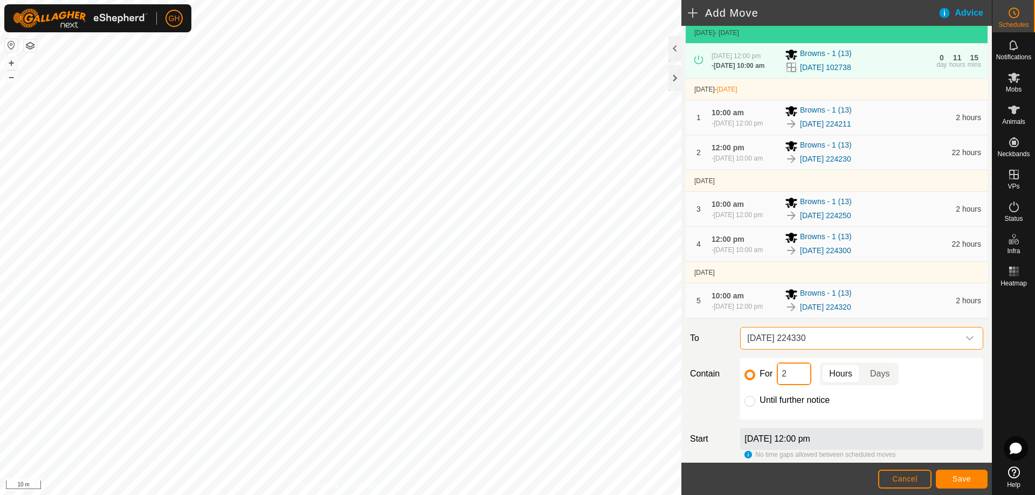
click at [798, 385] on input "2" at bounding box center [794, 374] width 35 height 23
type input "22"
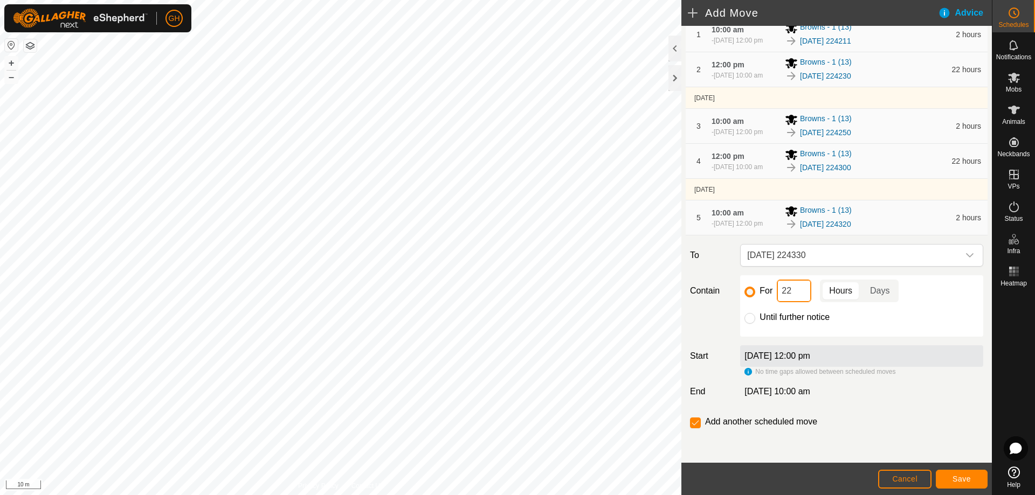
scroll to position [174, 0]
click at [700, 424] on input "checkbox" at bounding box center [695, 423] width 11 height 11
checkbox input "false"
click at [967, 478] on span "Save" at bounding box center [962, 479] width 18 height 9
